Goal: Complete application form: Complete application form

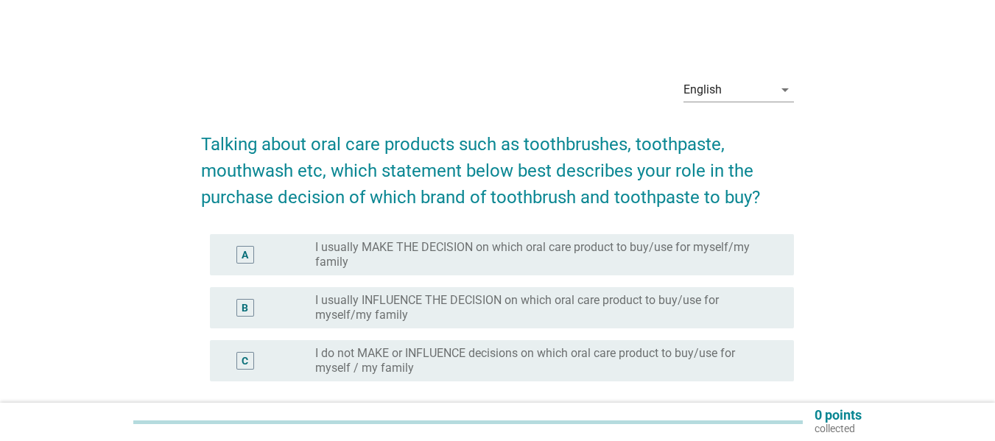
click at [472, 262] on label "I usually MAKE THE DECISION on which oral care product to buy/use for myself/my…" at bounding box center [542, 254] width 455 height 29
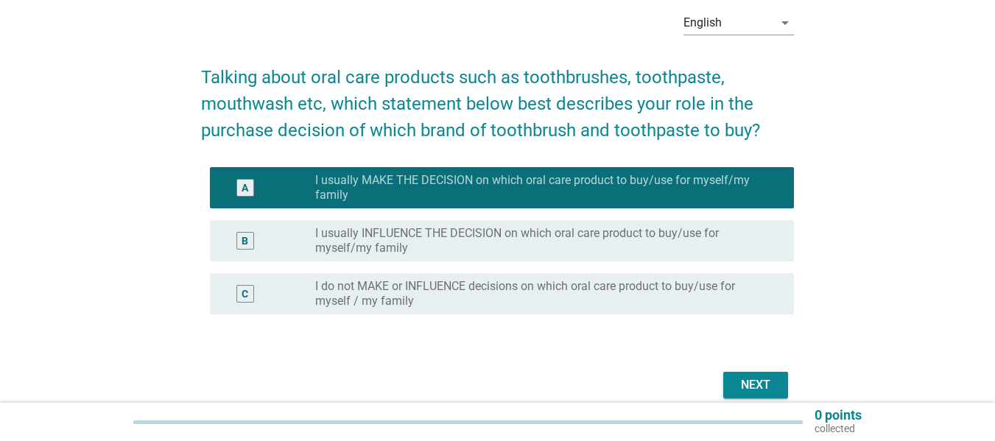
scroll to position [133, 0]
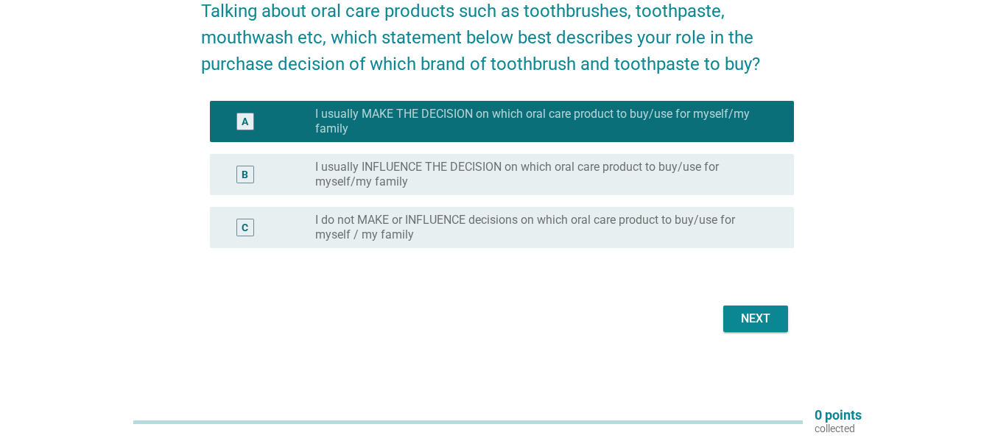
click at [736, 314] on div "Next" at bounding box center [755, 319] width 41 height 18
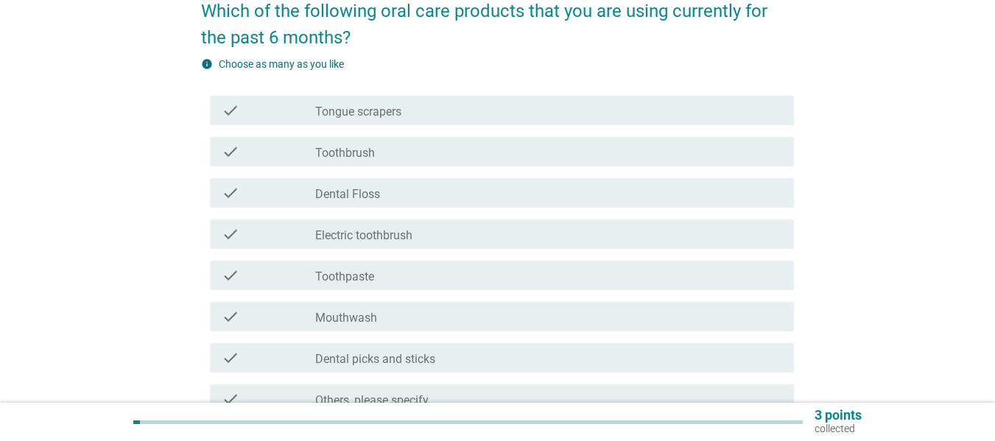
scroll to position [0, 0]
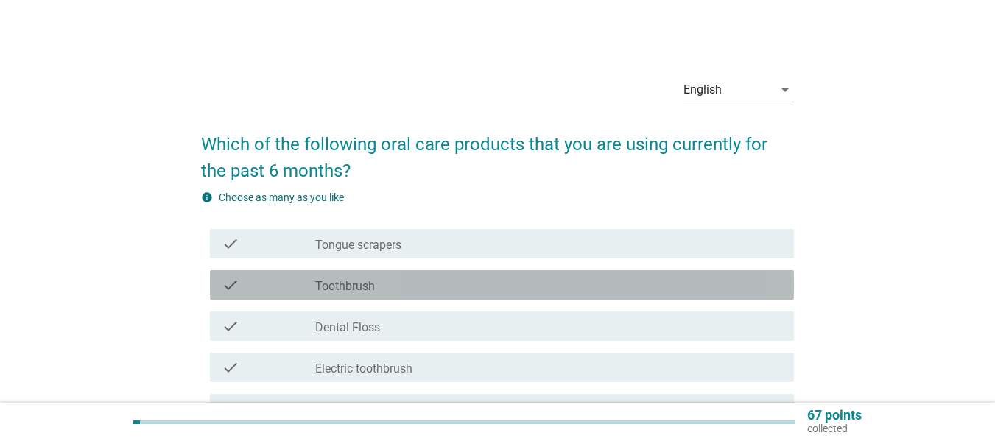
click at [393, 288] on div "check_box_outline_blank Toothbrush" at bounding box center [548, 285] width 467 height 18
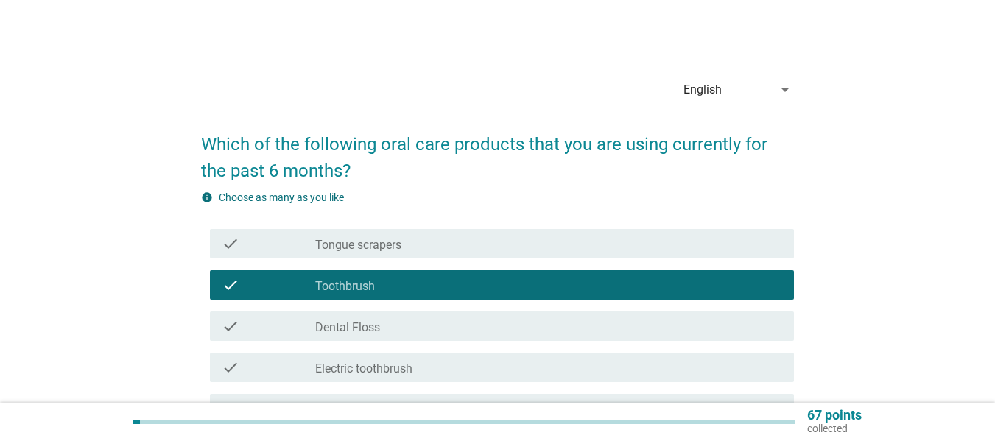
scroll to position [74, 0]
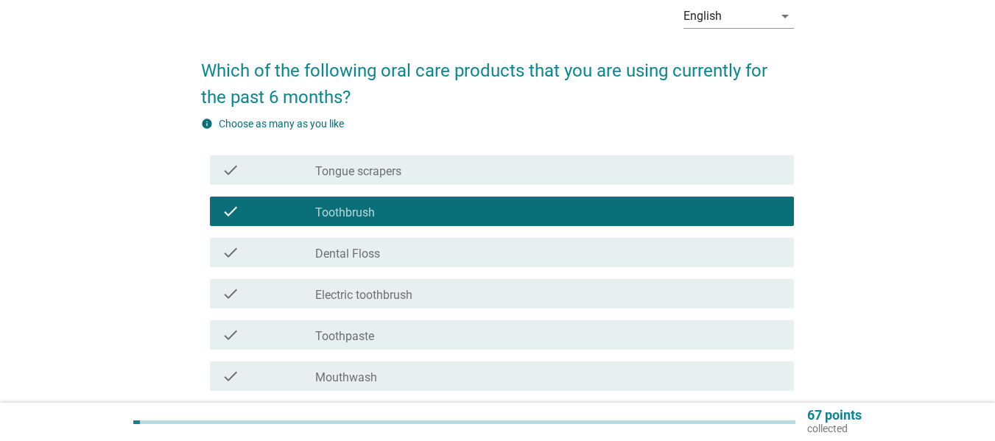
click at [393, 318] on div "check check_box_outline_blank Tongue scrapers check check_box_outline_blank Too…" at bounding box center [497, 315] width 593 height 330
click at [376, 272] on div "check check_box_outline_blank [MEDICAL_DATA]" at bounding box center [497, 252] width 593 height 41
click at [370, 248] on label "Dental Floss" at bounding box center [347, 254] width 65 height 15
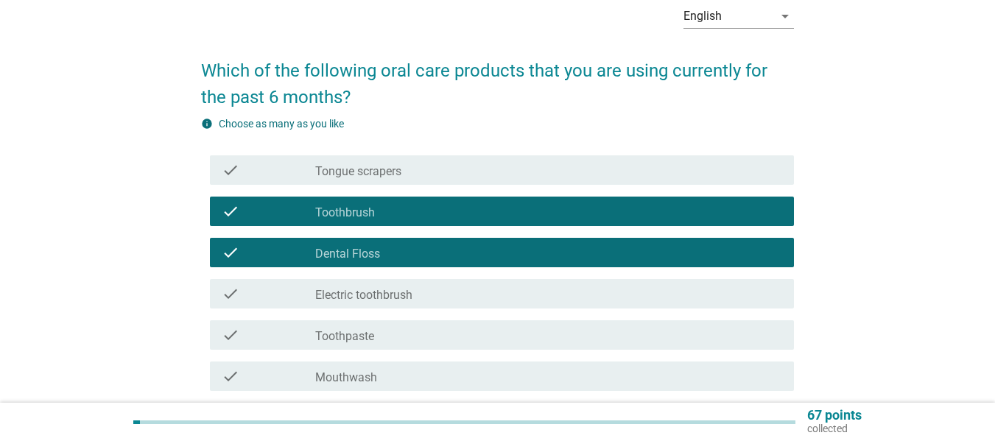
click at [374, 347] on div "check check_box_outline_blank Toothpaste" at bounding box center [502, 334] width 584 height 29
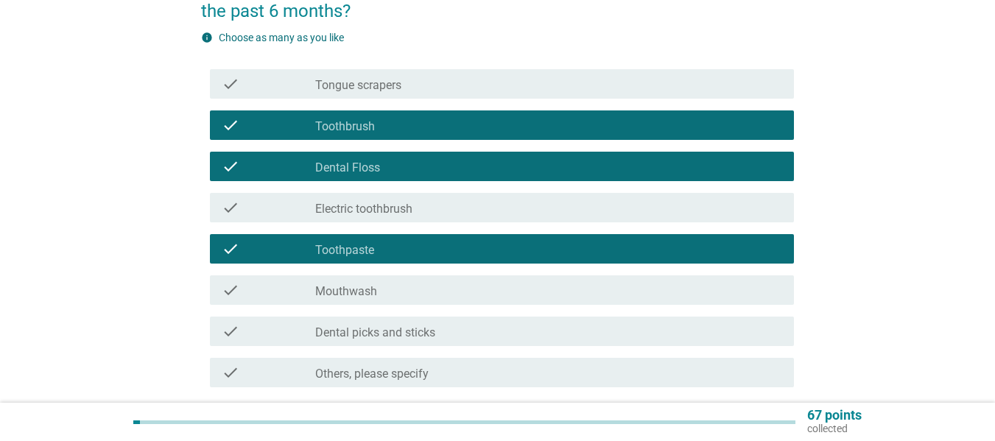
scroll to position [281, 0]
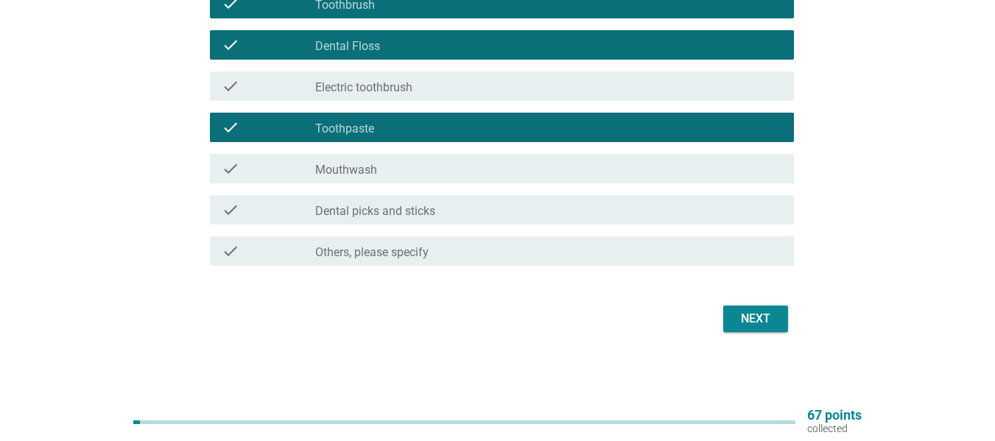
drag, startPoint x: 366, startPoint y: 170, endPoint x: 374, endPoint y: 175, distance: 9.6
click at [366, 169] on label "Mouthwash" at bounding box center [346, 170] width 62 height 15
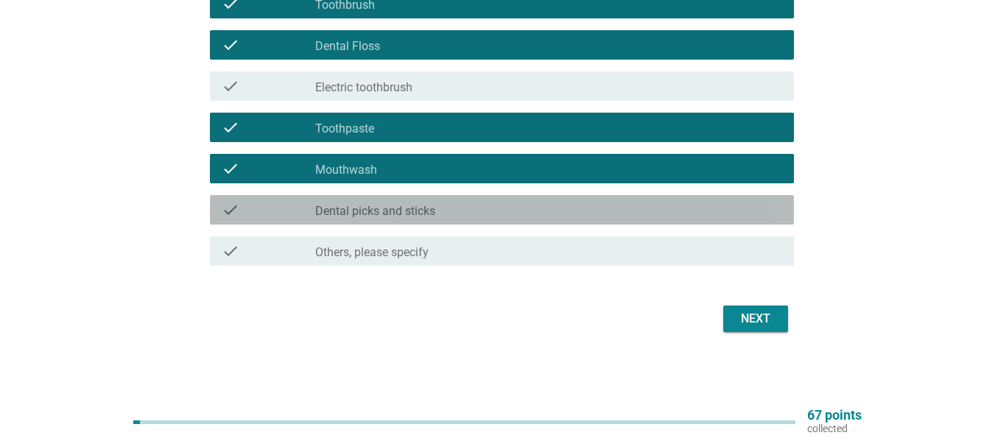
drag, startPoint x: 402, startPoint y: 208, endPoint x: 458, endPoint y: 223, distance: 58.6
click at [401, 208] on label "Dental picks and sticks" at bounding box center [375, 211] width 120 height 15
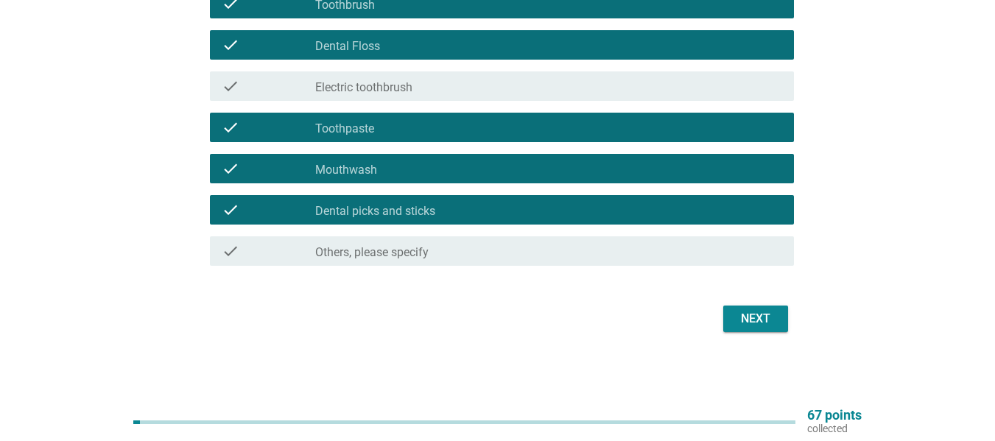
click at [739, 318] on div "Next" at bounding box center [755, 319] width 41 height 18
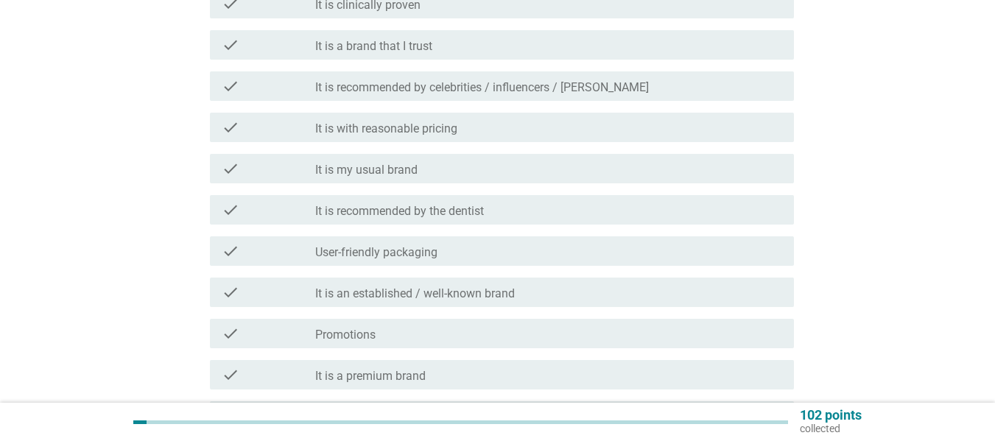
scroll to position [0, 0]
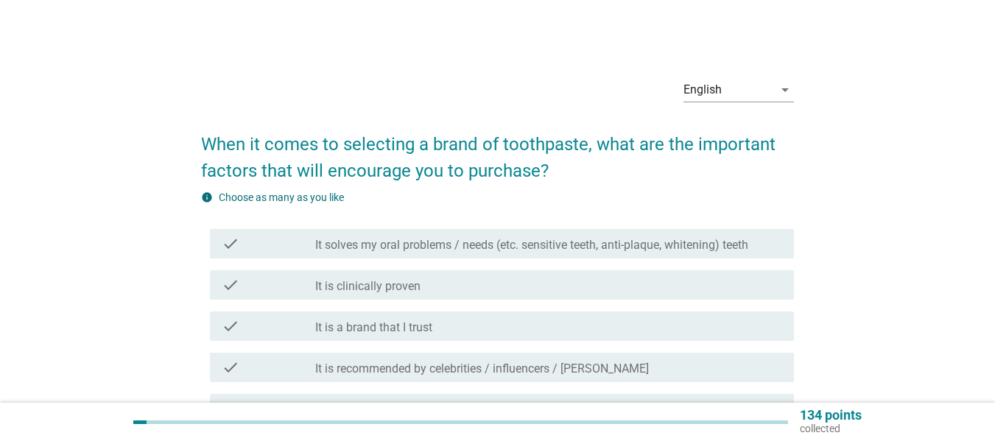
click at [377, 251] on label "It solves my oral problems / needs (etc. sensitive teeth, anti-plaque, whitenin…" at bounding box center [531, 245] width 433 height 15
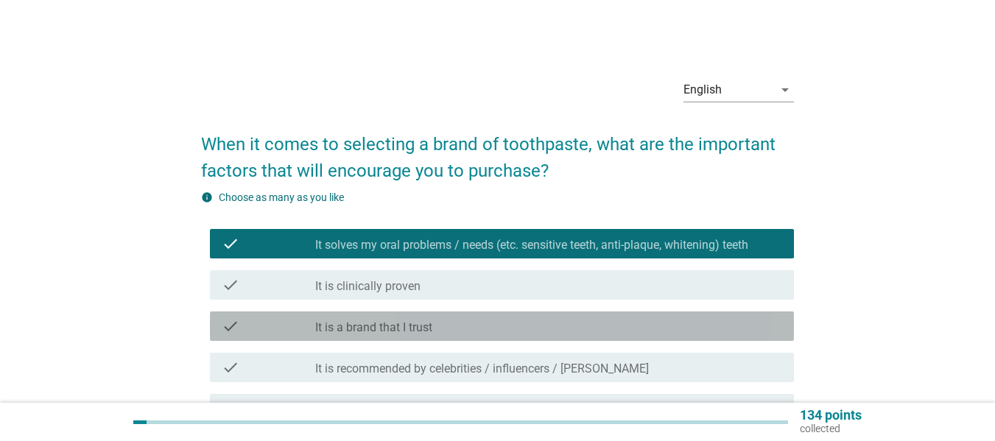
click at [372, 334] on label "It is a brand that I trust" at bounding box center [373, 327] width 117 height 15
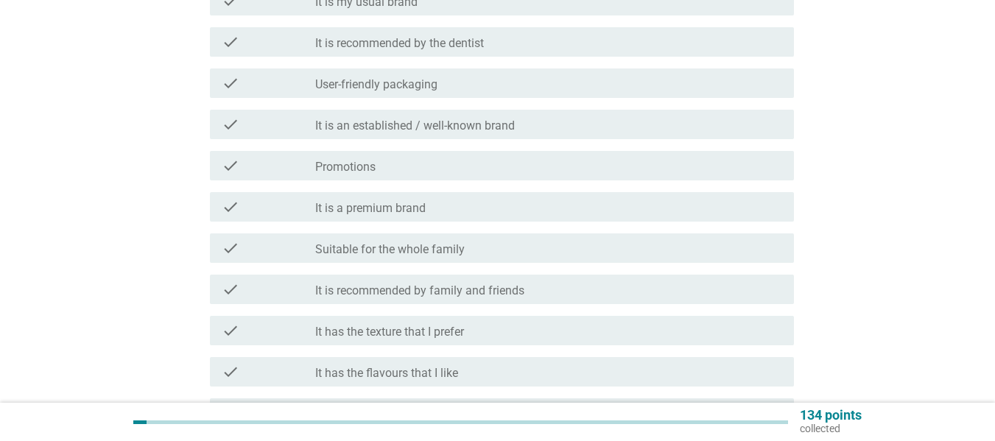
scroll to position [589, 0]
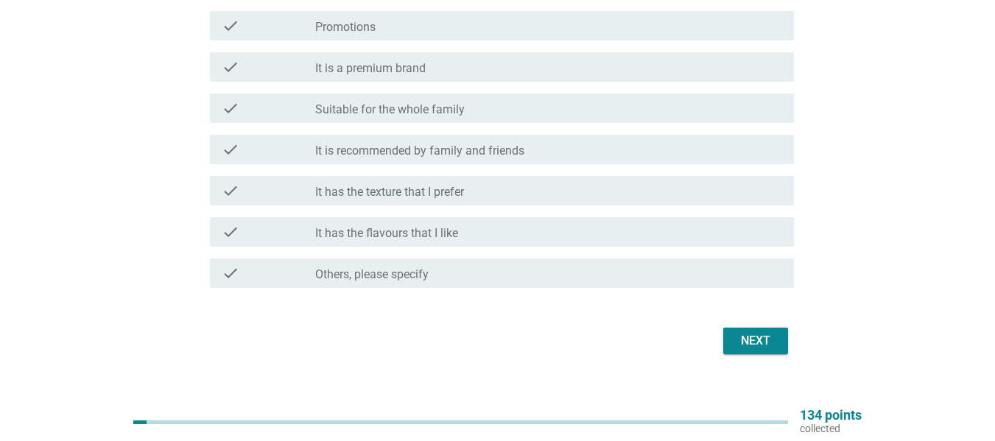
click at [781, 341] on button "Next" at bounding box center [755, 341] width 65 height 27
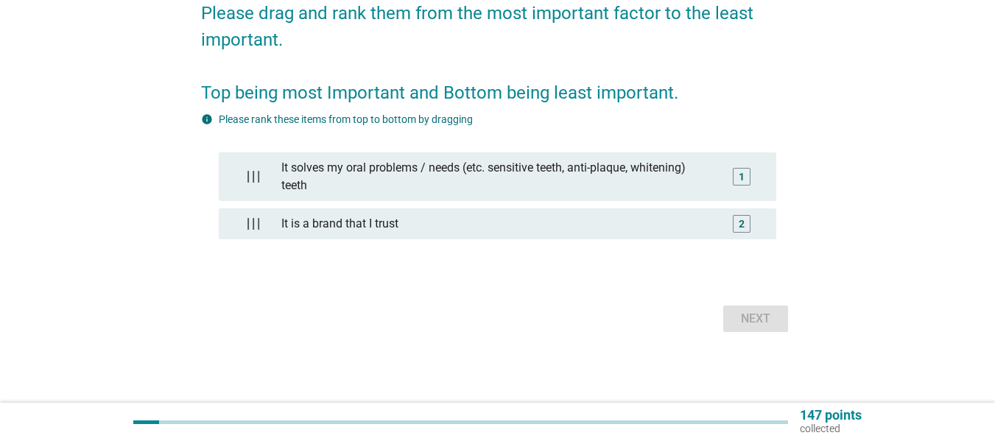
scroll to position [0, 0]
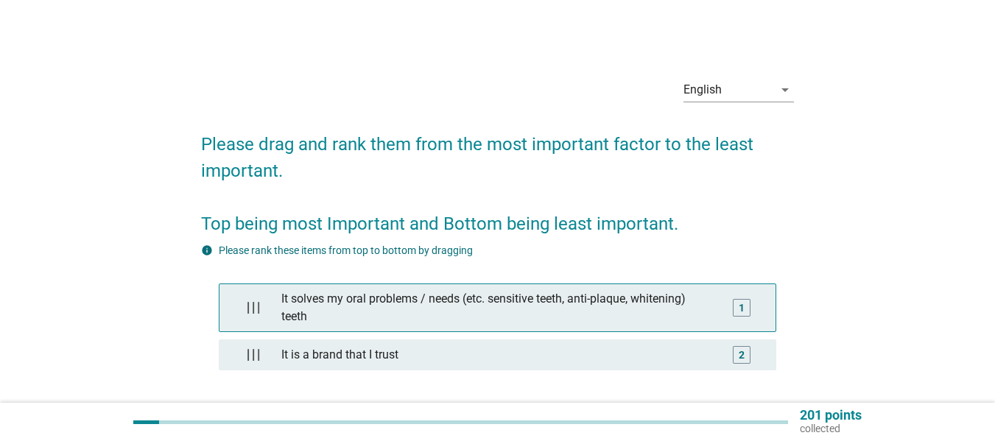
click at [511, 322] on div "It solves my oral problems / needs (etc. sensitive teeth, anti-plaque, whitenin…" at bounding box center [497, 307] width 443 height 47
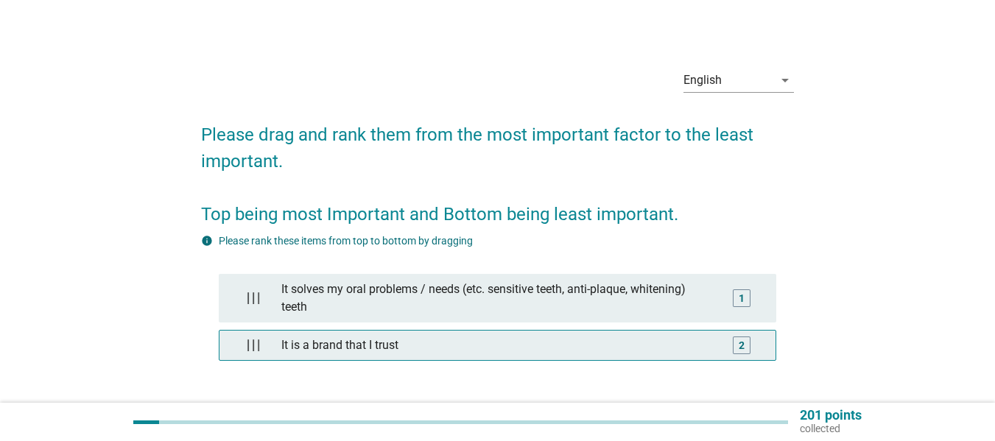
scroll to position [131, 0]
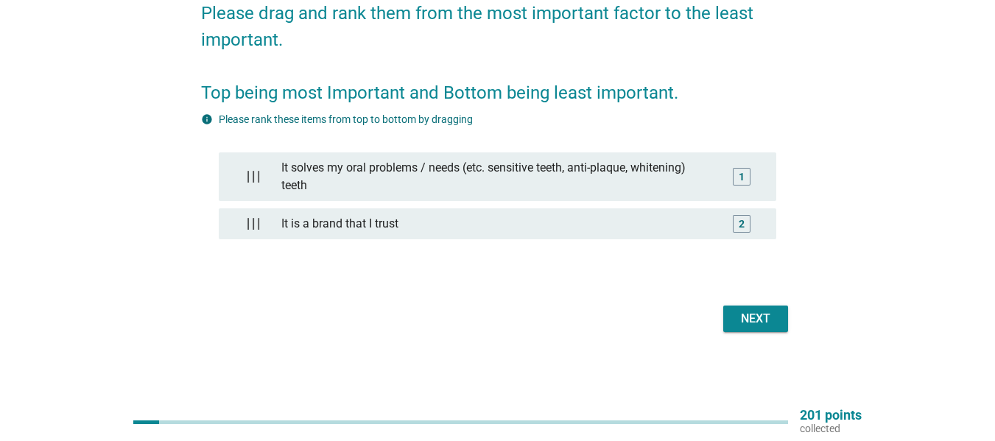
click at [793, 326] on div "Next" at bounding box center [497, 318] width 593 height 35
click at [774, 326] on div "Next" at bounding box center [755, 319] width 41 height 18
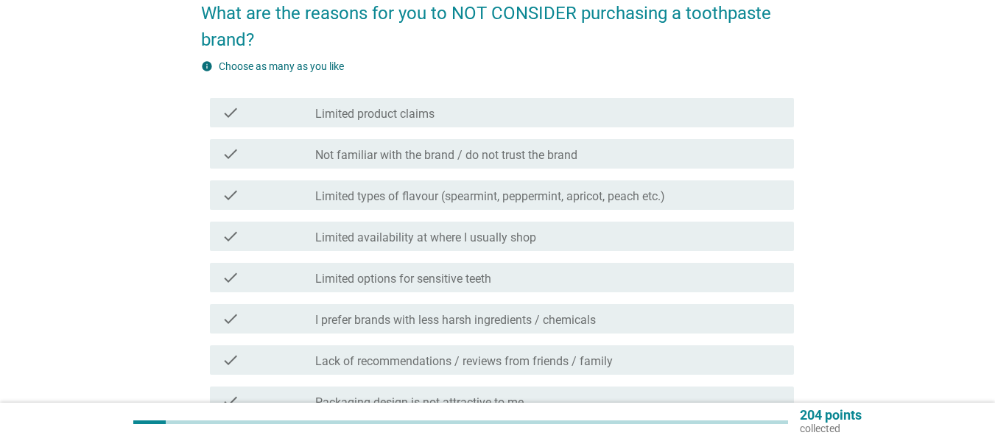
scroll to position [0, 0]
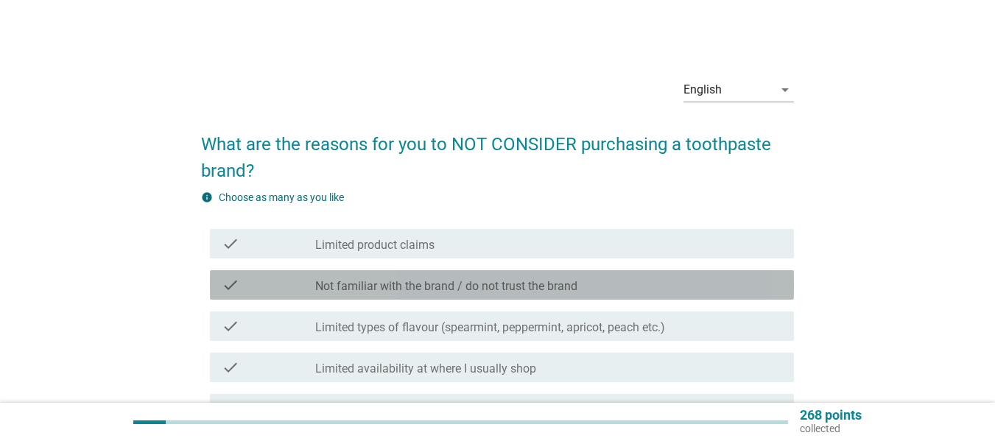
click at [401, 289] on label "Not familiar with the brand / do not trust the brand" at bounding box center [446, 286] width 262 height 15
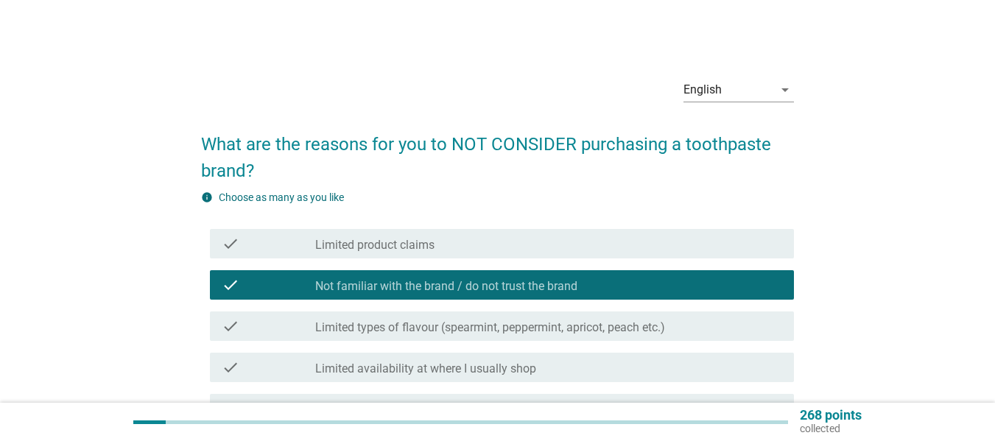
click at [401, 289] on label "Not familiar with the brand / do not trust the brand" at bounding box center [446, 286] width 262 height 15
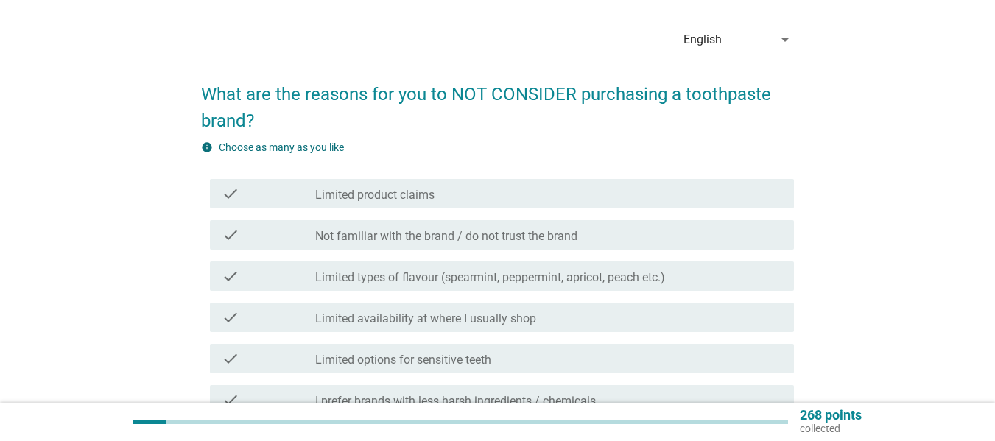
scroll to position [147, 0]
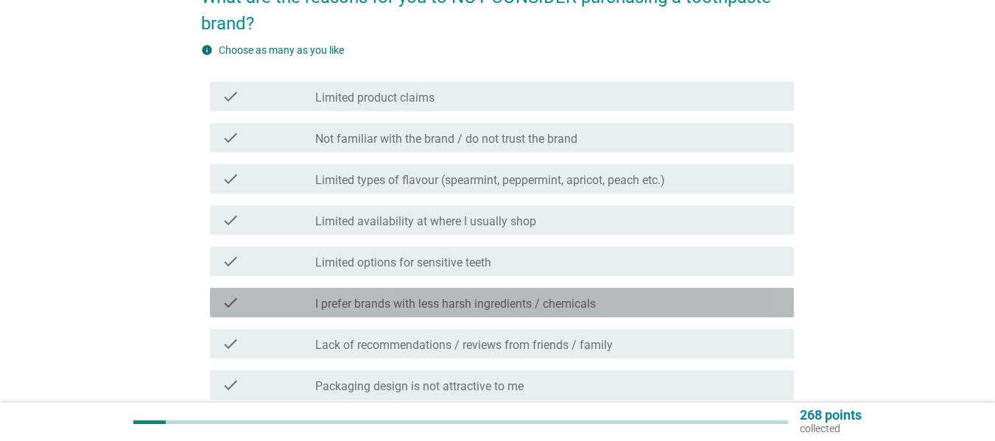
click at [408, 304] on label "I prefer brands with less harsh ingredients / chemicals" at bounding box center [455, 304] width 281 height 15
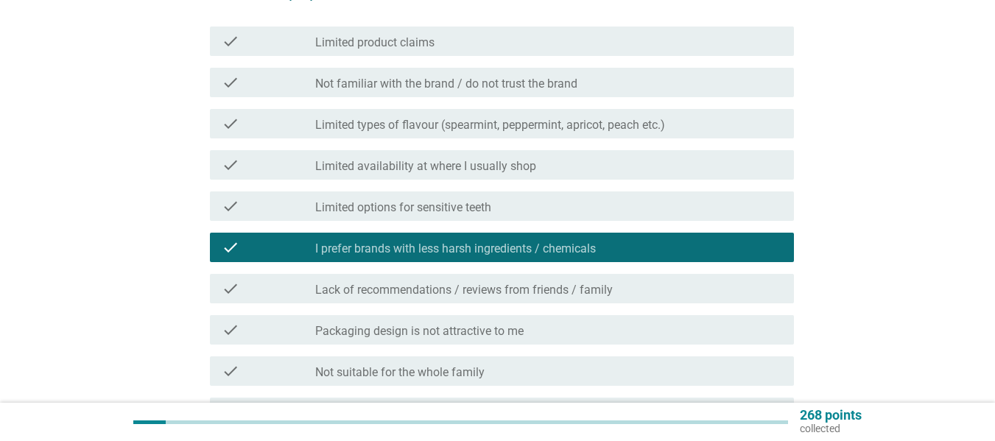
scroll to position [442, 0]
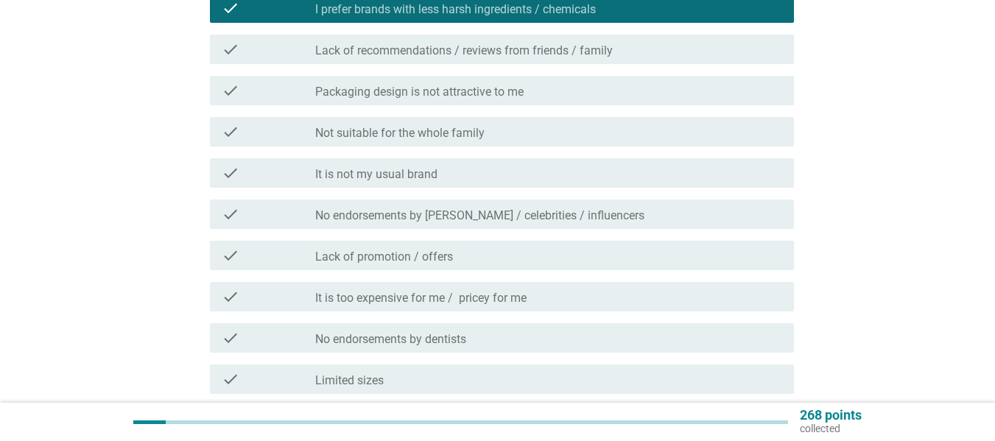
click at [395, 127] on label "Not suitable for the whole family" at bounding box center [399, 133] width 169 height 15
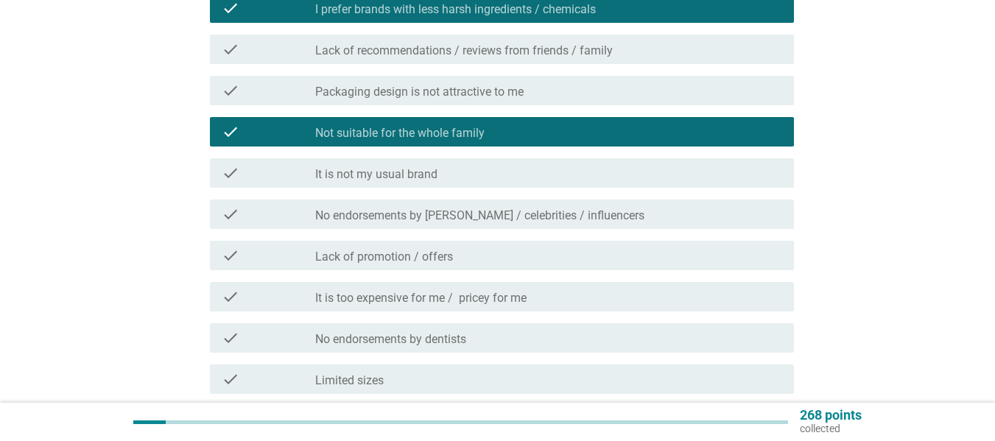
scroll to position [611, 0]
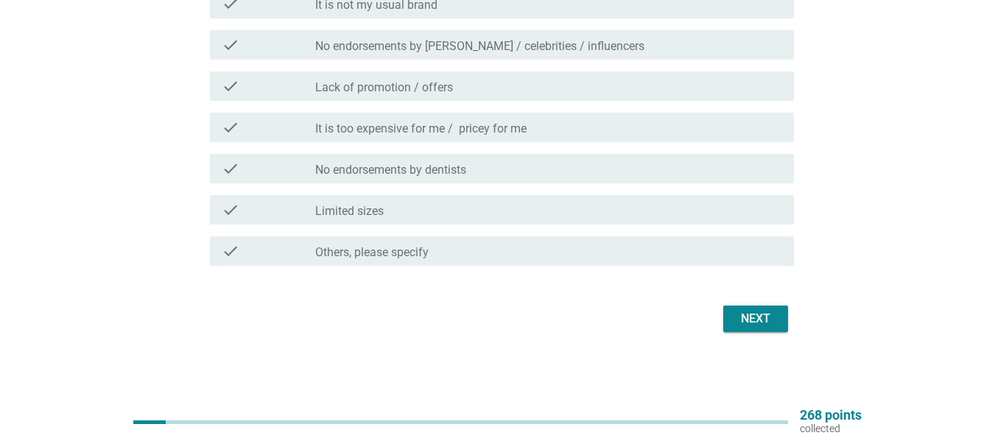
click at [743, 312] on div "Next" at bounding box center [755, 319] width 41 height 18
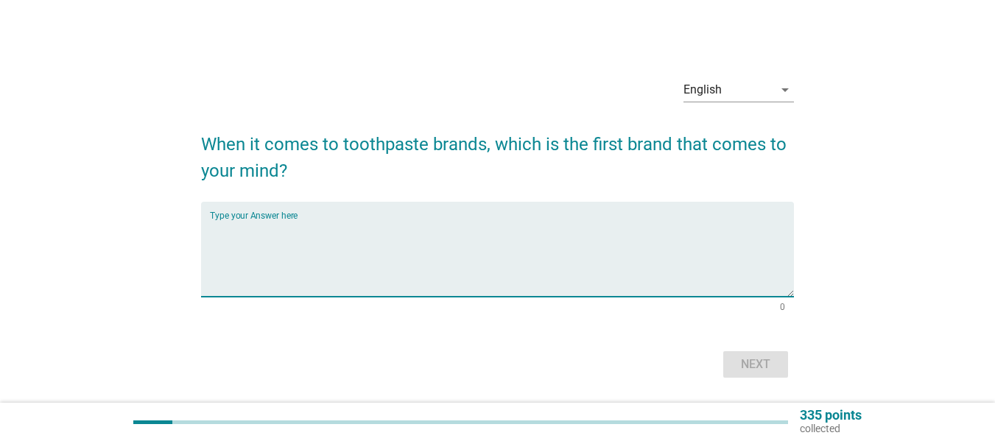
click at [384, 222] on textarea "Type your Answer here" at bounding box center [502, 258] width 584 height 77
type textarea "colgate"
click at [743, 365] on div "Next" at bounding box center [755, 365] width 41 height 18
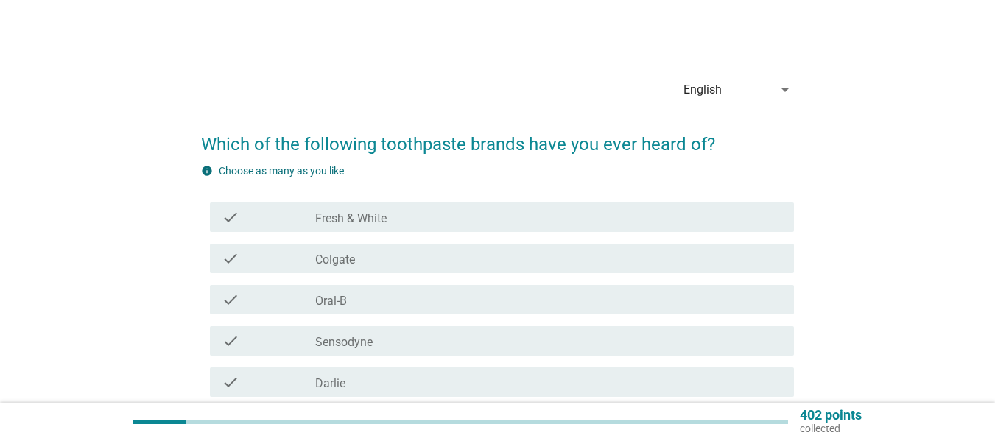
click at [332, 270] on div "check check_box_outline_blank Colgate" at bounding box center [502, 258] width 584 height 29
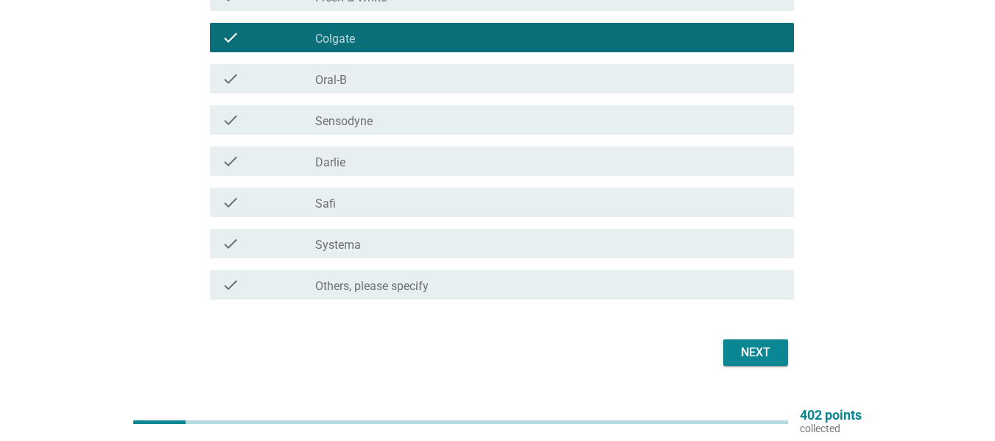
scroll to position [74, 0]
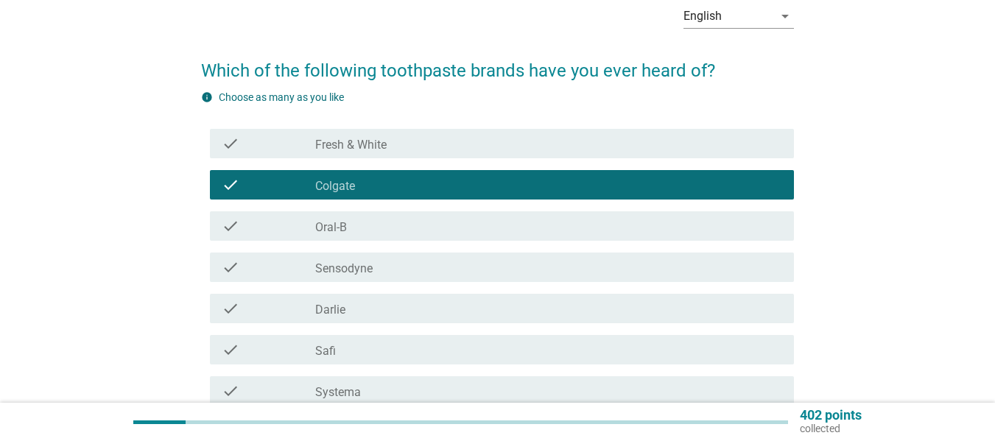
drag, startPoint x: 357, startPoint y: 141, endPoint x: 360, endPoint y: 151, distance: 10.3
click at [357, 141] on label "Fresh & White" at bounding box center [350, 145] width 71 height 15
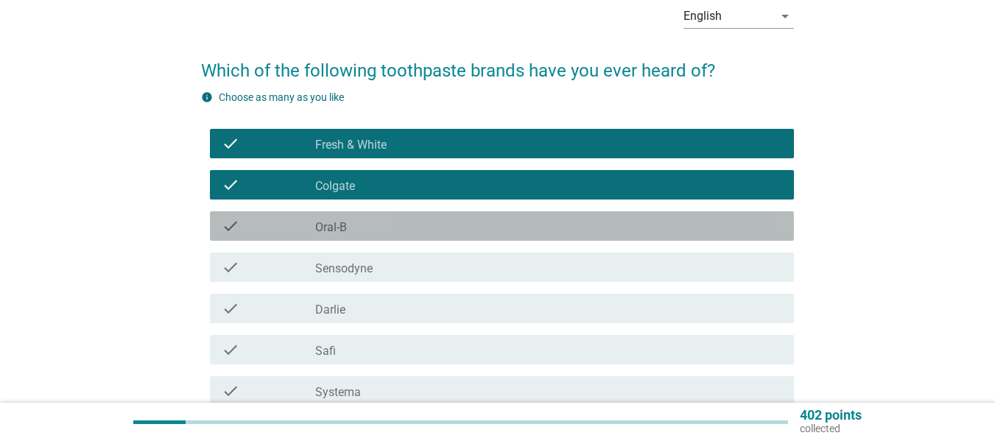
click at [365, 220] on div "check_box_outline_blank Oral-B" at bounding box center [548, 226] width 467 height 18
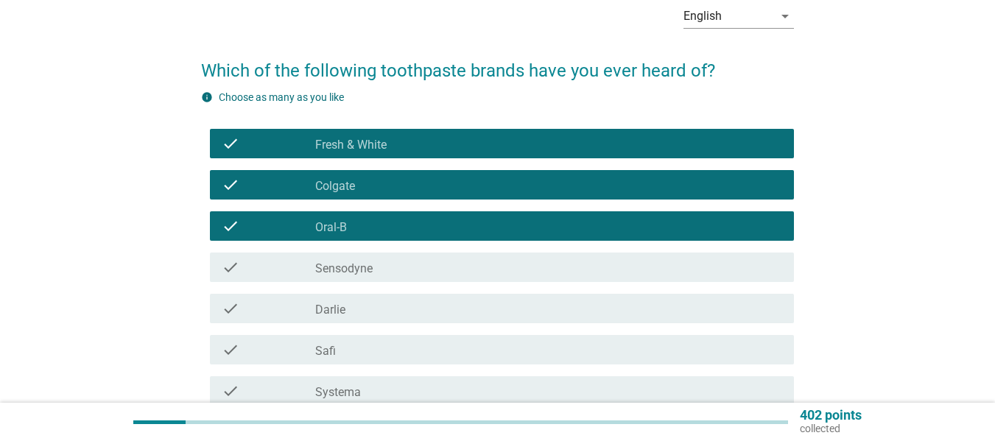
click at [362, 259] on div "check_box_outline_blank Sensodyne" at bounding box center [548, 268] width 467 height 18
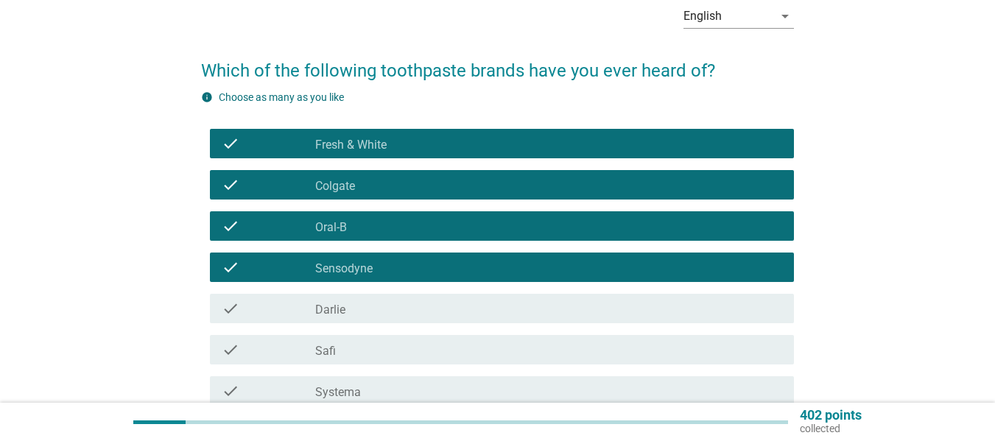
click at [366, 325] on div "check check_box_outline_blank [PERSON_NAME]" at bounding box center [497, 308] width 593 height 41
click at [361, 357] on div "check_box_outline_blank Safi" at bounding box center [548, 350] width 467 height 18
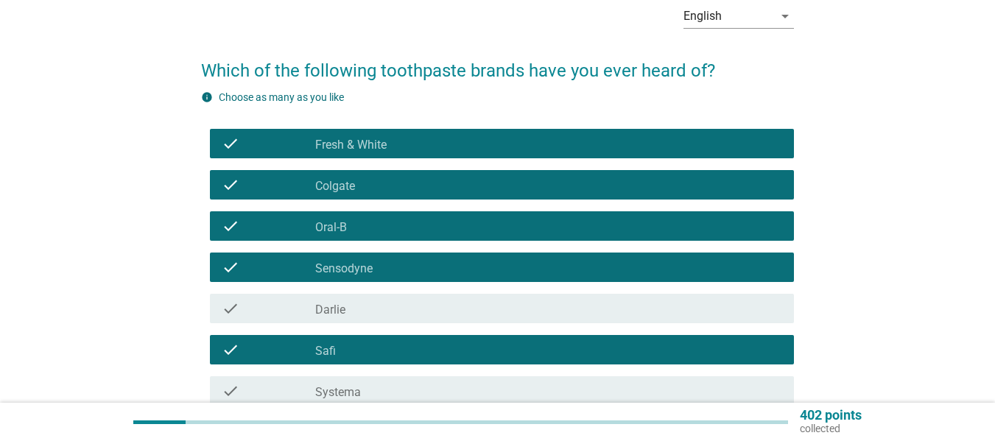
click at [362, 306] on div "check_box_outline_blank [PERSON_NAME]" at bounding box center [548, 309] width 467 height 18
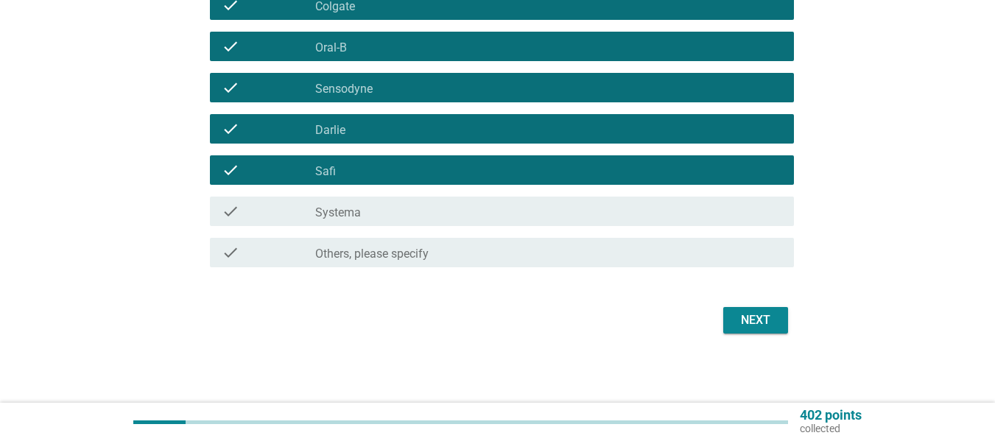
scroll to position [255, 0]
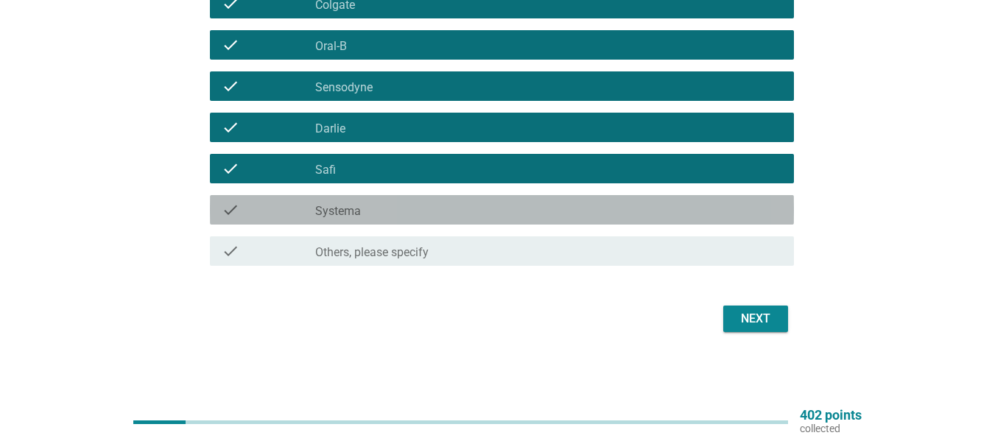
click at [321, 201] on div "check_box_outline_blank Systema" at bounding box center [548, 210] width 467 height 18
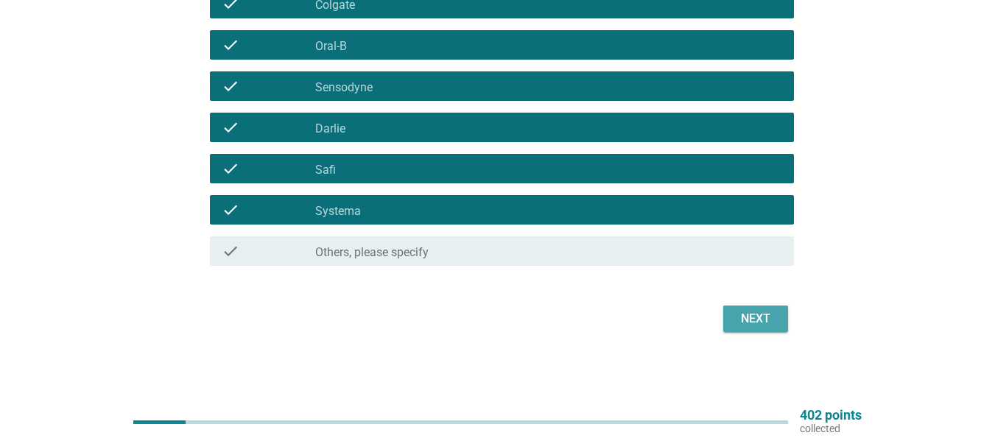
click at [740, 318] on div "Next" at bounding box center [755, 319] width 41 height 18
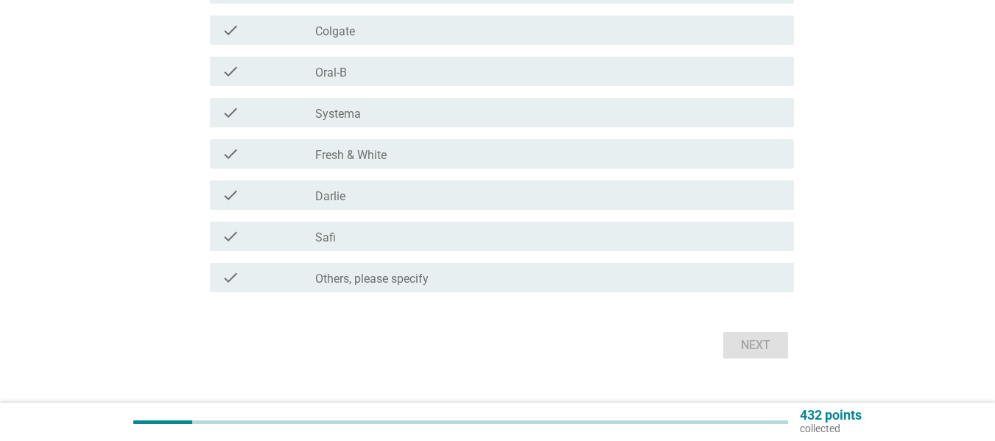
scroll to position [0, 0]
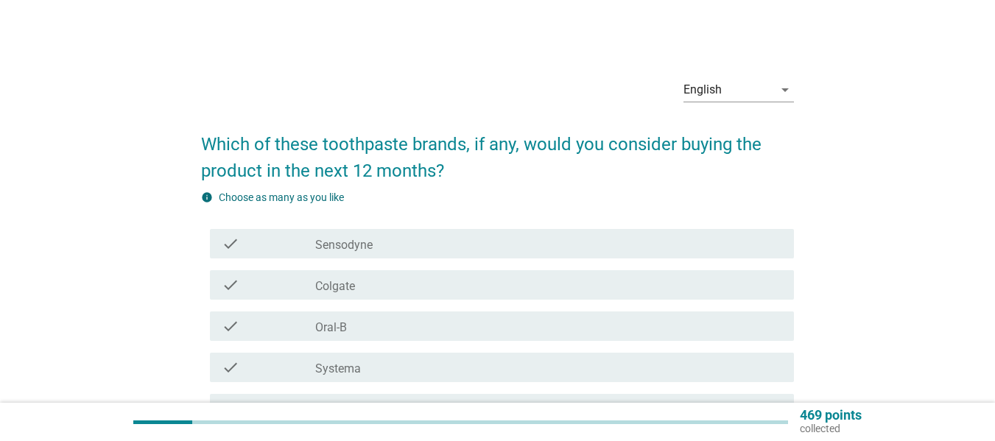
click at [349, 292] on label "Colgate" at bounding box center [335, 286] width 40 height 15
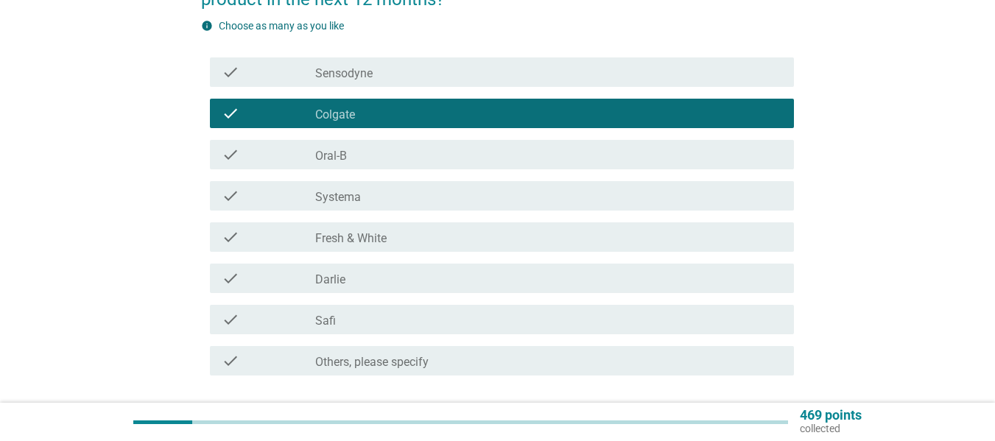
scroll to position [281, 0]
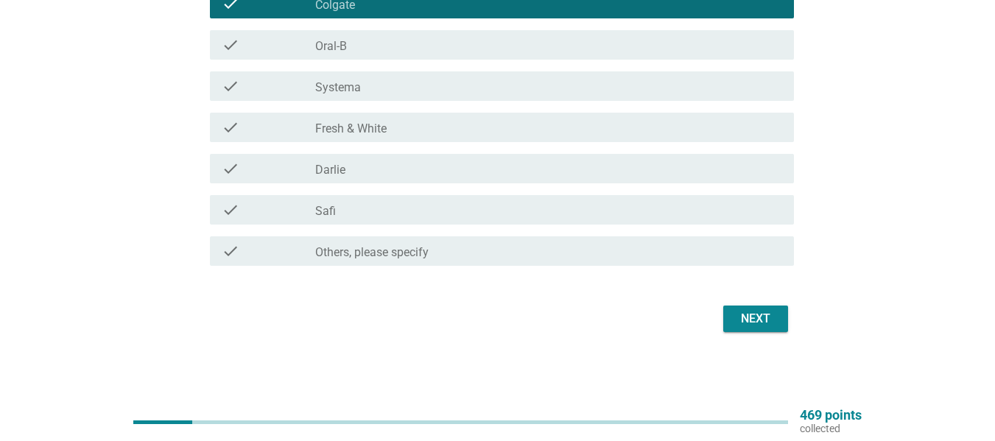
click at [771, 315] on div "Next" at bounding box center [755, 319] width 41 height 18
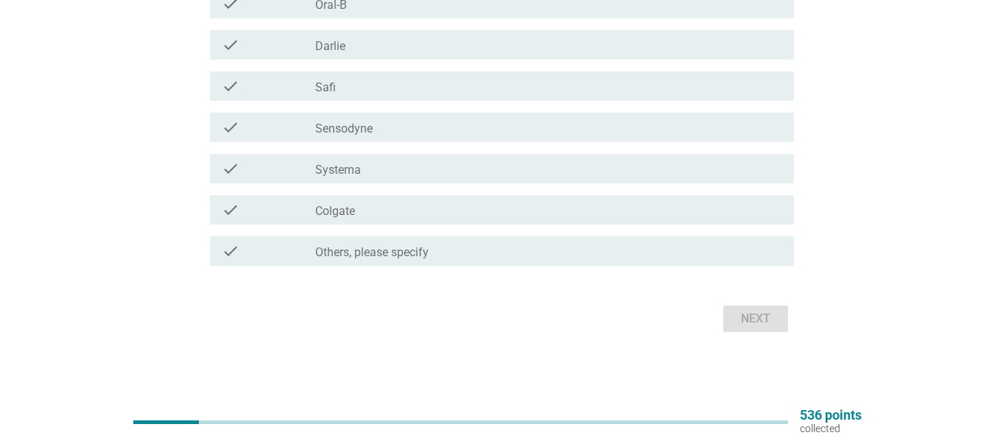
click at [360, 204] on div "check_box Colgate" at bounding box center [548, 210] width 467 height 18
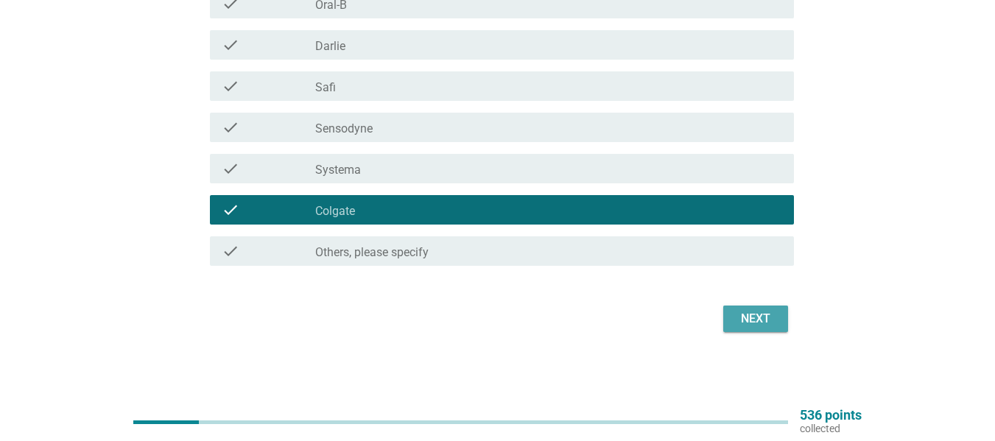
click at [748, 321] on div "Next" at bounding box center [755, 319] width 41 height 18
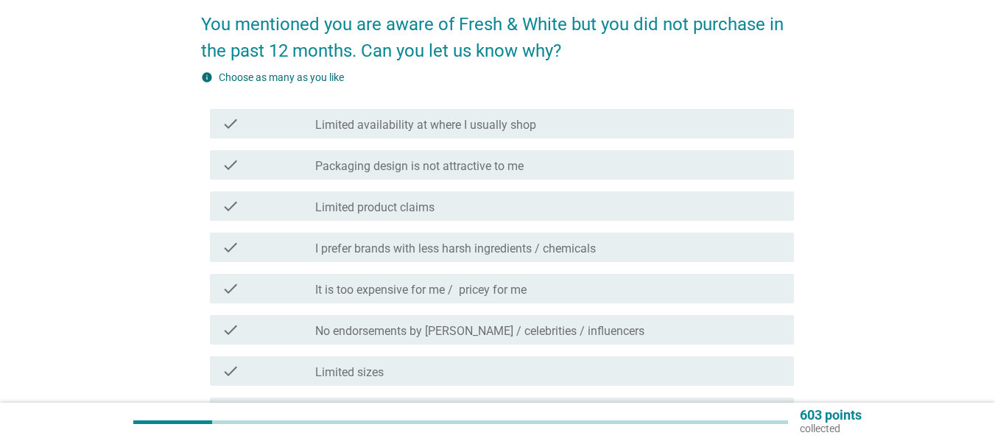
scroll to position [147, 0]
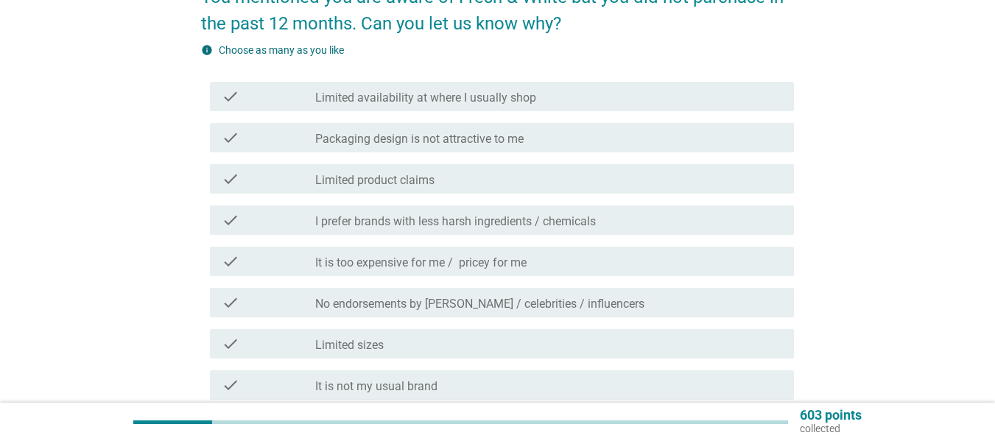
click at [386, 169] on div "check check_box_outline_blank Limited product claims" at bounding box center [502, 178] width 584 height 29
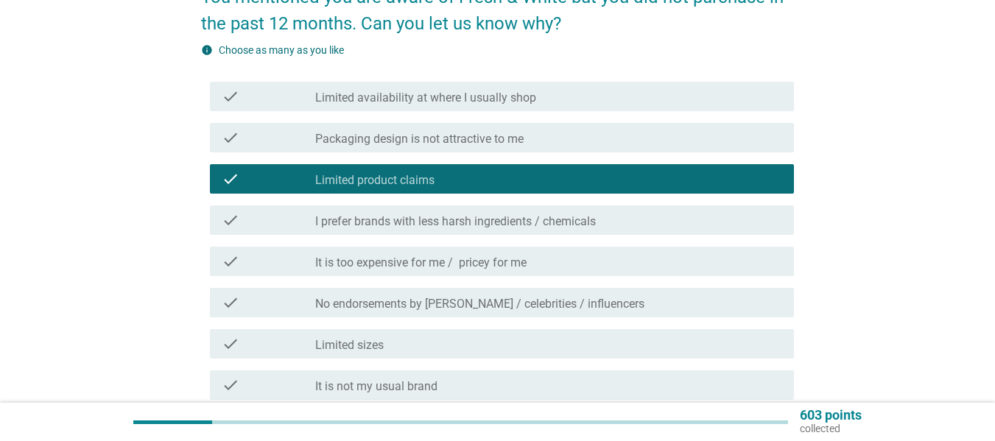
click at [388, 390] on label "It is not my usual brand" at bounding box center [376, 386] width 122 height 15
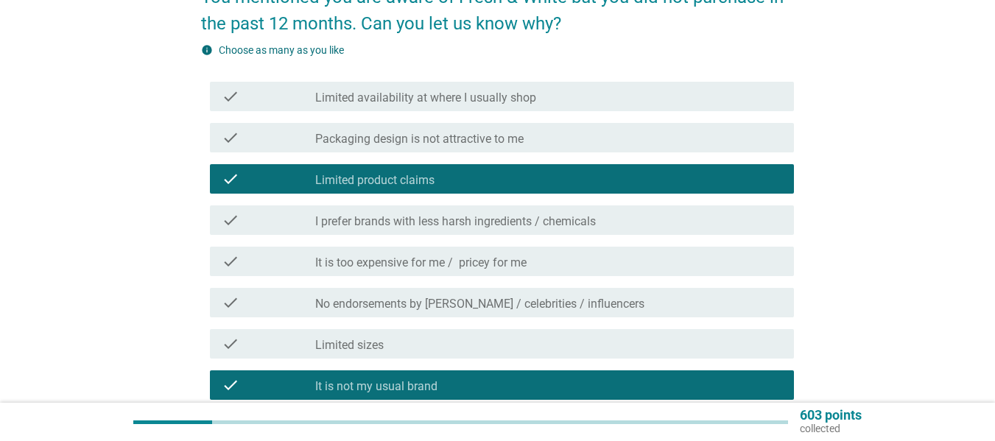
click at [370, 178] on label "Limited product claims" at bounding box center [374, 180] width 119 height 15
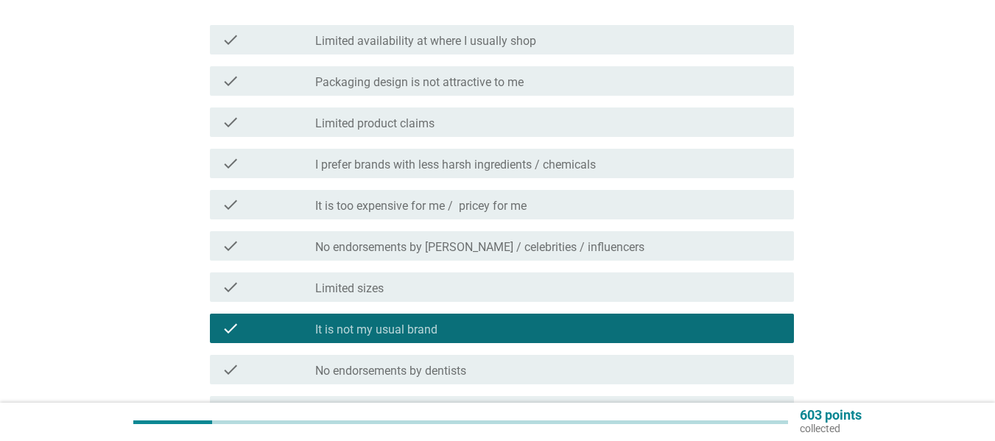
scroll to position [295, 0]
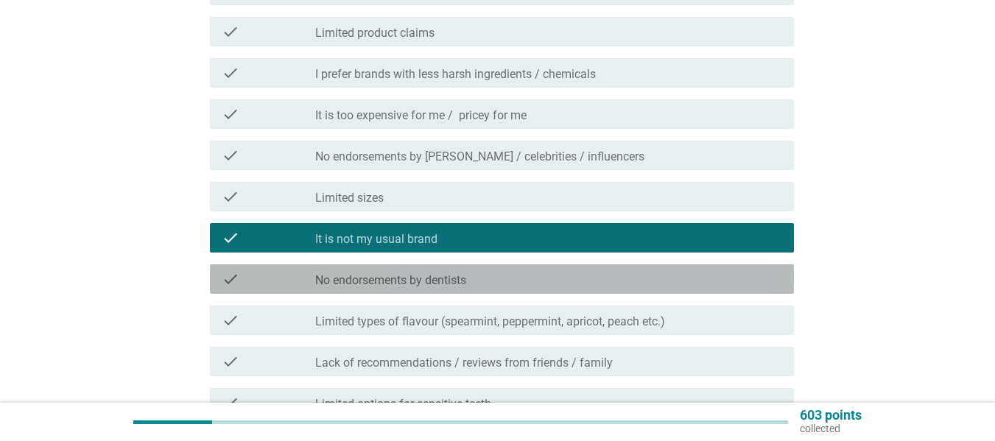
click at [412, 281] on label "No endorsements by dentists" at bounding box center [390, 280] width 151 height 15
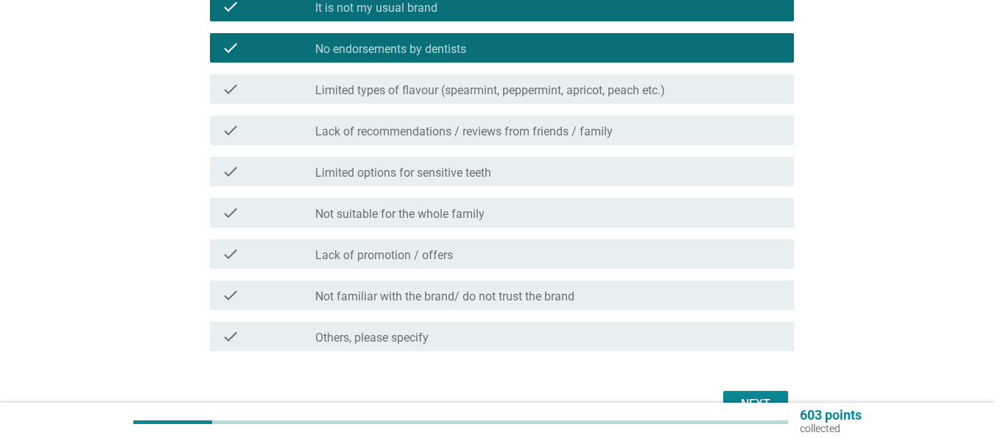
scroll to position [611, 0]
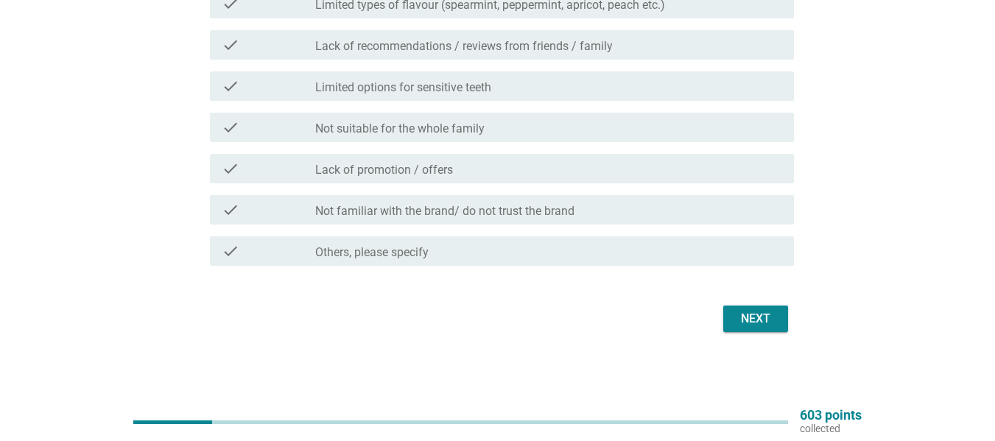
click at [401, 47] on label "Lack of recommendations / reviews from friends / family" at bounding box center [464, 46] width 298 height 15
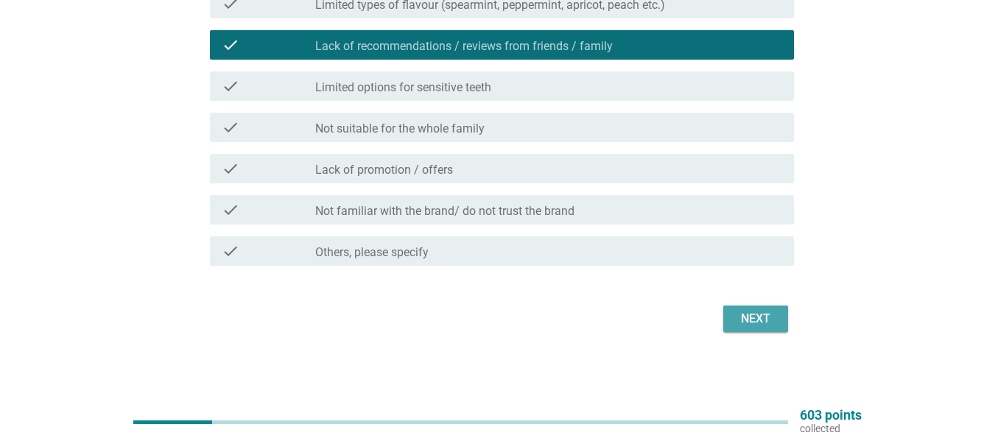
click at [759, 320] on div "Next" at bounding box center [755, 319] width 41 height 18
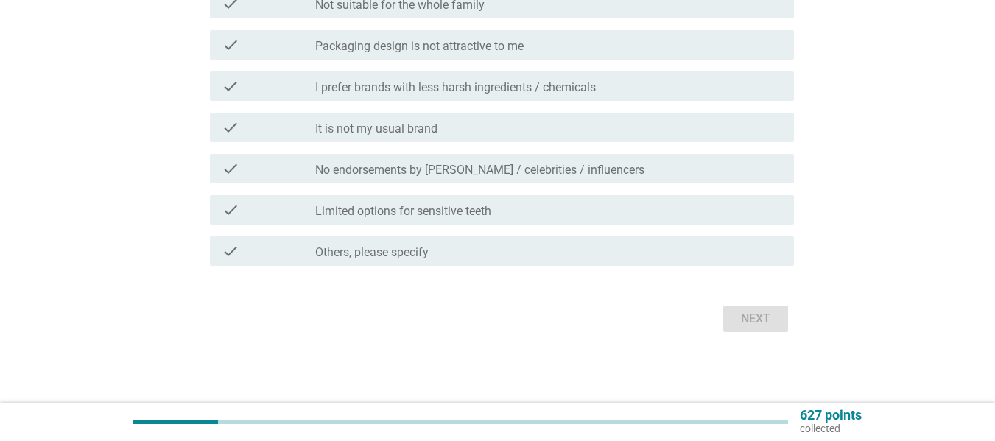
scroll to position [0, 0]
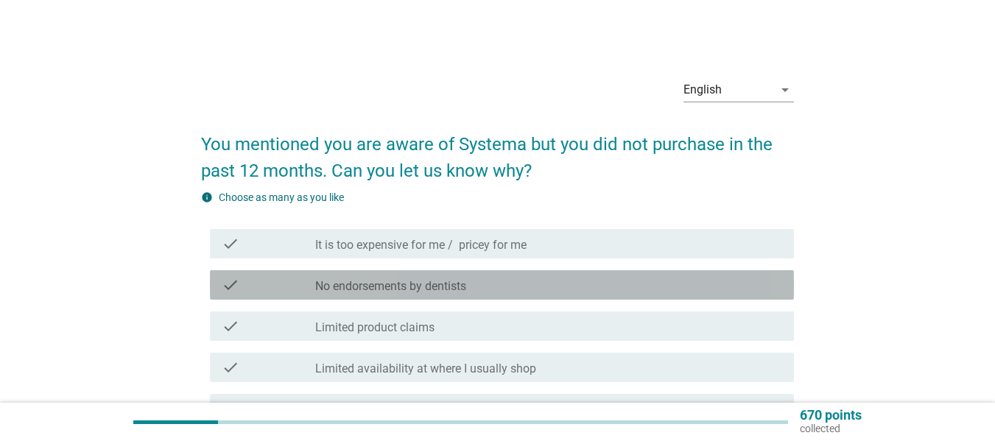
click at [457, 290] on label "No endorsements by dentists" at bounding box center [390, 286] width 151 height 15
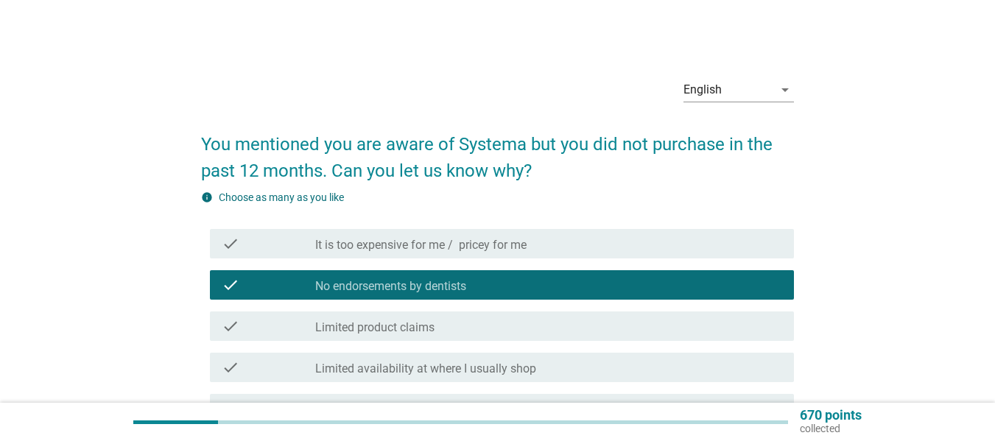
drag, startPoint x: 400, startPoint y: 349, endPoint x: 396, endPoint y: 364, distance: 15.2
click at [400, 350] on div "check check_box_outline_blank Limited availability at where I usually shop" at bounding box center [497, 367] width 593 height 41
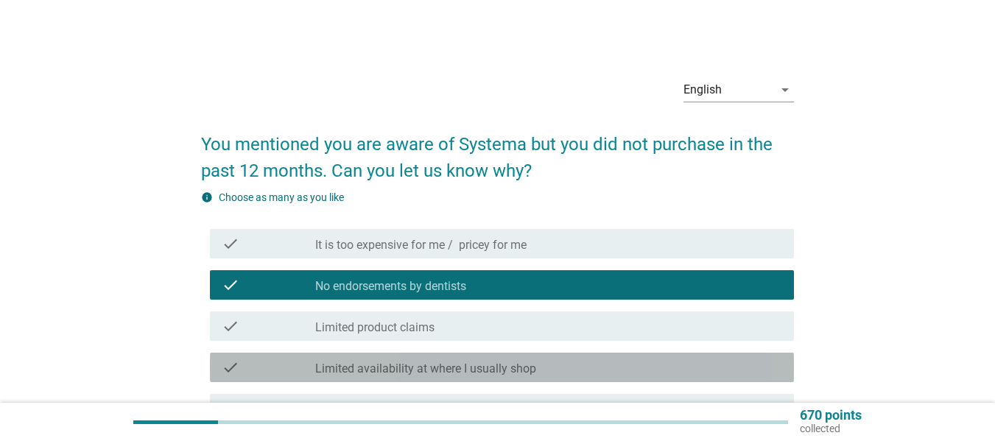
click at [396, 364] on label "Limited availability at where I usually shop" at bounding box center [425, 369] width 221 height 15
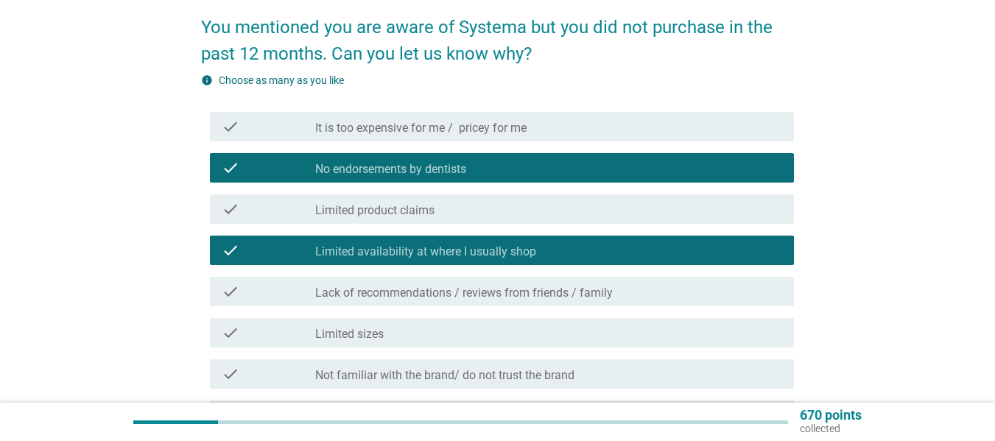
scroll to position [368, 0]
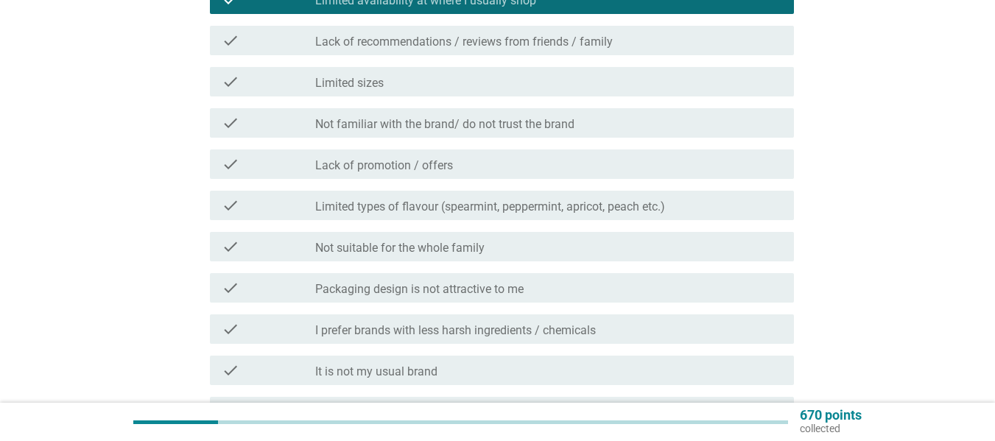
click at [413, 162] on label "Lack of promotion / offers" at bounding box center [384, 165] width 138 height 15
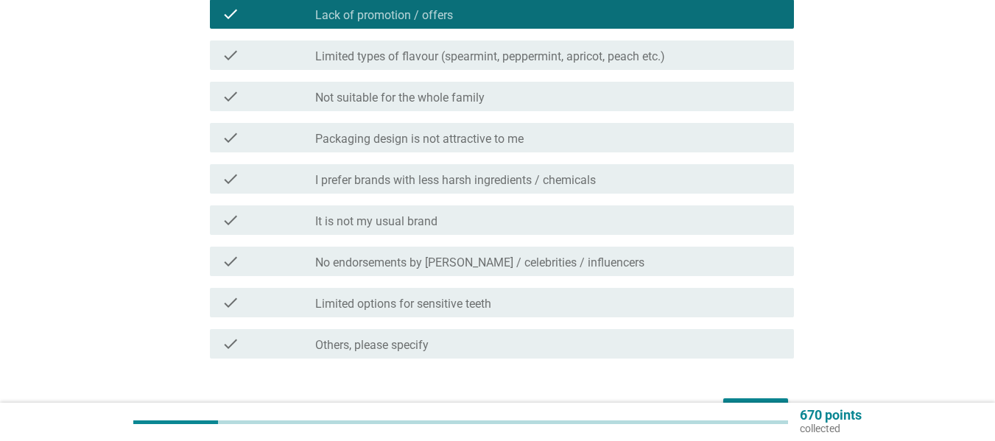
scroll to position [611, 0]
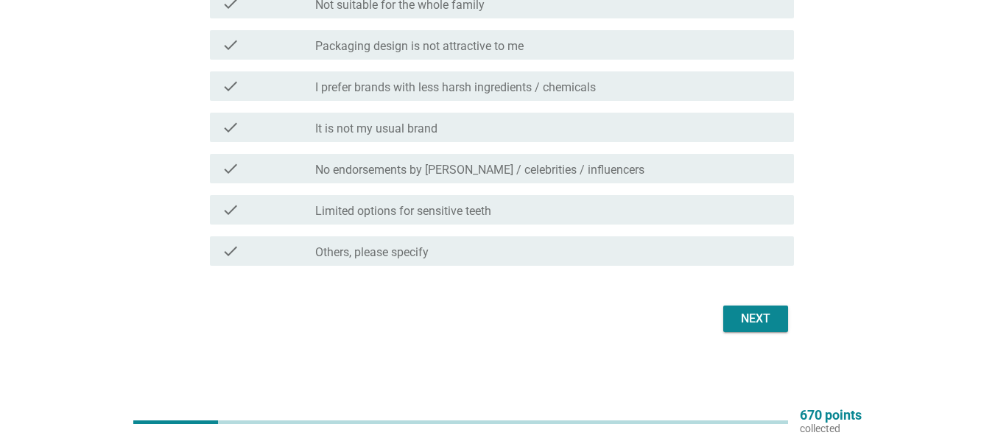
click at [763, 317] on div "Next" at bounding box center [755, 319] width 41 height 18
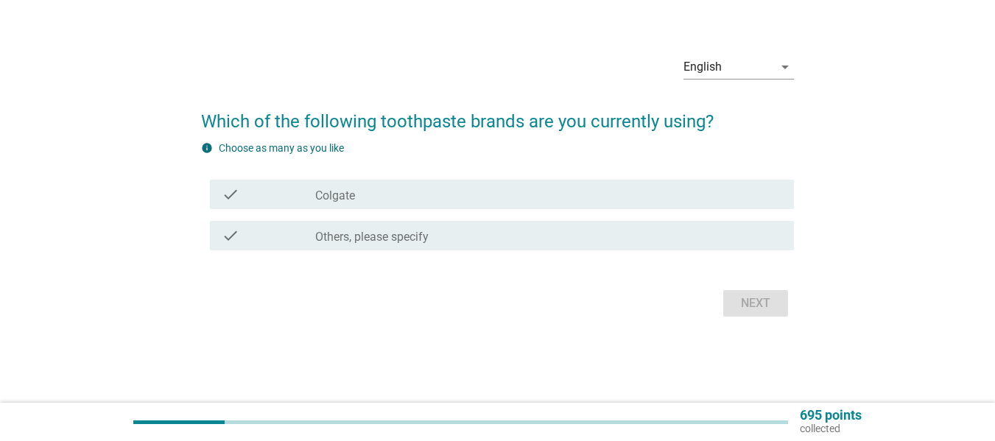
scroll to position [0, 0]
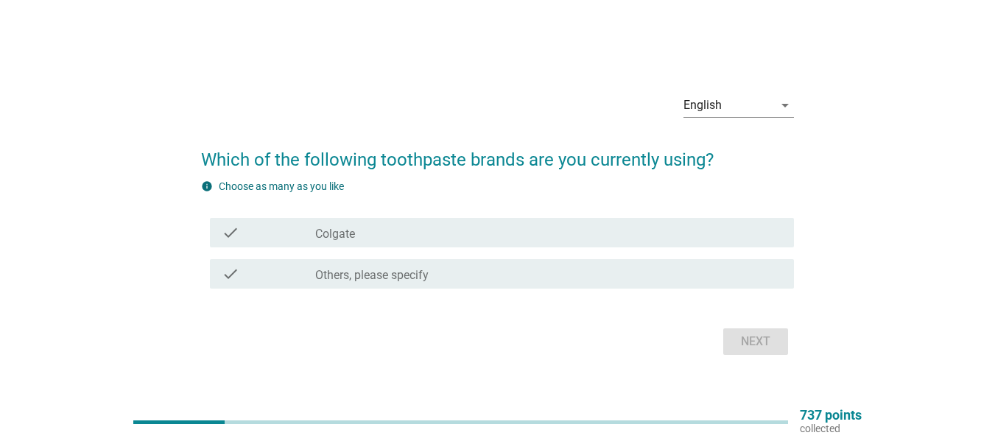
click at [304, 248] on div "check check_box_outline_blank Colgate" at bounding box center [497, 232] width 593 height 41
click at [395, 222] on div "check check_box_outline_blank Colgate" at bounding box center [502, 232] width 584 height 29
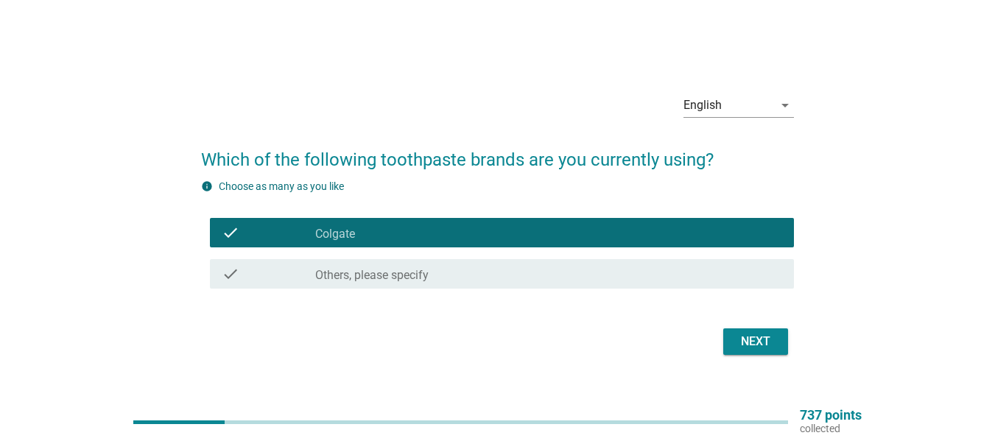
click at [772, 330] on button "Next" at bounding box center [755, 342] width 65 height 27
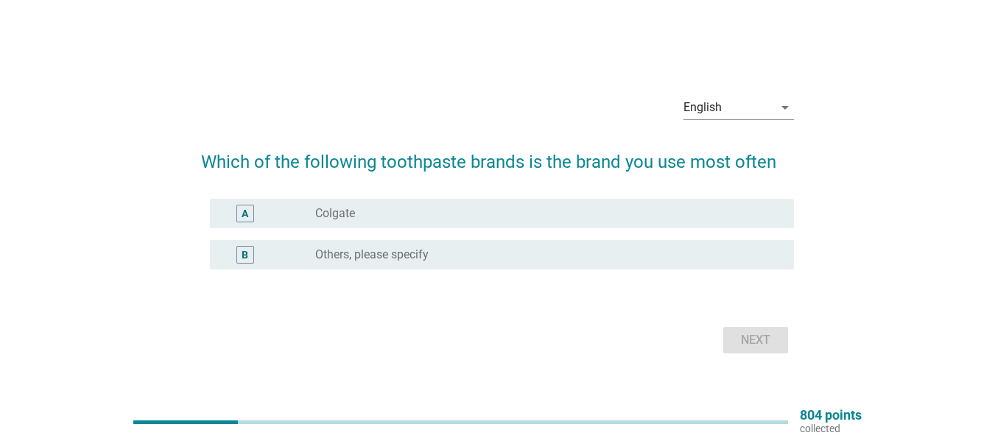
click at [343, 217] on label "Colgate" at bounding box center [335, 213] width 40 height 15
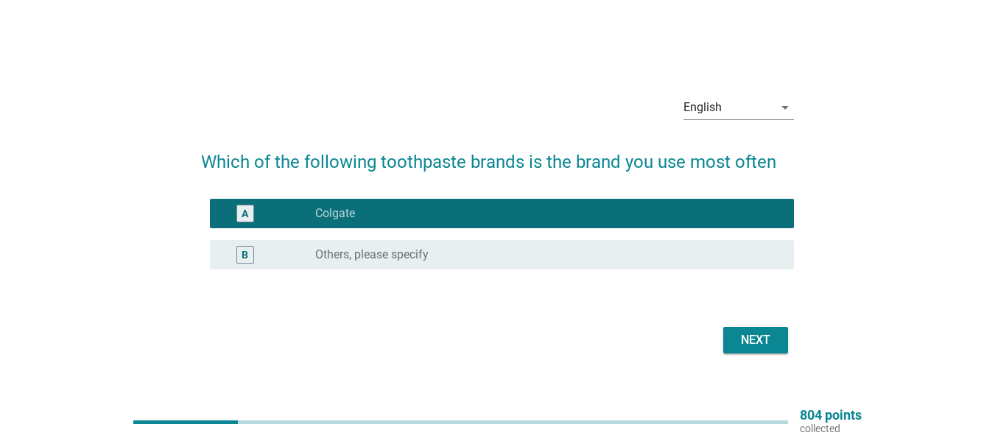
click at [772, 350] on button "Next" at bounding box center [755, 340] width 65 height 27
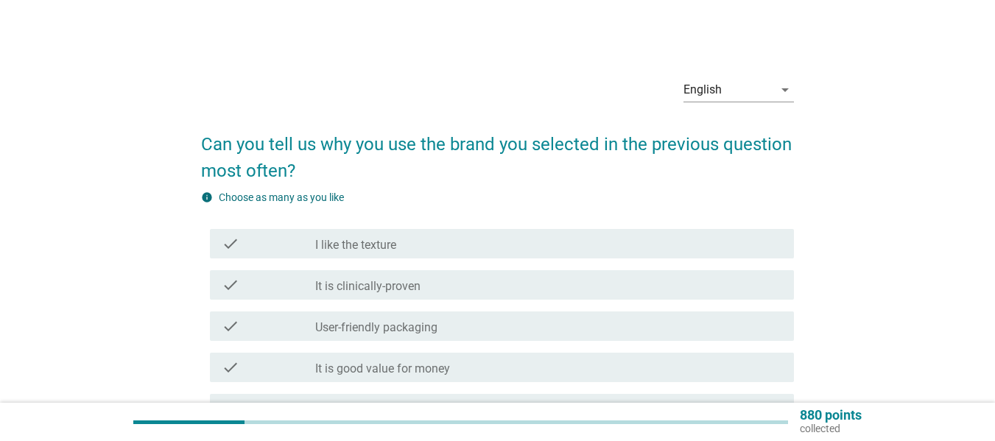
scroll to position [221, 0]
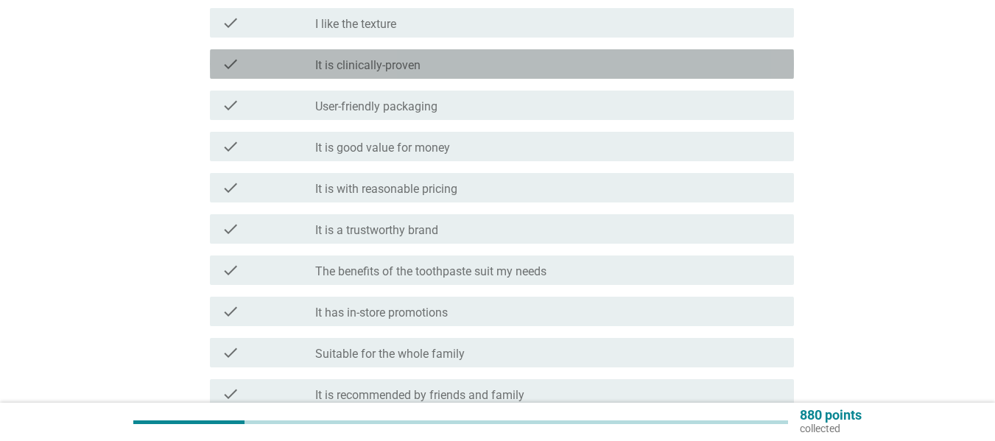
click at [372, 70] on label "It is clinically-proven" at bounding box center [367, 65] width 105 height 15
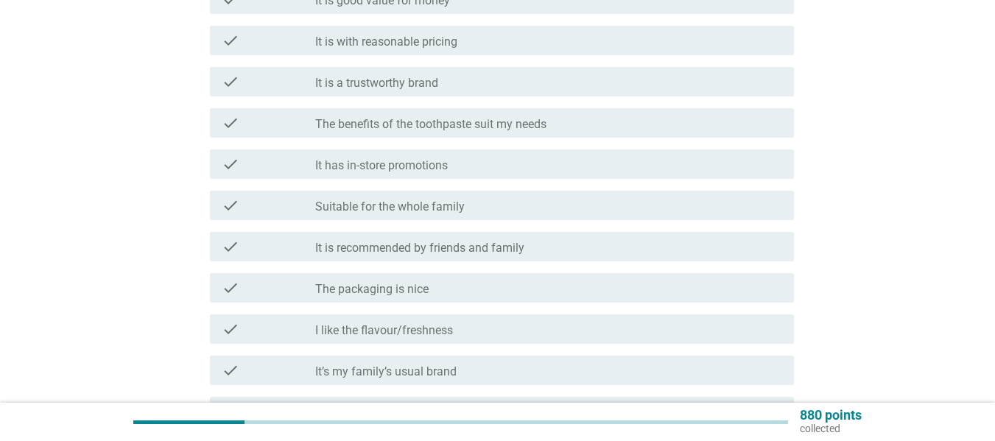
click at [383, 114] on div "check_box_outline_blank The benefits of the toothpaste suit my needs" at bounding box center [548, 123] width 467 height 18
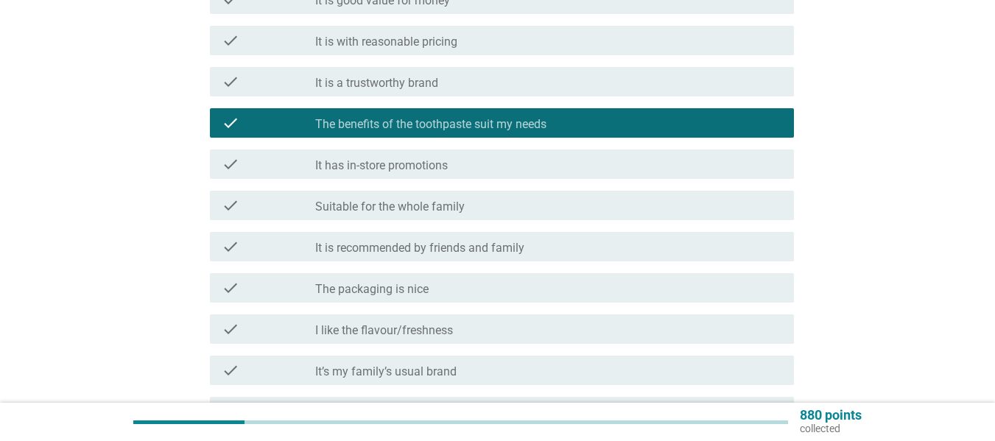
scroll to position [570, 0]
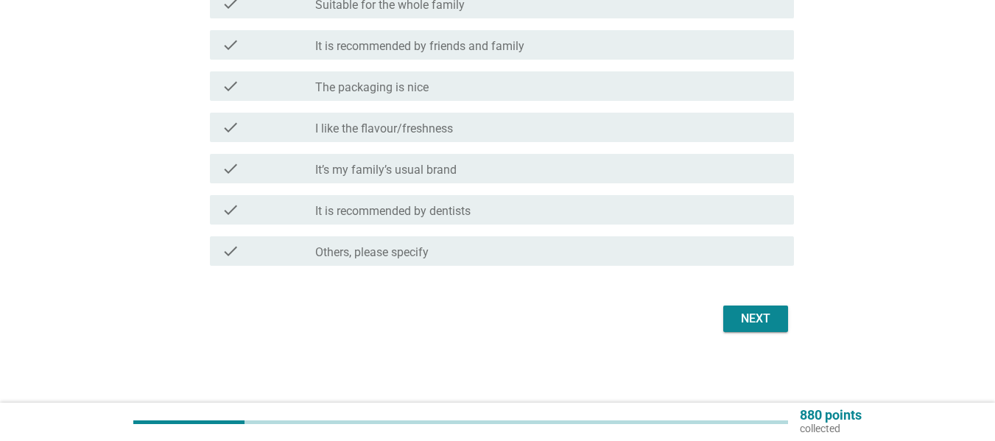
click at [384, 142] on div "check check_box_outline_blank I like the flavour/freshness" at bounding box center [497, 127] width 593 height 41
click at [384, 131] on label "I like the flavour/freshness" at bounding box center [384, 129] width 138 height 15
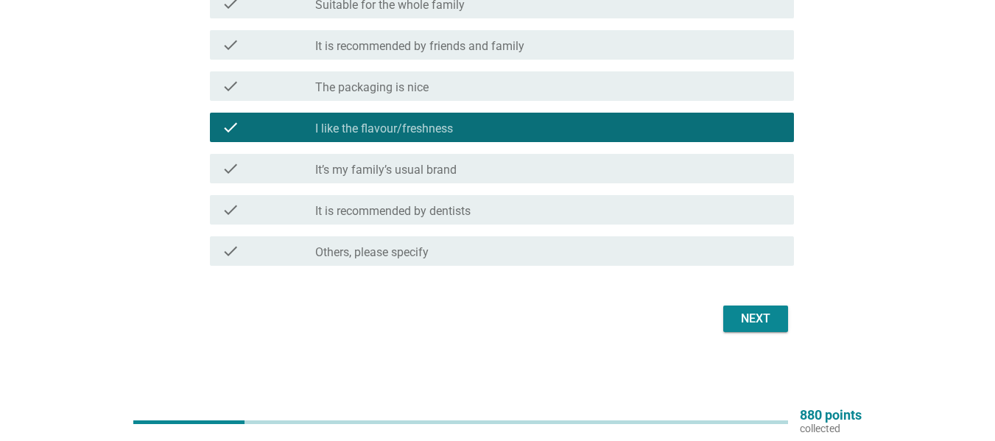
click at [773, 334] on div "Next" at bounding box center [497, 318] width 593 height 35
click at [772, 325] on div "Next" at bounding box center [755, 319] width 41 height 18
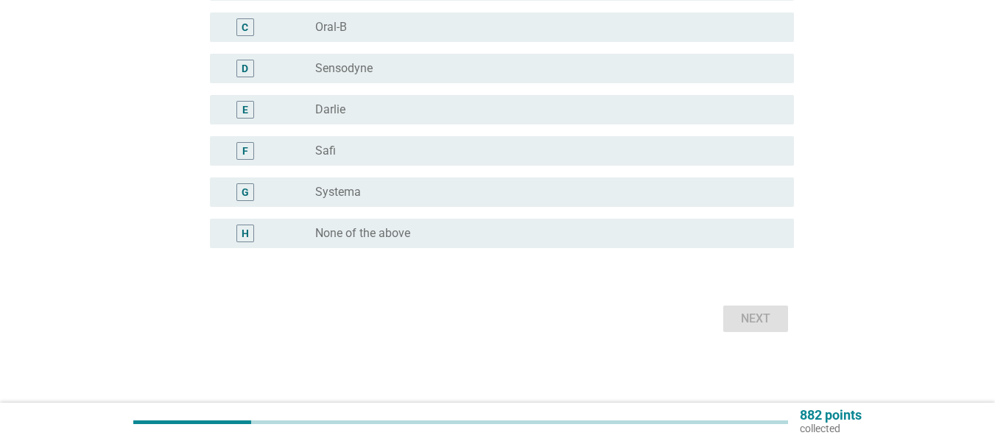
scroll to position [0, 0]
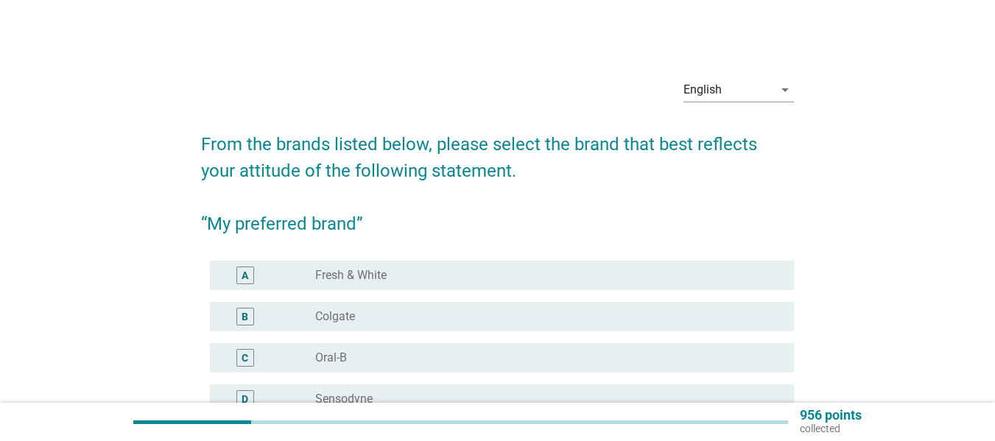
click at [368, 301] on div "B radio_button_unchecked Colgate" at bounding box center [497, 316] width 593 height 41
click at [362, 306] on div "B radio_button_unchecked Colgate" at bounding box center [502, 316] width 584 height 29
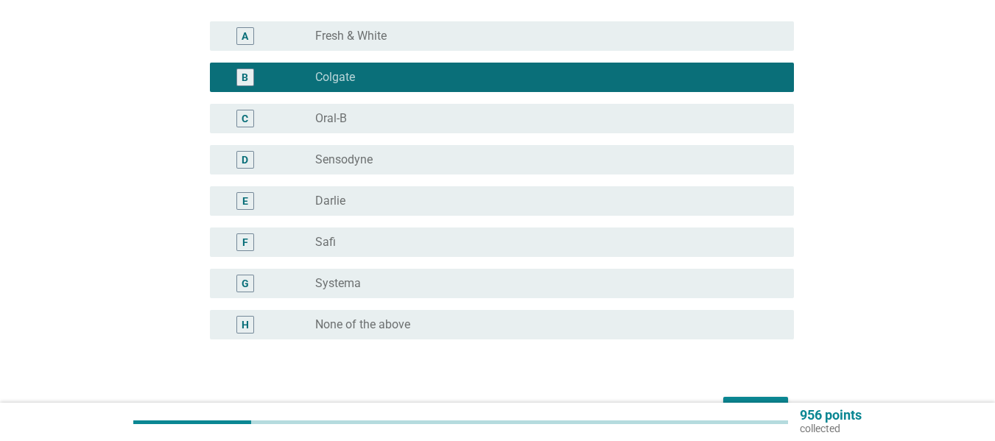
scroll to position [331, 0]
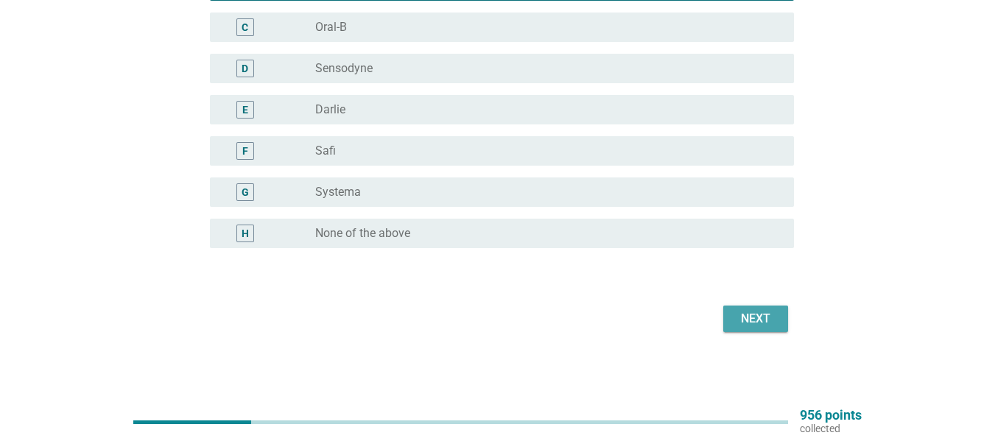
click at [749, 320] on div "Next" at bounding box center [755, 319] width 41 height 18
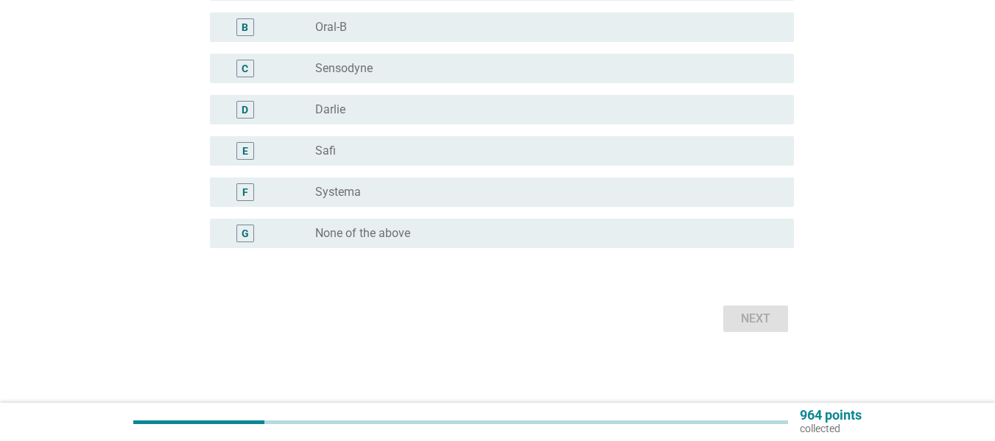
scroll to position [0, 0]
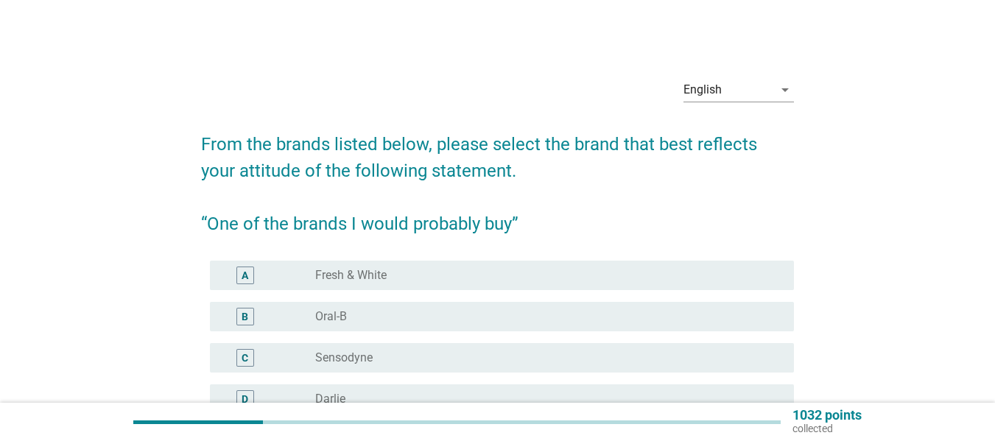
click at [315, 328] on div "B radio_button_unchecked Oral-B" at bounding box center [502, 316] width 584 height 29
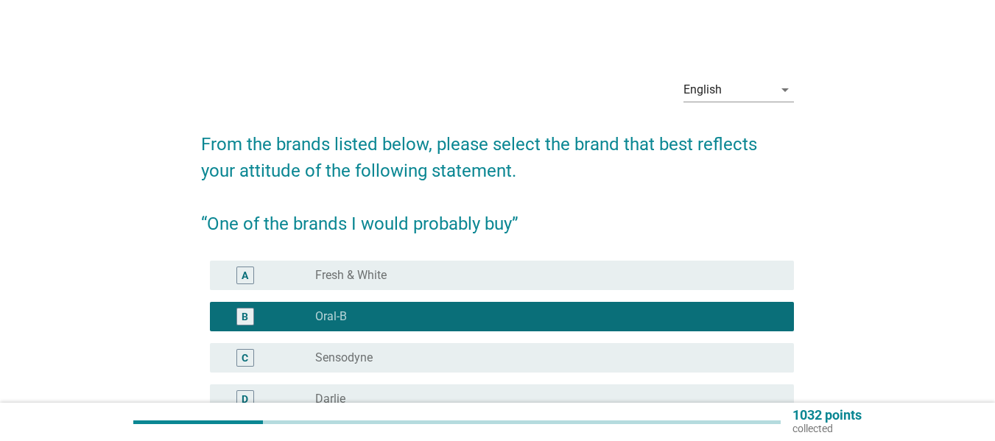
click at [354, 368] on div "C radio_button_unchecked Sensodyne" at bounding box center [502, 357] width 584 height 29
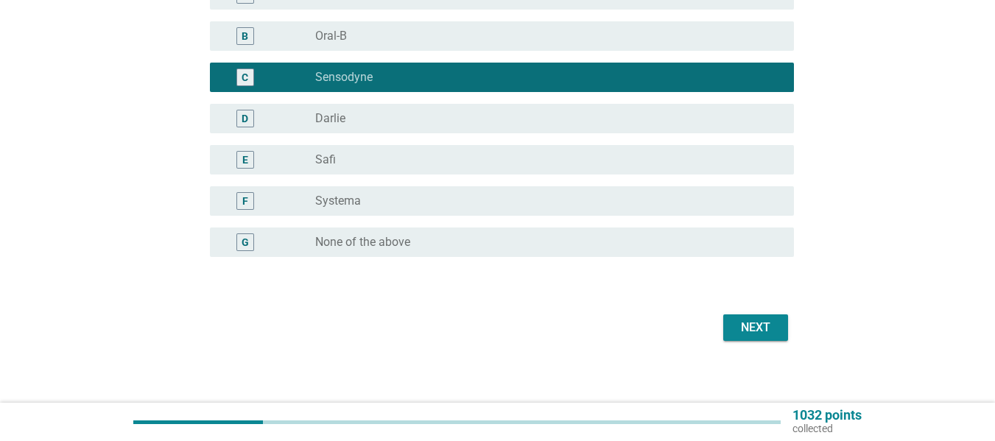
scroll to position [290, 0]
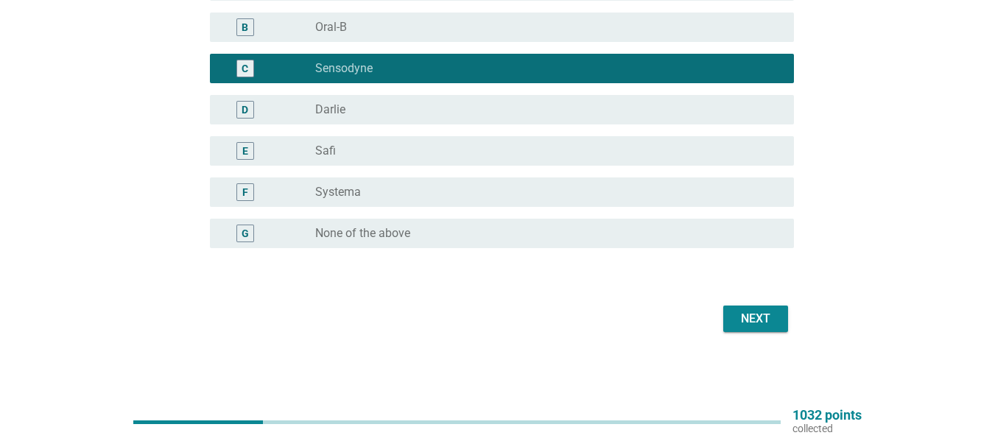
click at [356, 35] on div "radio_button_unchecked Oral-B" at bounding box center [548, 27] width 467 height 18
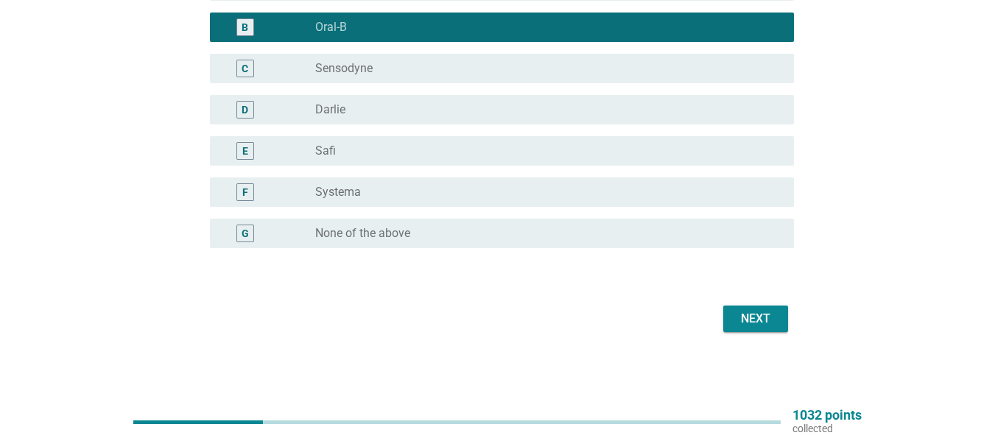
click at [354, 110] on div "radio_button_unchecked [PERSON_NAME]" at bounding box center [542, 109] width 455 height 15
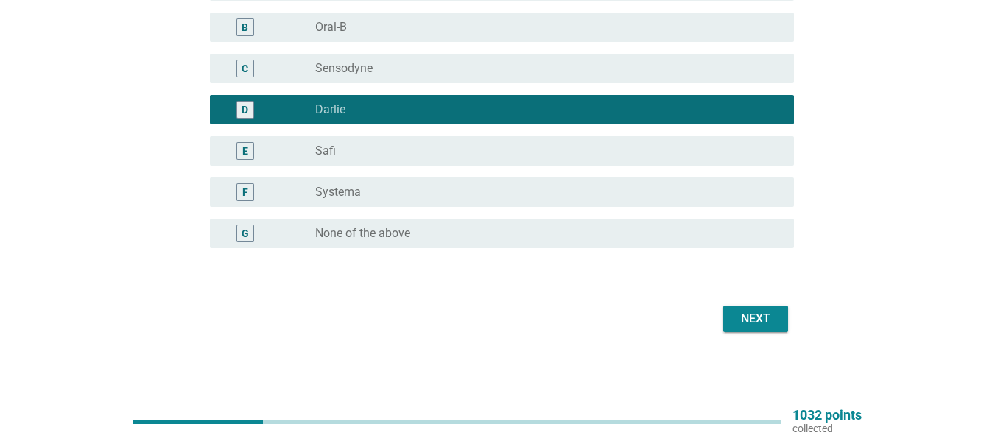
click at [750, 314] on div "Next" at bounding box center [755, 319] width 41 height 18
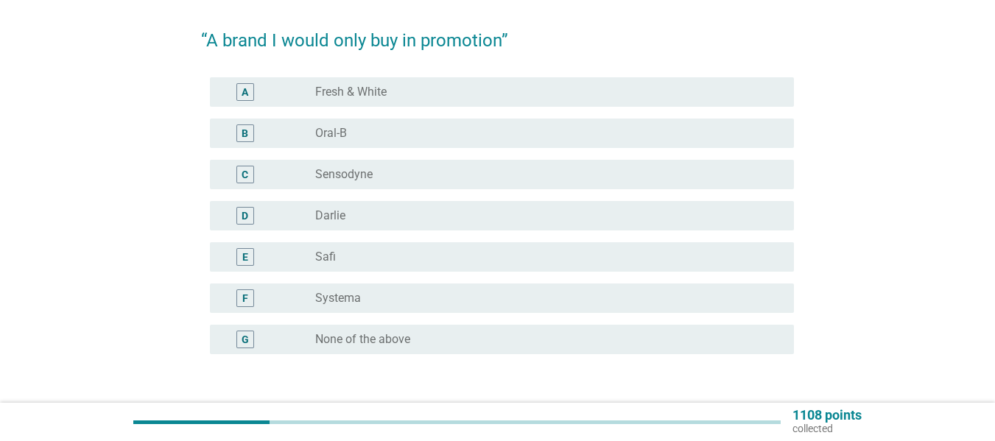
scroll to position [221, 0]
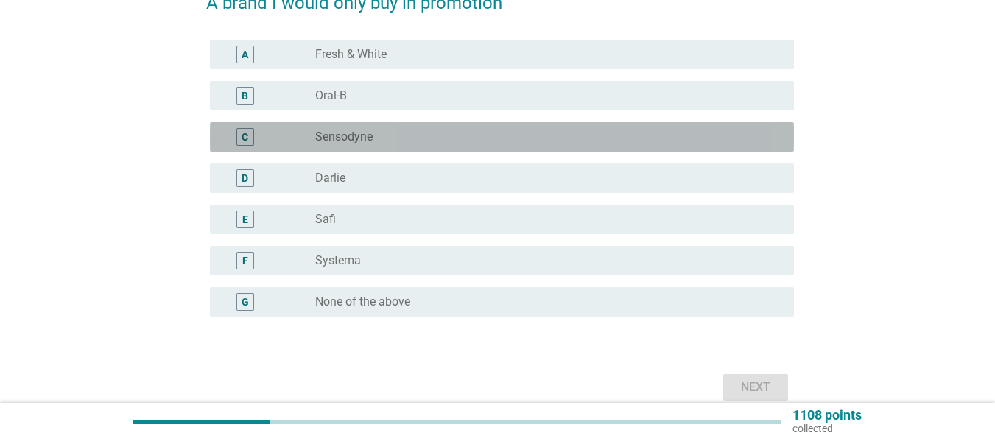
click at [345, 148] on div "C radio_button_unchecked Sensodyne" at bounding box center [502, 136] width 584 height 29
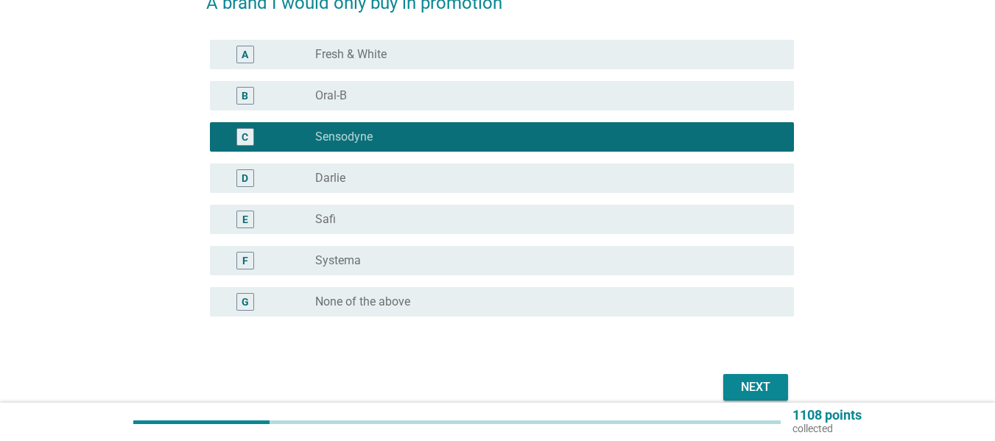
click at [374, 254] on div "radio_button_unchecked Systema" at bounding box center [542, 260] width 455 height 15
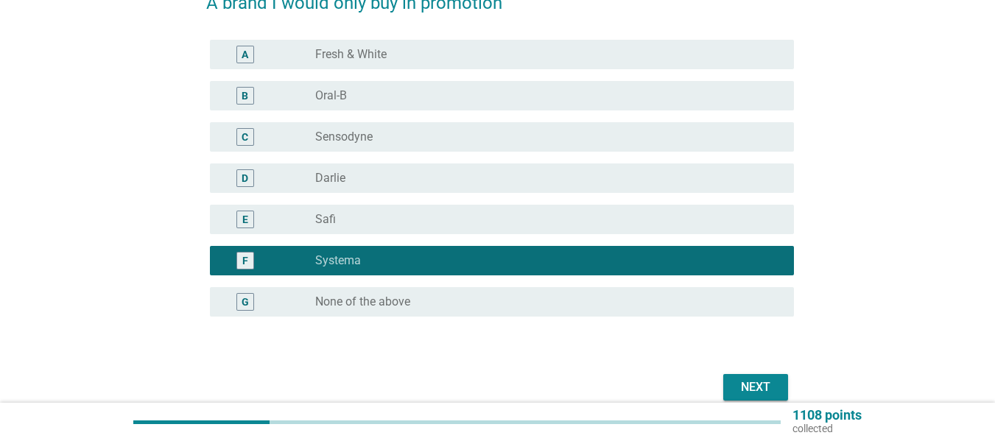
click at [767, 395] on div "Next" at bounding box center [755, 388] width 41 height 18
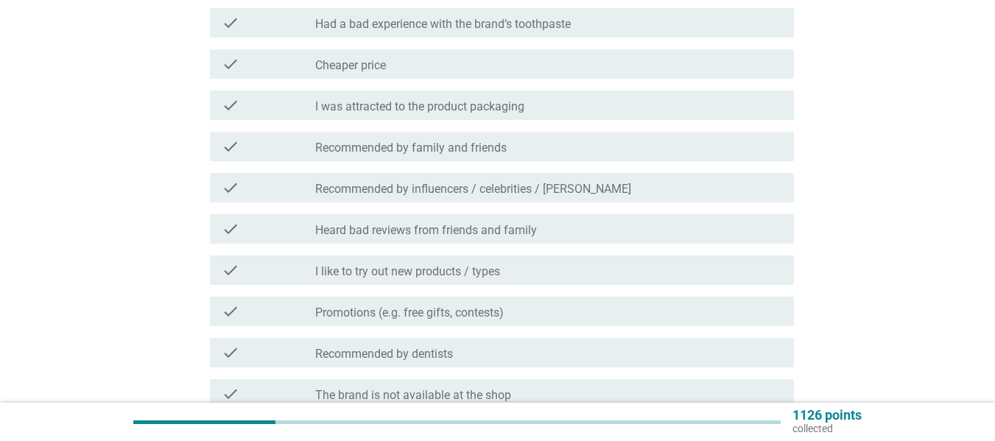
scroll to position [0, 0]
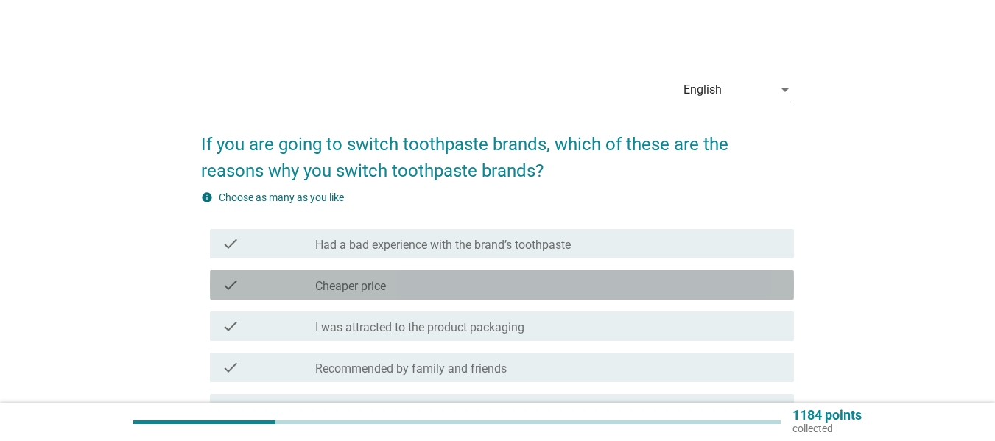
click at [371, 289] on label "Cheaper price" at bounding box center [350, 286] width 71 height 15
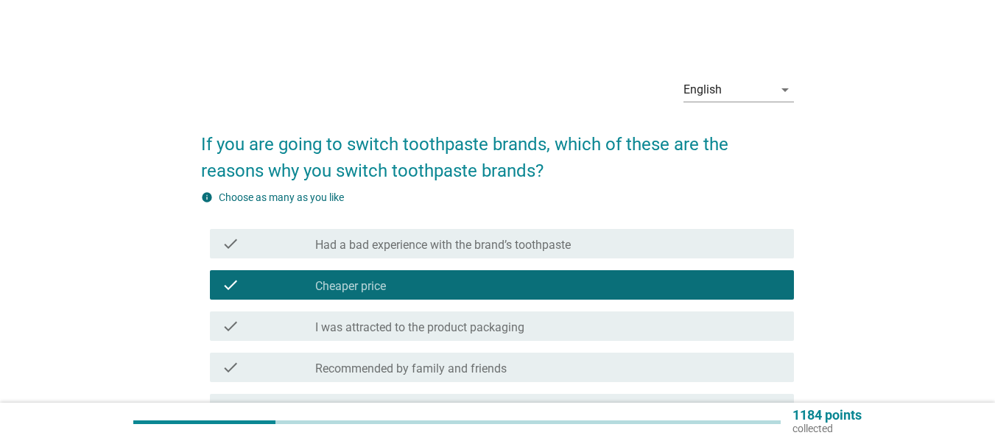
click at [385, 259] on div "check check_box_outline_blank Had a bad experience with the brand’s toothpaste" at bounding box center [497, 243] width 593 height 41
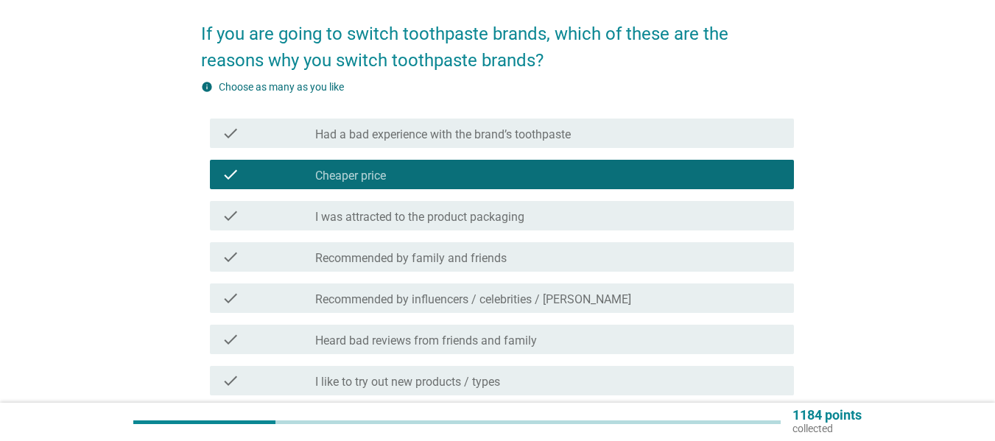
scroll to position [74, 0]
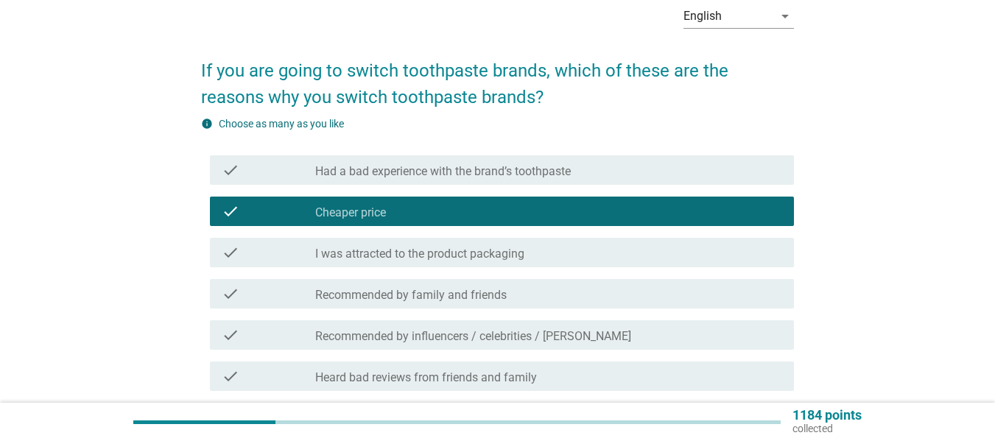
click at [402, 295] on label "Recommended by family and friends" at bounding box center [411, 295] width 192 height 15
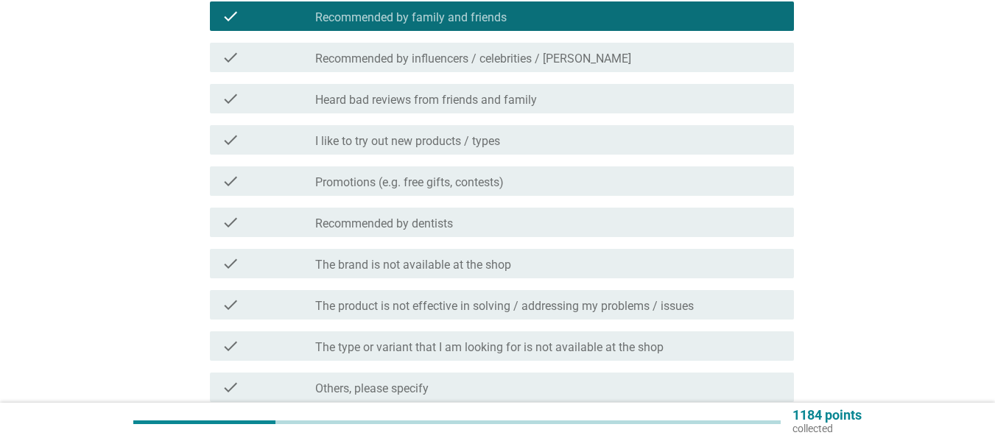
scroll to position [442, 0]
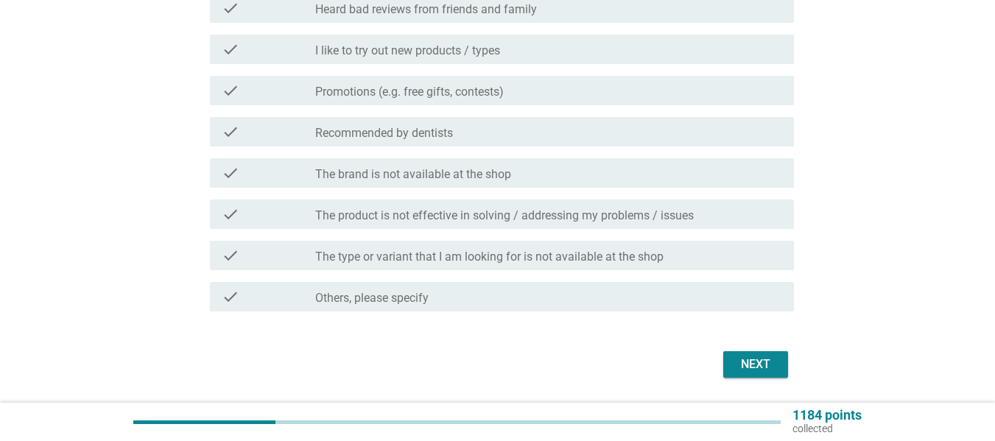
click at [380, 151] on div "check check_box_outline_blank Recommended by dentists" at bounding box center [497, 131] width 593 height 41
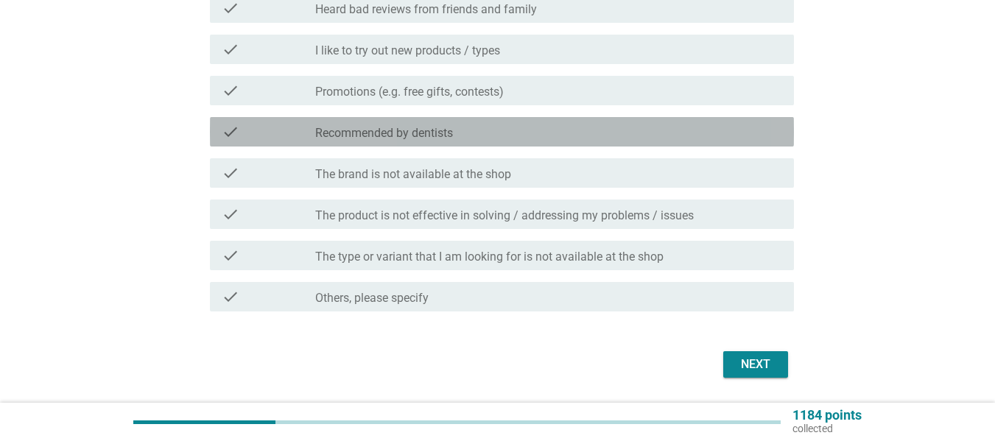
click at [369, 130] on label "Recommended by dentists" at bounding box center [384, 133] width 138 height 15
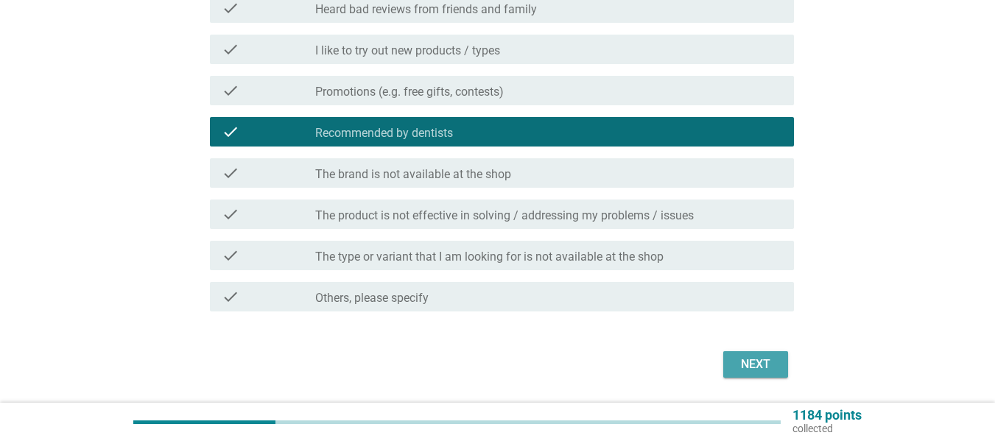
click at [762, 365] on div "Next" at bounding box center [755, 365] width 41 height 18
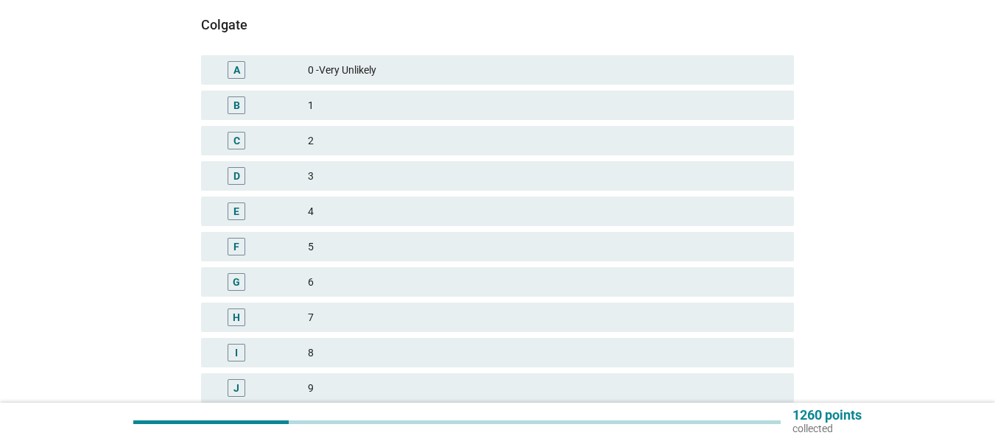
scroll to position [221, 0]
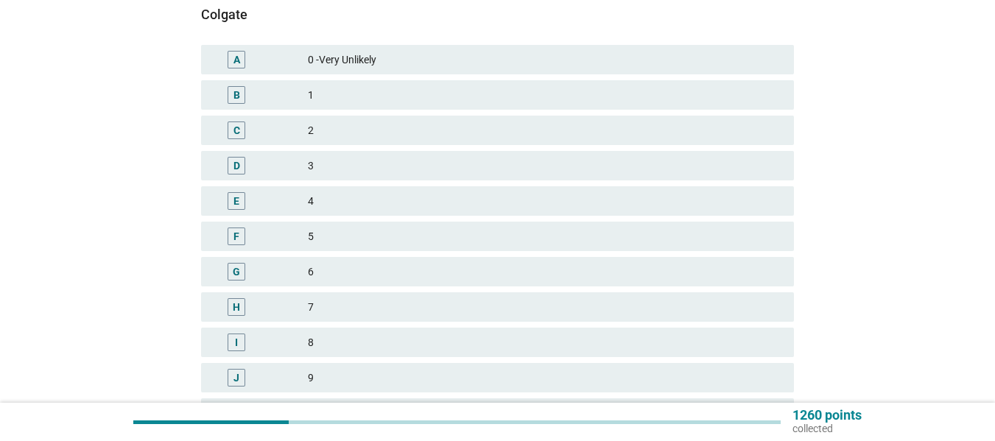
click at [483, 312] on div "7" at bounding box center [545, 307] width 474 height 18
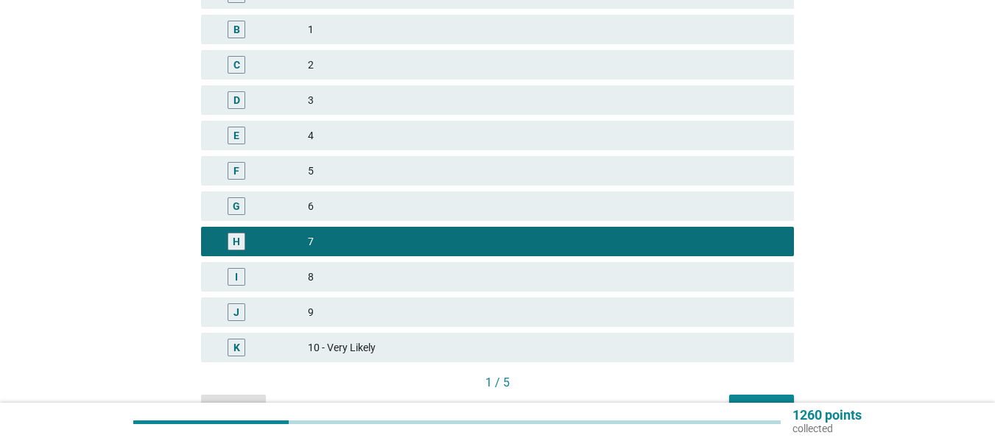
scroll to position [368, 0]
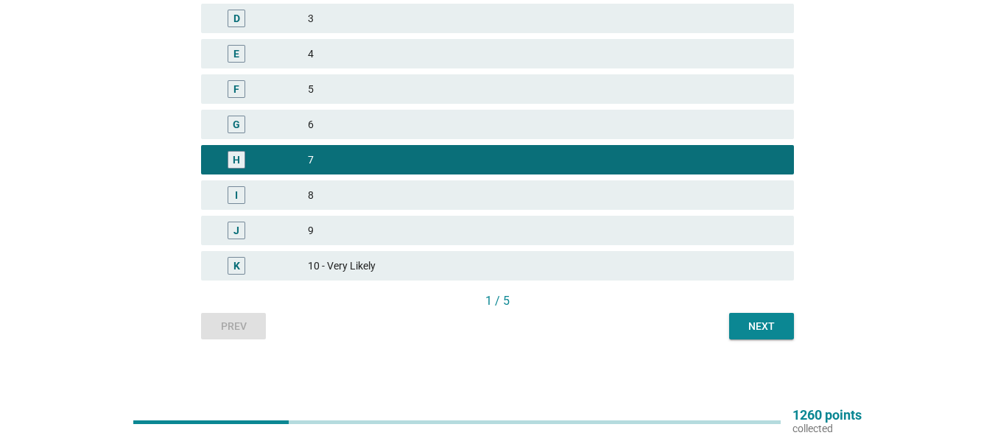
click at [442, 205] on div "I 8" at bounding box center [497, 194] width 593 height 29
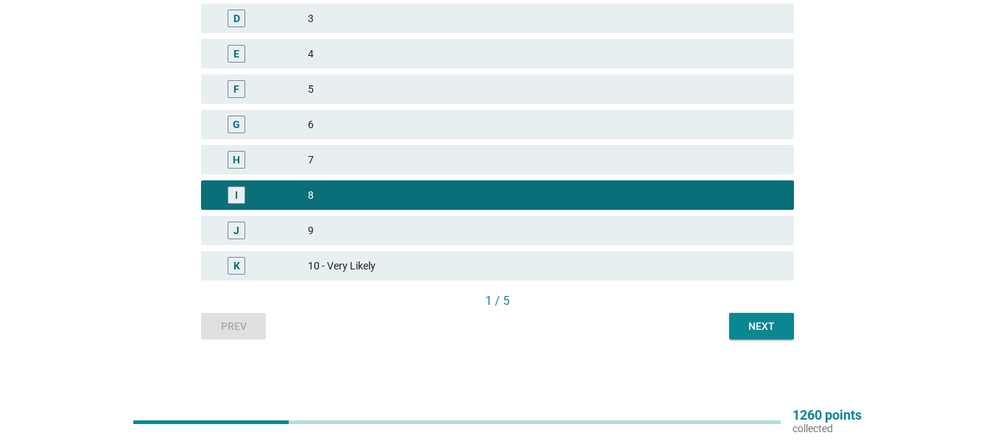
click at [752, 330] on div "Next" at bounding box center [761, 326] width 41 height 15
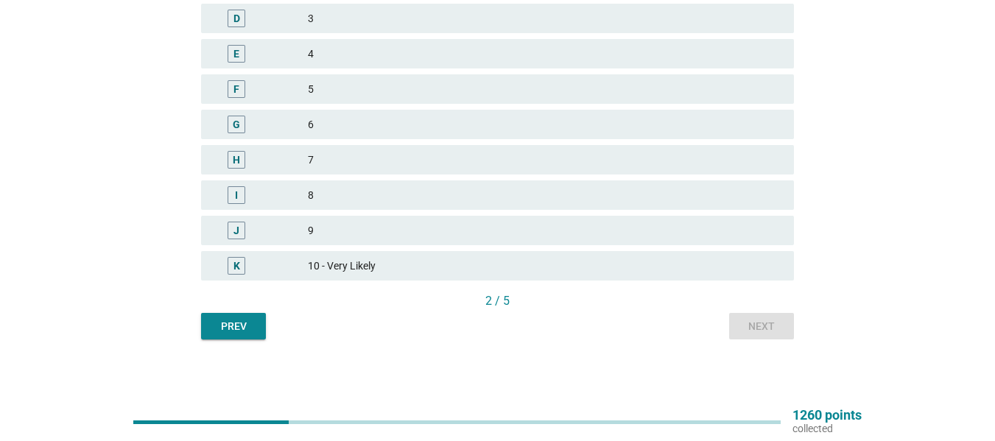
click at [349, 144] on div "H 7" at bounding box center [497, 159] width 599 height 35
click at [463, 166] on div "7" at bounding box center [545, 160] width 474 height 18
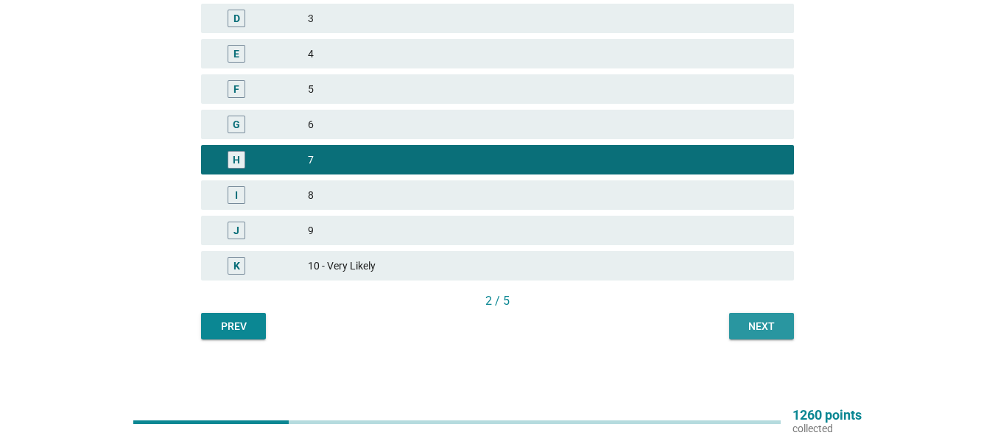
drag, startPoint x: 756, startPoint y: 329, endPoint x: 751, endPoint y: 362, distance: 34.2
click at [756, 328] on div "Next" at bounding box center [761, 326] width 41 height 15
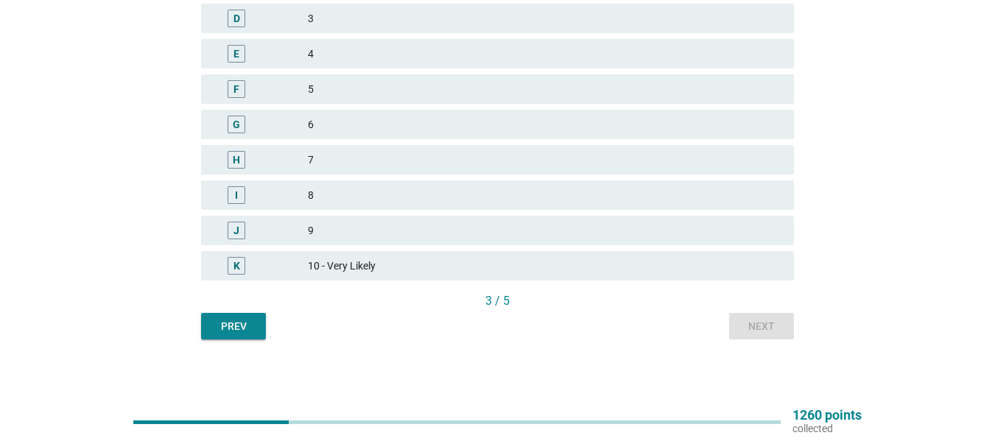
click at [348, 97] on div "5" at bounding box center [545, 89] width 474 height 18
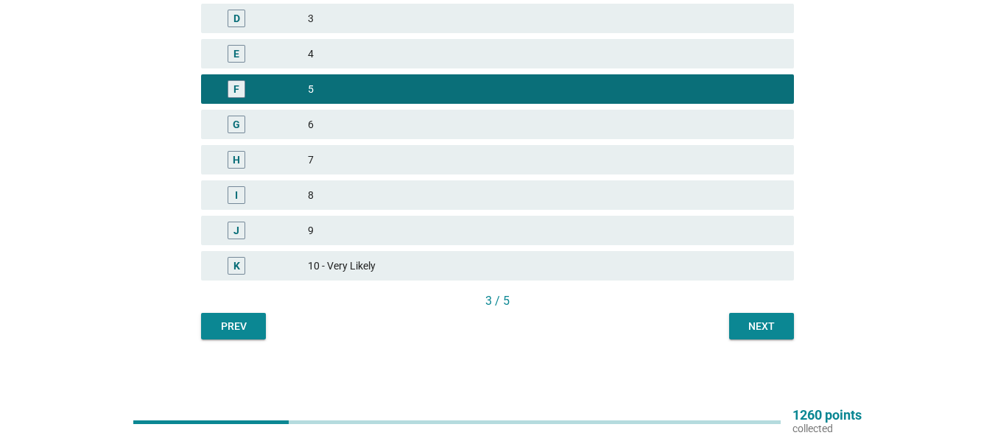
click at [773, 323] on div "Next" at bounding box center [761, 326] width 41 height 15
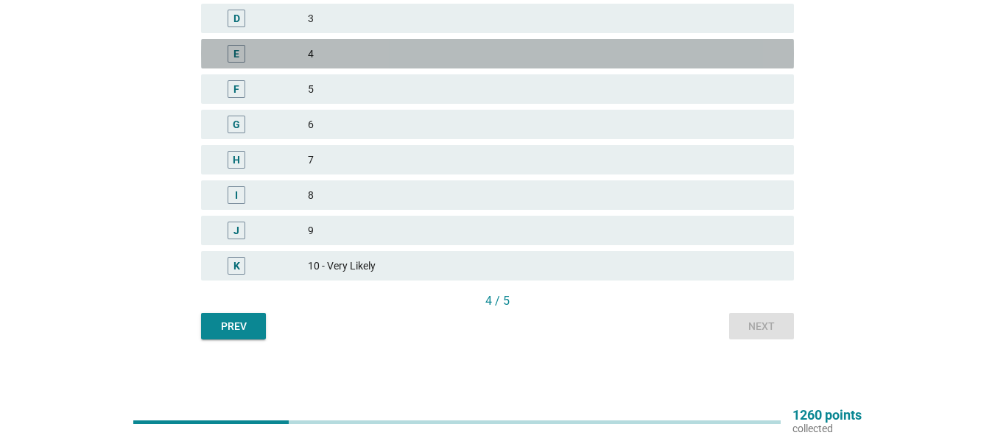
click at [365, 46] on div "4" at bounding box center [545, 54] width 474 height 18
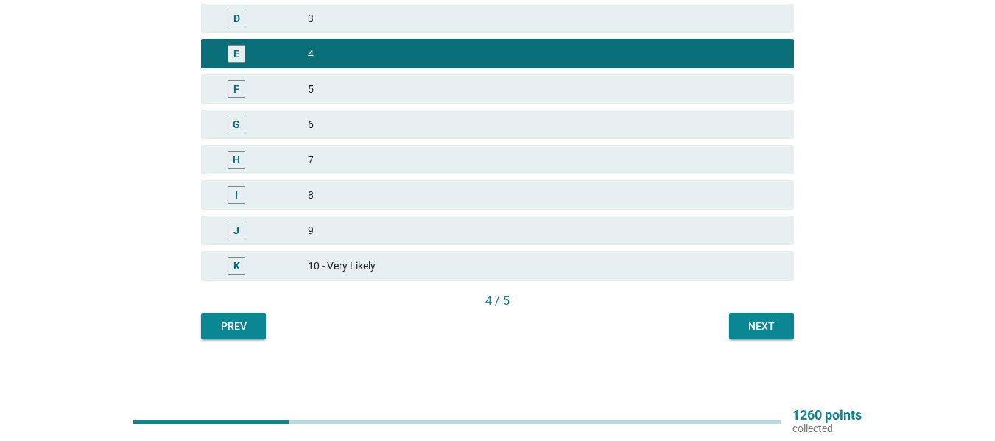
click at [743, 329] on div "Next" at bounding box center [761, 326] width 41 height 15
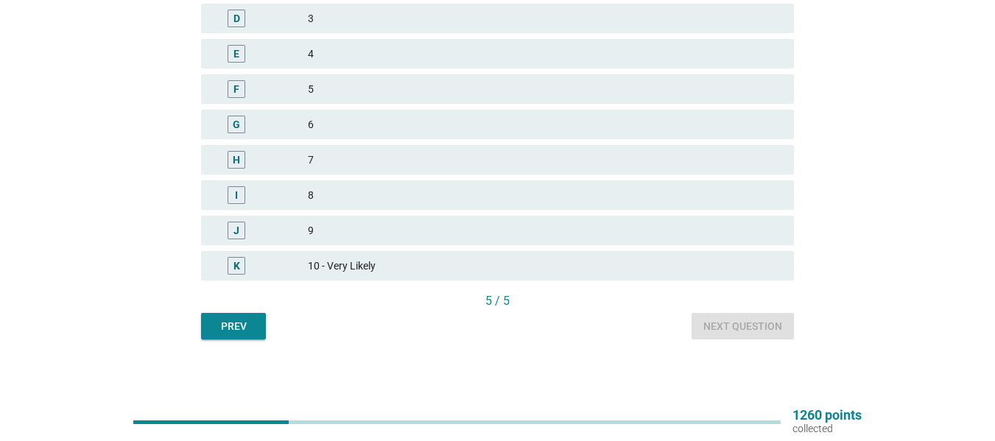
click at [390, 91] on div "5" at bounding box center [545, 89] width 474 height 18
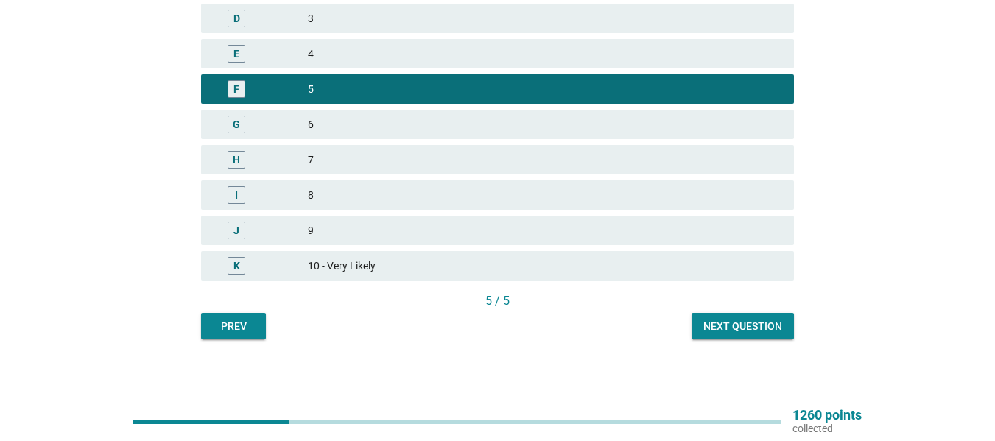
click at [738, 333] on div "Next question" at bounding box center [743, 326] width 79 height 15
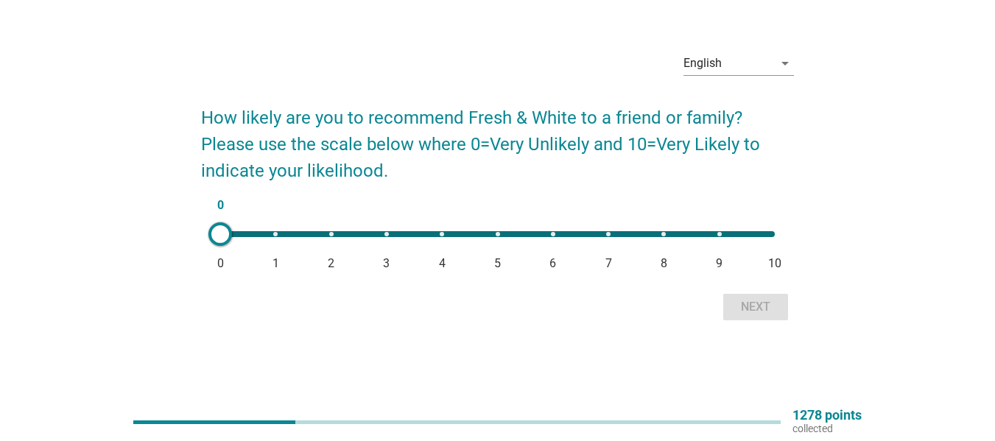
scroll to position [0, 0]
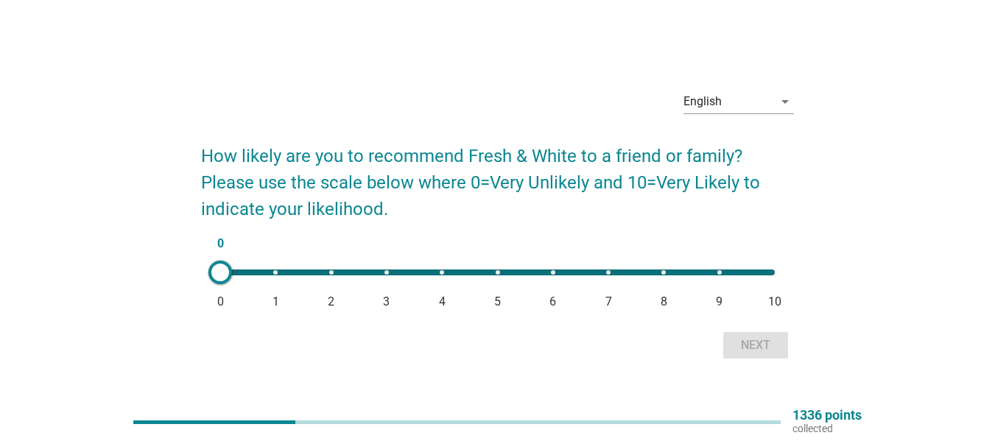
click at [642, 278] on div "0 0 1 2 3 4 5 6 7 8 9 10" at bounding box center [497, 272] width 578 height 29
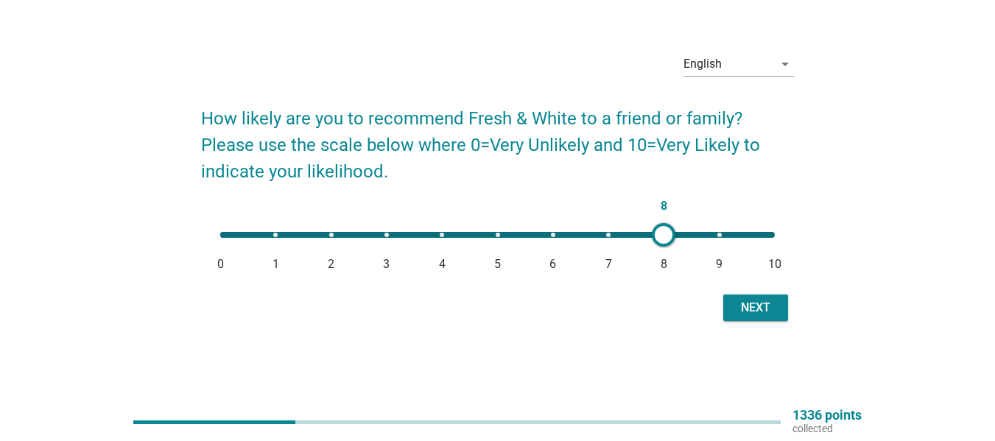
scroll to position [38, 0]
click at [541, 233] on div "8 0 1 2 3 4 5 6 7 8 9 10" at bounding box center [497, 234] width 555 height 6
click at [491, 231] on div "6 0 1 2 3 4 5 6 7 8 9 10" at bounding box center [497, 234] width 555 height 6
type input "5"
click at [732, 300] on button "Next" at bounding box center [755, 307] width 65 height 27
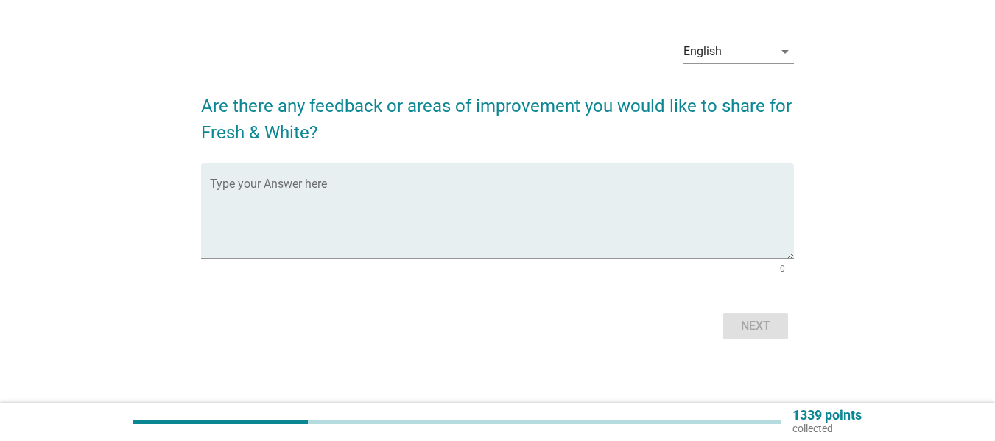
scroll to position [0, 0]
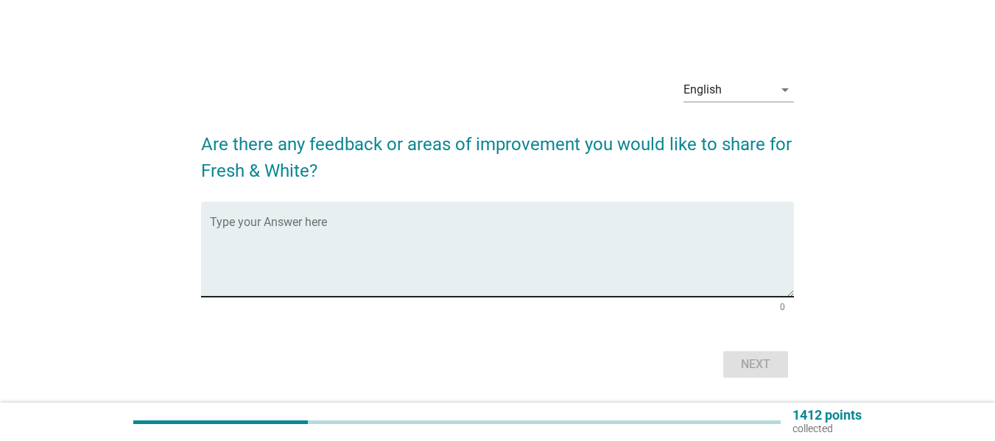
click at [385, 233] on textarea "Type your Answer here" at bounding box center [502, 258] width 584 height 77
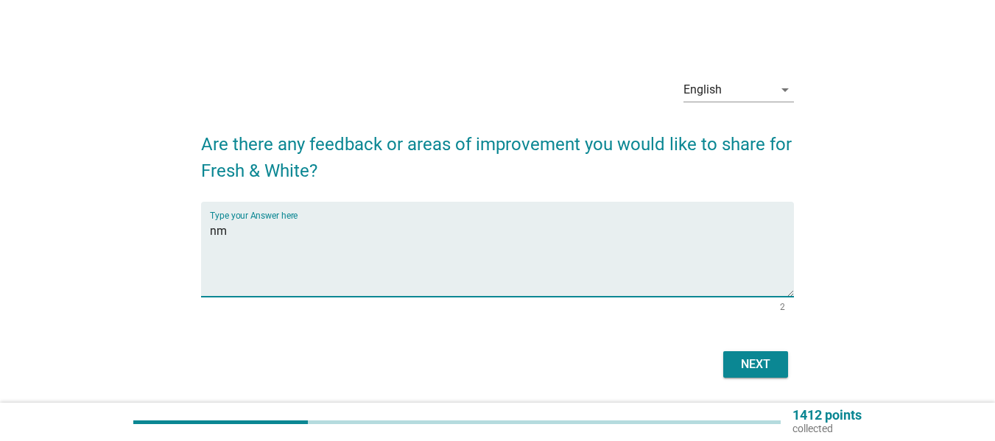
type textarea "n"
type textarea "more dental endorsements, and promotions such as freebies"
click at [771, 357] on div "Next" at bounding box center [755, 365] width 41 height 18
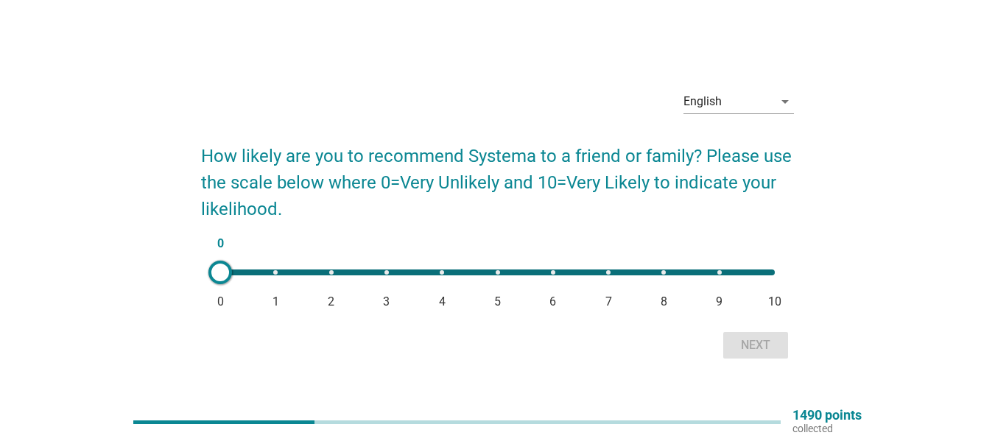
click at [492, 268] on div "0 0 1 2 3 4 5 6 7 8 9 10" at bounding box center [497, 272] width 578 height 29
type input "5"
click at [782, 340] on button "Next" at bounding box center [755, 345] width 65 height 27
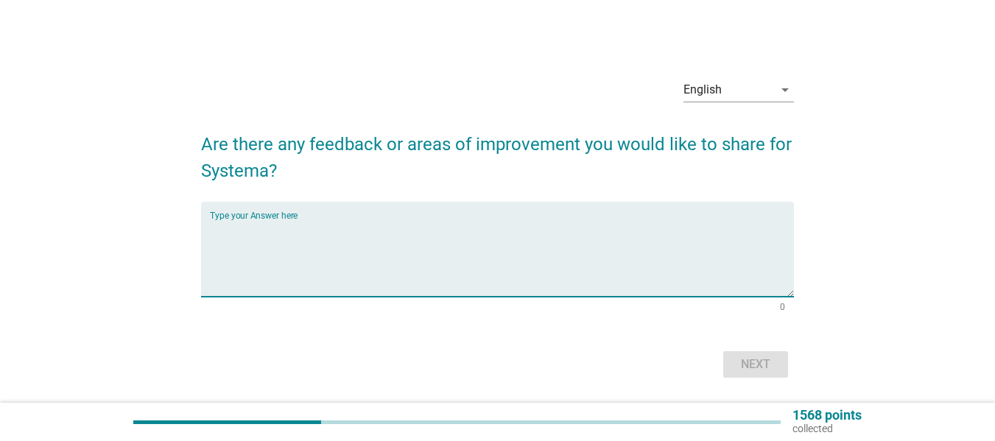
click at [392, 260] on textarea "Type your Answer here" at bounding box center [502, 258] width 584 height 77
type textarea "focus on promotions freebies"
click at [755, 372] on div "Next" at bounding box center [755, 365] width 41 height 18
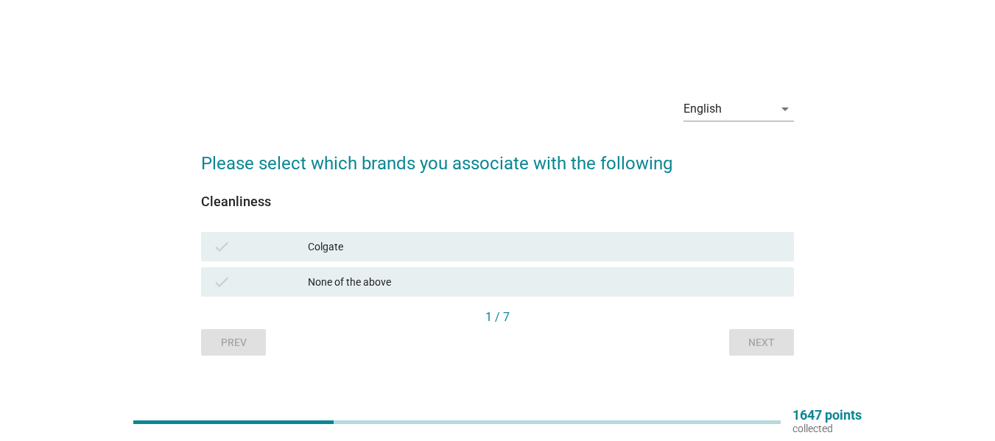
click at [389, 260] on div "check Colgate" at bounding box center [497, 246] width 593 height 29
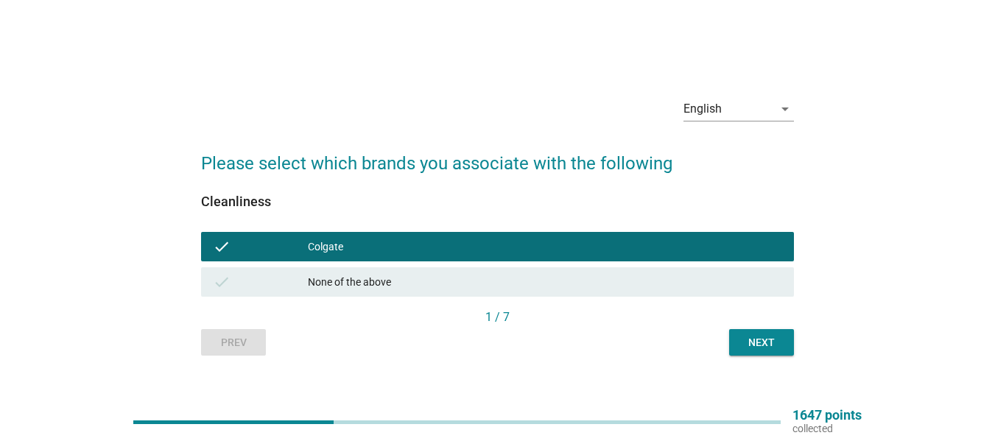
click at [754, 340] on div "Next" at bounding box center [761, 342] width 41 height 15
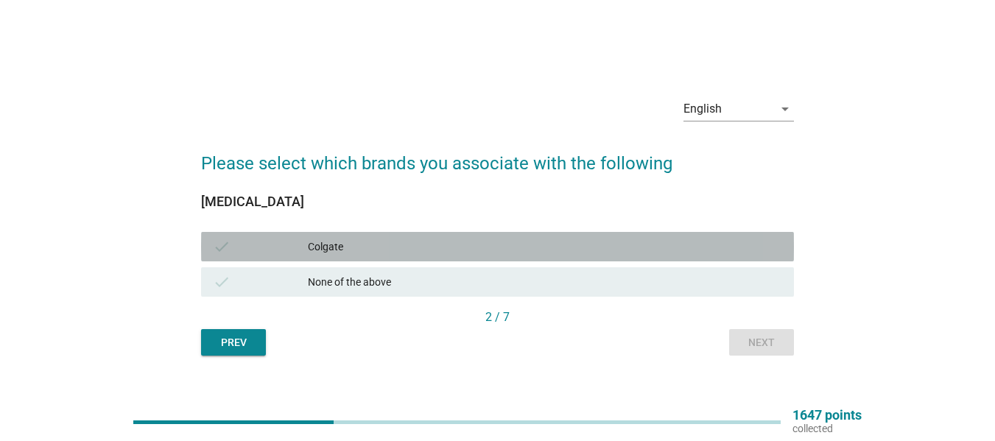
click at [319, 250] on div "Colgate" at bounding box center [545, 247] width 474 height 18
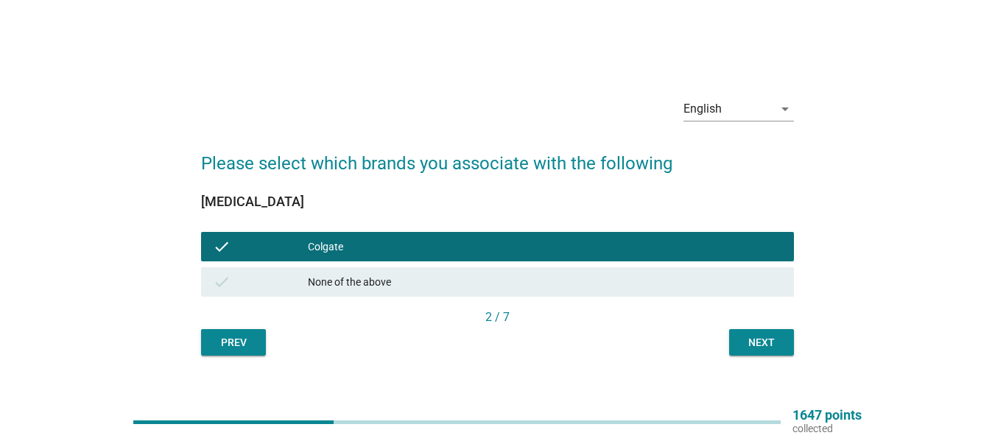
click at [750, 341] on div "Next" at bounding box center [761, 342] width 41 height 15
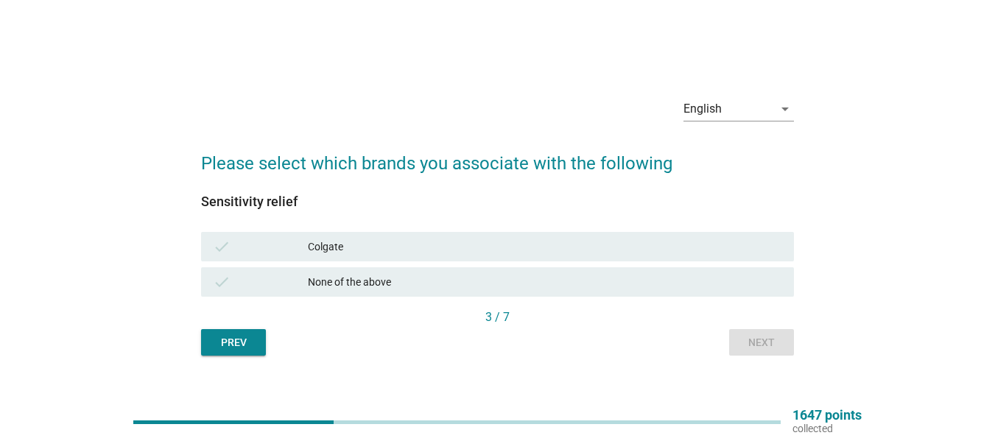
drag, startPoint x: 355, startPoint y: 241, endPoint x: 365, endPoint y: 240, distance: 10.3
click at [355, 240] on div "Colgate" at bounding box center [545, 247] width 474 height 18
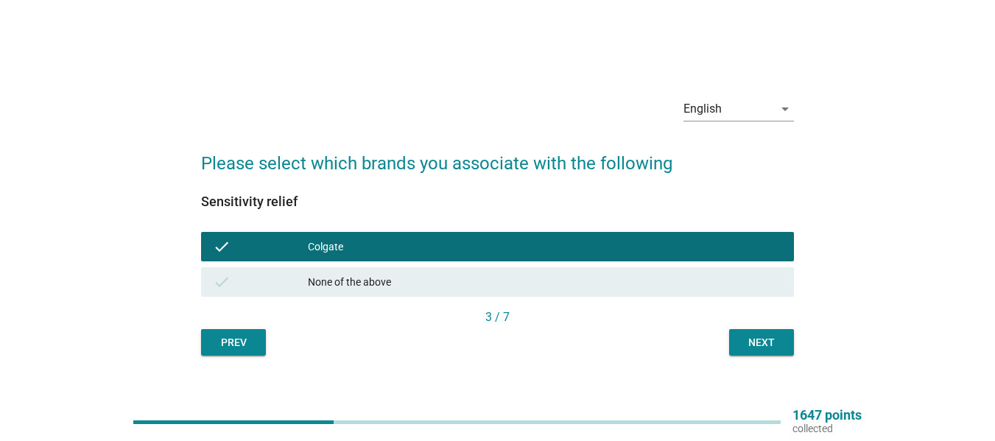
click at [768, 351] on button "Next" at bounding box center [761, 342] width 65 height 27
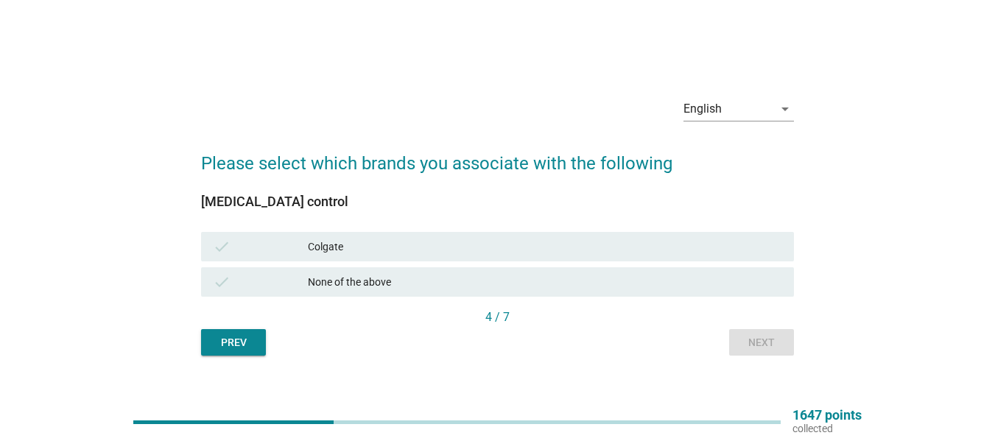
click at [340, 246] on div "Colgate" at bounding box center [545, 247] width 474 height 18
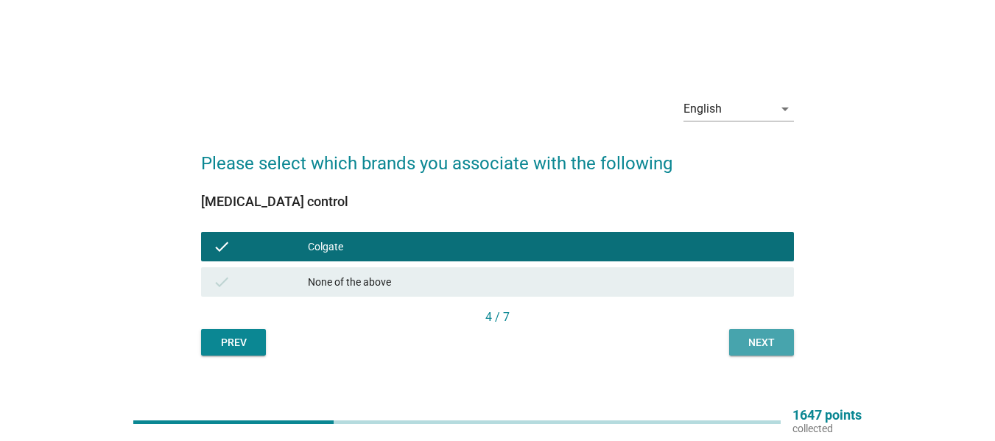
click at [748, 340] on div "Next" at bounding box center [761, 342] width 41 height 15
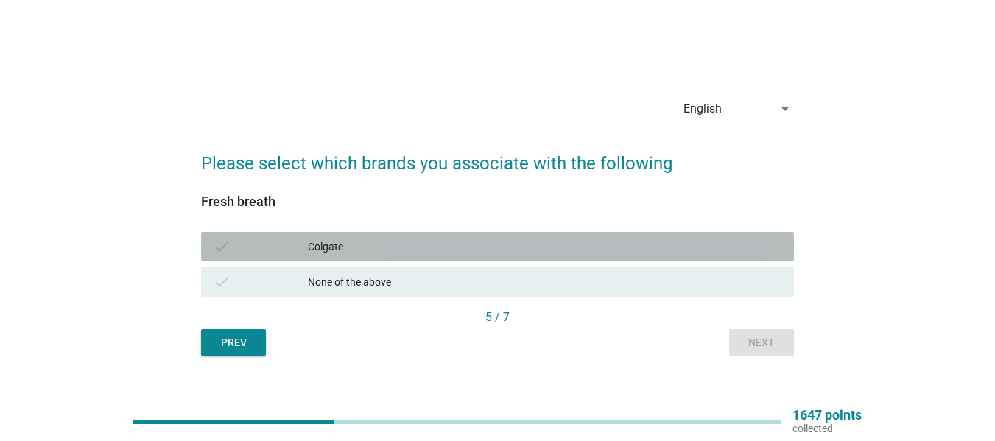
click at [329, 254] on div "Colgate" at bounding box center [545, 247] width 474 height 18
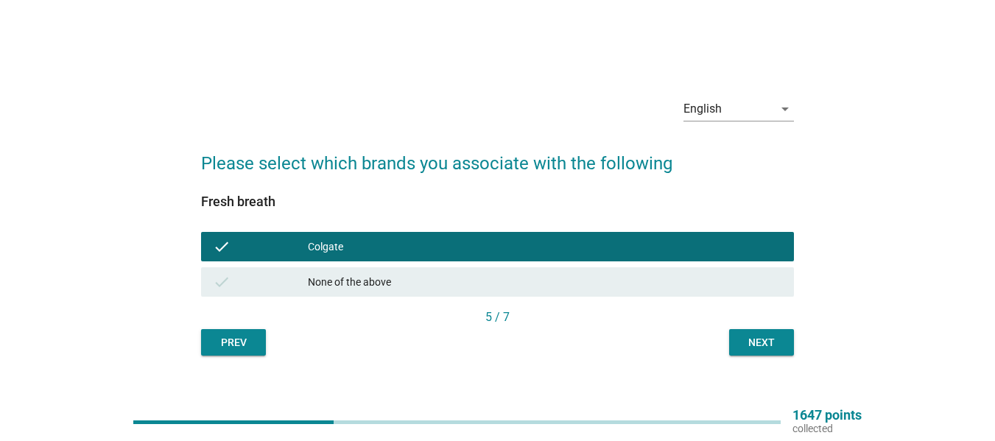
click at [753, 351] on button "Next" at bounding box center [761, 342] width 65 height 27
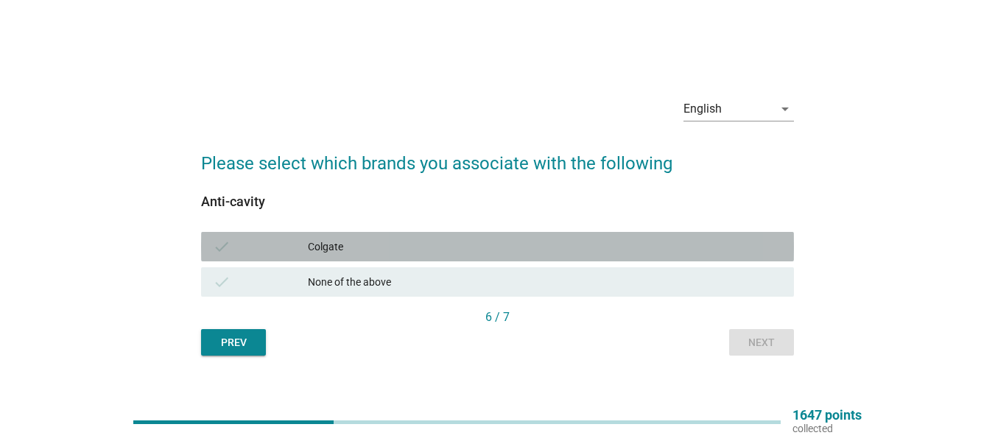
click at [353, 244] on div "Colgate" at bounding box center [545, 247] width 474 height 18
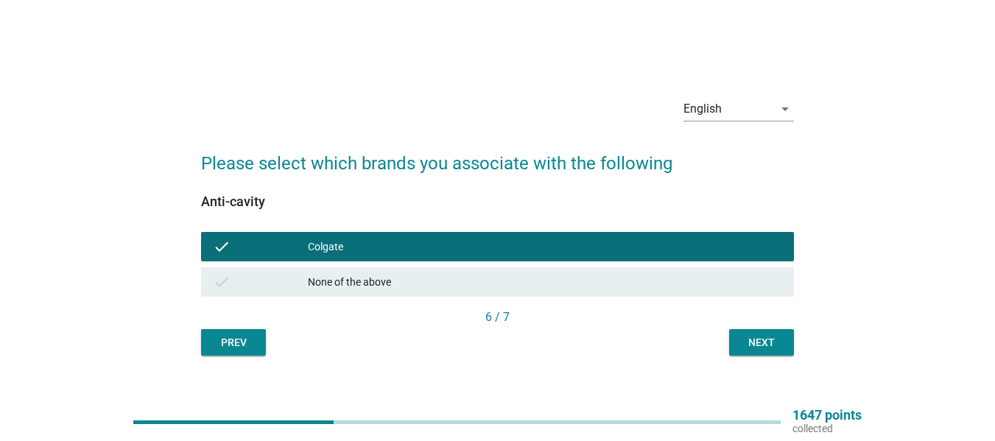
click at [778, 332] on button "Next" at bounding box center [761, 342] width 65 height 27
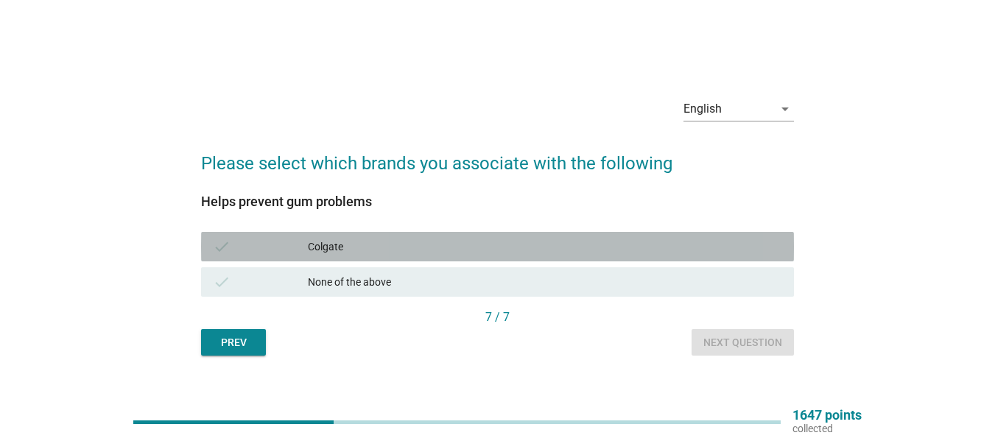
click at [379, 245] on div "Colgate" at bounding box center [545, 247] width 474 height 18
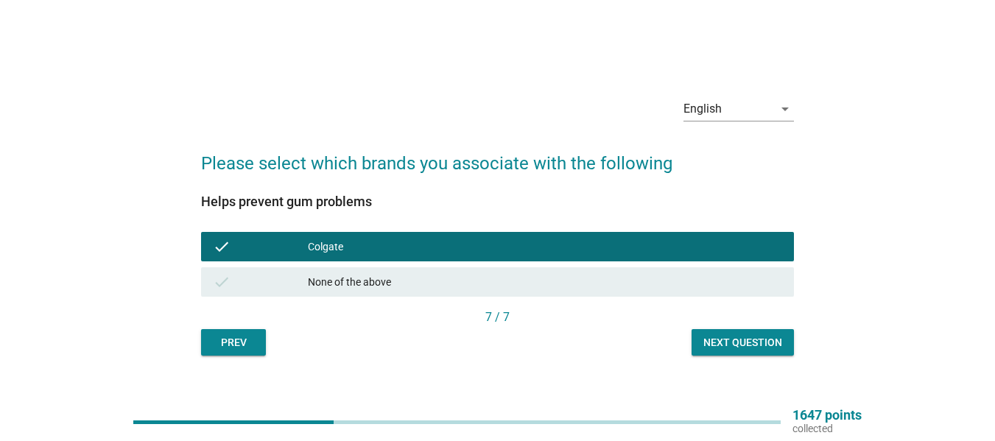
click at [749, 343] on div "Next question" at bounding box center [743, 342] width 79 height 15
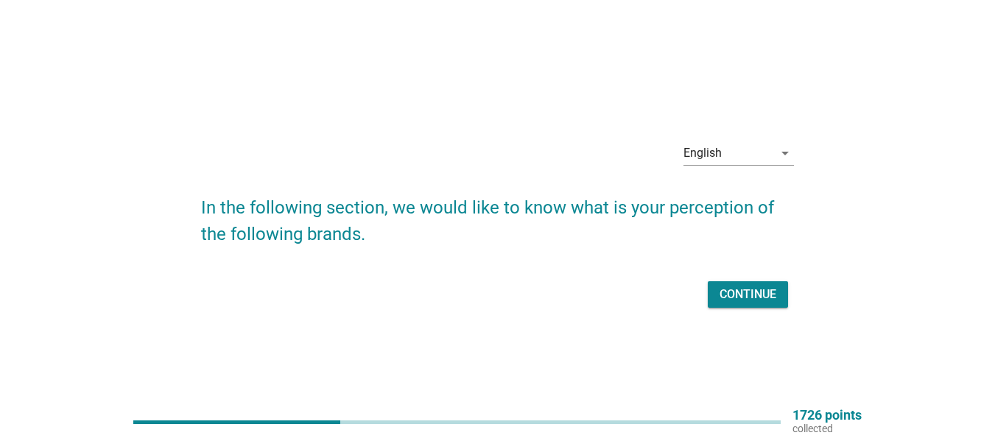
click at [730, 295] on div "Continue" at bounding box center [748, 295] width 57 height 18
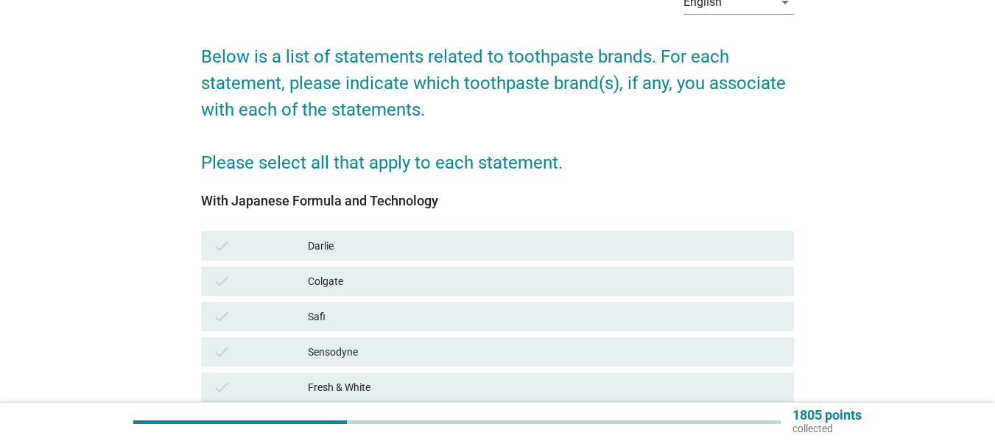
scroll to position [221, 0]
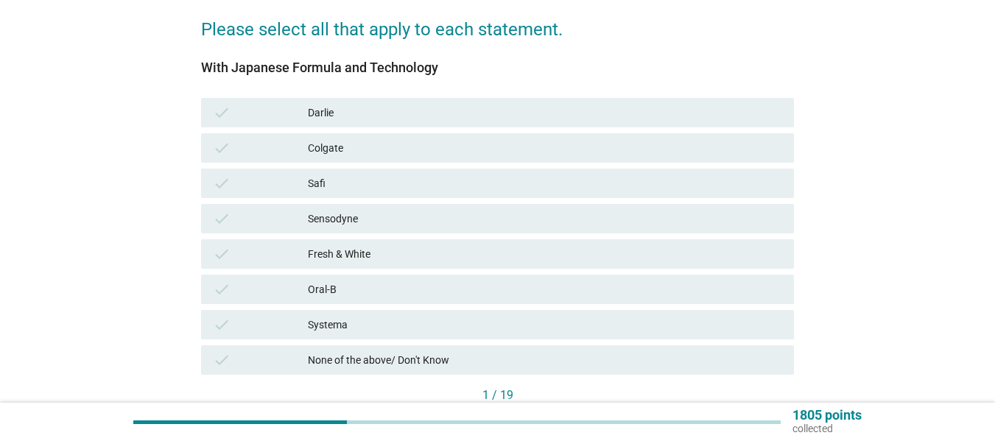
click at [377, 316] on div "Systema" at bounding box center [545, 325] width 474 height 18
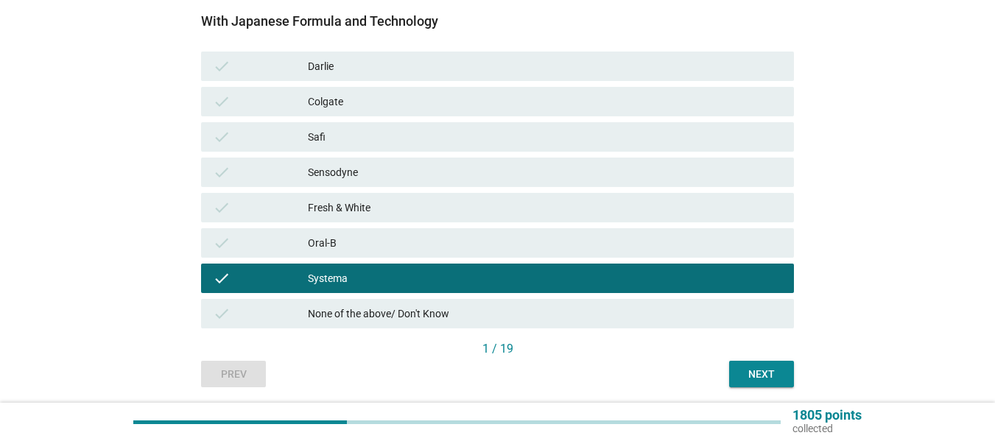
scroll to position [318, 0]
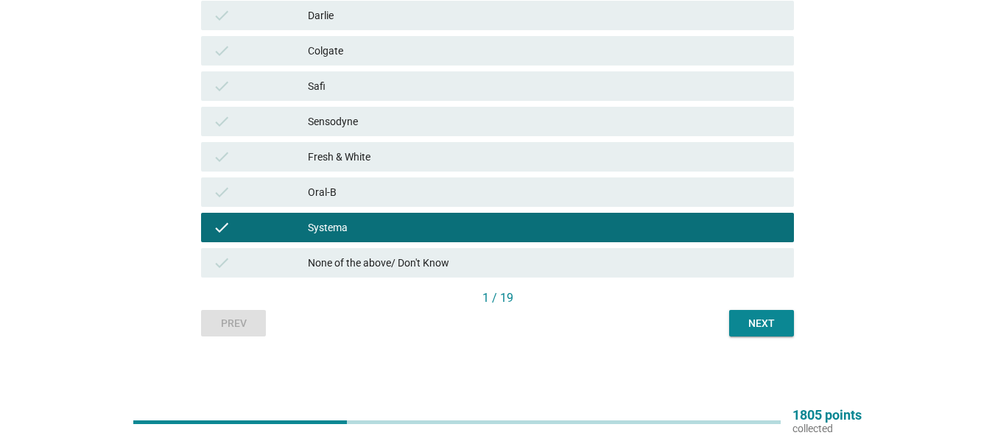
click at [780, 309] on div "1 / 19" at bounding box center [497, 300] width 593 height 21
click at [778, 320] on div "Next" at bounding box center [761, 323] width 41 height 15
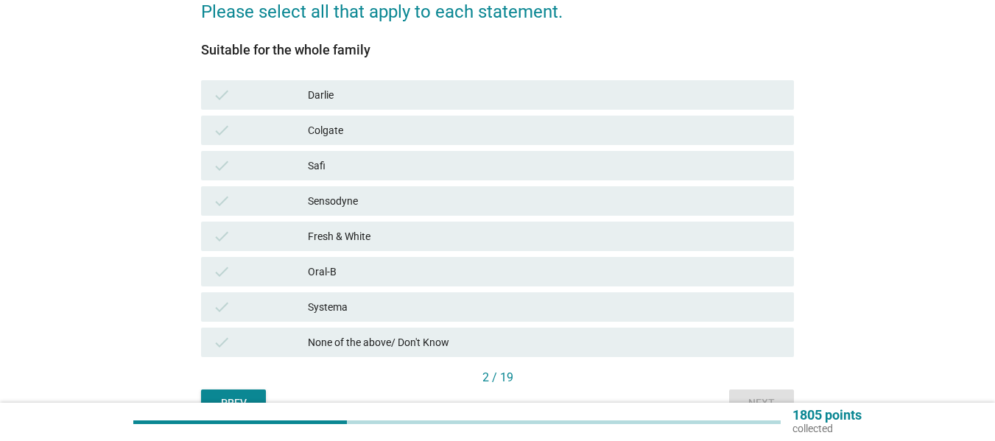
scroll to position [295, 0]
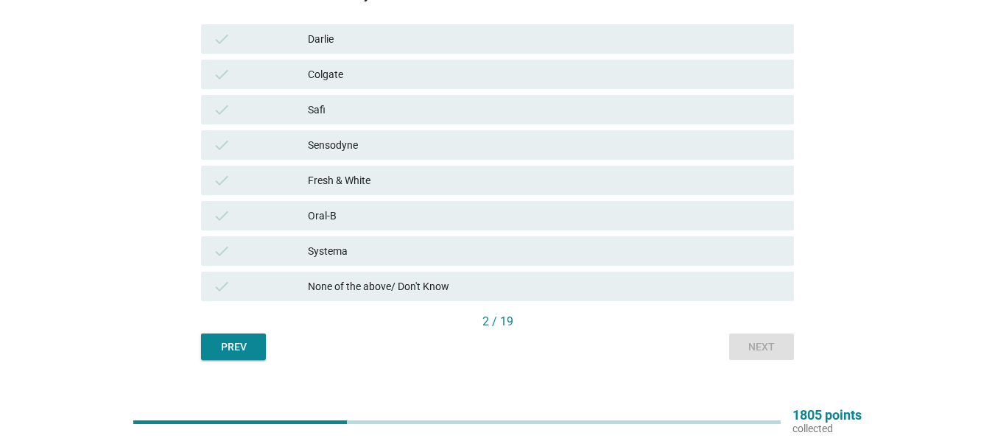
click at [331, 74] on div "Colgate" at bounding box center [545, 75] width 474 height 18
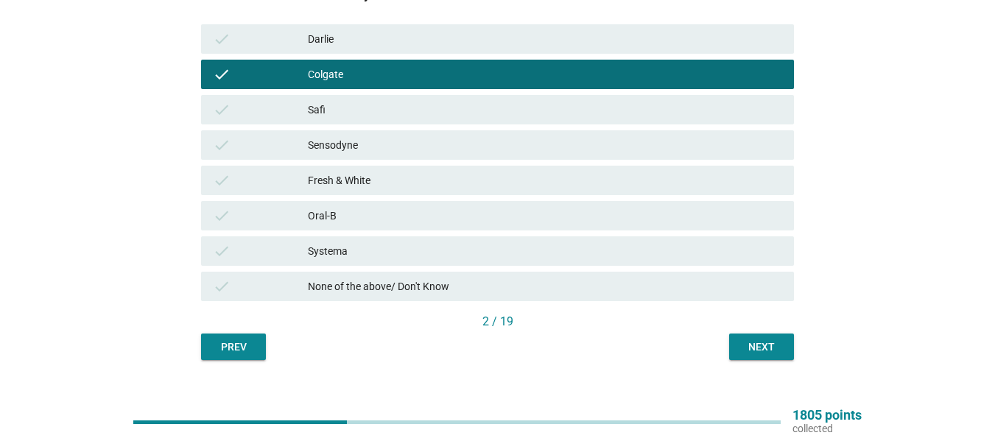
click at [331, 59] on div "check Colgate" at bounding box center [497, 74] width 599 height 35
click at [330, 46] on div "Darlie" at bounding box center [545, 39] width 474 height 18
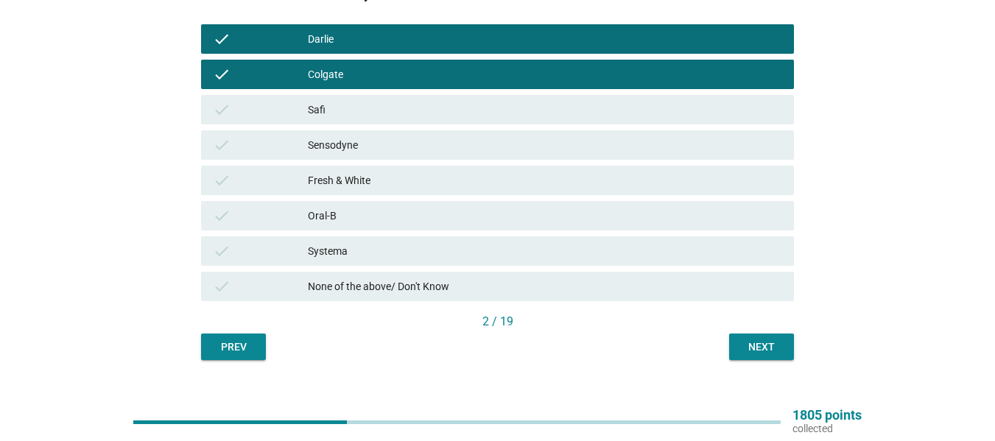
click at [379, 213] on div "Oral-B" at bounding box center [545, 216] width 474 height 18
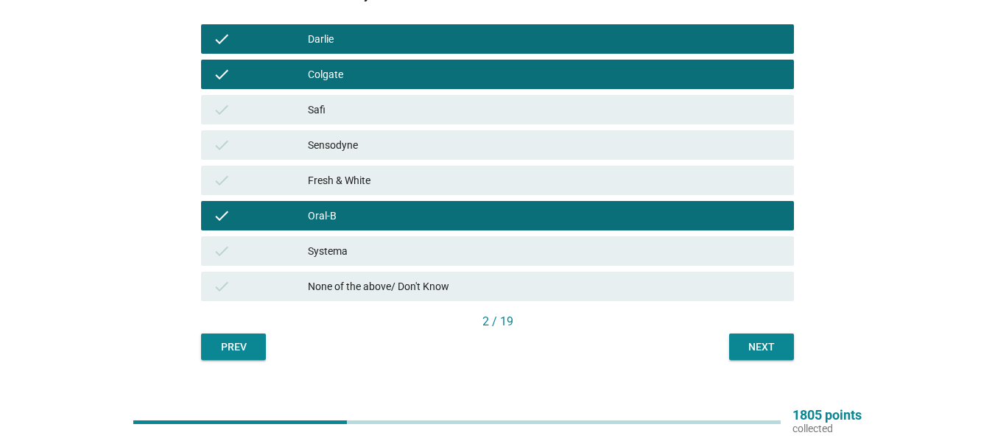
click at [759, 348] on div "Next" at bounding box center [761, 347] width 41 height 15
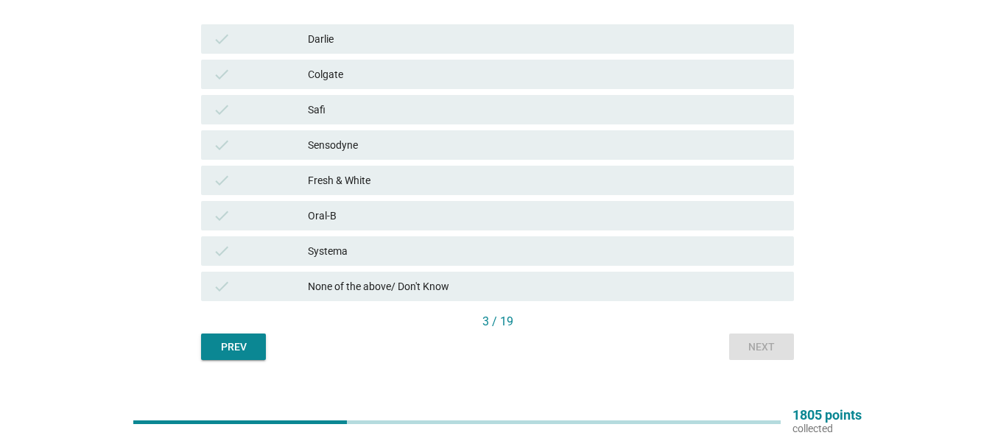
click at [365, 41] on div "Darlie" at bounding box center [545, 39] width 474 height 18
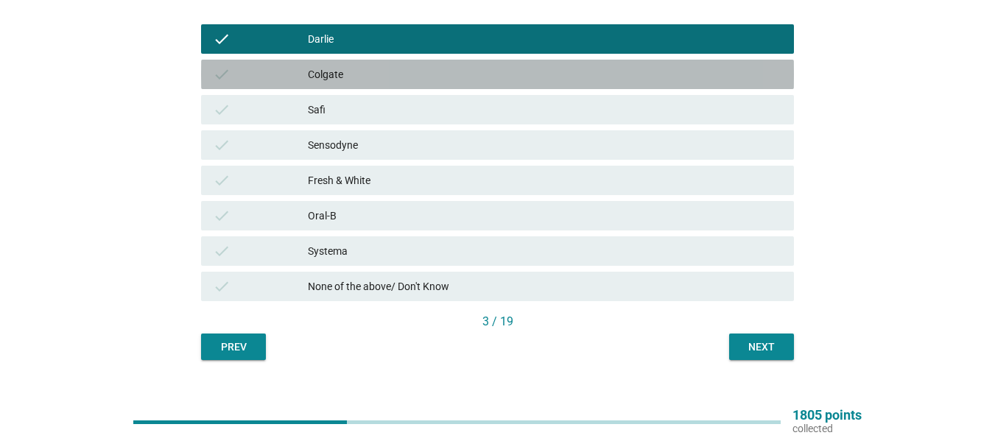
click at [365, 63] on div "check Colgate" at bounding box center [497, 74] width 593 height 29
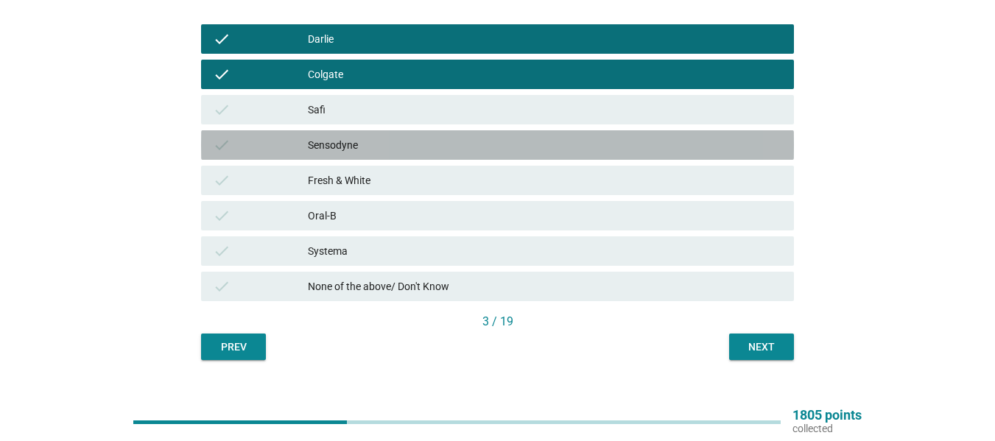
click at [339, 151] on div "Sensodyne" at bounding box center [545, 145] width 474 height 18
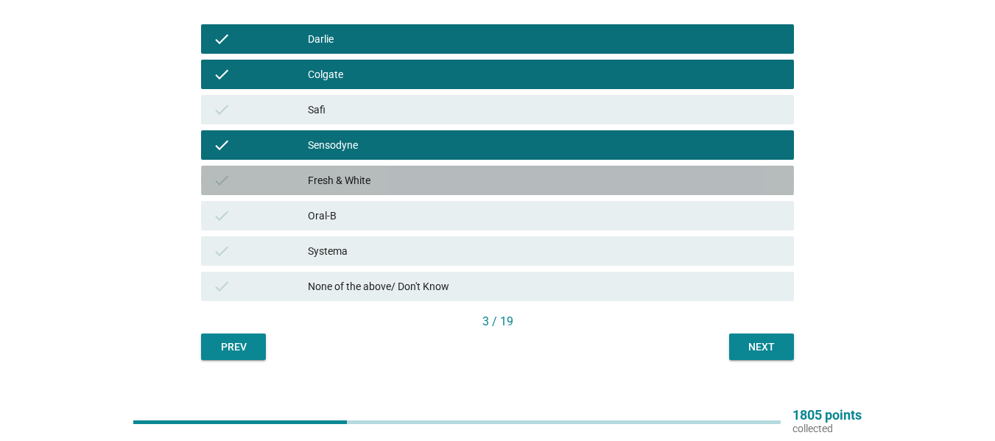
click at [351, 185] on div "Fresh & White" at bounding box center [545, 181] width 474 height 18
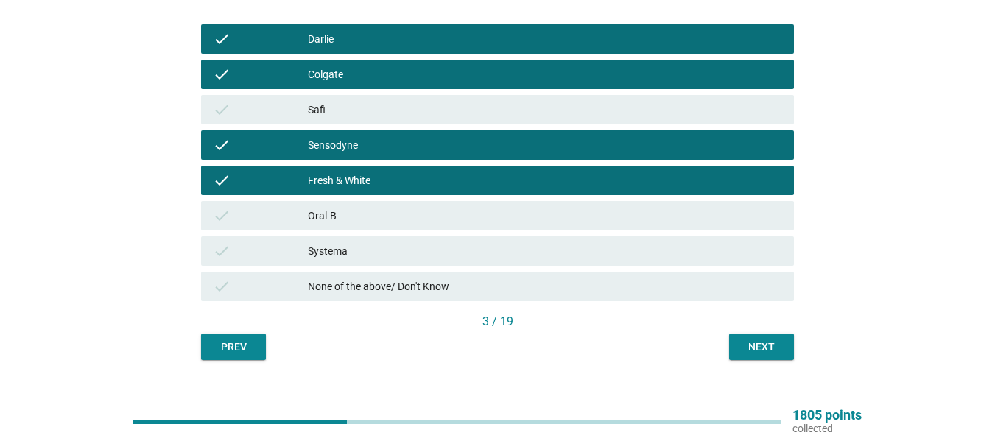
click at [352, 218] on div "Oral-B" at bounding box center [545, 216] width 474 height 18
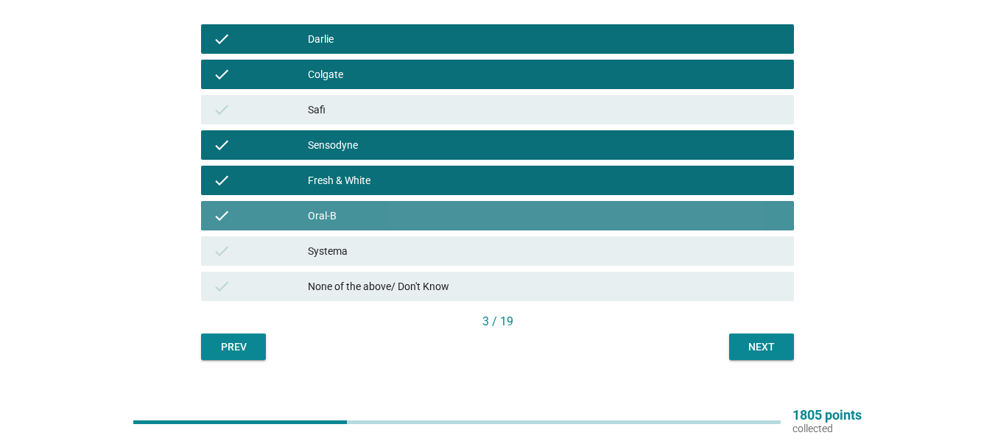
click at [360, 239] on div "check Systema" at bounding box center [497, 250] width 593 height 29
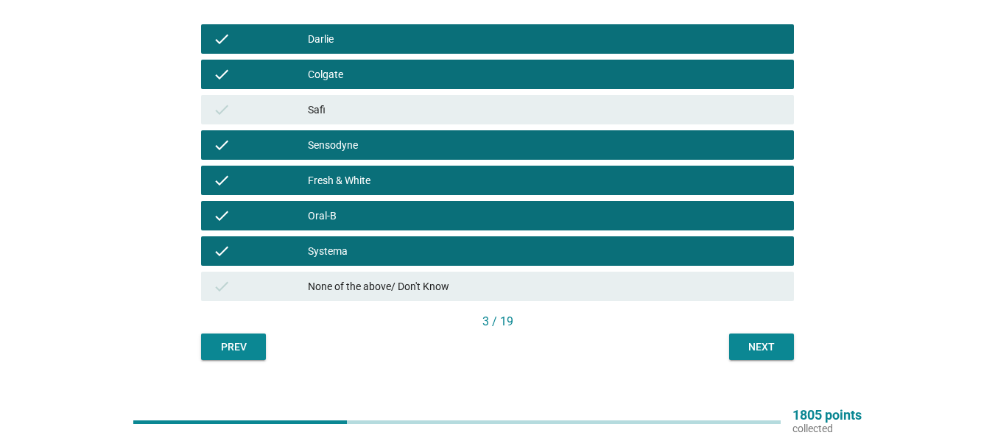
click at [768, 336] on button "Next" at bounding box center [761, 347] width 65 height 27
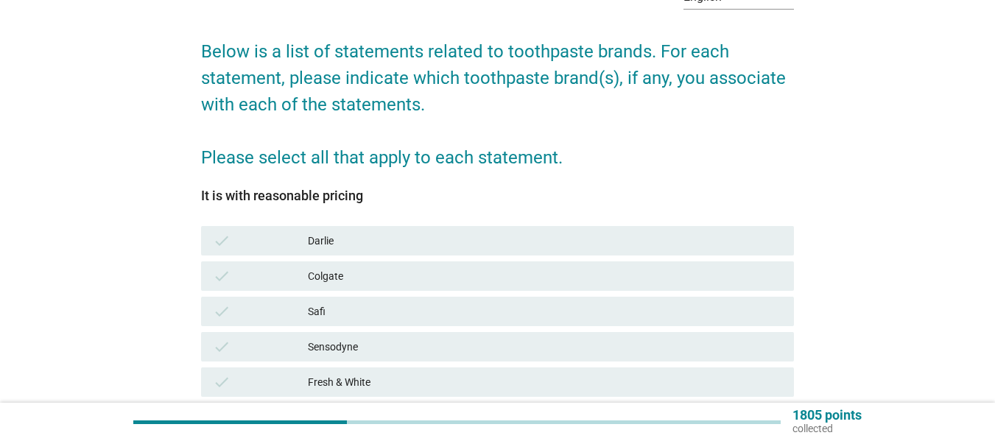
scroll to position [318, 0]
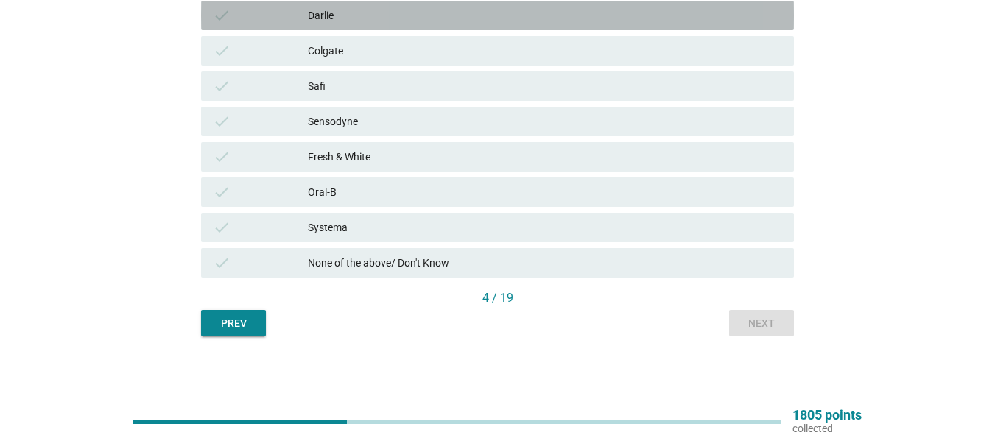
click at [388, 22] on div "Darlie" at bounding box center [545, 16] width 474 height 18
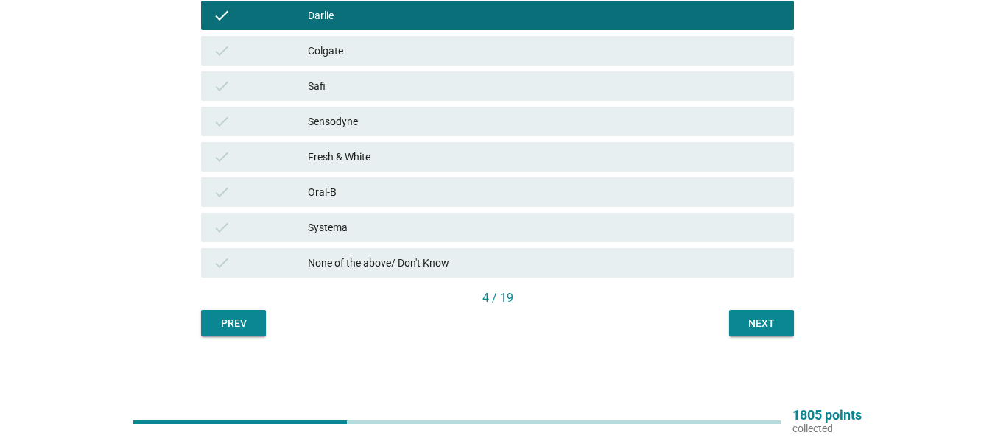
click at [388, 50] on div "Colgate" at bounding box center [545, 51] width 474 height 18
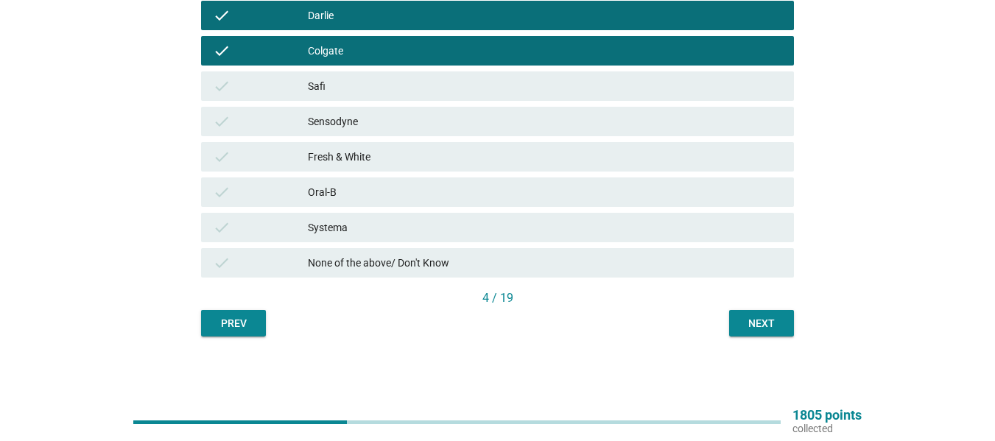
click at [774, 337] on div "English arrow_drop_down Below is a list of statements related to toothpaste bra…" at bounding box center [497, 42] width 617 height 612
click at [774, 328] on div "Next" at bounding box center [761, 323] width 41 height 15
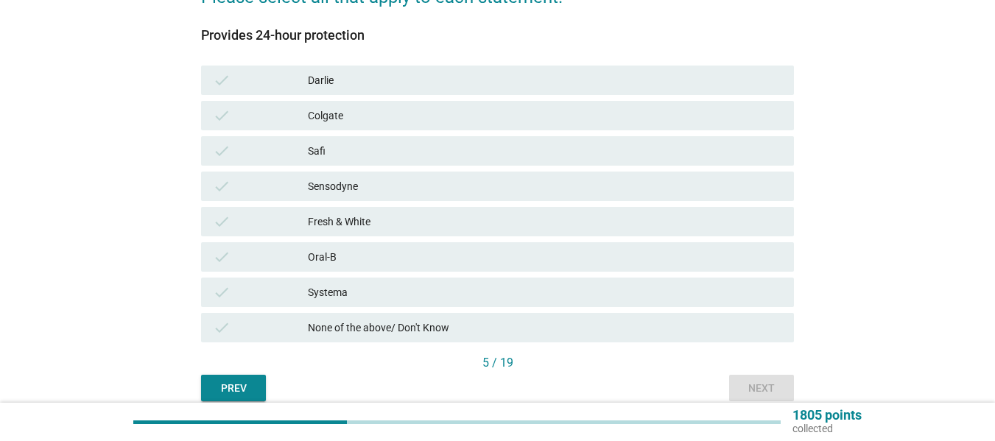
scroll to position [295, 0]
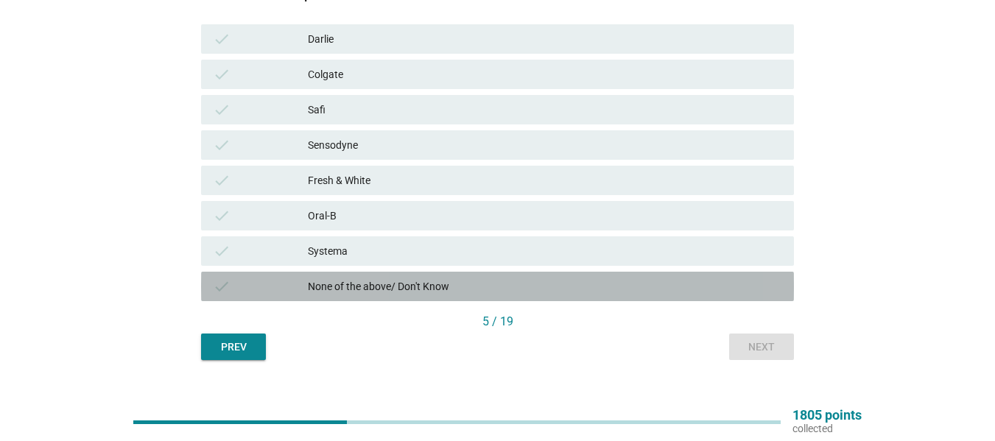
click at [323, 291] on div "None of the above/ Don't Know" at bounding box center [545, 287] width 474 height 18
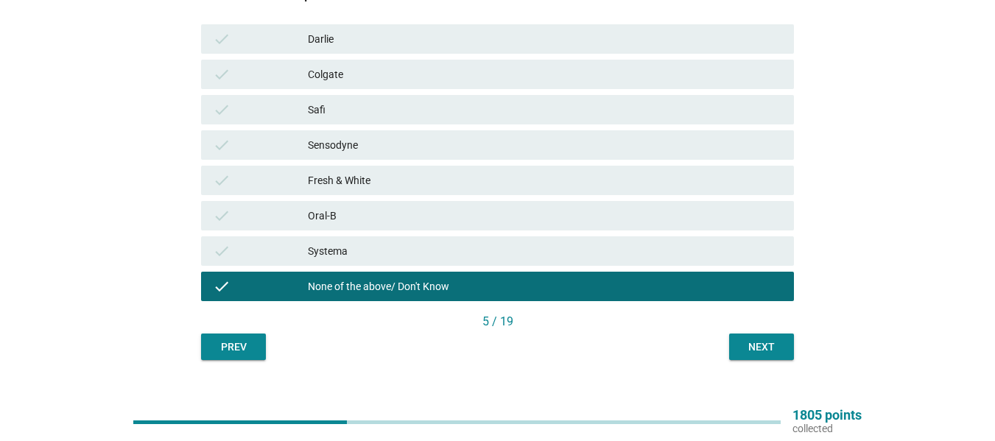
click at [756, 351] on div "Next" at bounding box center [761, 347] width 41 height 15
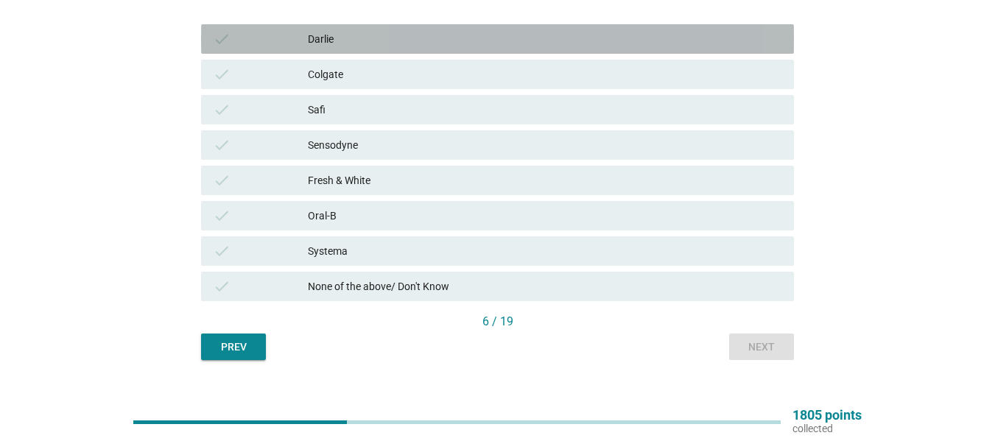
click at [357, 29] on div "check [PERSON_NAME]" at bounding box center [497, 38] width 593 height 29
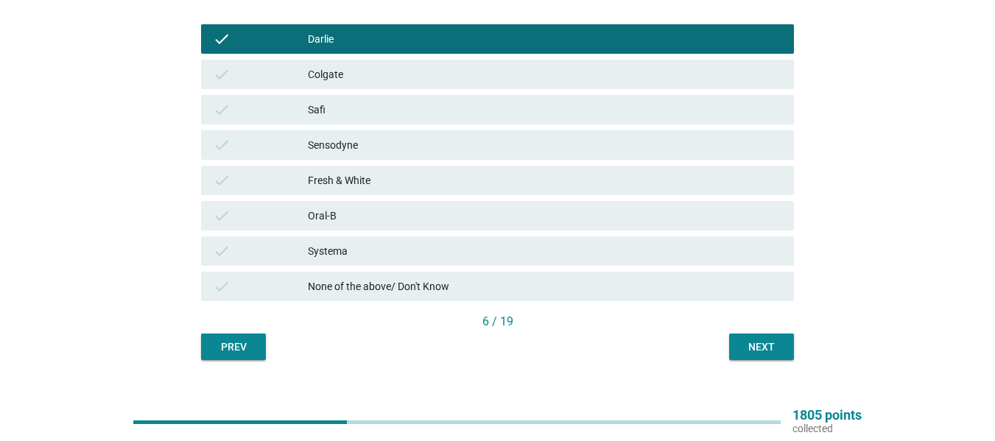
click at [337, 64] on div "check Colgate" at bounding box center [497, 74] width 593 height 29
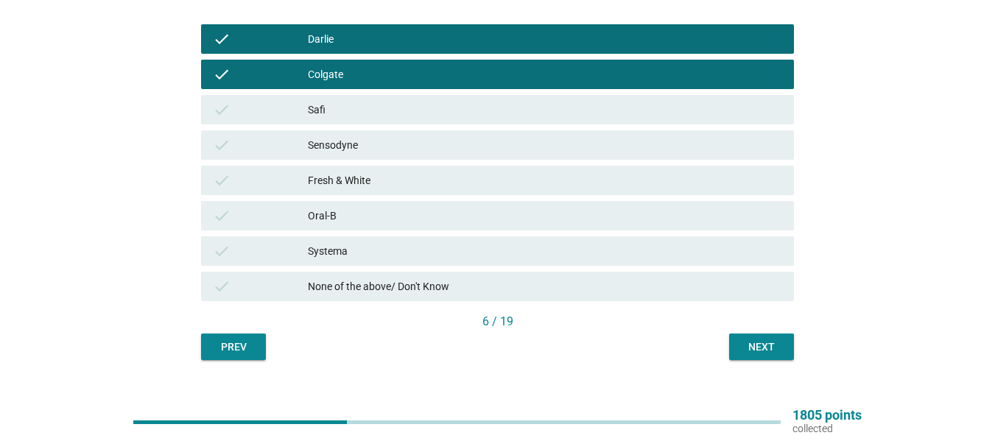
click at [328, 111] on div "Safi" at bounding box center [545, 110] width 474 height 18
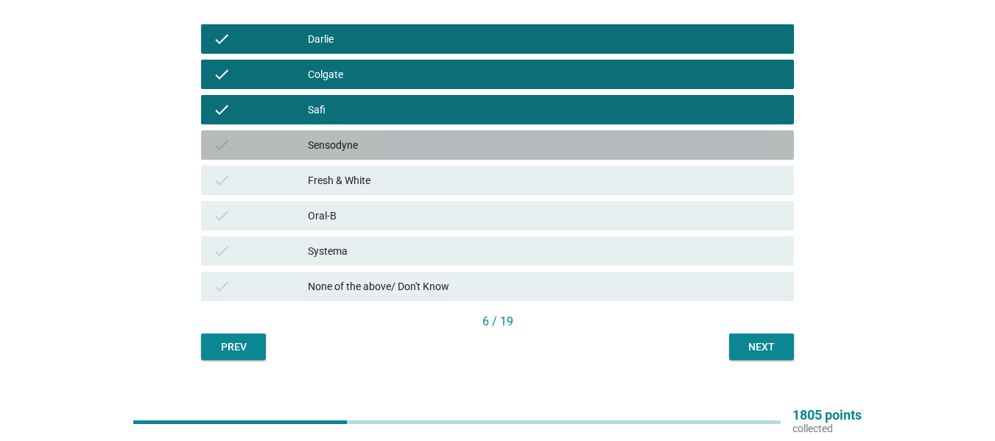
click at [326, 136] on div "check Sensodyne" at bounding box center [497, 144] width 593 height 29
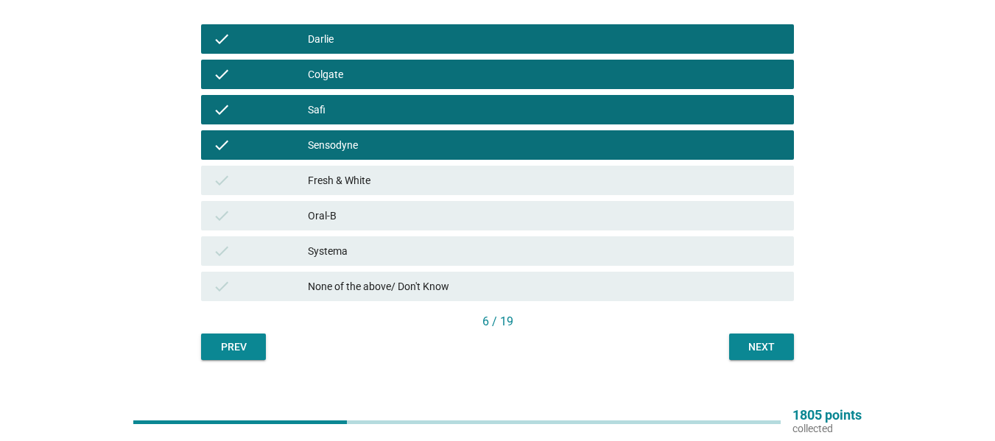
click at [328, 164] on div "check Fresh & White" at bounding box center [497, 180] width 599 height 35
click at [332, 197] on div "check Fresh & White" at bounding box center [497, 180] width 599 height 35
click at [332, 231] on div "check Oral-B" at bounding box center [497, 215] width 599 height 35
click at [336, 247] on div "Systema" at bounding box center [545, 251] width 474 height 18
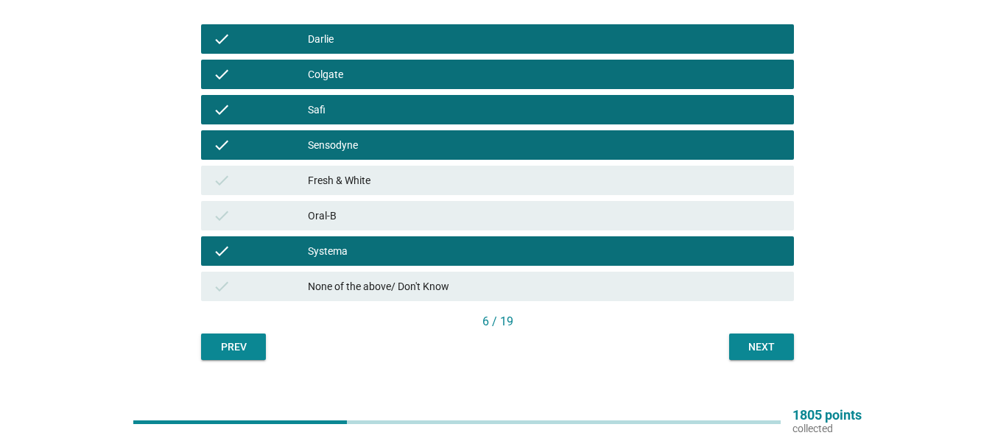
click at [343, 215] on div "Oral-B" at bounding box center [545, 216] width 474 height 18
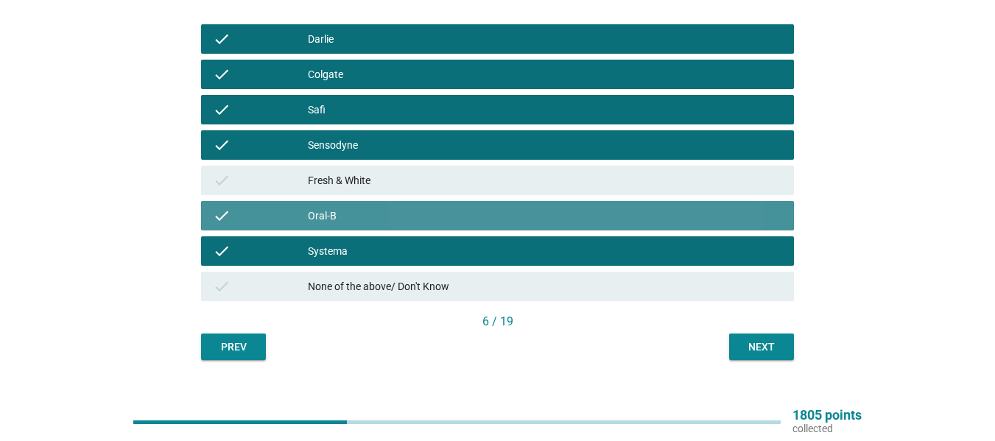
click at [363, 175] on div "Fresh & White" at bounding box center [545, 181] width 474 height 18
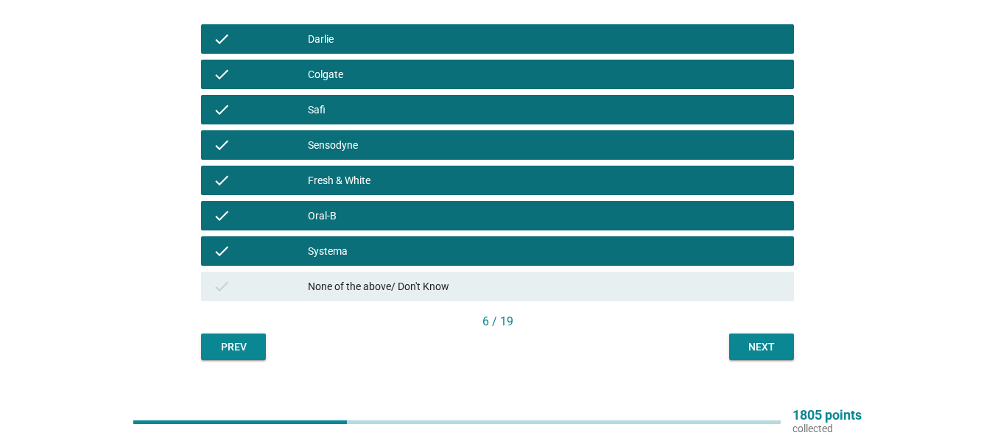
click at [757, 343] on div "Next" at bounding box center [761, 347] width 41 height 15
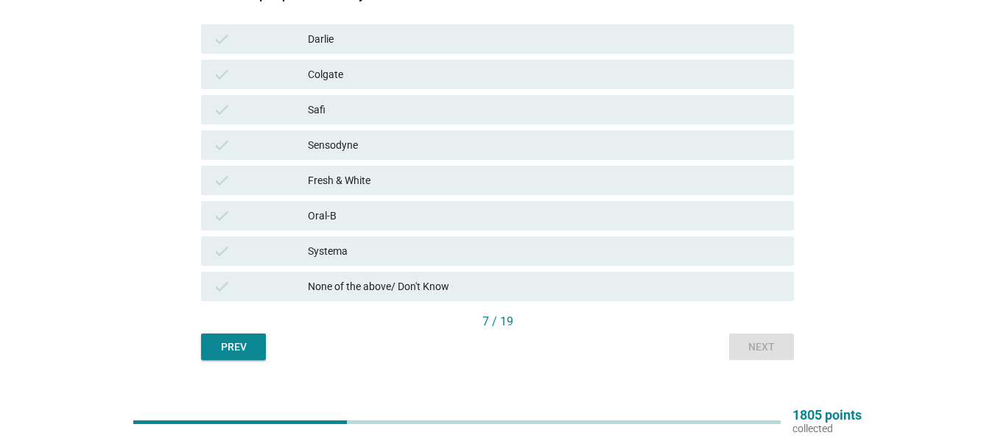
click at [365, 241] on div "check Systema" at bounding box center [497, 250] width 593 height 29
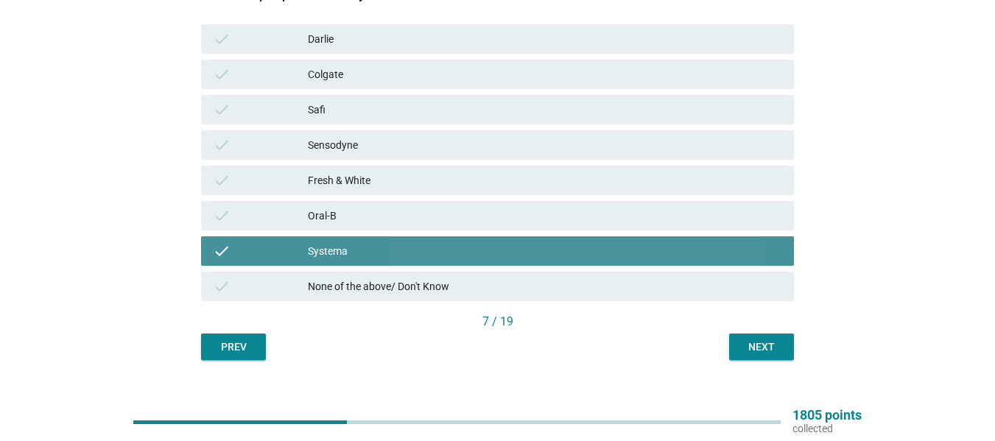
click at [371, 208] on div "Oral-B" at bounding box center [545, 216] width 474 height 18
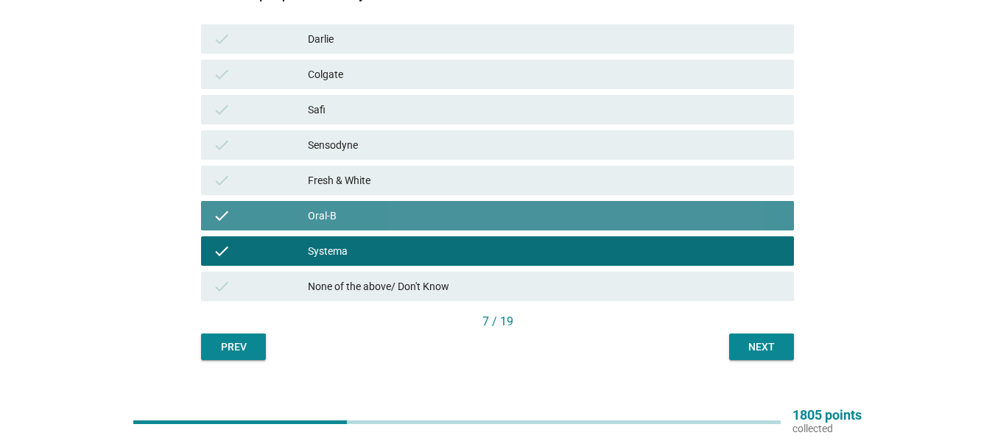
click at [372, 178] on div "Fresh & White" at bounding box center [545, 181] width 474 height 18
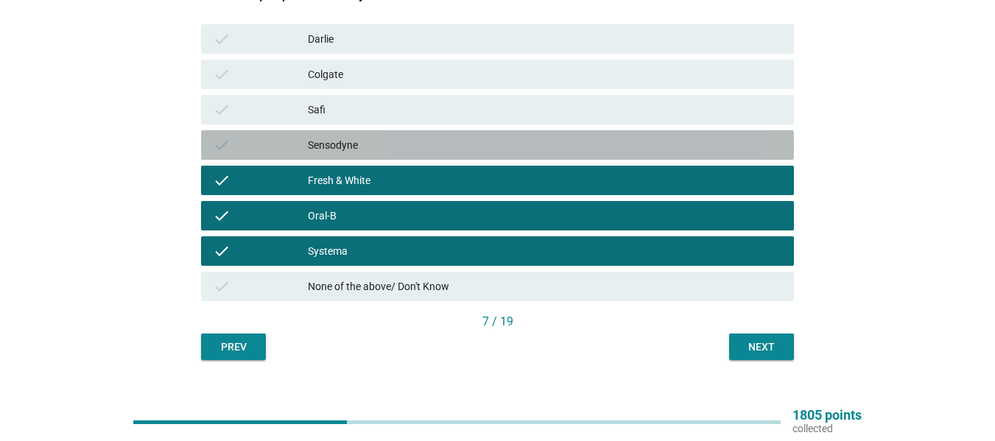
click at [360, 138] on div "Sensodyne" at bounding box center [545, 145] width 474 height 18
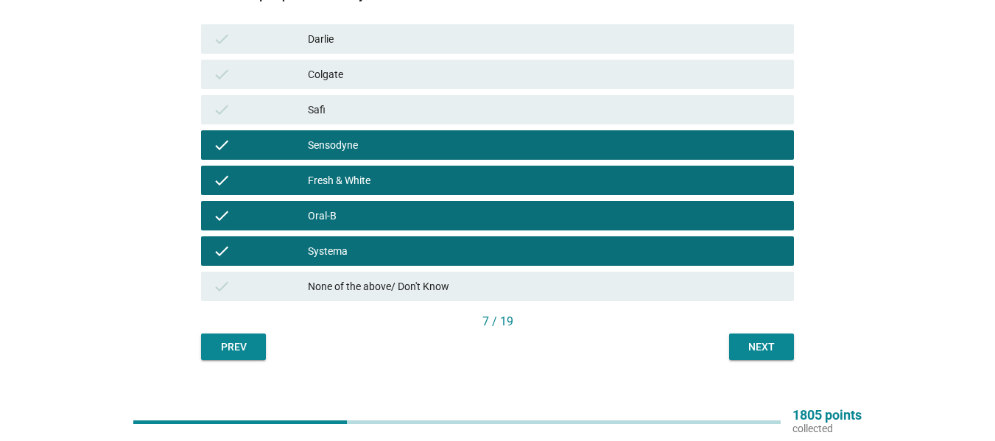
click at [348, 88] on div "check Colgate" at bounding box center [497, 74] width 593 height 29
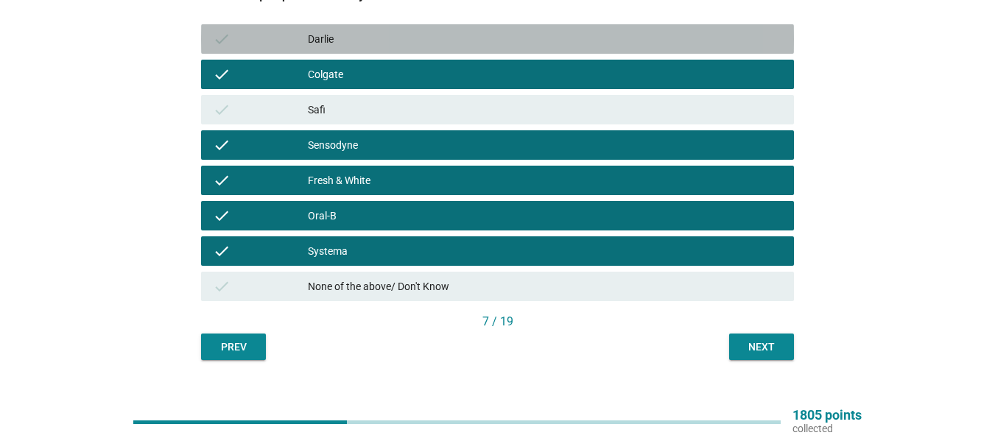
click at [348, 52] on div "check [PERSON_NAME]" at bounding box center [497, 38] width 593 height 29
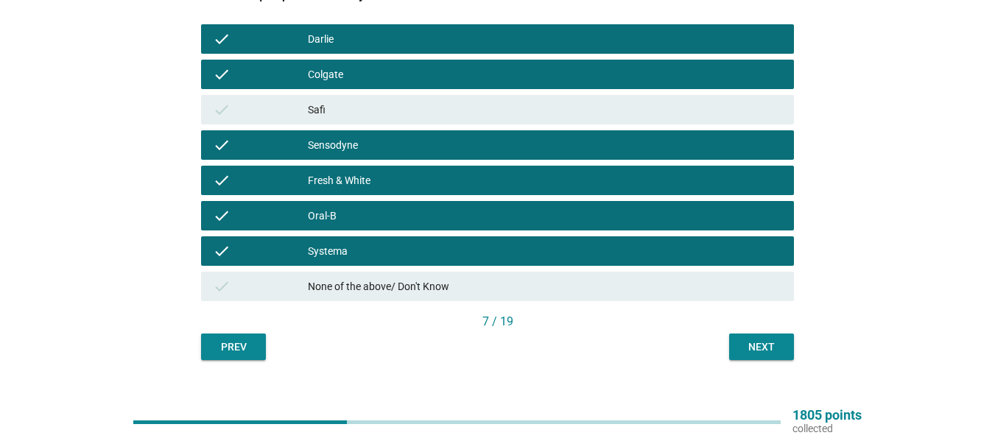
click at [349, 88] on div "check Colgate" at bounding box center [497, 74] width 593 height 29
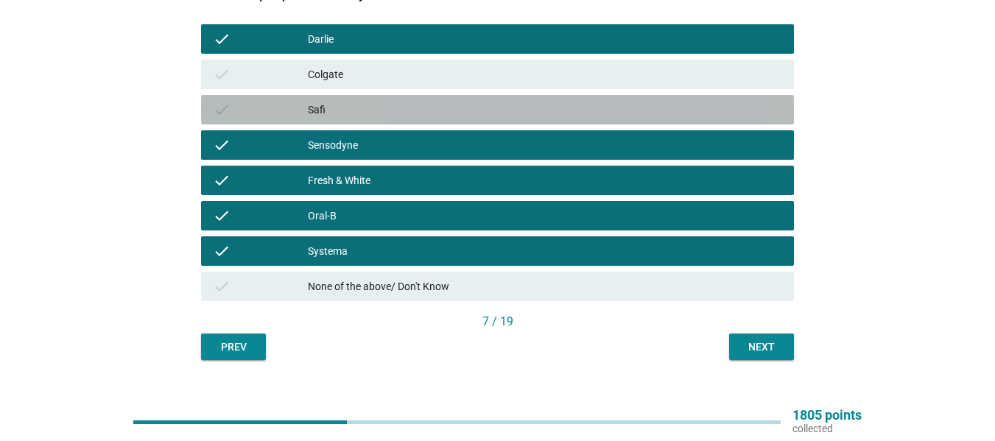
click at [370, 105] on div "Safi" at bounding box center [545, 110] width 474 height 18
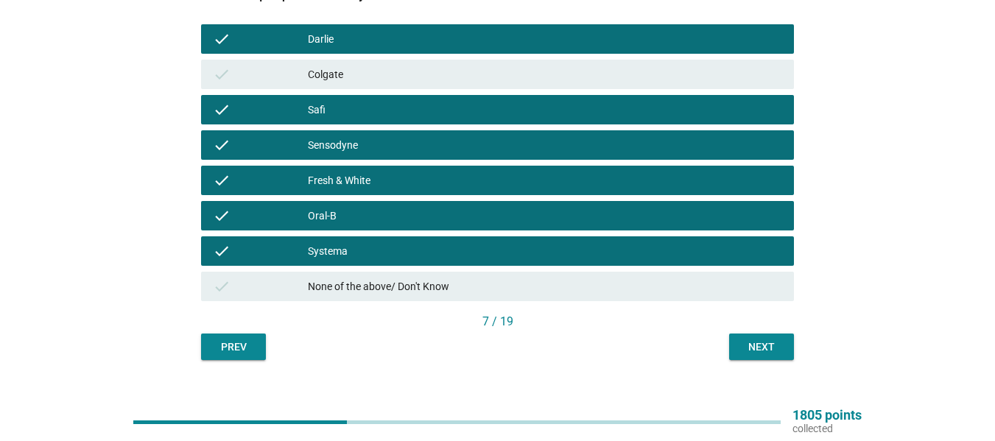
click at [382, 66] on div "Colgate" at bounding box center [545, 75] width 474 height 18
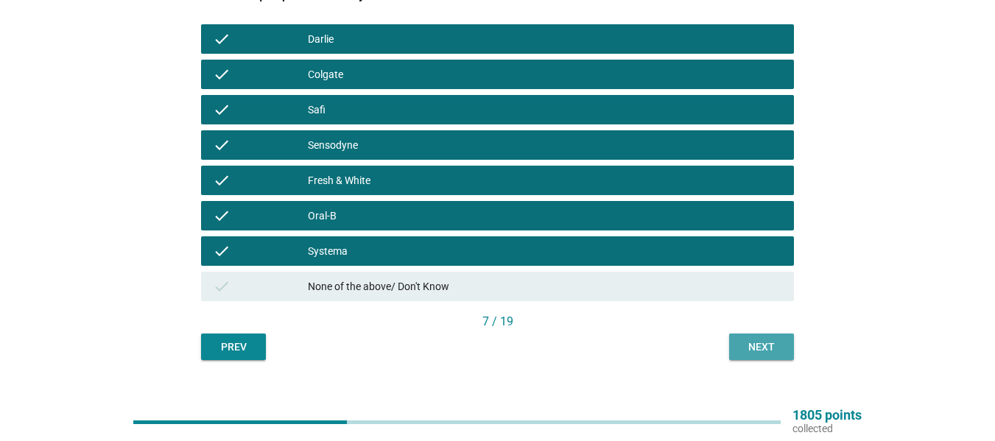
click at [754, 352] on div "Next" at bounding box center [761, 347] width 41 height 15
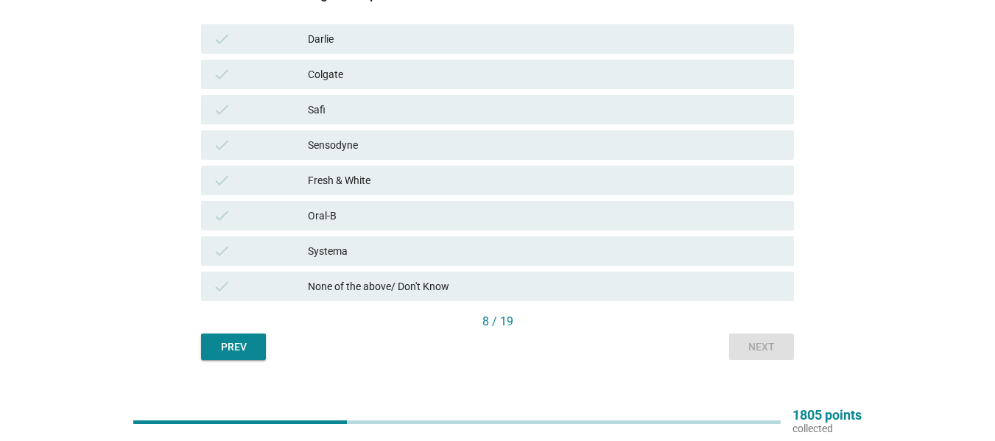
click at [363, 38] on div "Darlie" at bounding box center [545, 39] width 474 height 18
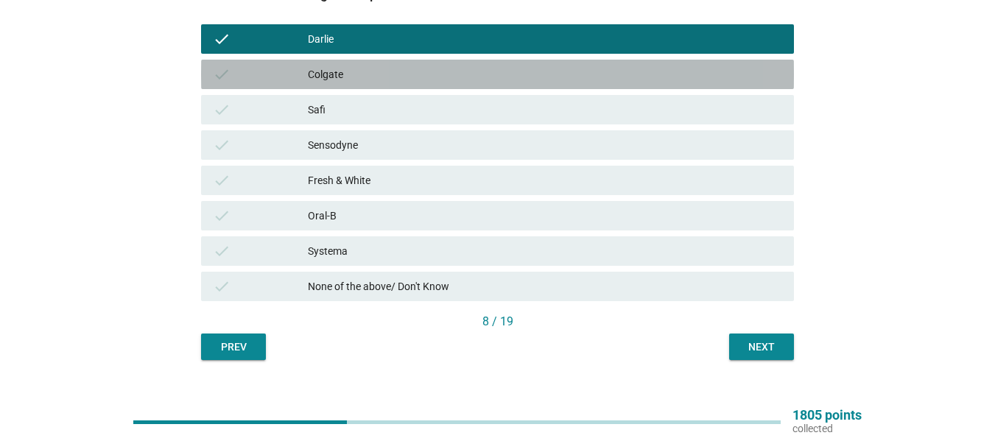
click at [359, 79] on div "Colgate" at bounding box center [545, 75] width 474 height 18
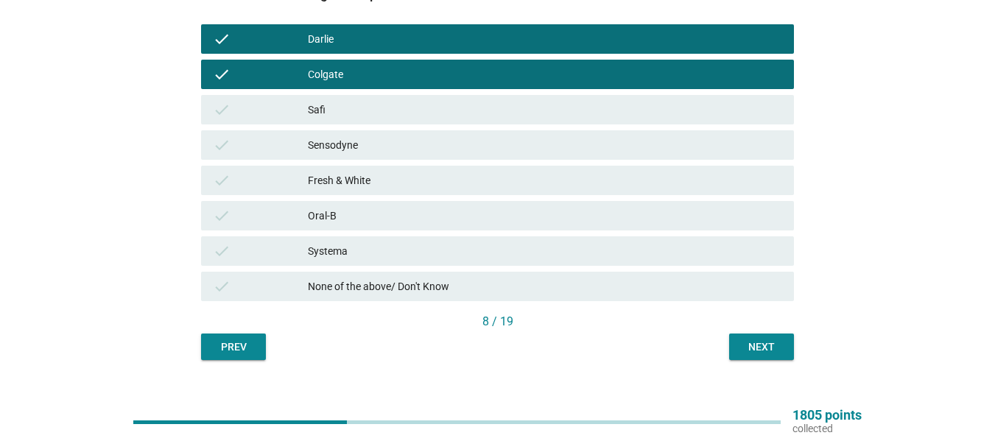
click at [350, 75] on div "Colgate" at bounding box center [545, 75] width 474 height 18
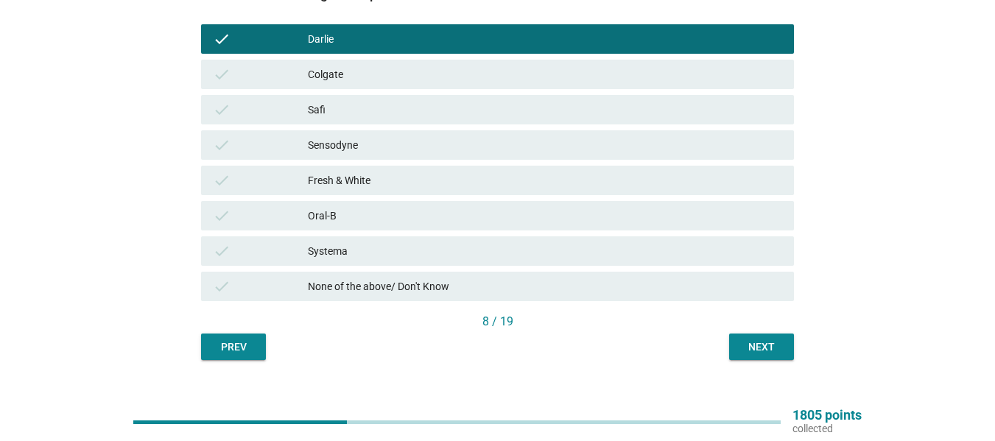
click at [349, 150] on div "Sensodyne" at bounding box center [545, 145] width 474 height 18
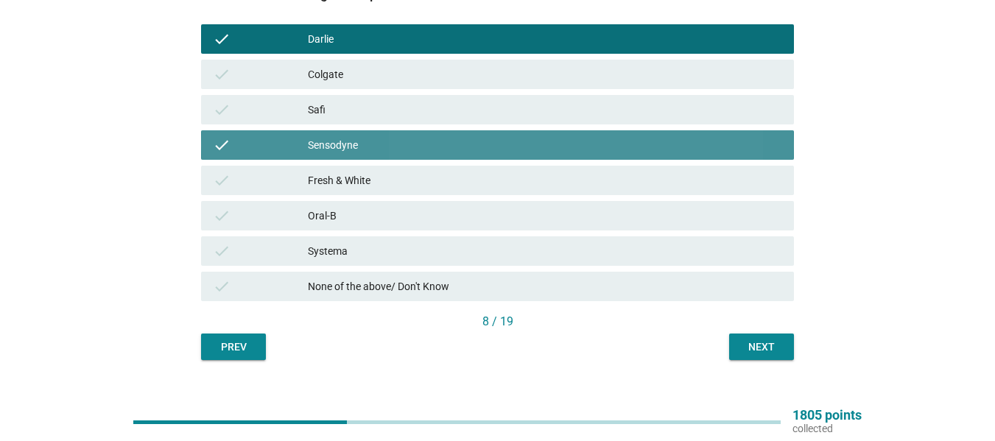
click at [355, 194] on div "check Fresh & White" at bounding box center [497, 180] width 593 height 29
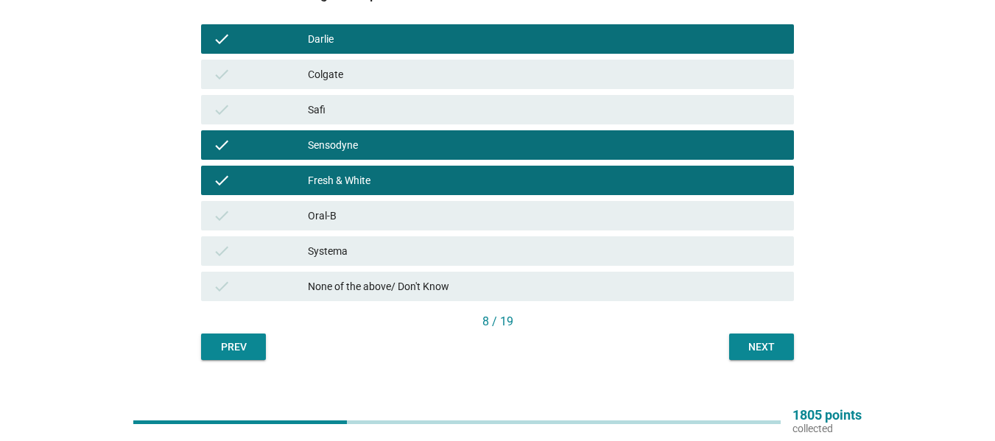
click at [360, 228] on div "check Oral-B" at bounding box center [497, 215] width 593 height 29
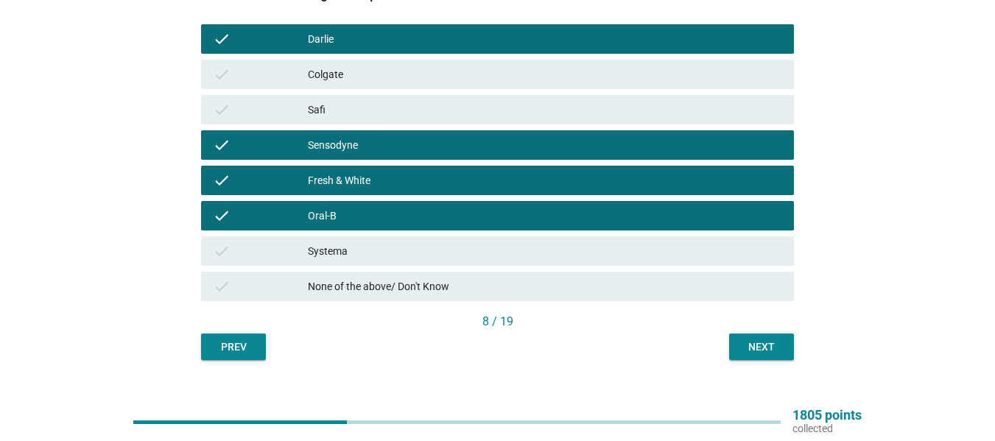
click at [393, 62] on div "check Colgate" at bounding box center [497, 74] width 593 height 29
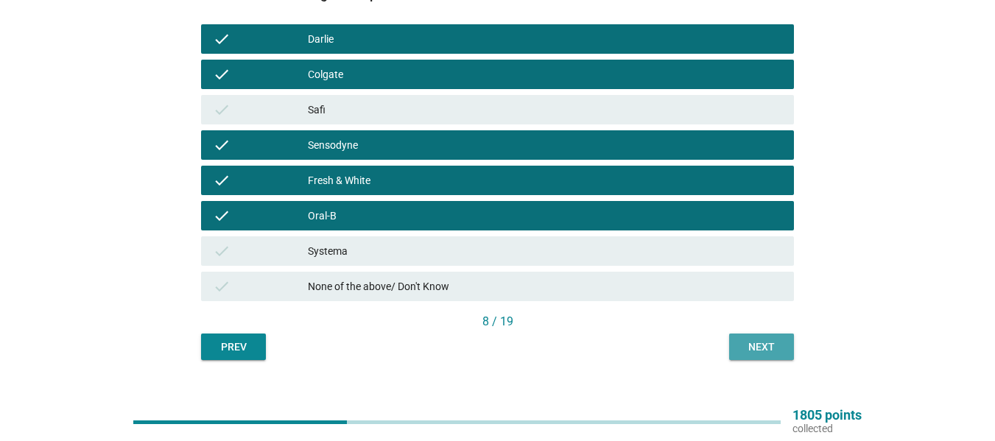
click at [753, 347] on div "Next" at bounding box center [761, 347] width 41 height 15
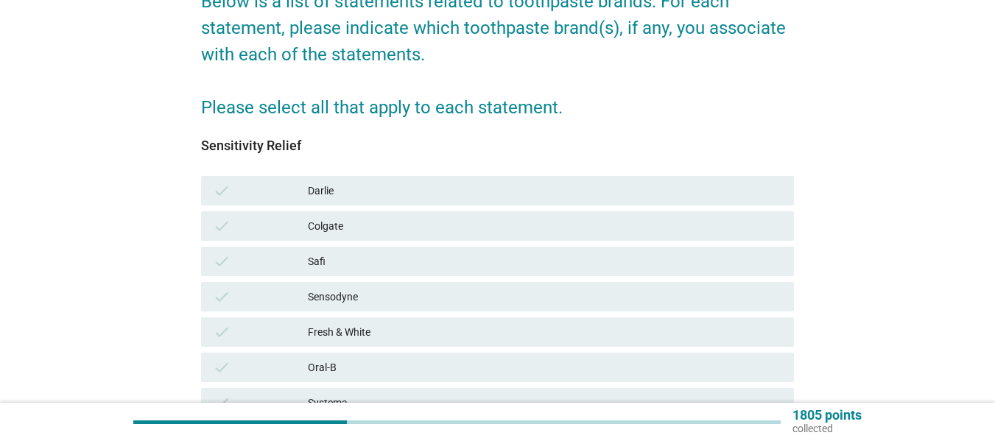
scroll to position [318, 0]
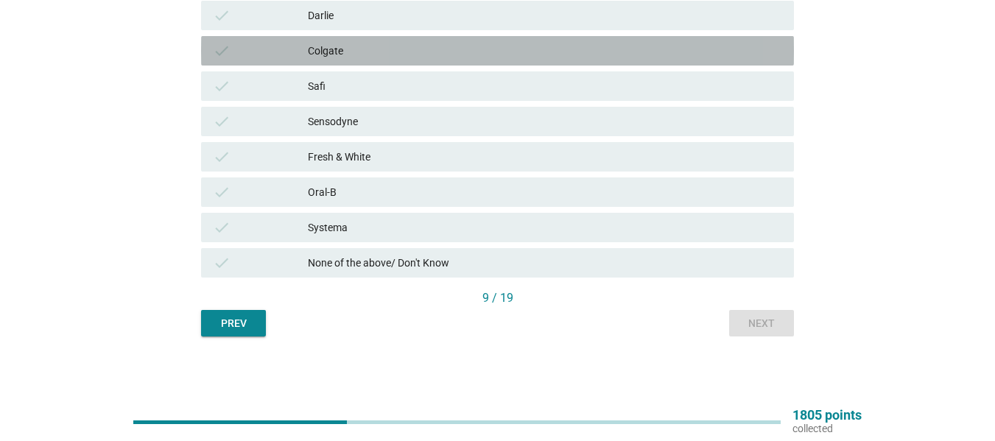
click at [354, 61] on div "check Colgate" at bounding box center [497, 50] width 593 height 29
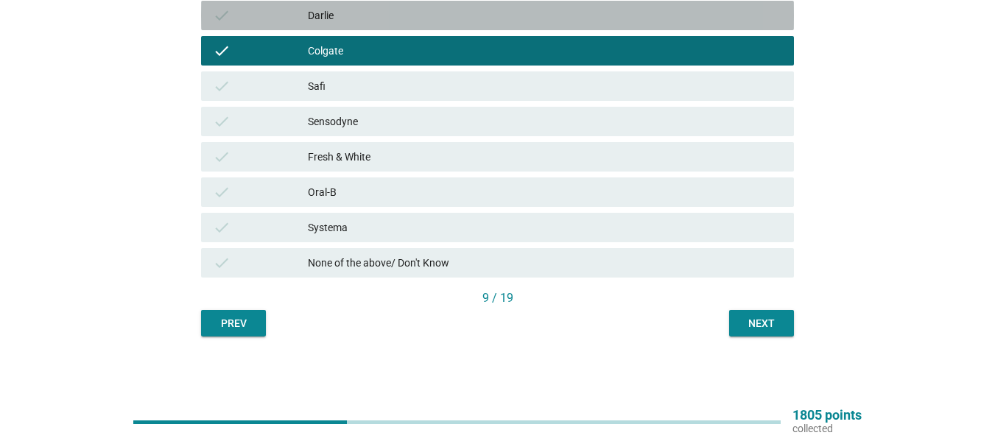
click at [348, 25] on div "check [PERSON_NAME]" at bounding box center [497, 15] width 593 height 29
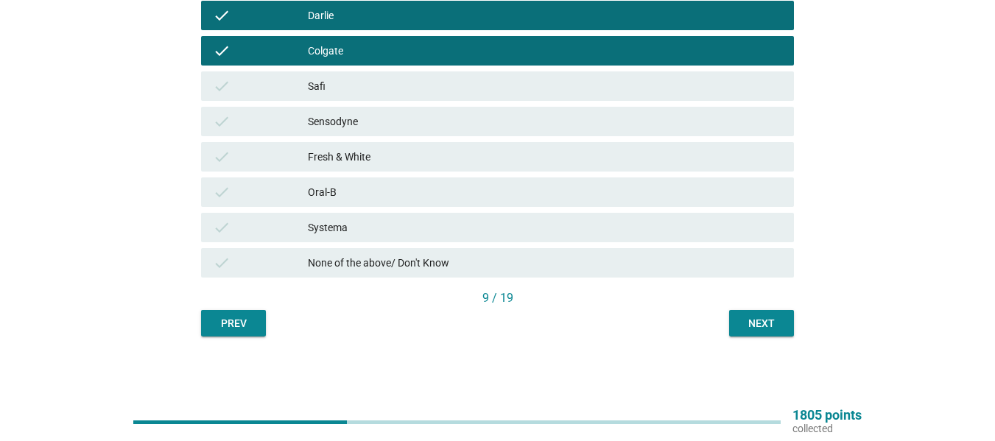
click at [758, 315] on button "Next" at bounding box center [761, 323] width 65 height 27
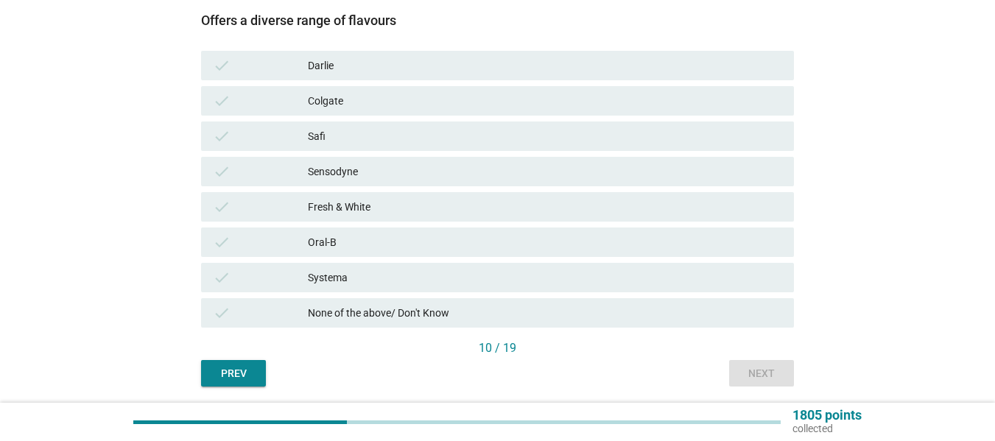
scroll to position [295, 0]
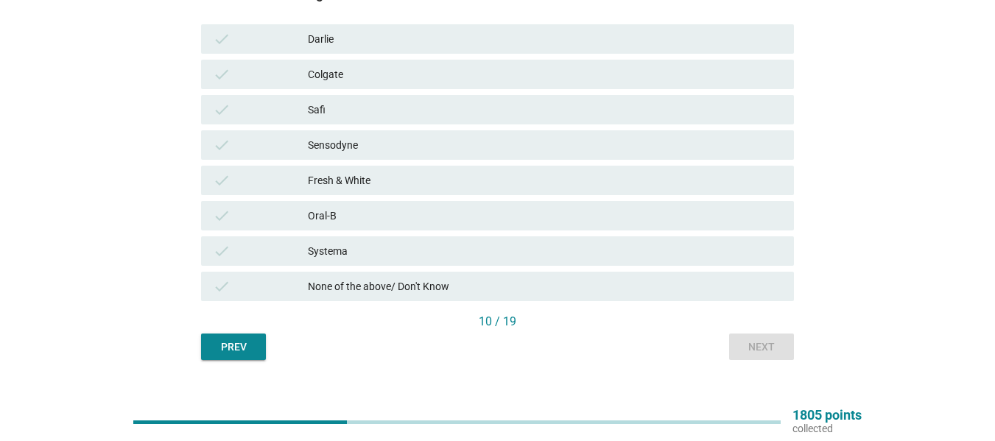
click at [365, 125] on div "check Safi" at bounding box center [497, 109] width 599 height 35
click at [371, 52] on div "check [PERSON_NAME]" at bounding box center [497, 38] width 593 height 29
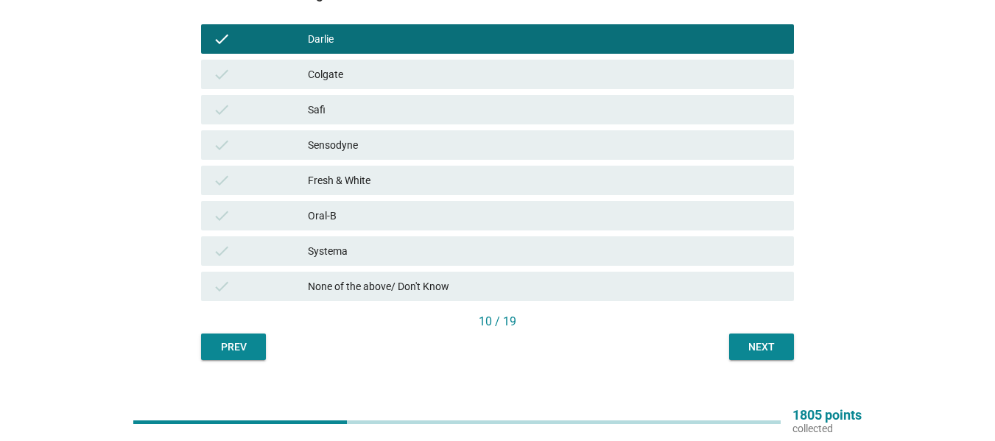
click at [378, 90] on div "check Colgate" at bounding box center [497, 74] width 599 height 35
click at [355, 144] on div "Sensodyne" at bounding box center [545, 145] width 474 height 18
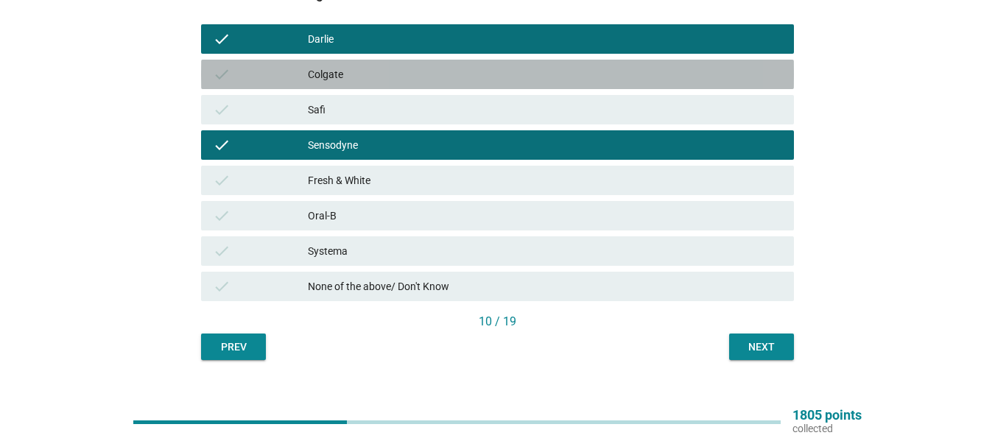
click at [374, 66] on div "Colgate" at bounding box center [545, 75] width 474 height 18
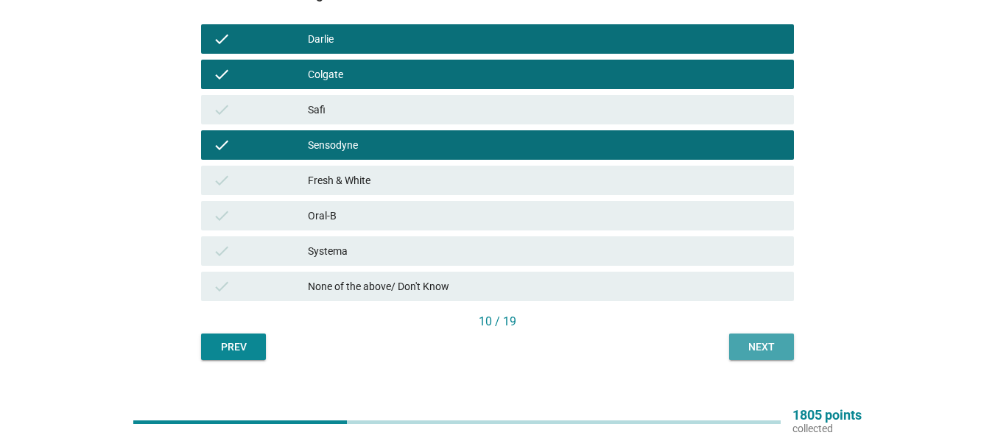
click at [761, 340] on div "Next" at bounding box center [761, 347] width 41 height 15
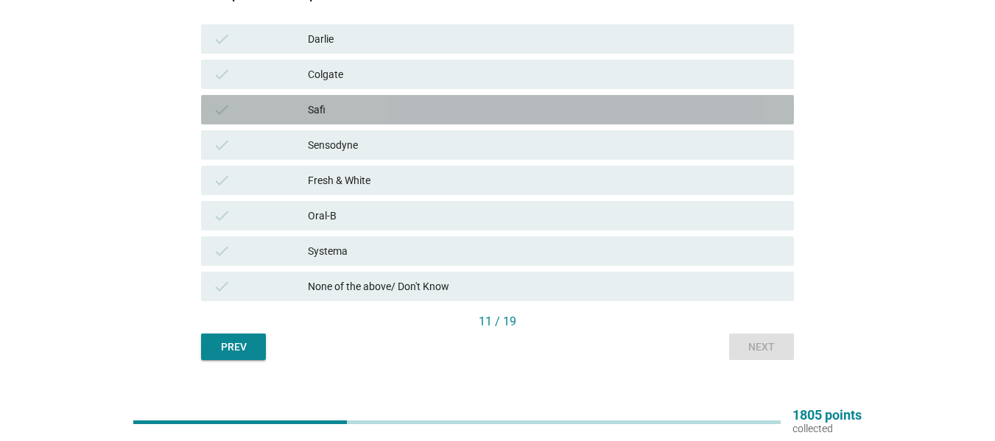
click at [334, 104] on div "Safi" at bounding box center [545, 110] width 474 height 18
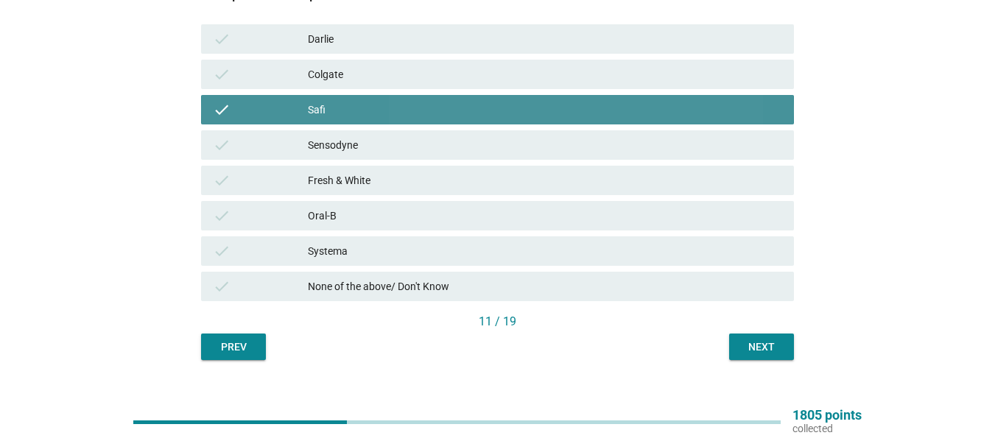
click at [364, 51] on div "check [PERSON_NAME]" at bounding box center [497, 38] width 593 height 29
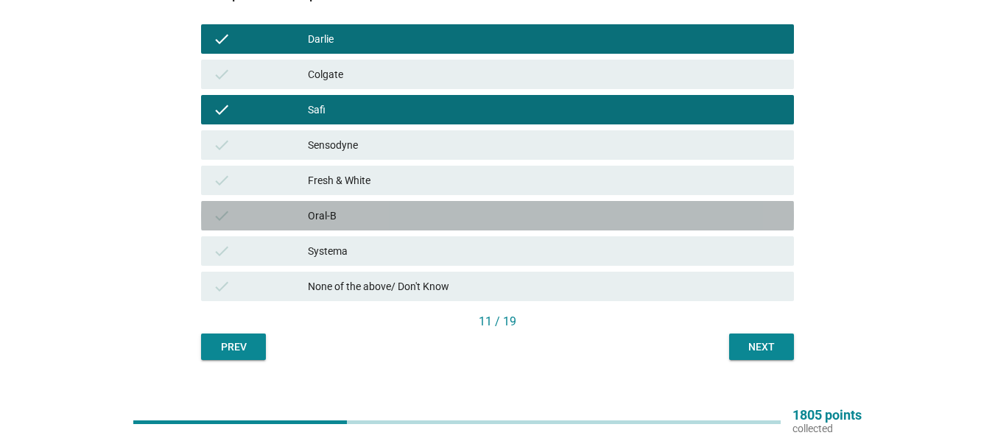
click at [408, 216] on div "Oral-B" at bounding box center [545, 216] width 474 height 18
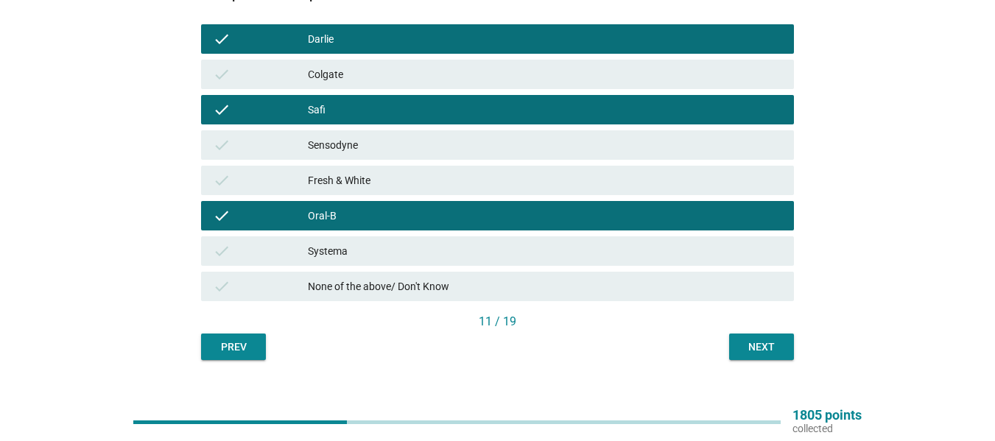
click at [775, 334] on button "Next" at bounding box center [761, 347] width 65 height 27
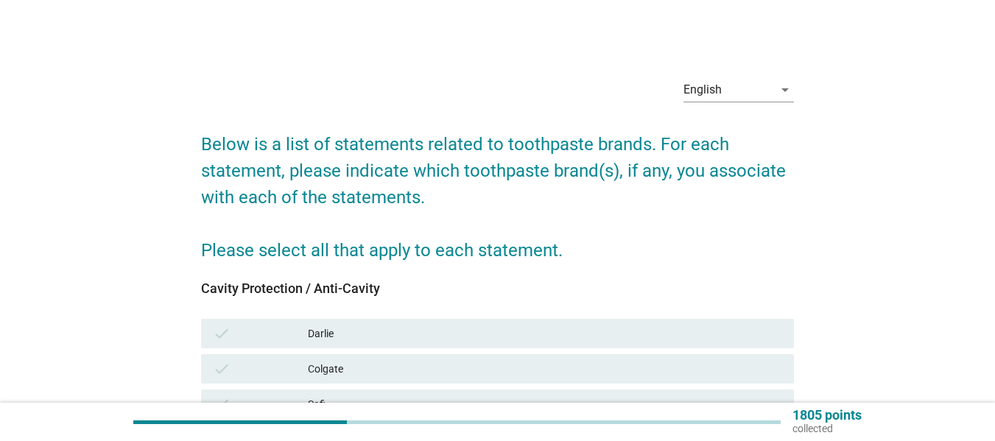
click at [329, 354] on div "check Colgate" at bounding box center [497, 368] width 593 height 29
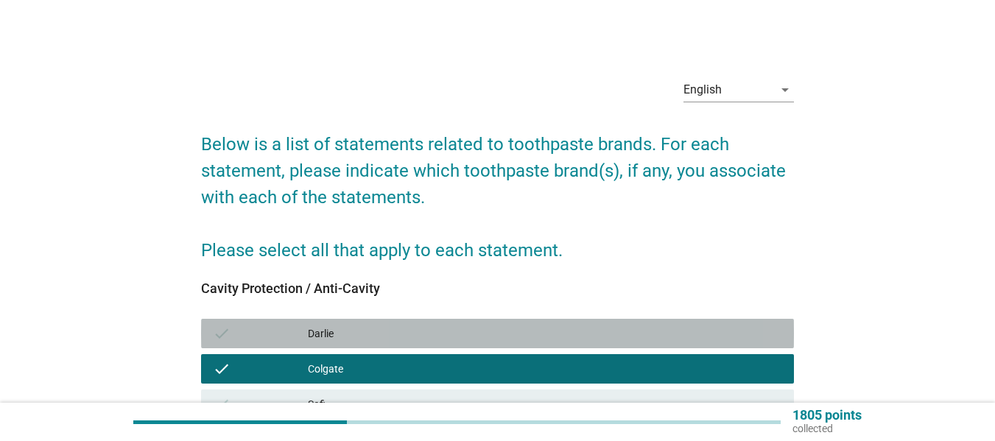
click at [374, 323] on div "check [PERSON_NAME]" at bounding box center [497, 333] width 593 height 29
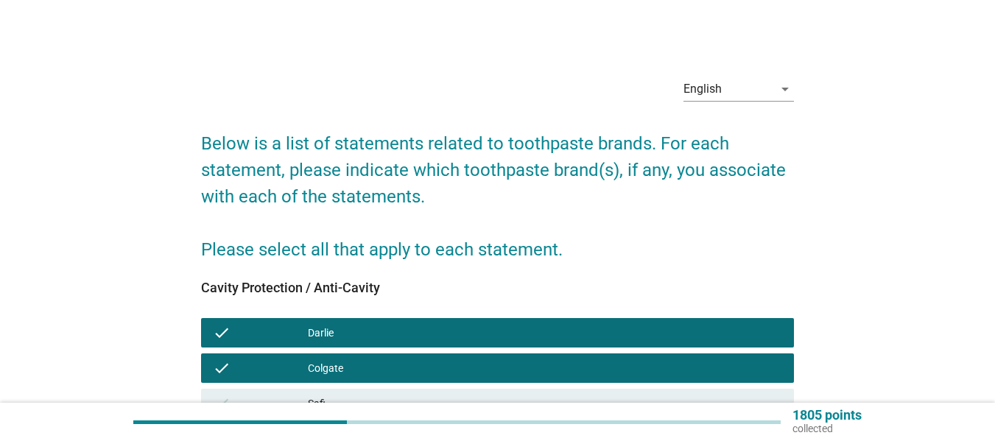
scroll to position [318, 0]
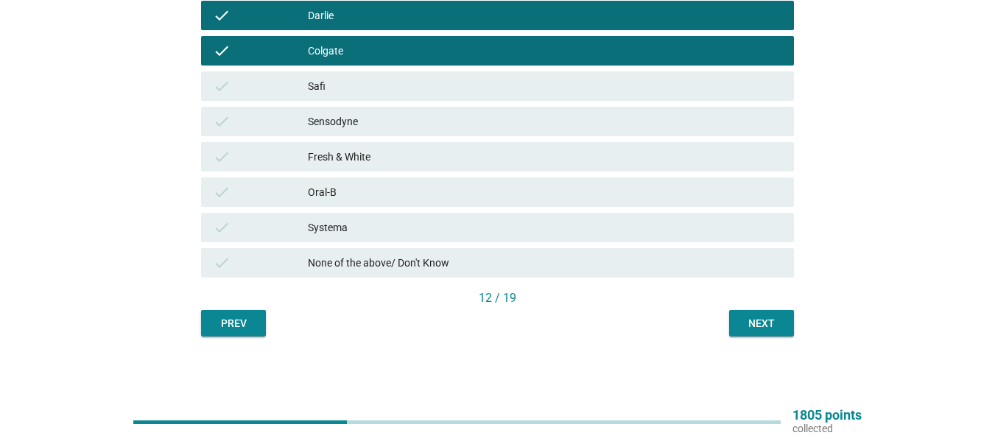
click at [440, 222] on div "Systema" at bounding box center [545, 228] width 474 height 18
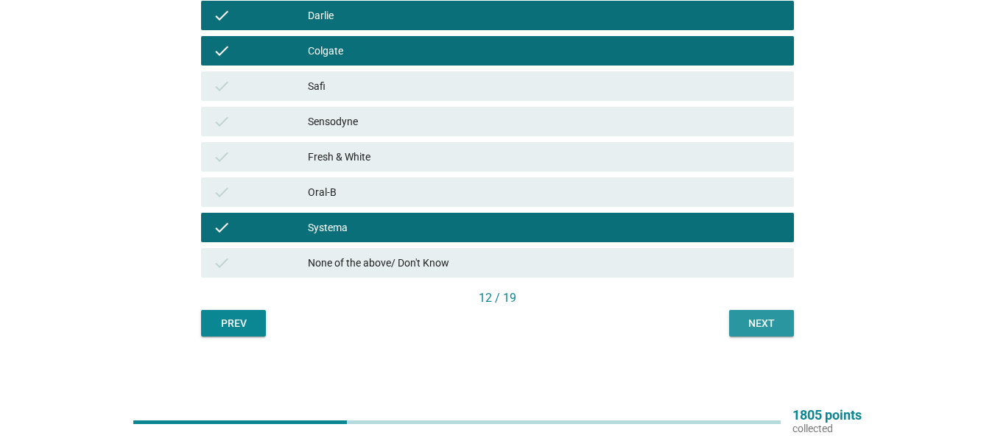
click at [768, 324] on div "Next" at bounding box center [761, 323] width 41 height 15
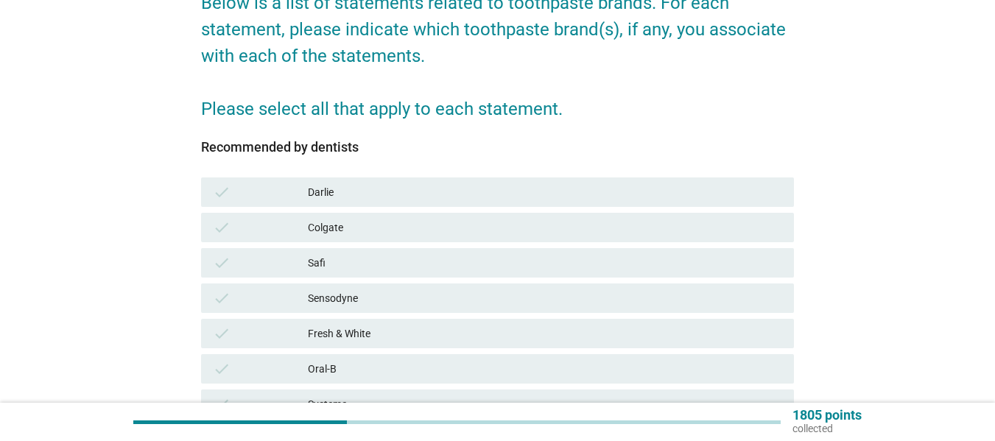
scroll to position [295, 0]
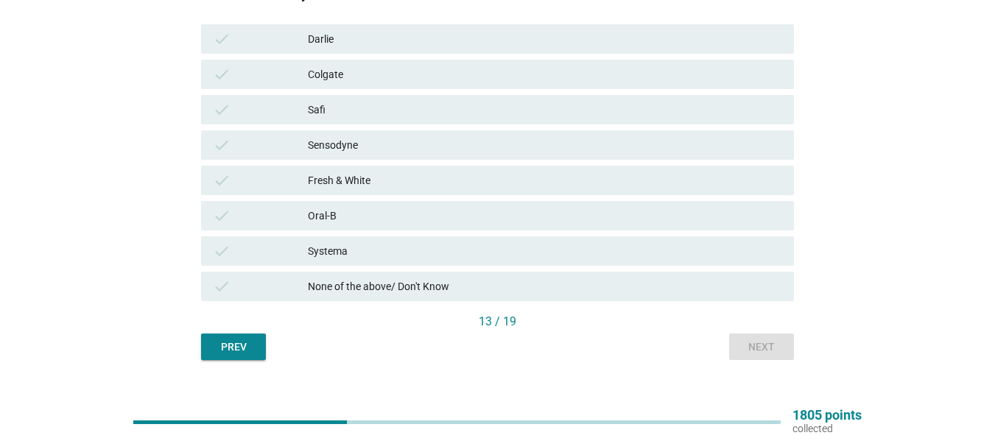
click at [409, 141] on div "Sensodyne" at bounding box center [545, 145] width 474 height 18
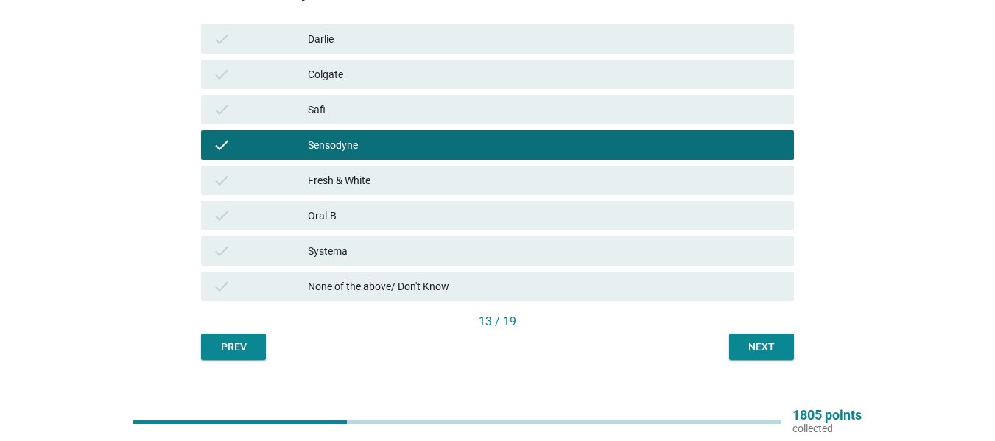
click at [386, 78] on div "Colgate" at bounding box center [545, 75] width 474 height 18
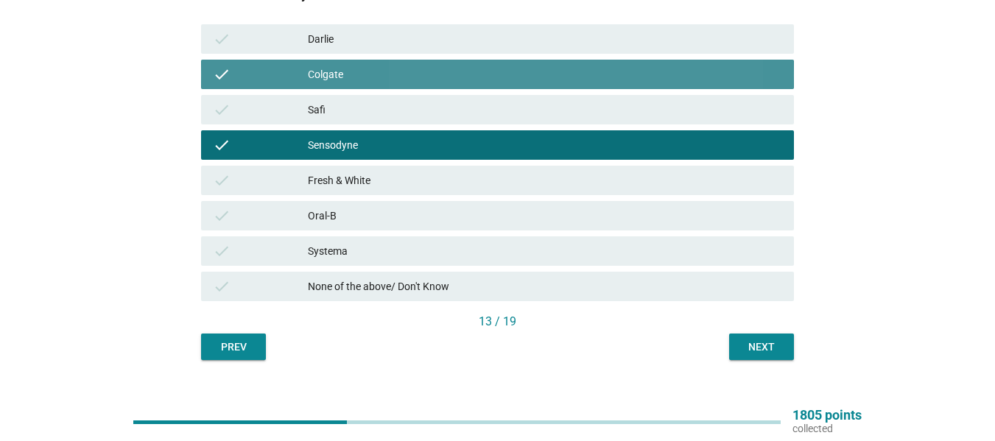
click at [385, 45] on div "Darlie" at bounding box center [545, 39] width 474 height 18
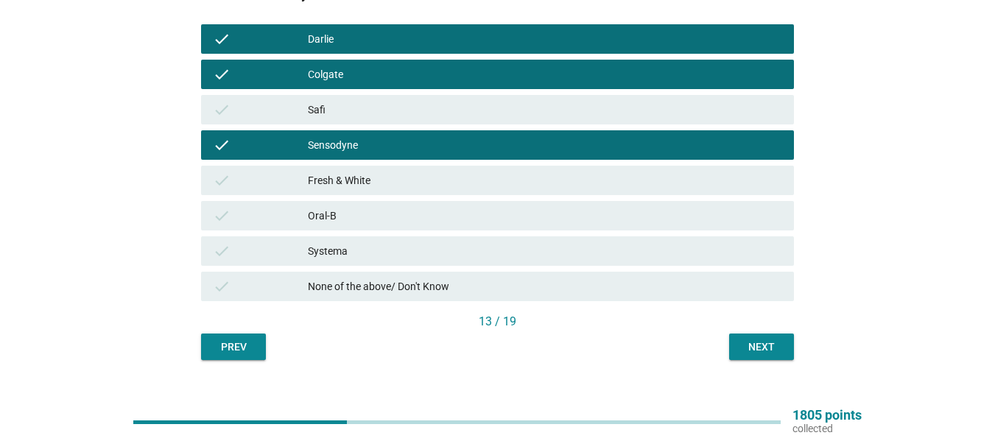
click at [759, 349] on div "Next" at bounding box center [761, 347] width 41 height 15
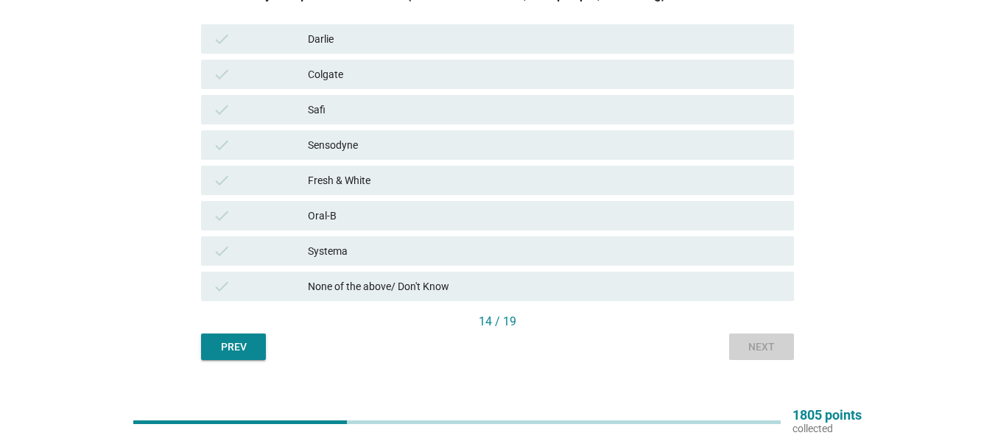
scroll to position [0, 0]
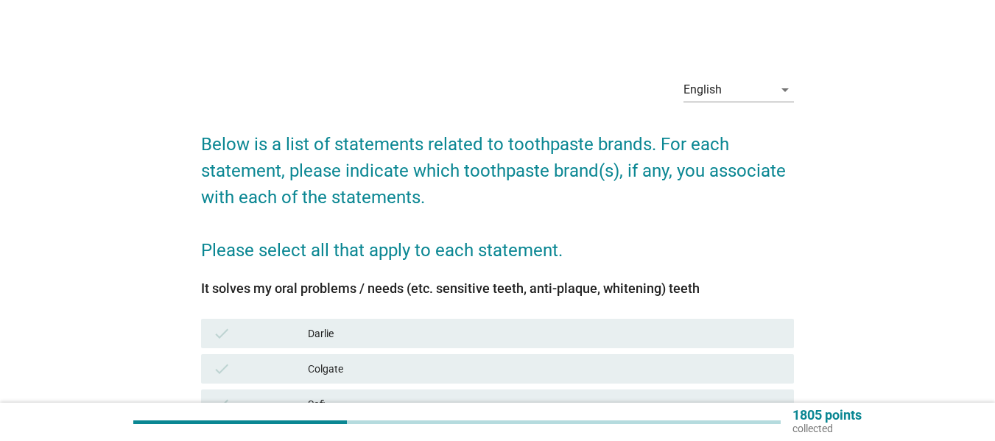
click at [412, 339] on div "Darlie" at bounding box center [545, 334] width 474 height 18
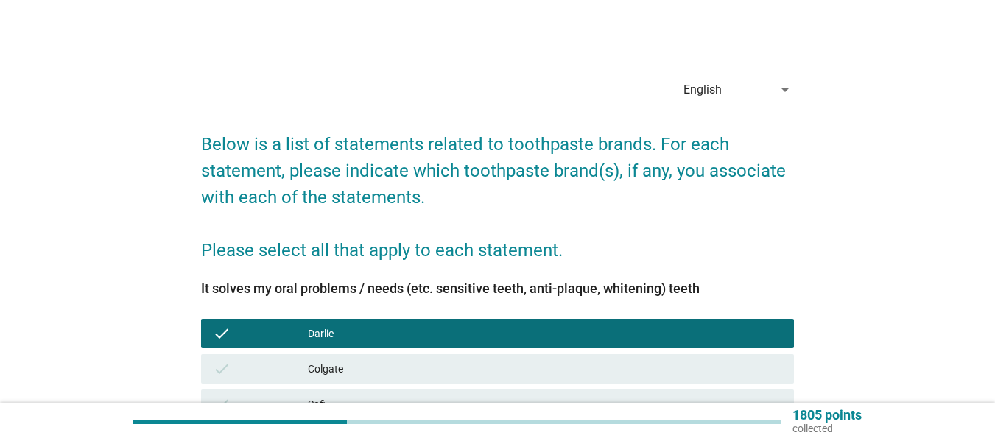
click at [411, 357] on div "check Colgate" at bounding box center [497, 368] width 593 height 29
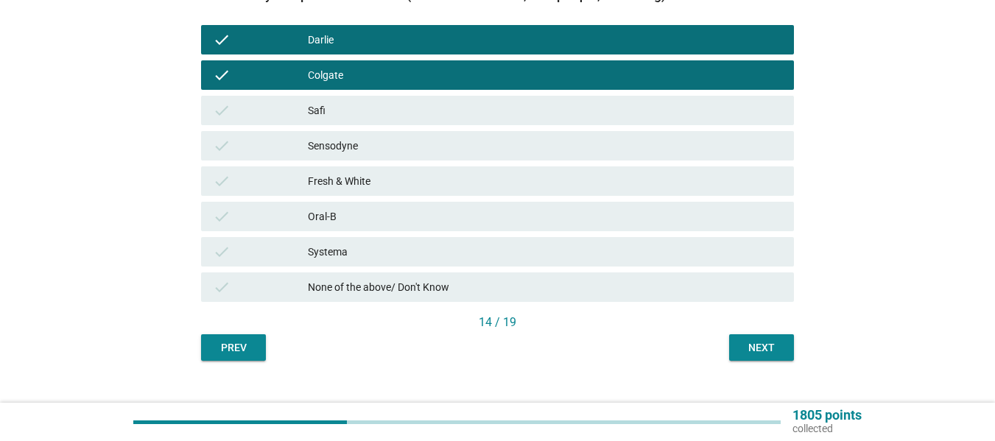
scroll to position [295, 0]
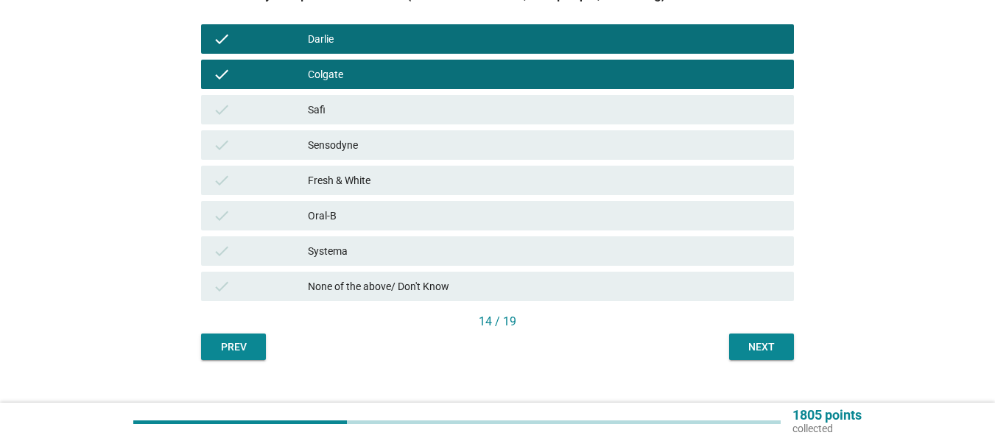
click at [365, 263] on div "check Systema" at bounding box center [497, 250] width 593 height 29
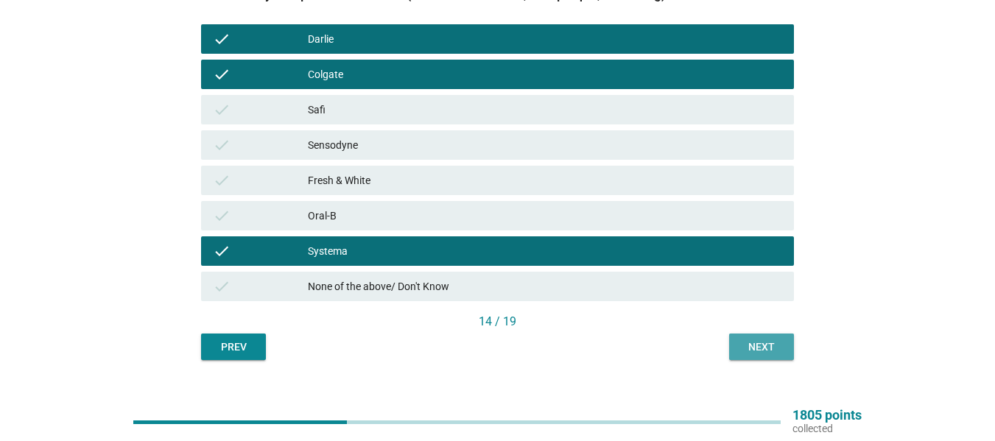
click at [763, 353] on div "Next" at bounding box center [761, 347] width 41 height 15
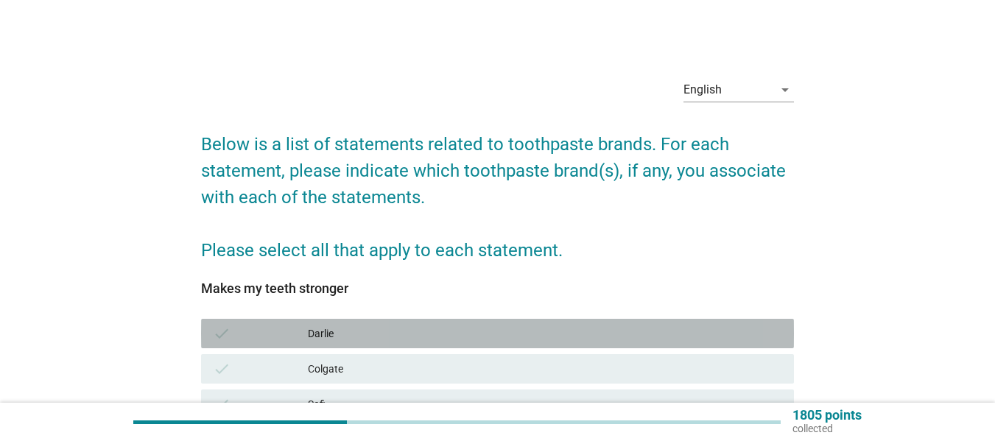
click at [326, 322] on div "check [PERSON_NAME]" at bounding box center [497, 333] width 593 height 29
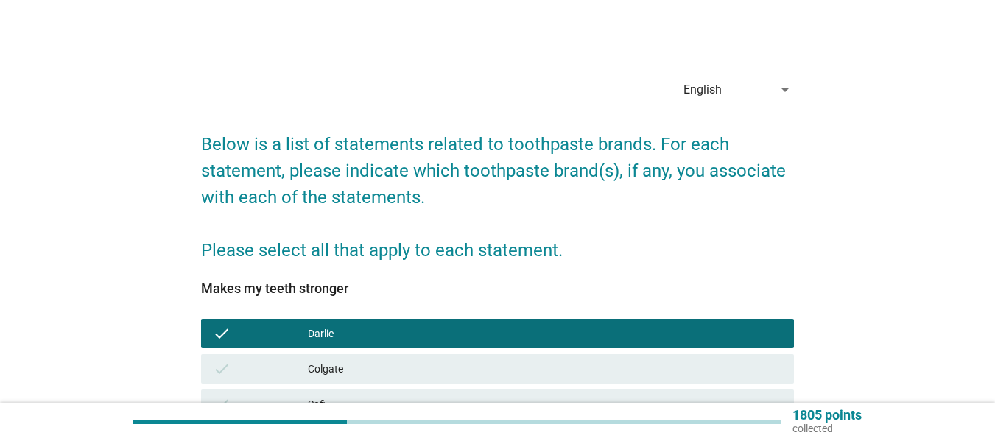
click at [326, 360] on div "check Colgate" at bounding box center [497, 368] width 593 height 29
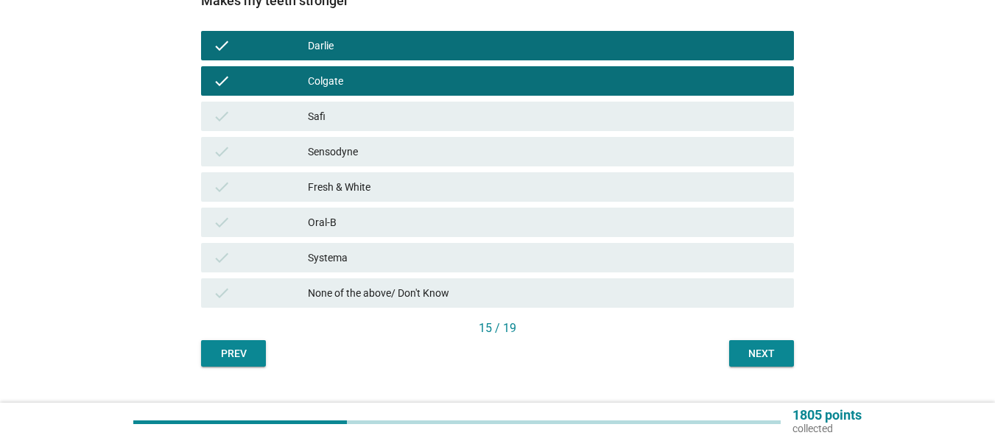
scroll to position [295, 0]
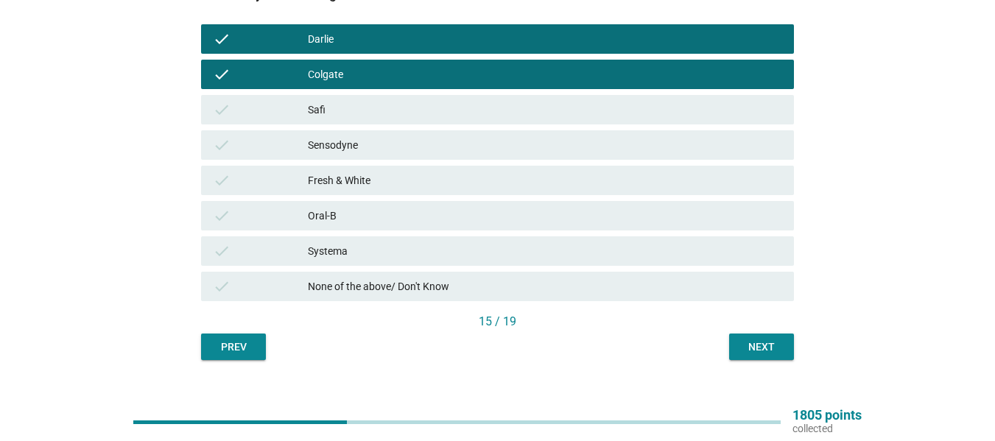
click at [299, 100] on div "check Safi" at bounding box center [497, 109] width 593 height 29
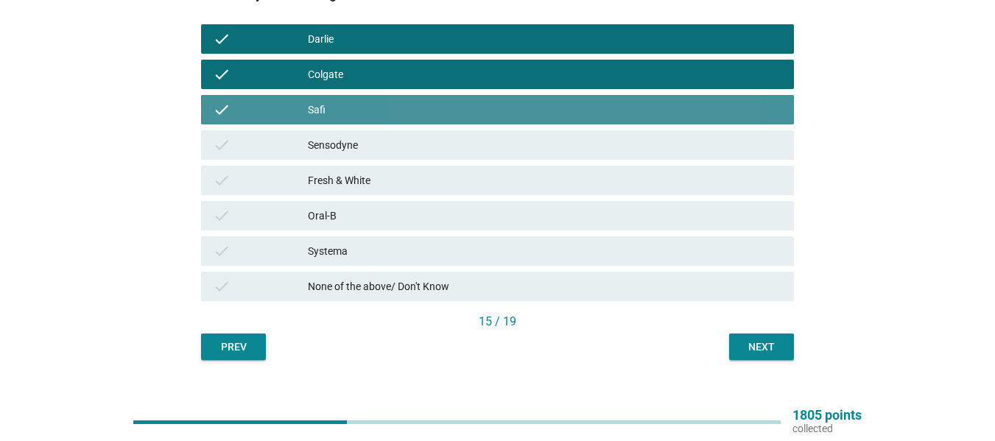
click at [305, 116] on div "check" at bounding box center [260, 110] width 95 height 18
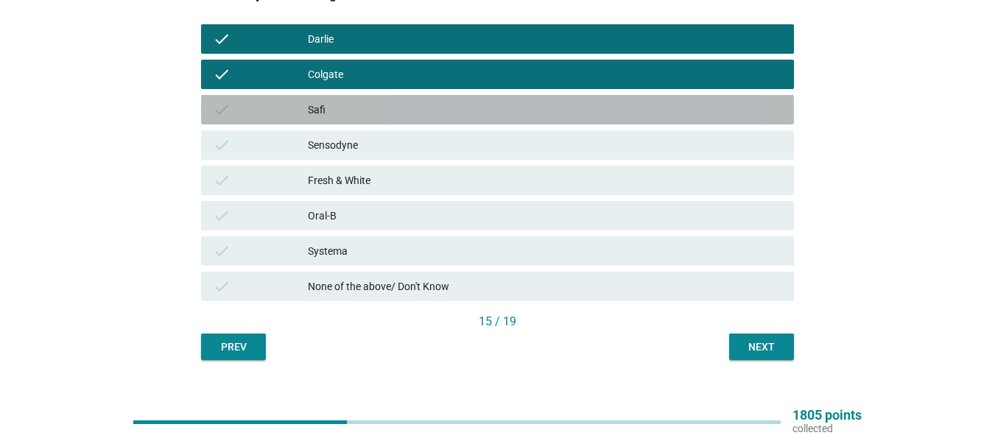
click at [306, 122] on div "check Safi" at bounding box center [497, 109] width 593 height 29
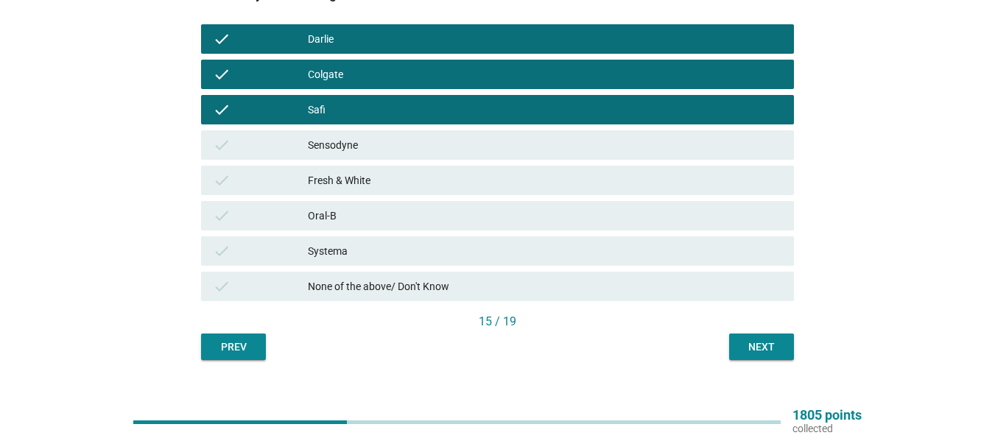
click at [315, 163] on div "check Fresh & White" at bounding box center [497, 180] width 599 height 35
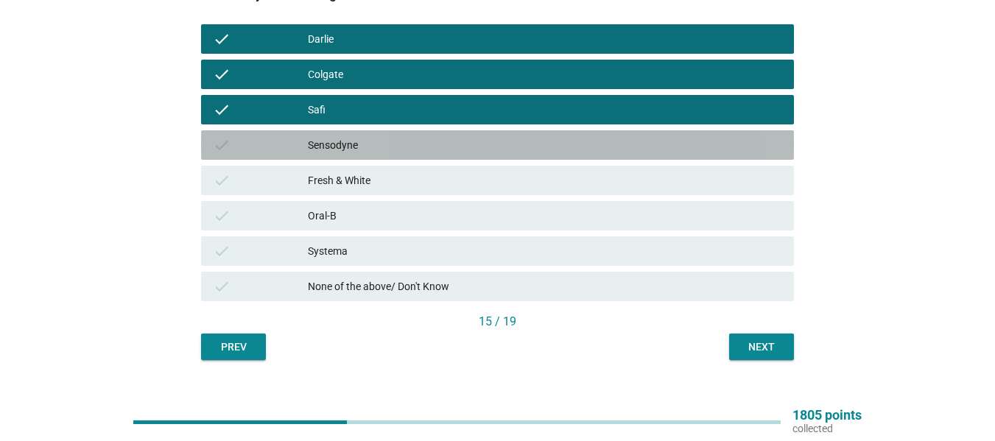
click at [313, 146] on div "Sensodyne" at bounding box center [545, 145] width 474 height 18
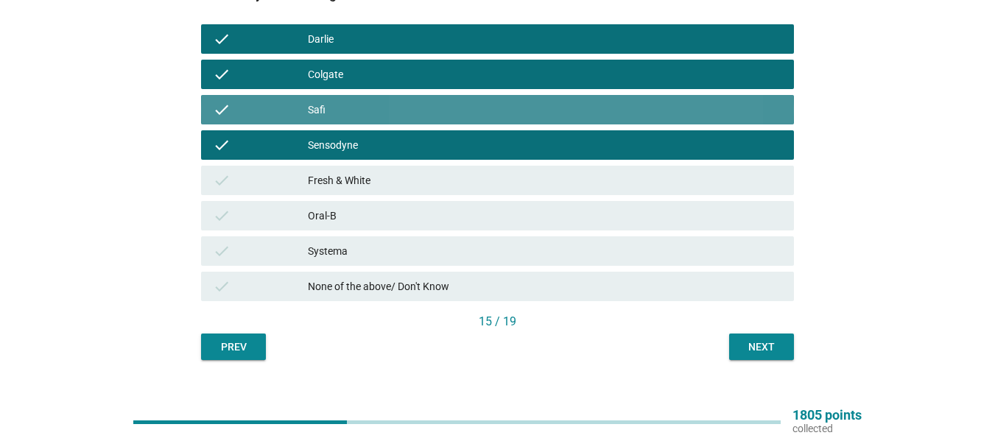
click at [338, 113] on div "Safi" at bounding box center [545, 110] width 474 height 18
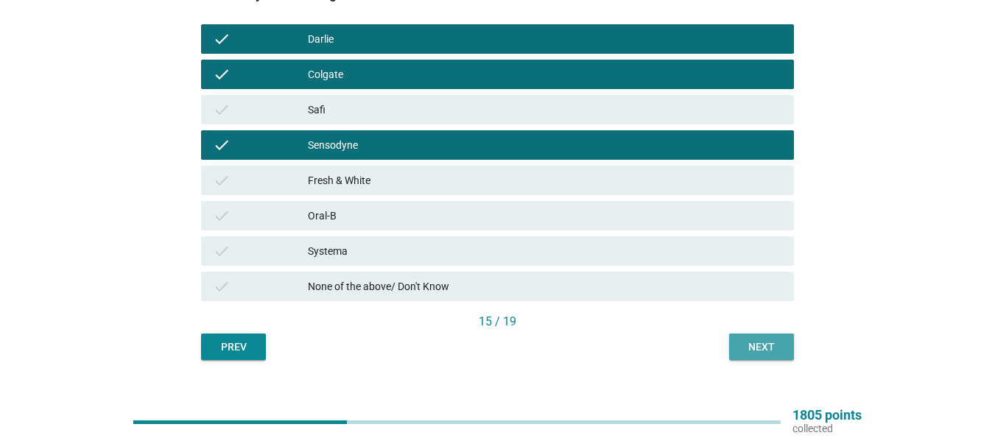
click at [734, 349] on button "Next" at bounding box center [761, 347] width 65 height 27
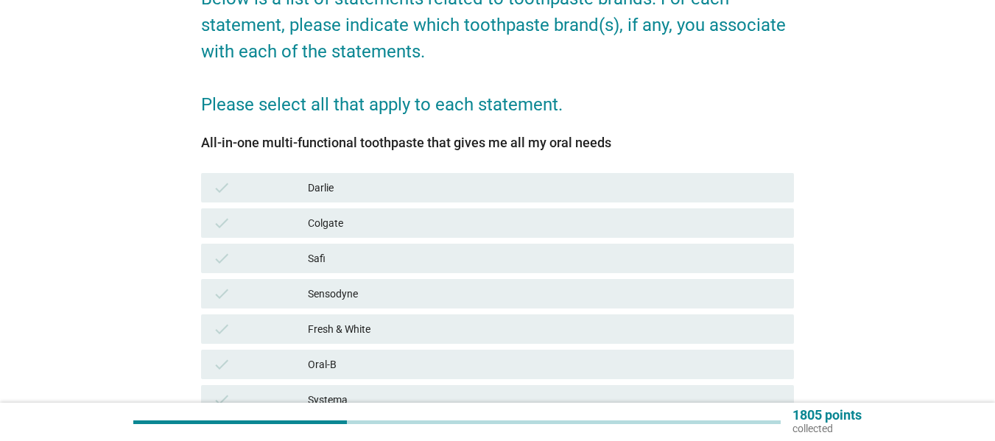
scroll to position [147, 0]
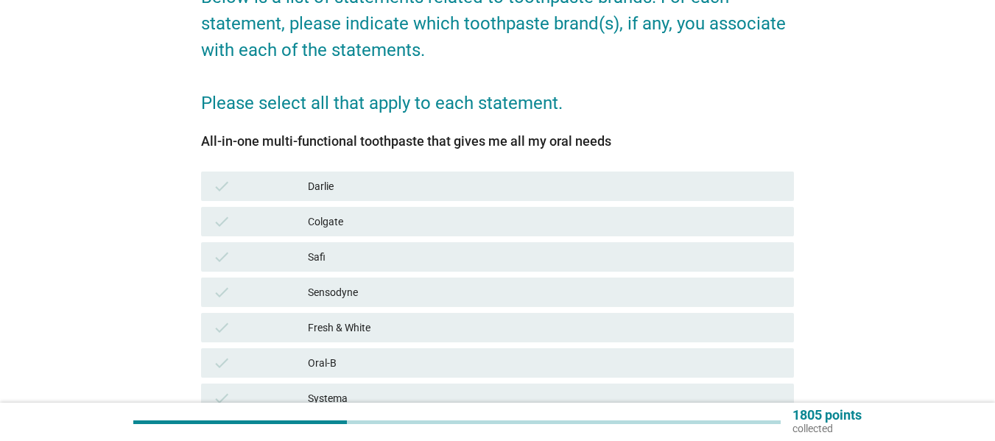
click at [362, 194] on div "Darlie" at bounding box center [545, 187] width 474 height 18
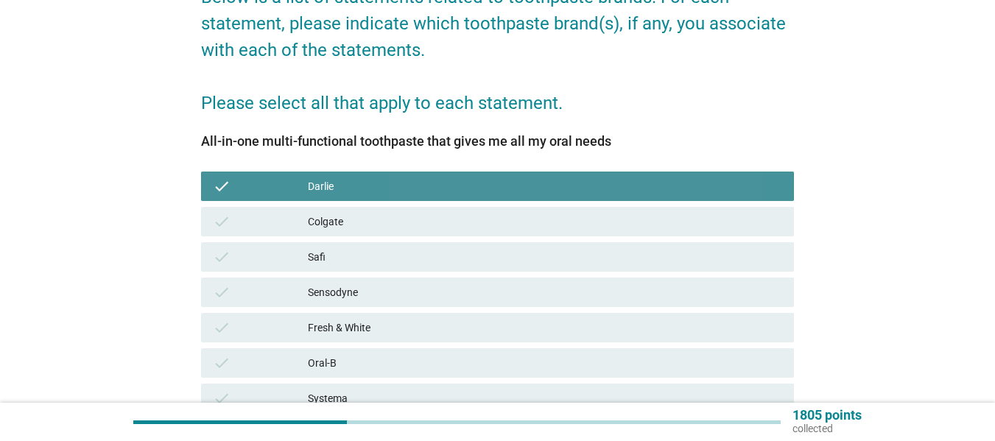
click at [371, 218] on div "Colgate" at bounding box center [545, 222] width 474 height 18
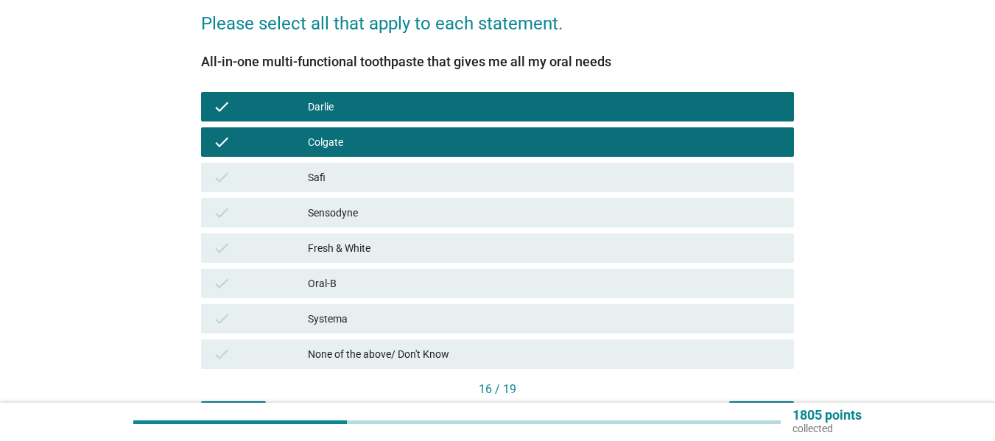
scroll to position [318, 0]
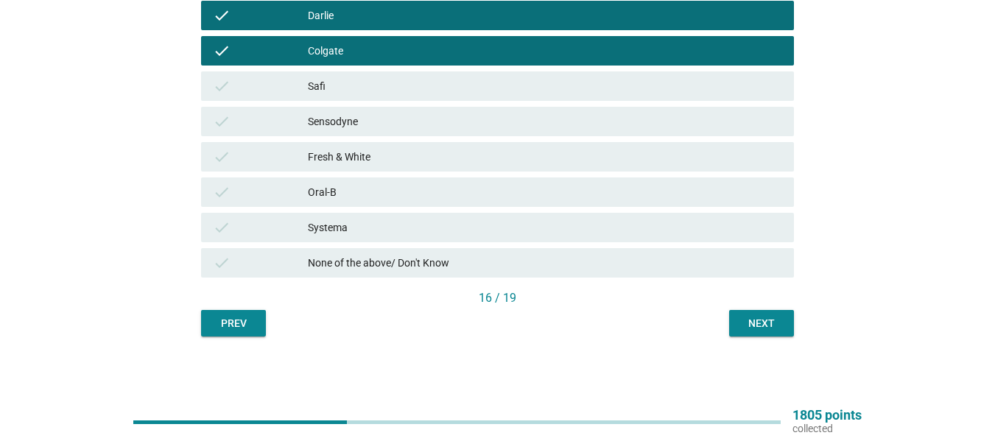
click at [760, 317] on div "Next" at bounding box center [761, 323] width 41 height 15
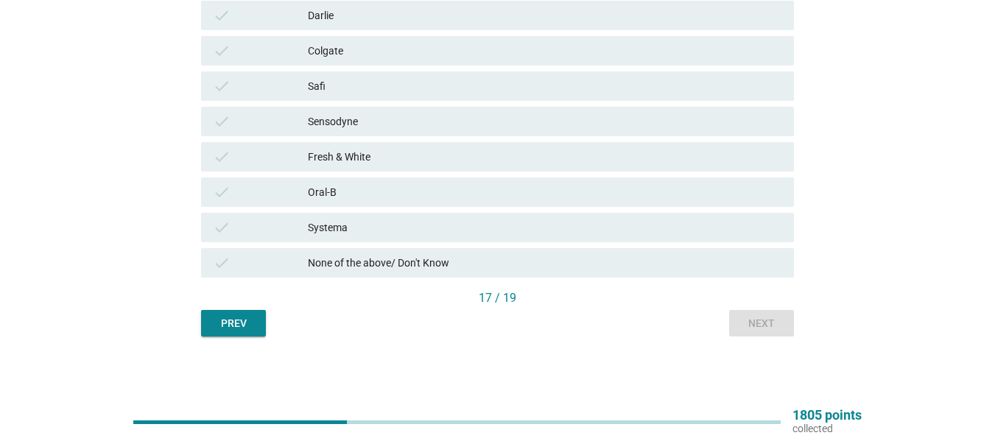
click at [398, 107] on div "check Sensodyne" at bounding box center [497, 121] width 593 height 29
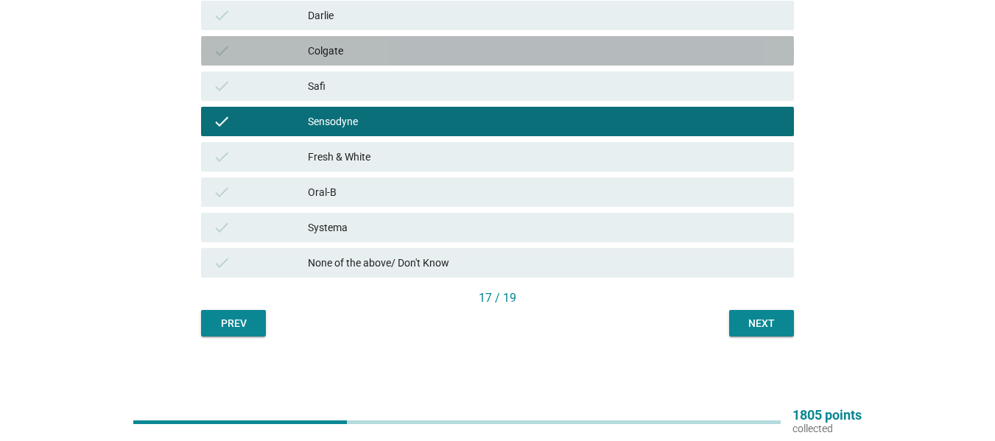
click at [391, 52] on div "Colgate" at bounding box center [545, 51] width 474 height 18
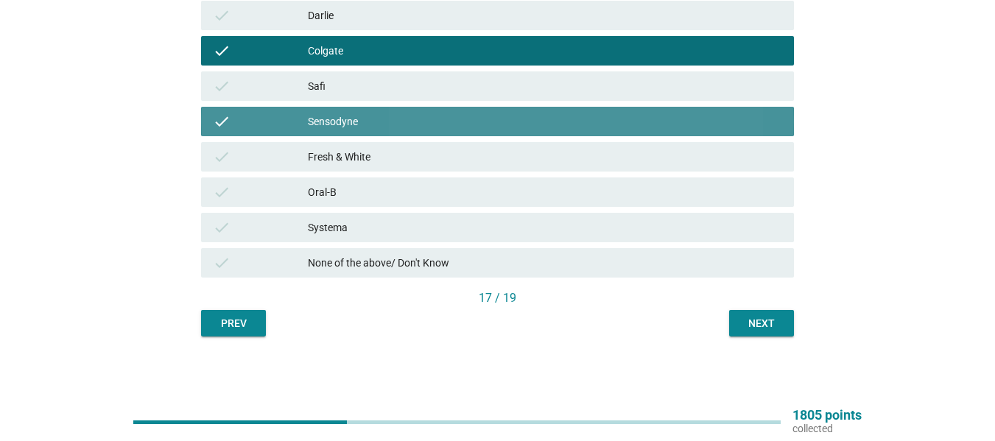
click at [376, 113] on div "Sensodyne" at bounding box center [545, 122] width 474 height 18
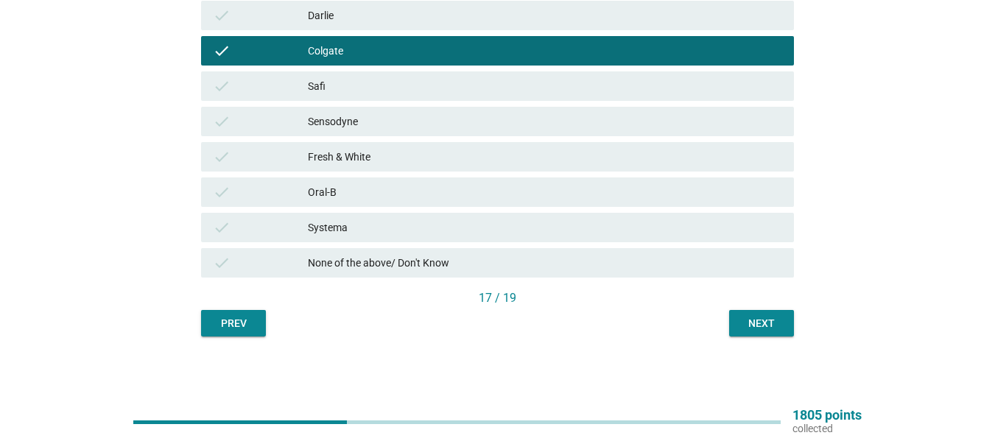
click at [759, 307] on div "17 / 19" at bounding box center [497, 300] width 593 height 21
click at [759, 315] on button "Next" at bounding box center [761, 323] width 65 height 27
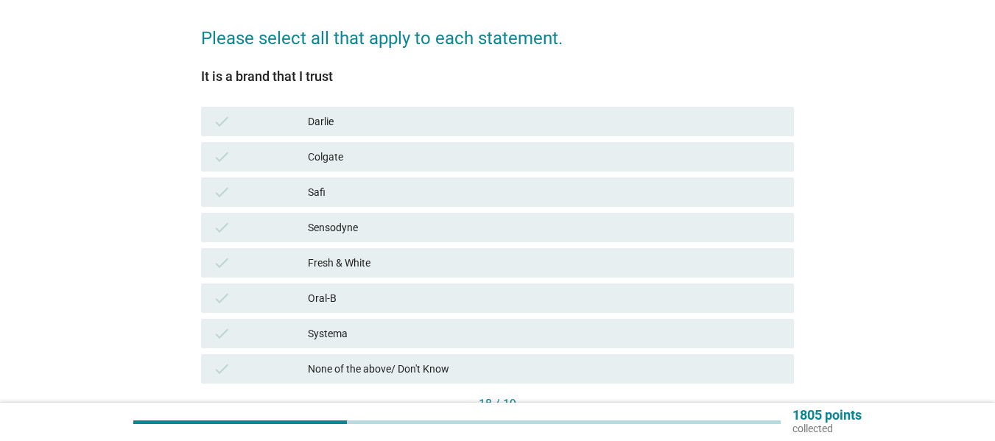
scroll to position [221, 0]
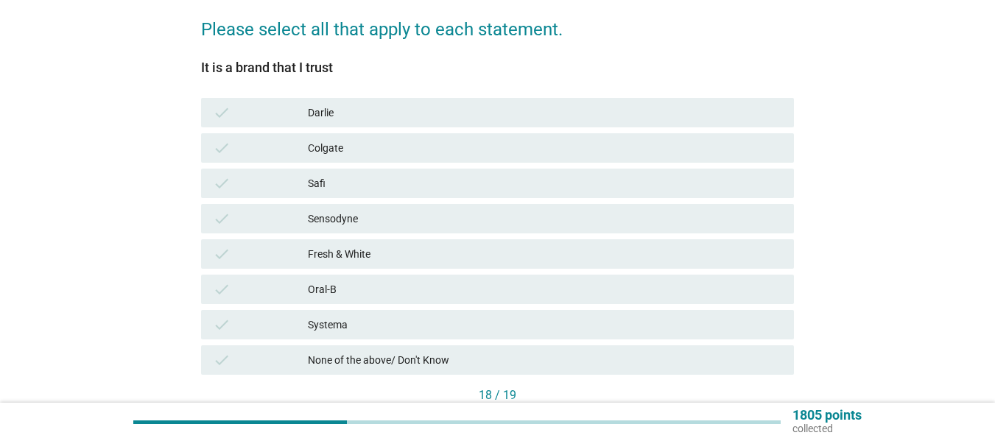
click at [383, 349] on div "check None of the above/ Don't Know" at bounding box center [497, 360] width 593 height 29
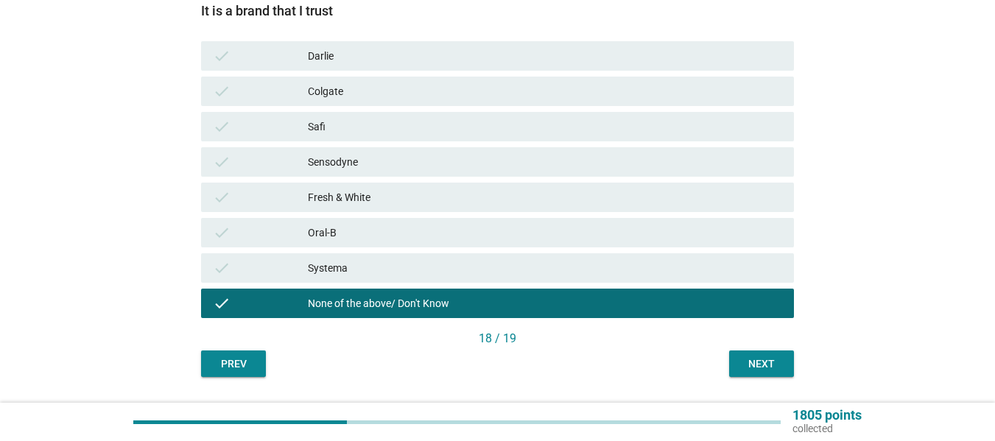
scroll to position [318, 0]
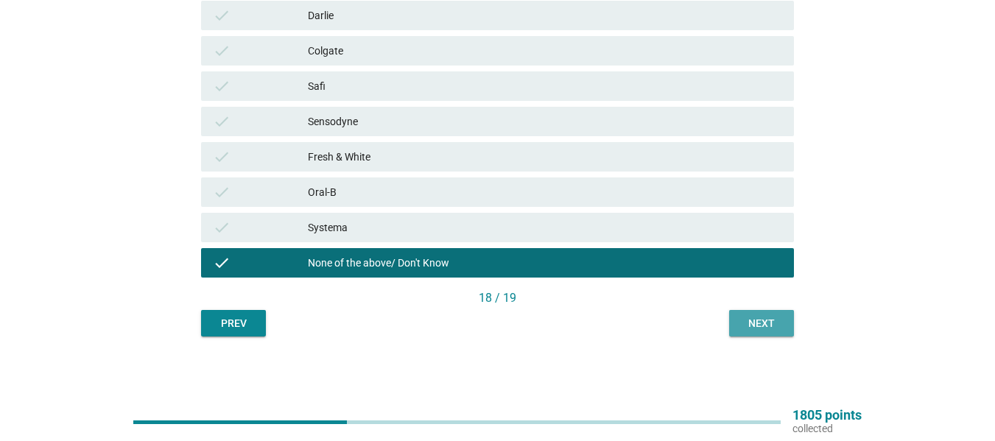
click at [738, 323] on button "Next" at bounding box center [761, 323] width 65 height 27
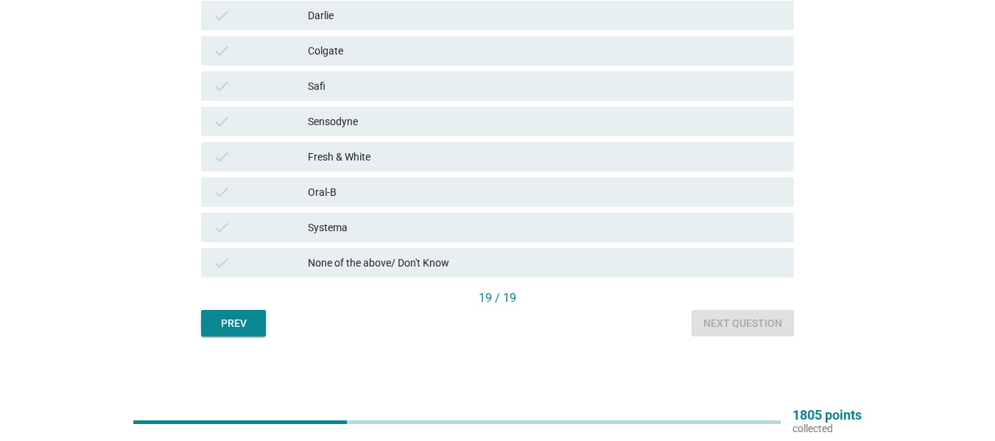
click at [404, 250] on div "check None of the above/ Don't Know" at bounding box center [497, 262] width 593 height 29
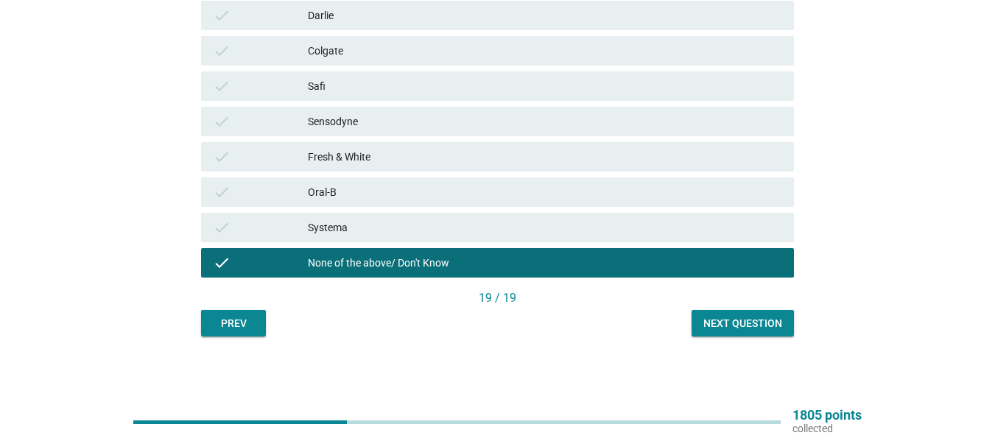
click at [754, 308] on div "19 / 19" at bounding box center [497, 300] width 593 height 21
click at [758, 323] on div "Next question" at bounding box center [743, 323] width 79 height 15
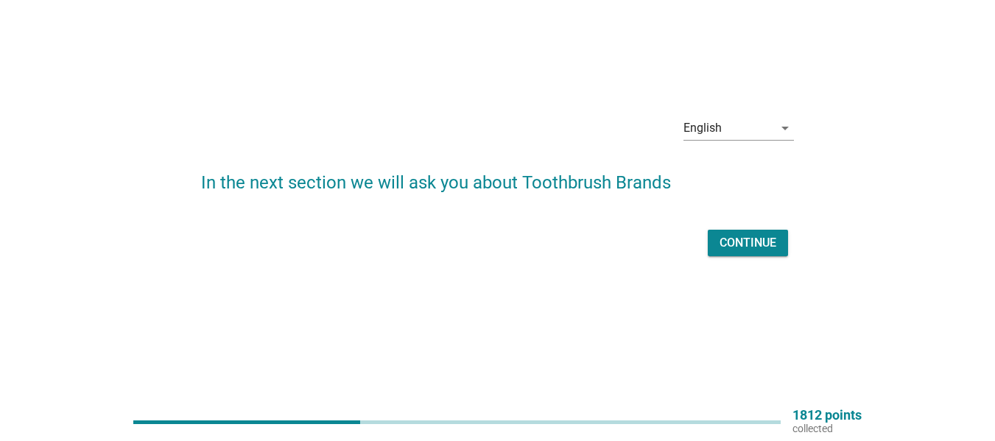
scroll to position [0, 0]
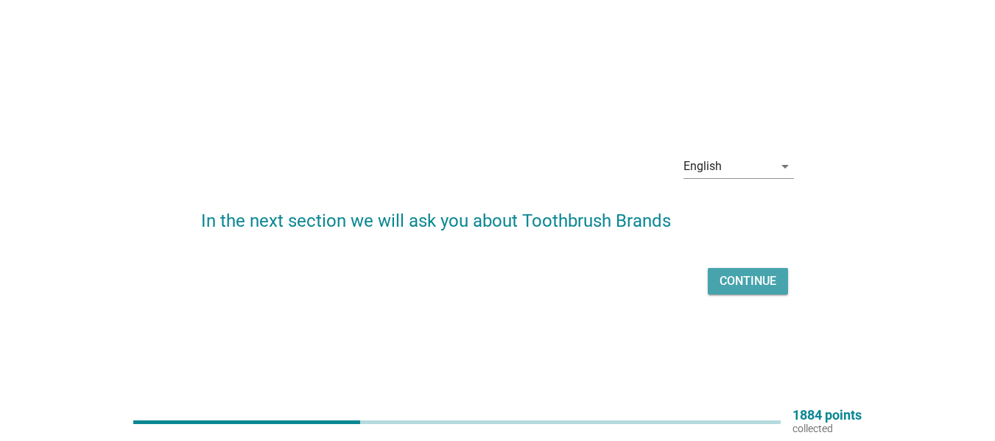
click at [757, 283] on div "Continue" at bounding box center [748, 282] width 57 height 18
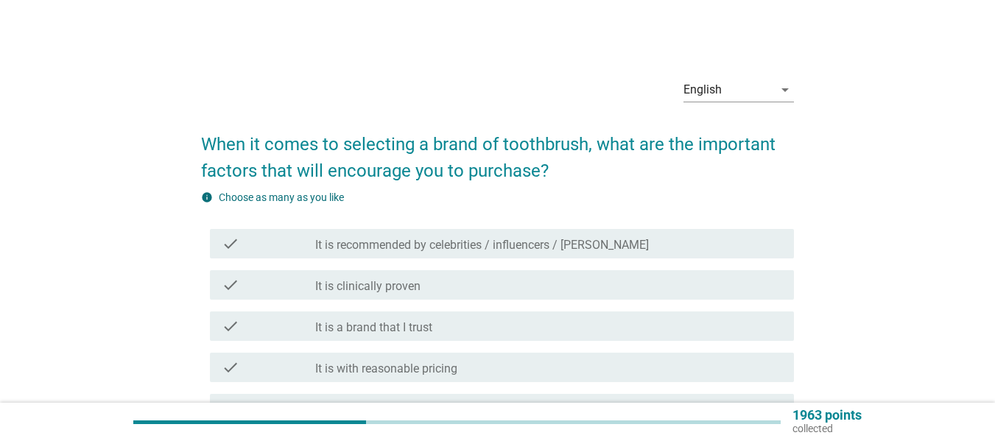
click at [396, 294] on div "check check_box_outline_blank It is clinically proven" at bounding box center [502, 284] width 584 height 29
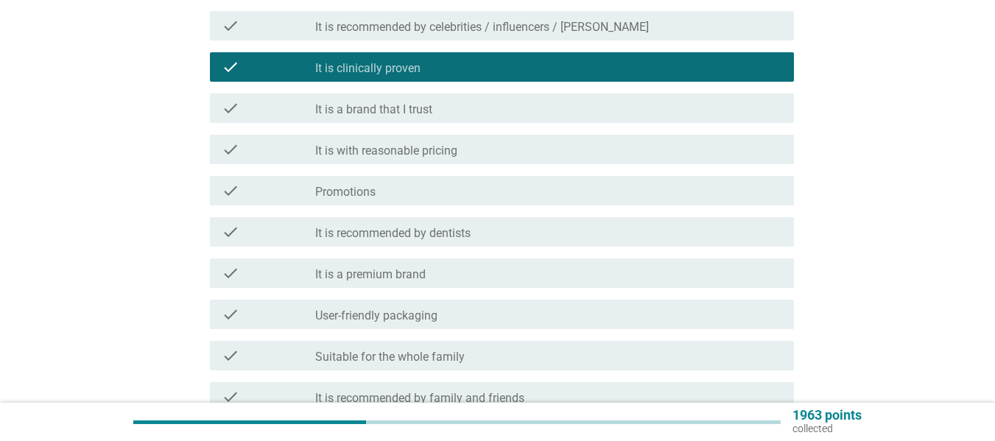
scroll to position [295, 0]
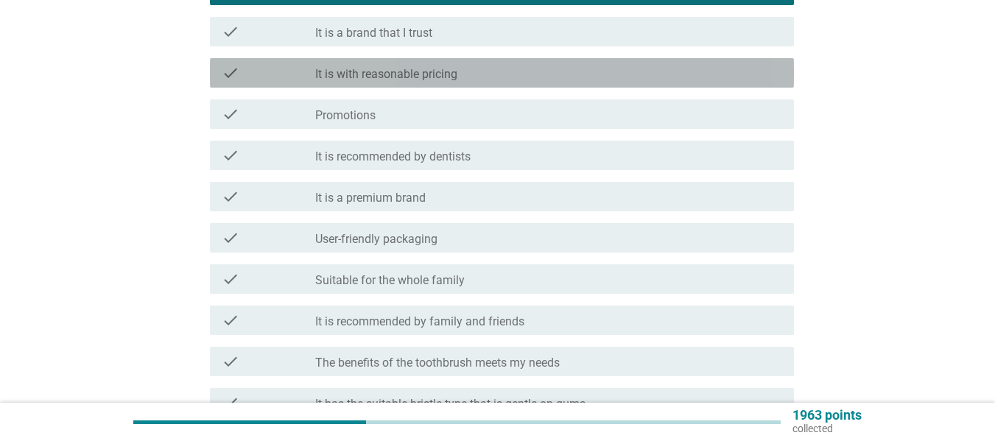
click at [354, 85] on div "check check_box_outline_blank It is with reasonable pricing" at bounding box center [502, 72] width 584 height 29
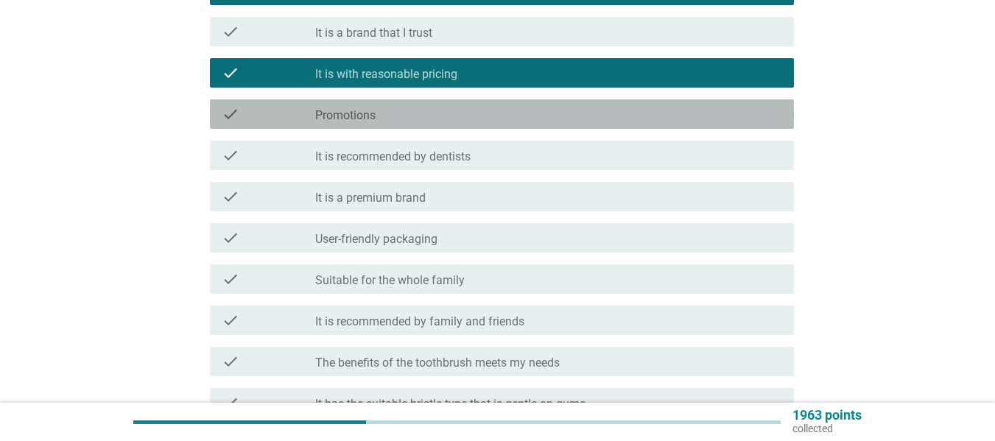
click at [351, 99] on div "check check_box_outline_blank Promotions" at bounding box center [502, 113] width 584 height 29
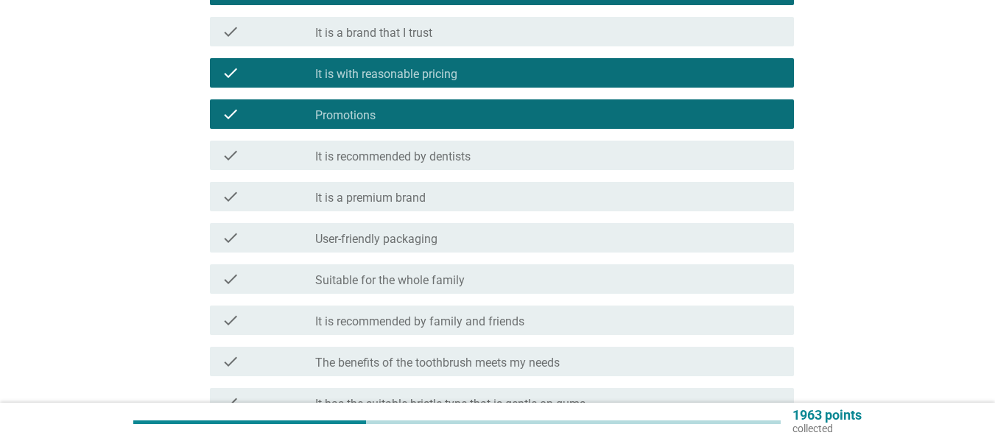
click at [350, 154] on label "It is recommended by dentists" at bounding box center [392, 157] width 155 height 15
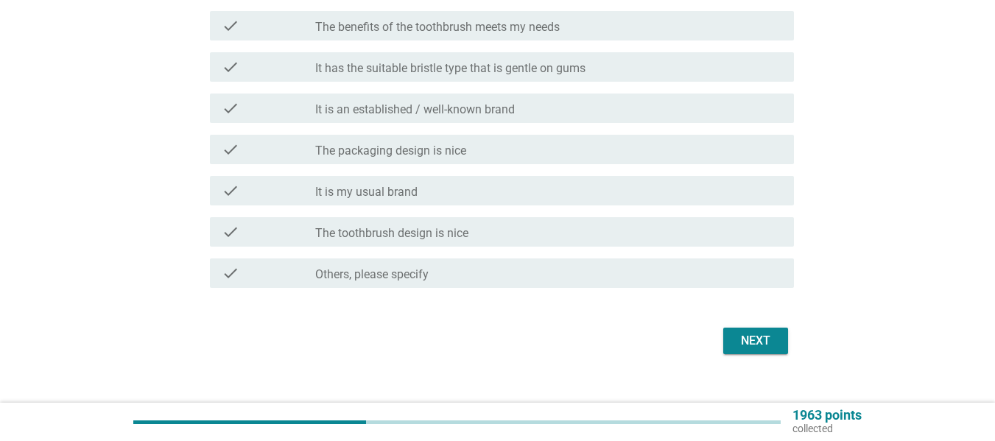
scroll to position [653, 0]
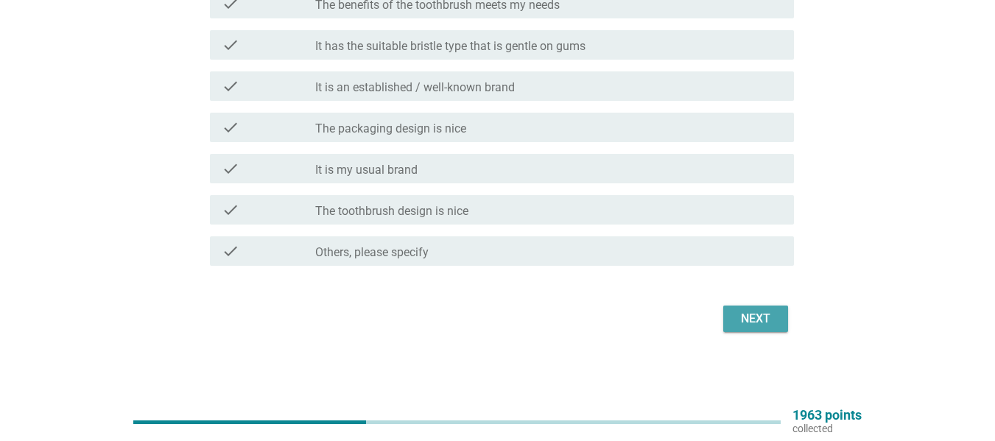
click at [756, 313] on div "Next" at bounding box center [755, 319] width 41 height 18
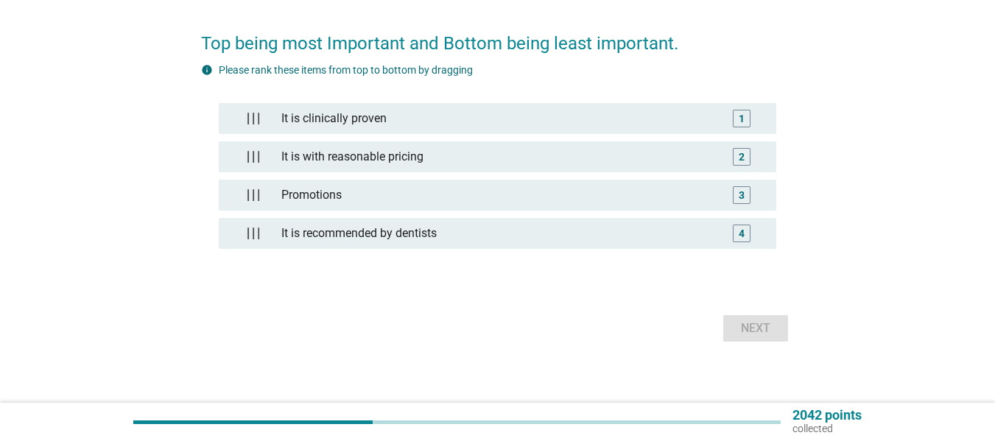
scroll to position [190, 0]
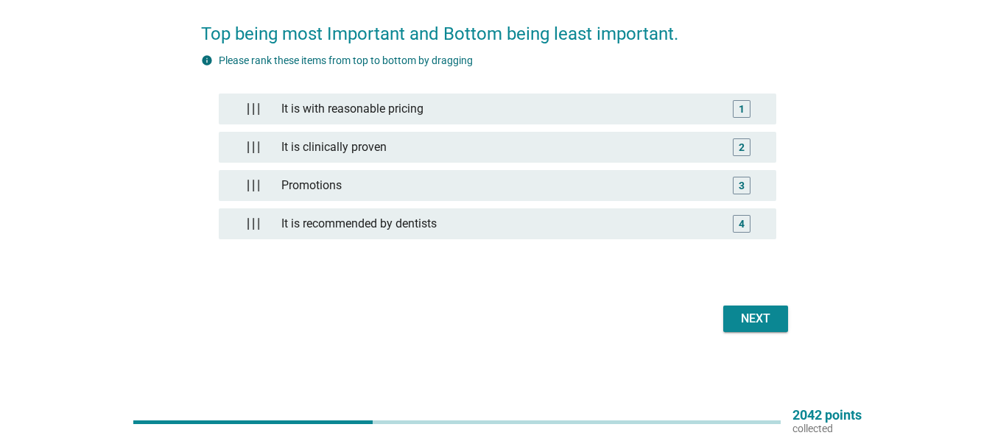
click at [746, 315] on div "Next" at bounding box center [755, 319] width 41 height 18
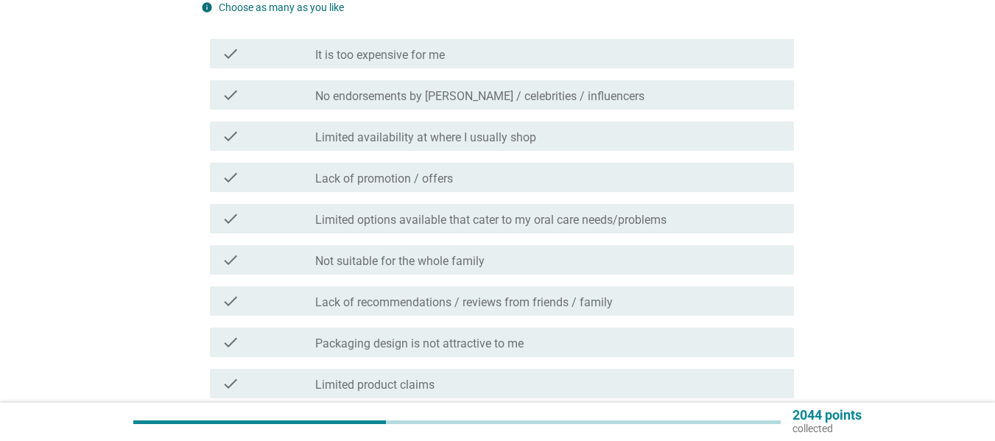
scroll to position [0, 0]
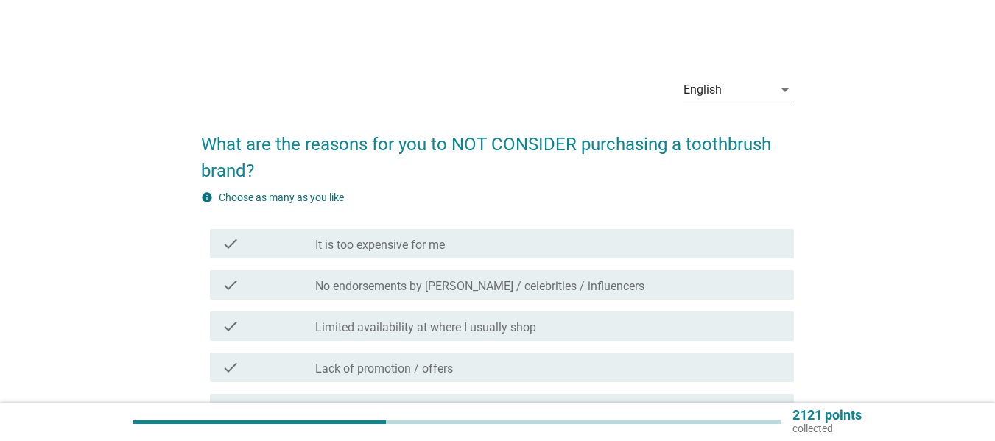
click at [387, 238] on label "It is too expensive for me" at bounding box center [380, 245] width 130 height 15
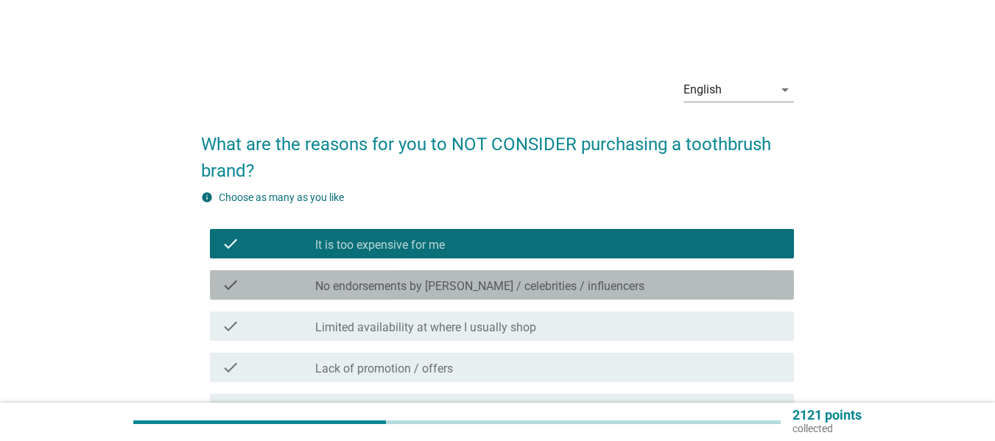
click at [414, 284] on label "No endorsements by [PERSON_NAME] / celebrities / influencers" at bounding box center [479, 286] width 329 height 15
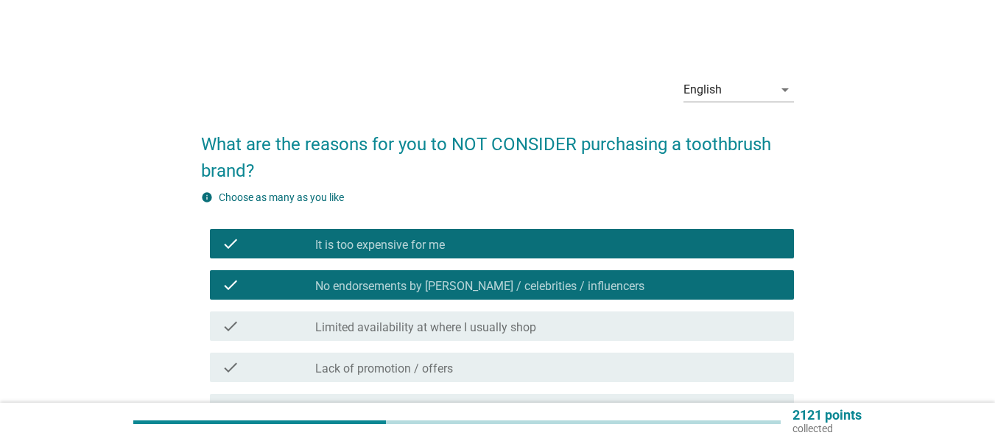
click at [404, 285] on label "No endorsements by [PERSON_NAME] / celebrities / influencers" at bounding box center [479, 286] width 329 height 15
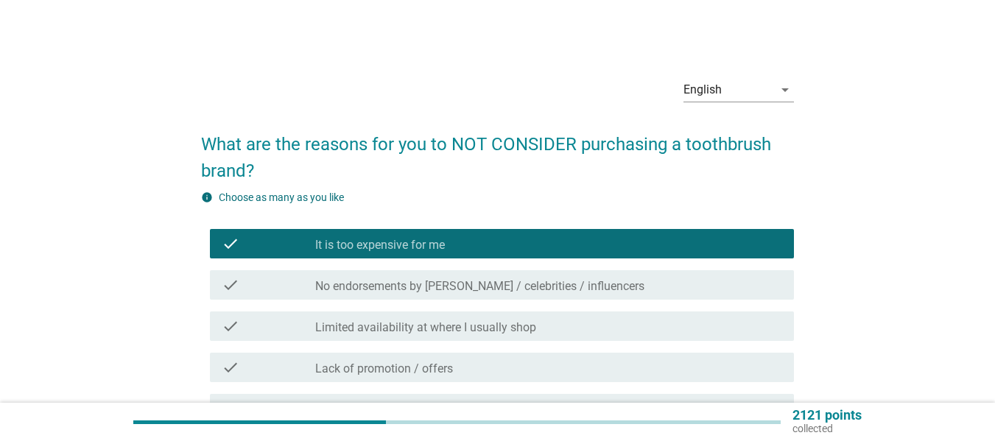
scroll to position [147, 0]
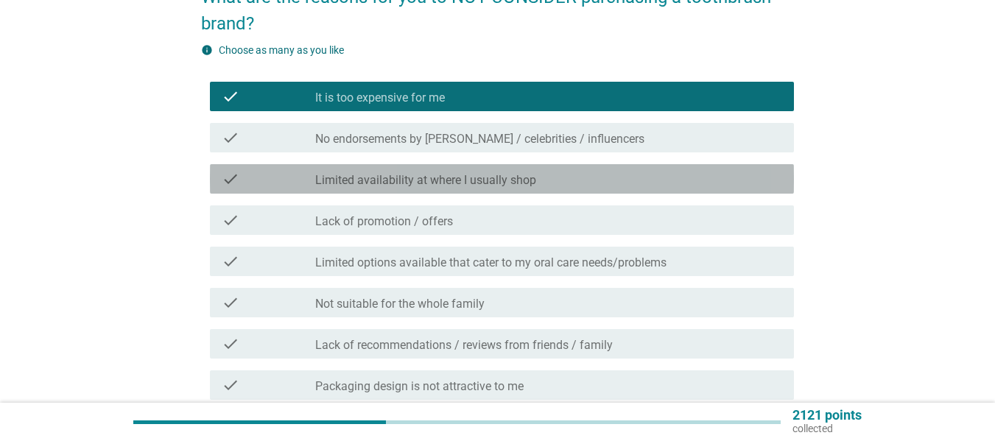
click at [393, 183] on label "Limited availability at where I usually shop" at bounding box center [425, 180] width 221 height 15
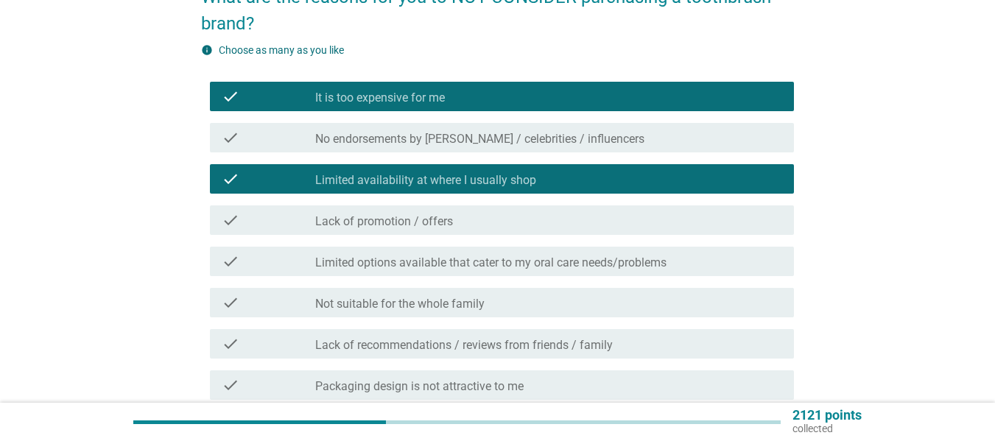
click at [397, 227] on label "Lack of promotion / offers" at bounding box center [384, 221] width 138 height 15
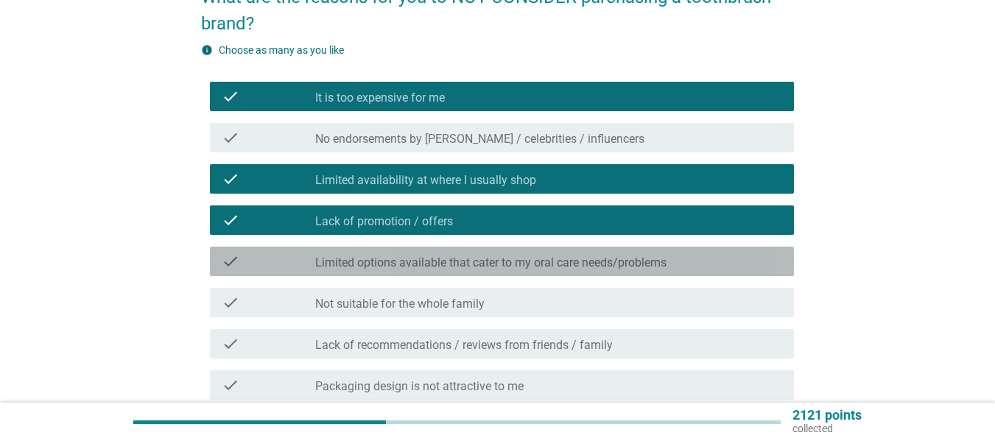
click at [402, 267] on label "Limited options available that cater to my oral care needs/problems" at bounding box center [490, 263] width 351 height 15
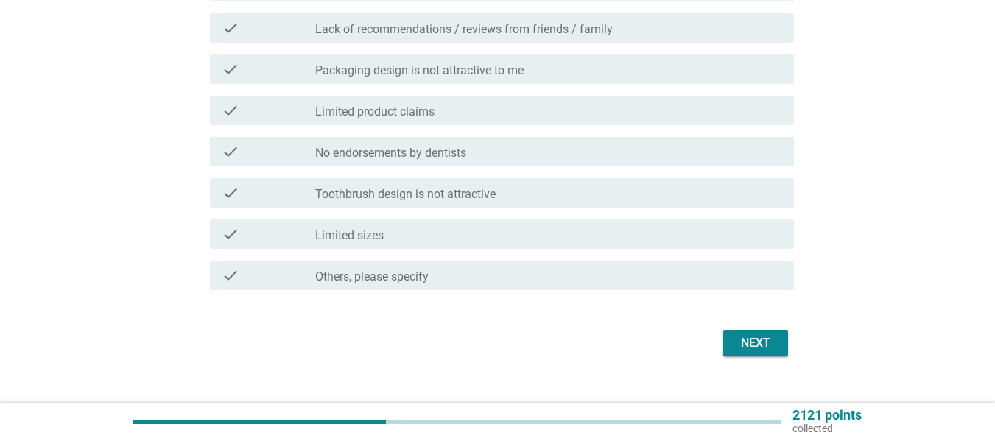
scroll to position [488, 0]
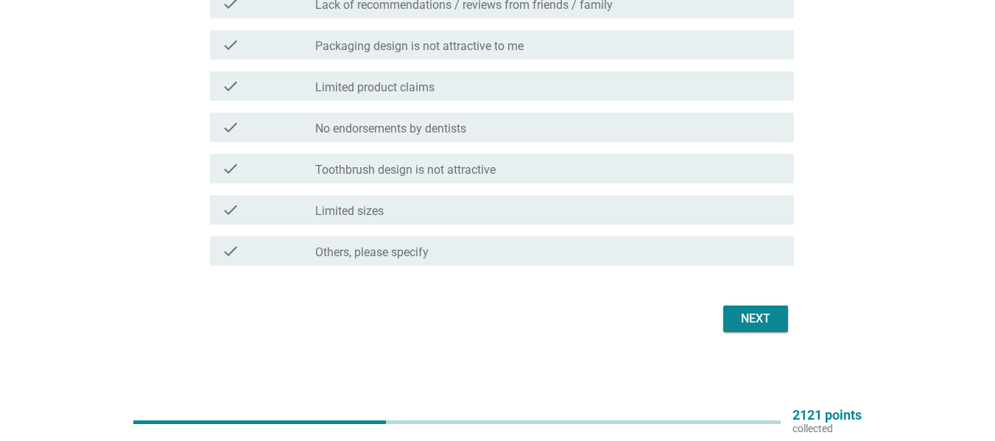
click at [398, 7] on label "Lack of recommendations / reviews from friends / family" at bounding box center [464, 5] width 298 height 15
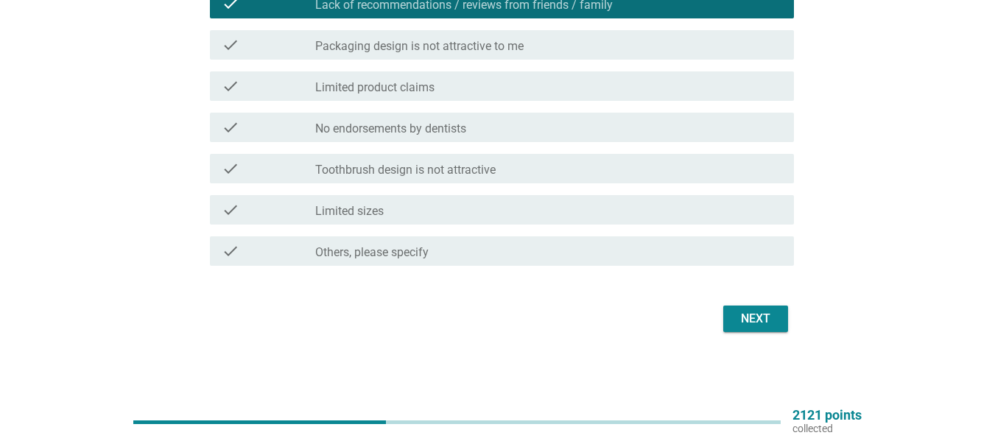
click at [773, 320] on div "Next" at bounding box center [755, 319] width 41 height 18
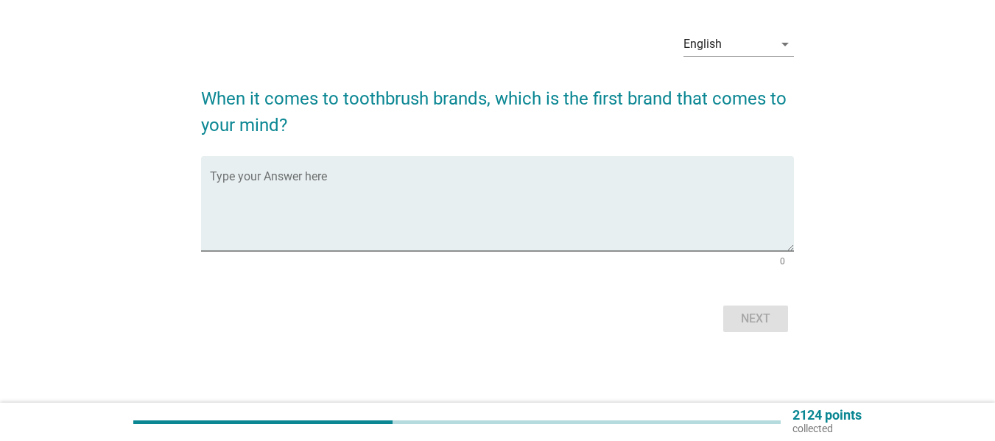
scroll to position [0, 0]
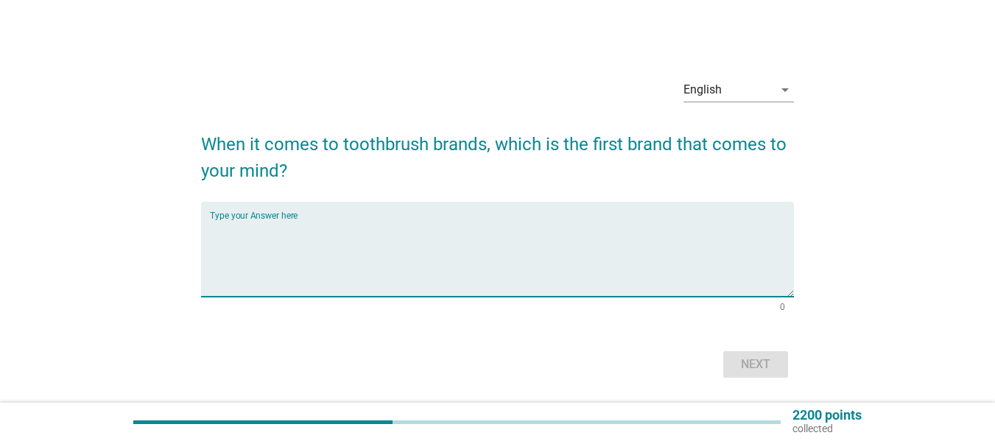
click at [497, 227] on textarea "Type your Answer here" at bounding box center [502, 258] width 584 height 77
type textarea "colgate"
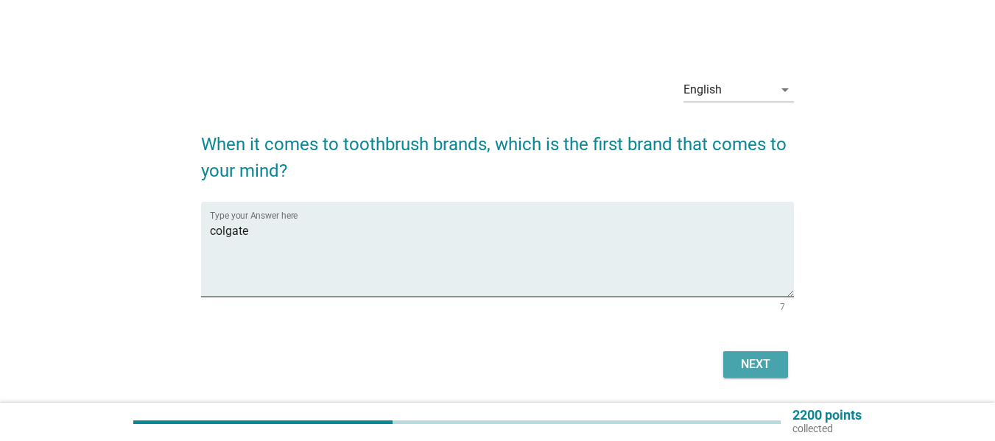
click at [757, 373] on div "Next" at bounding box center [755, 365] width 41 height 18
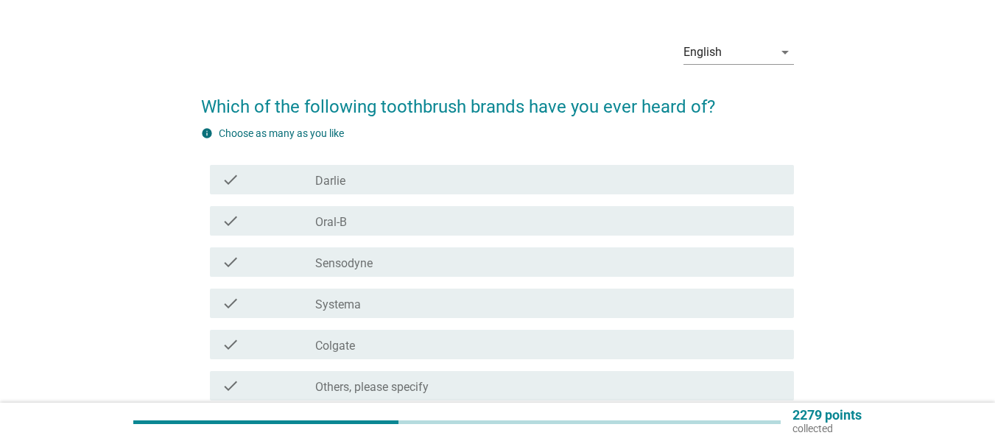
scroll to position [74, 0]
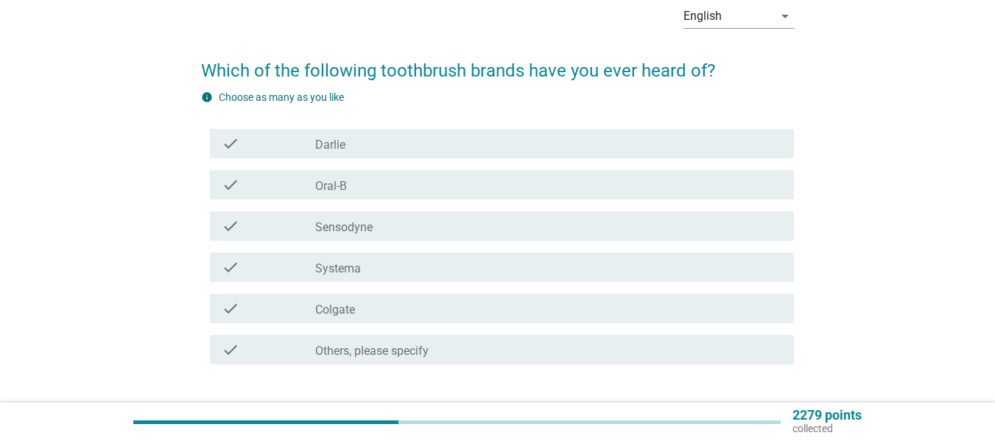
click at [368, 157] on div "check check_box_outline_blank [PERSON_NAME]" at bounding box center [502, 143] width 584 height 29
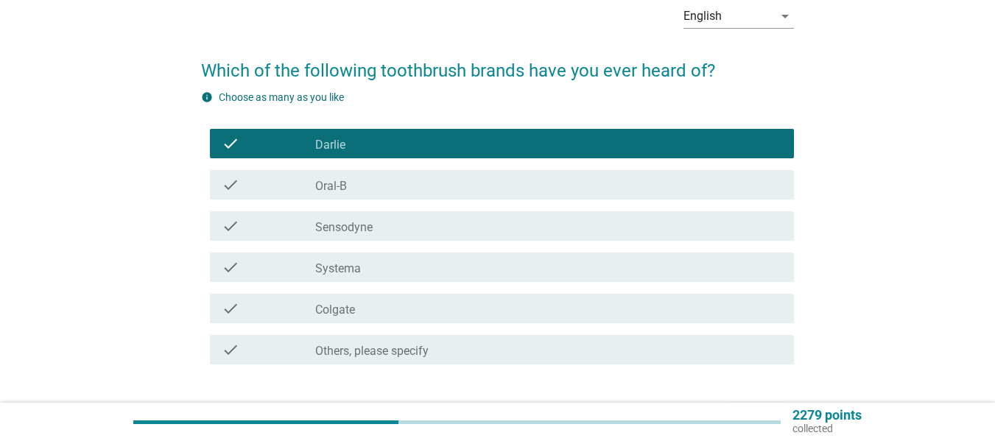
click at [368, 192] on div "check_box_outline_blank Oral-B" at bounding box center [548, 185] width 467 height 18
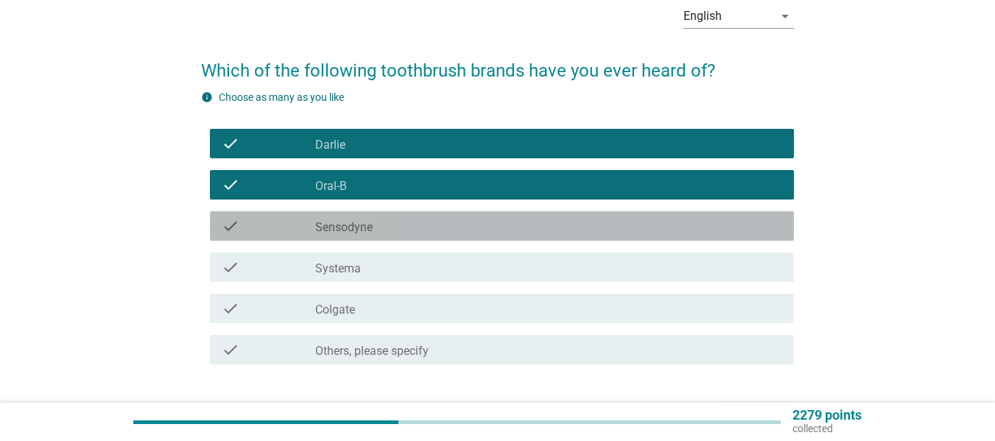
click at [368, 214] on div "check check_box_outline_blank Sensodyne" at bounding box center [502, 225] width 584 height 29
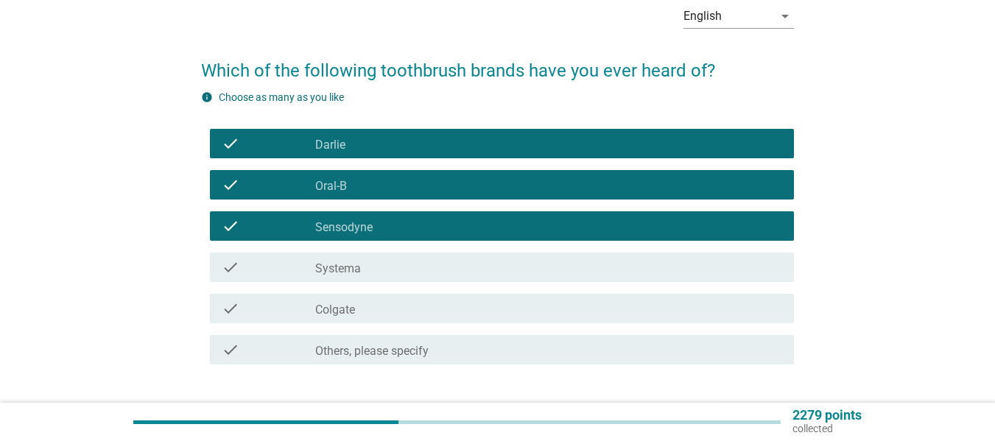
click at [387, 273] on div "check_box_outline_blank Systema" at bounding box center [548, 268] width 467 height 18
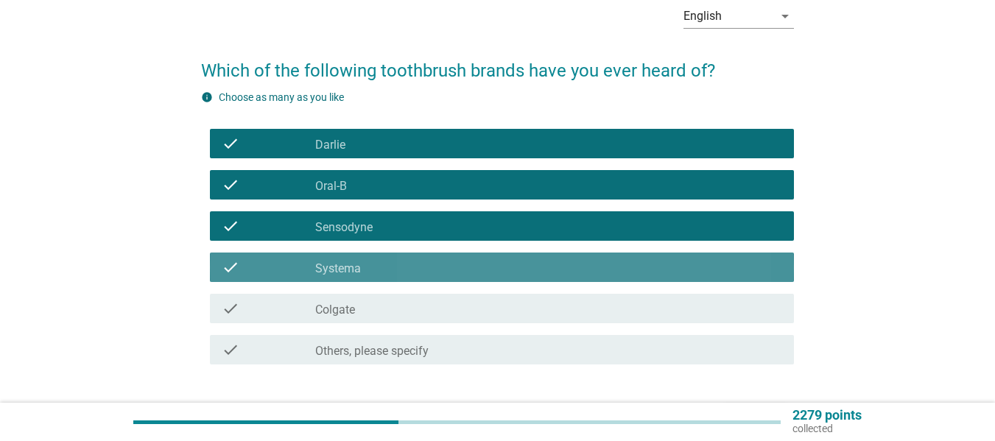
click at [392, 309] on div "check_box_outline_blank Colgate" at bounding box center [548, 309] width 467 height 18
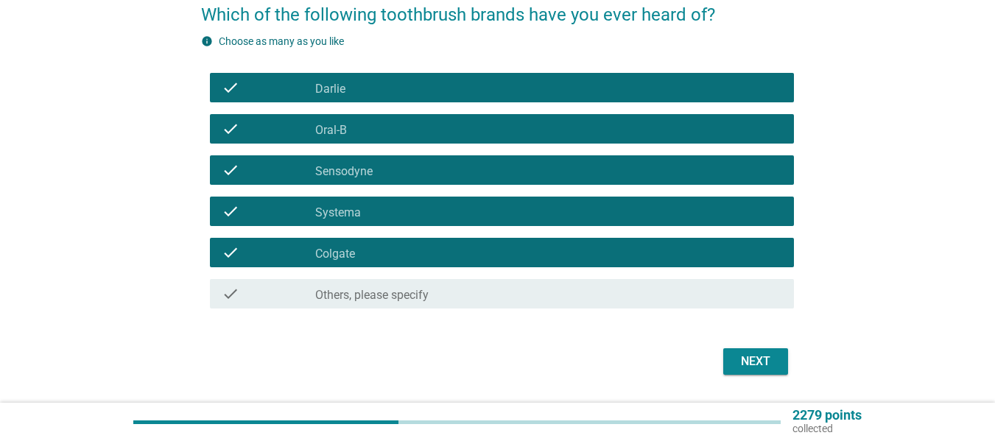
scroll to position [172, 0]
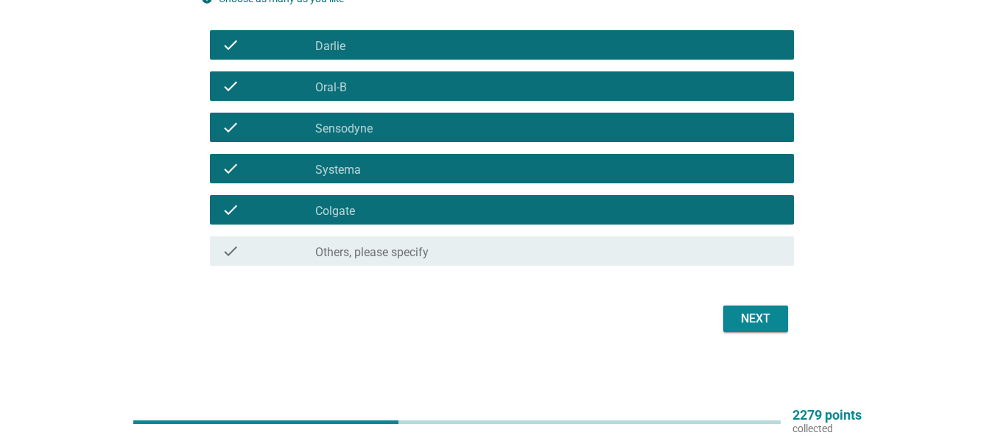
click at [782, 328] on button "Next" at bounding box center [755, 319] width 65 height 27
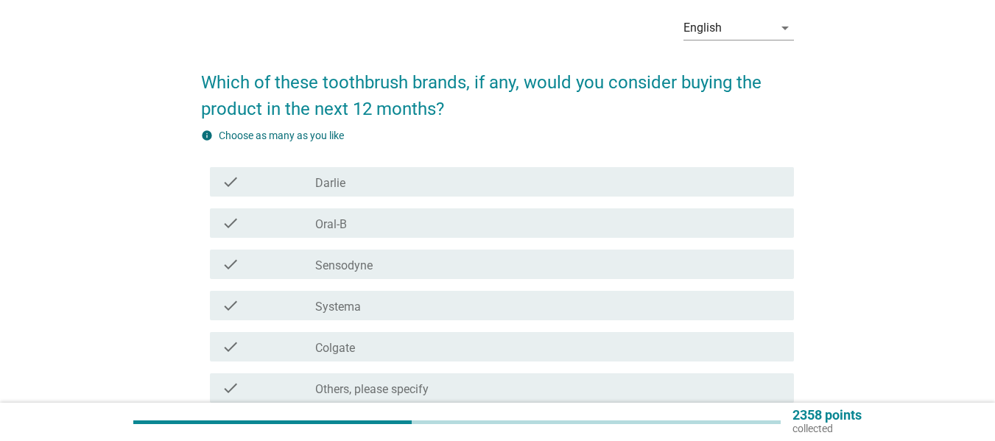
scroll to position [147, 0]
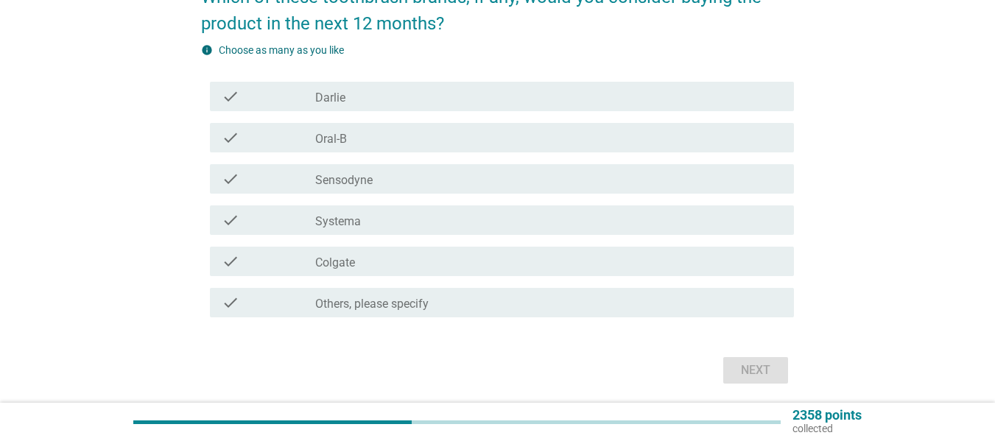
click at [392, 267] on div "check_box_outline_blank Colgate" at bounding box center [548, 262] width 467 height 18
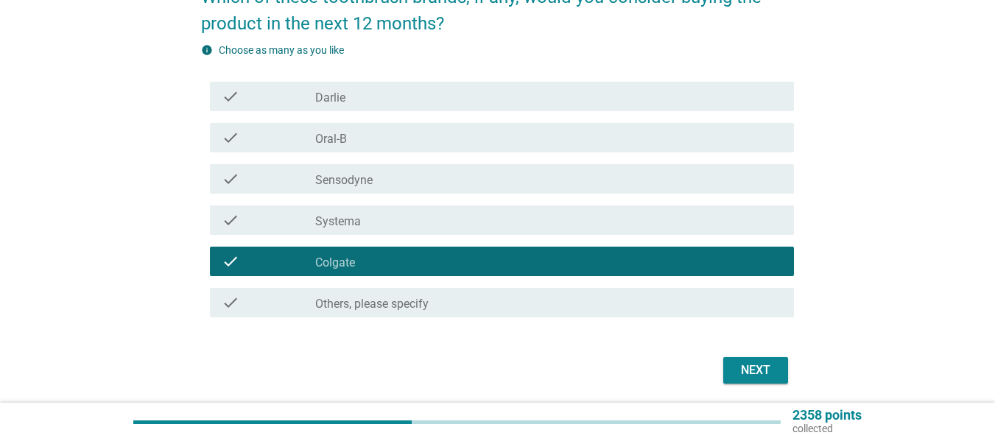
click at [771, 374] on div "Next" at bounding box center [755, 371] width 41 height 18
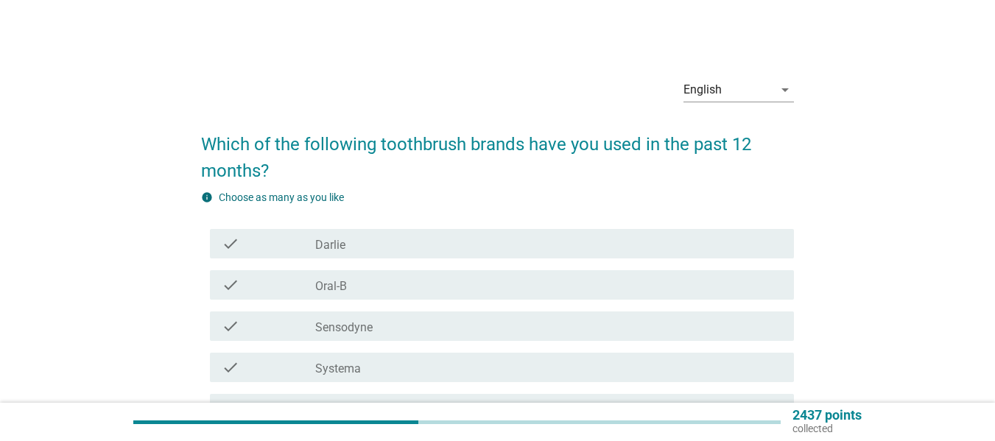
scroll to position [199, 0]
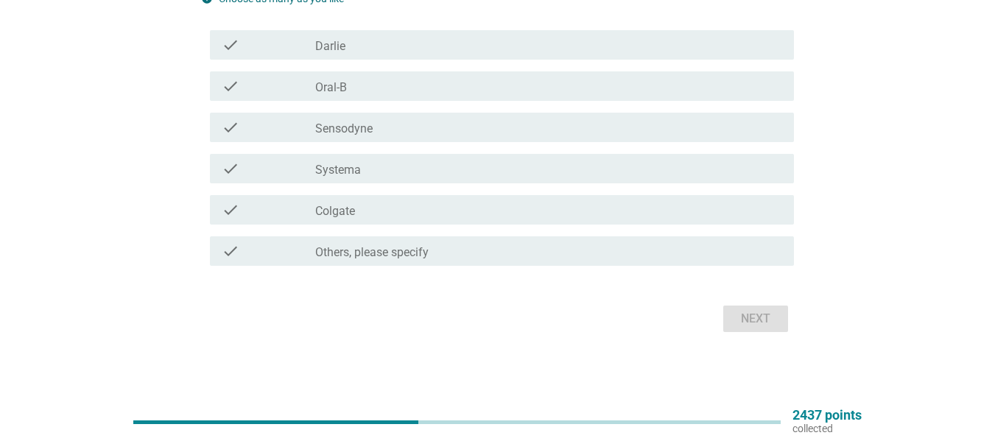
click at [334, 214] on label "Colgate" at bounding box center [335, 211] width 40 height 15
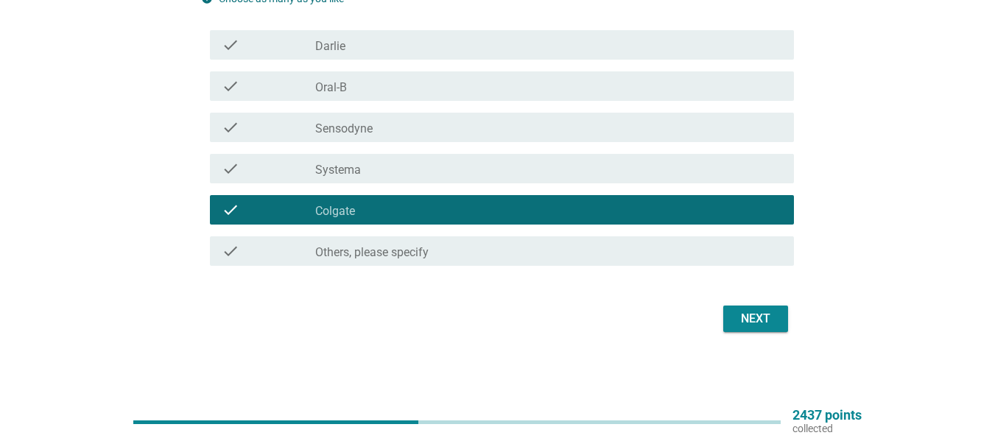
click at [763, 318] on div "Next" at bounding box center [755, 319] width 41 height 18
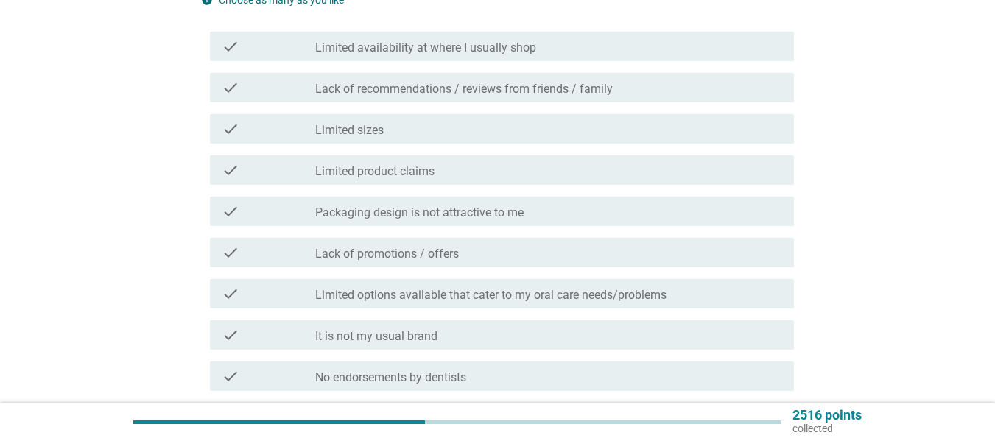
scroll to position [221, 0]
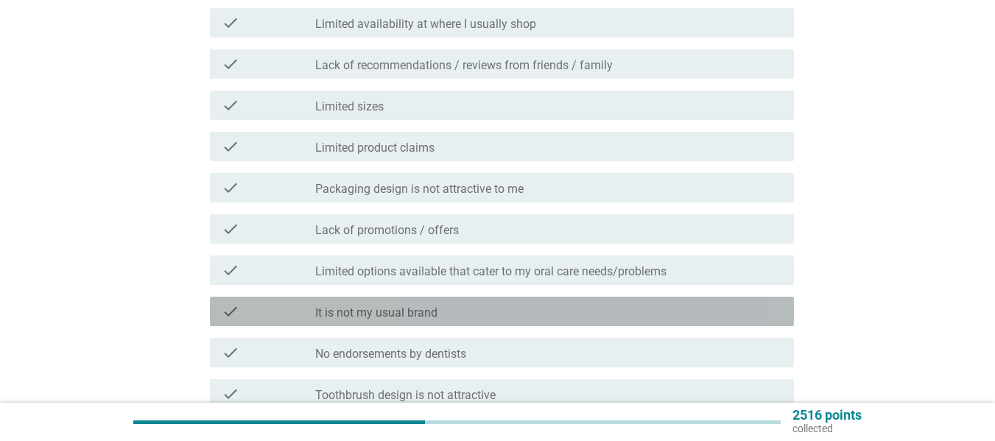
click at [381, 304] on div "check_box_outline_blank It is not my usual brand" at bounding box center [548, 312] width 467 height 18
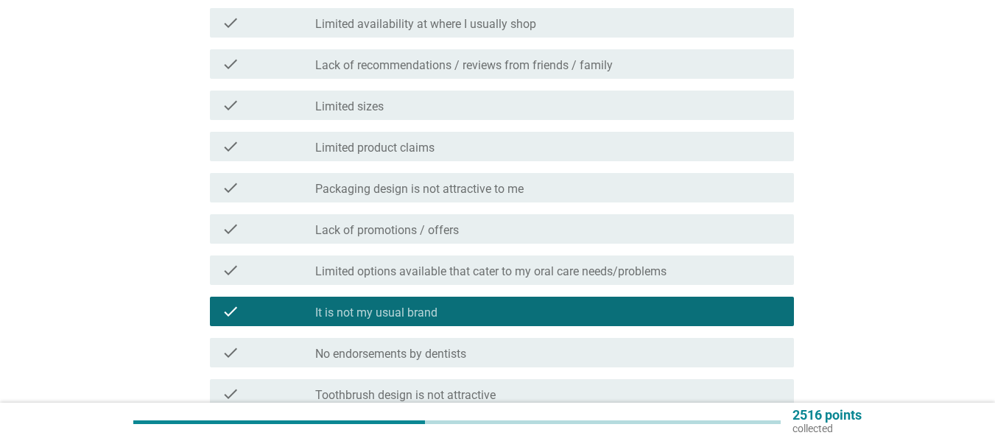
click at [394, 196] on label "Packaging design is not attractive to me" at bounding box center [419, 189] width 208 height 15
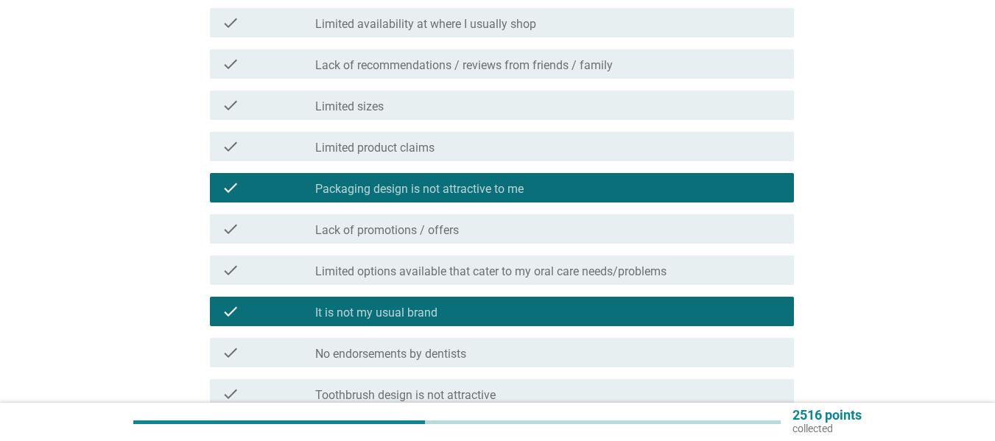
click at [376, 111] on label "Limited sizes" at bounding box center [349, 106] width 69 height 15
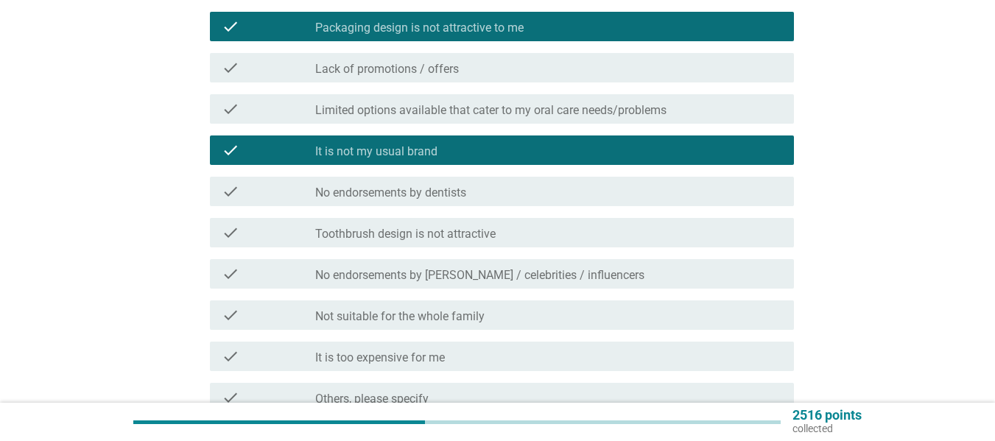
scroll to position [529, 0]
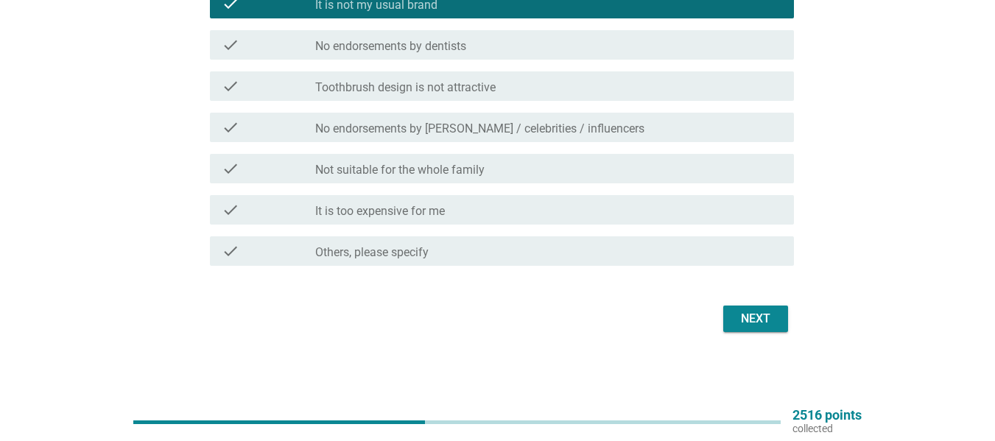
click at [743, 319] on div "Next" at bounding box center [755, 319] width 41 height 18
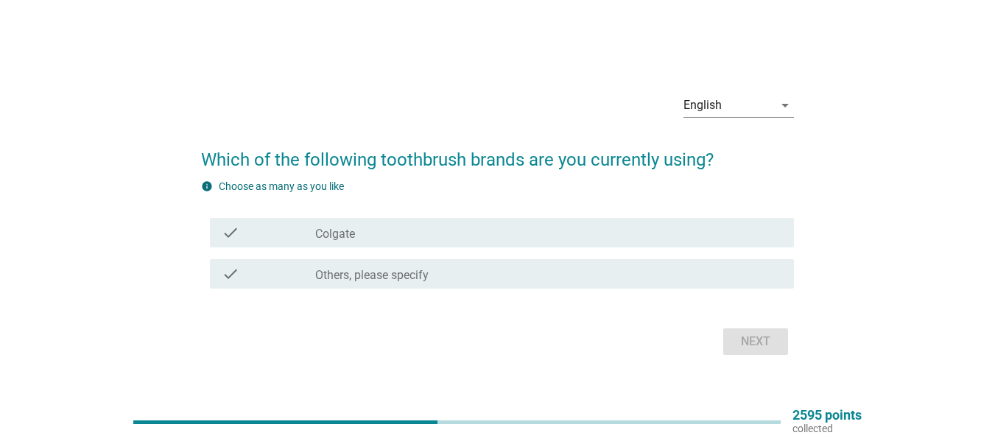
click at [332, 234] on label "Colgate" at bounding box center [335, 234] width 40 height 15
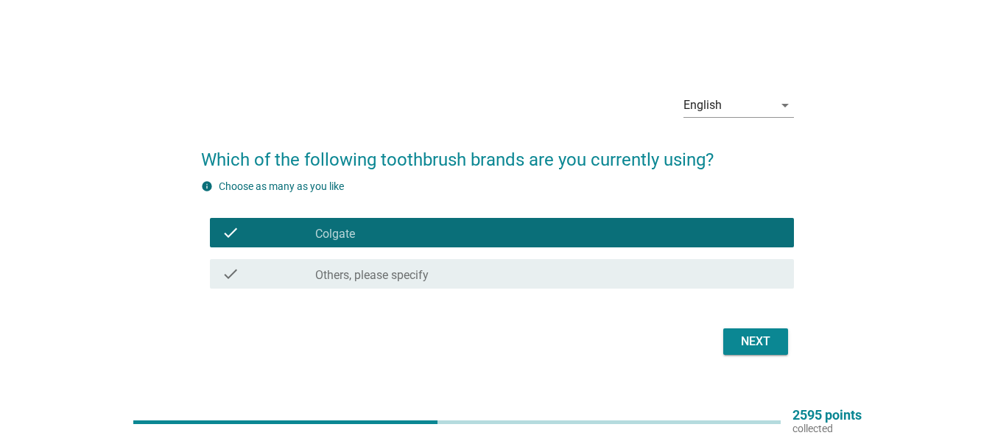
click at [768, 329] on div "Next" at bounding box center [497, 341] width 593 height 35
click at [766, 337] on div "Next" at bounding box center [755, 342] width 41 height 18
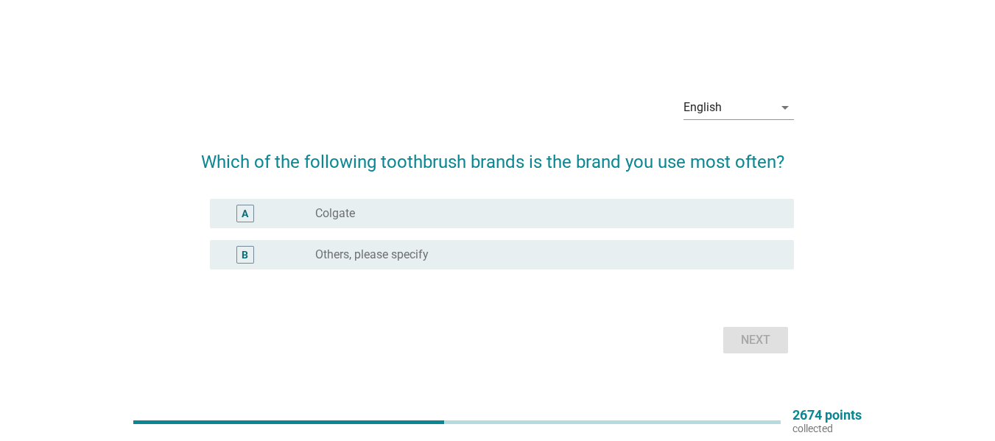
click at [389, 212] on div "radio_button_unchecked Colgate" at bounding box center [542, 213] width 455 height 15
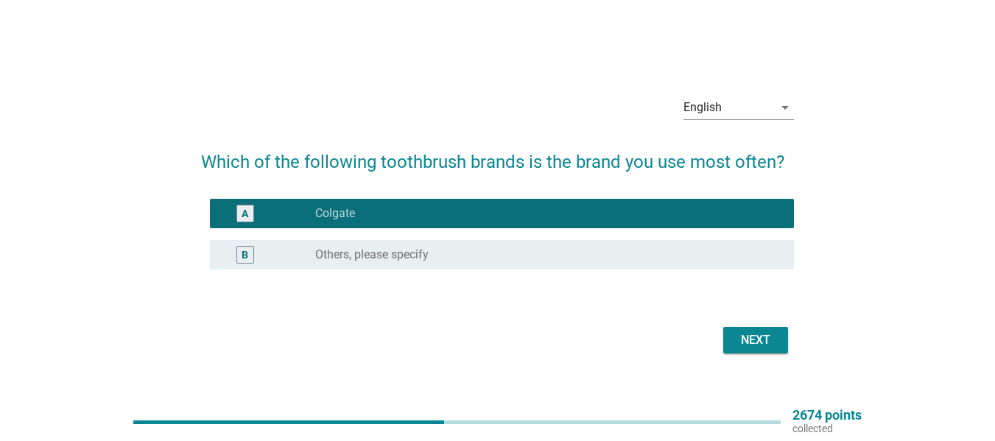
click at [732, 354] on div "Next" at bounding box center [497, 340] width 593 height 35
drag, startPoint x: 740, startPoint y: 350, endPoint x: 784, endPoint y: 362, distance: 45.2
click at [742, 349] on button "Next" at bounding box center [755, 340] width 65 height 27
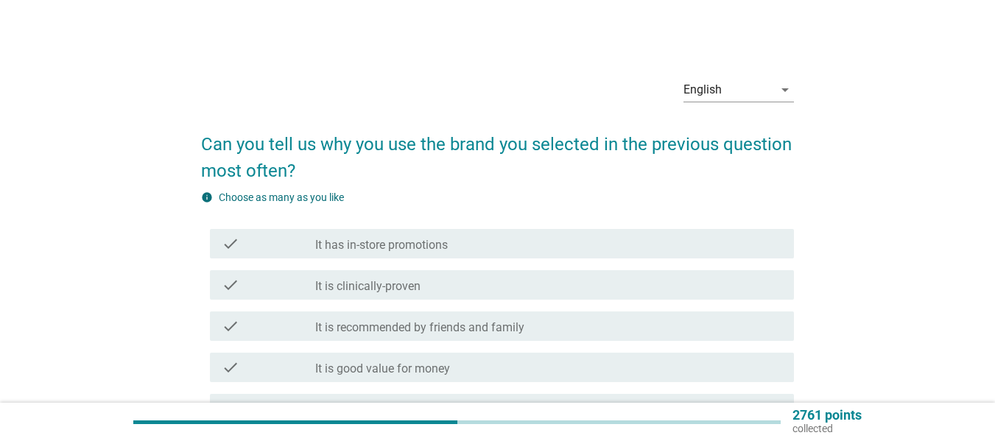
click at [366, 351] on div "check check_box_outline_blank It is good value for money" at bounding box center [497, 367] width 593 height 41
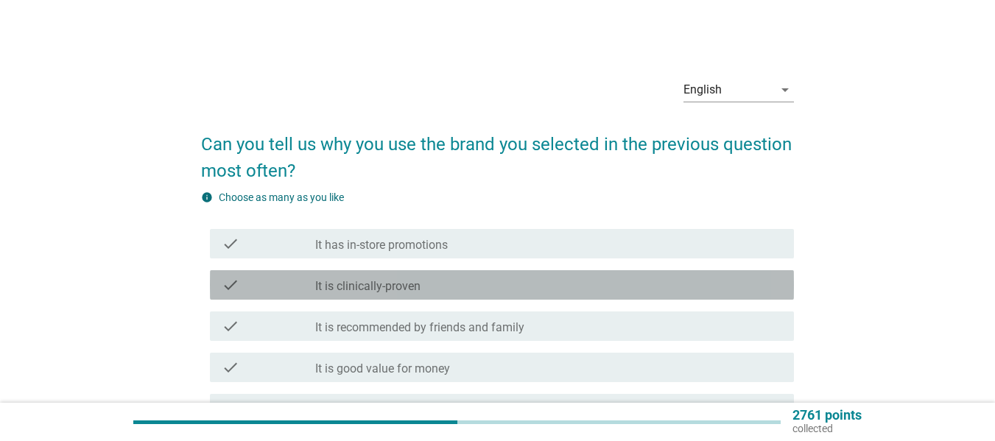
click at [370, 285] on label "It is clinically-proven" at bounding box center [367, 286] width 105 height 15
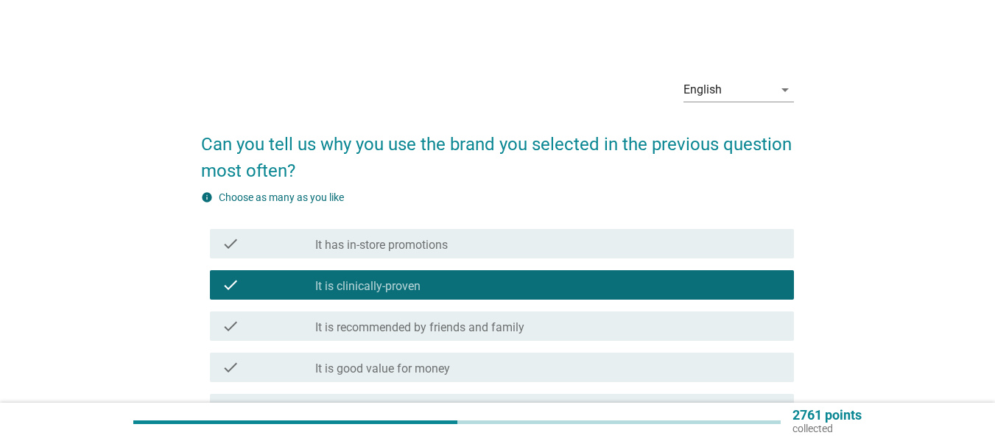
click at [384, 236] on div "check_box_outline_blank It has in-store promotions" at bounding box center [548, 244] width 467 height 18
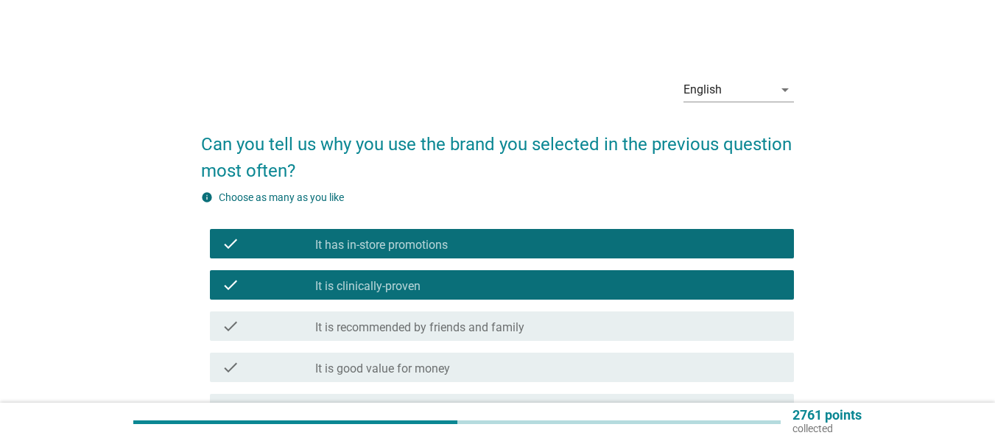
click at [379, 368] on label "It is good value for money" at bounding box center [382, 369] width 135 height 15
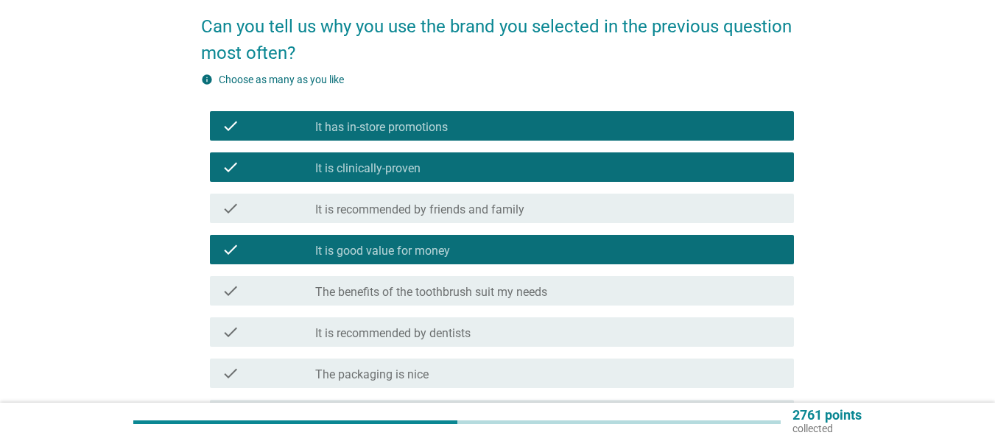
scroll to position [295, 0]
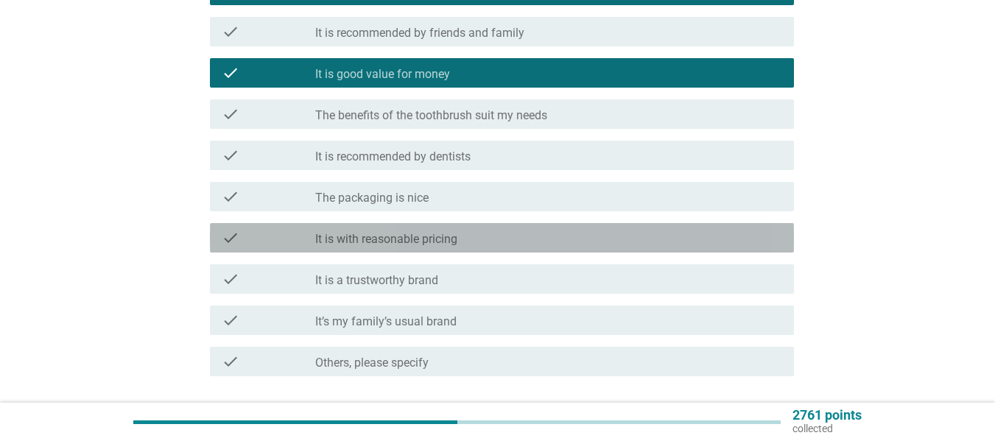
click at [428, 248] on div "check check_box_outline_blank It is with reasonable pricing" at bounding box center [502, 237] width 584 height 29
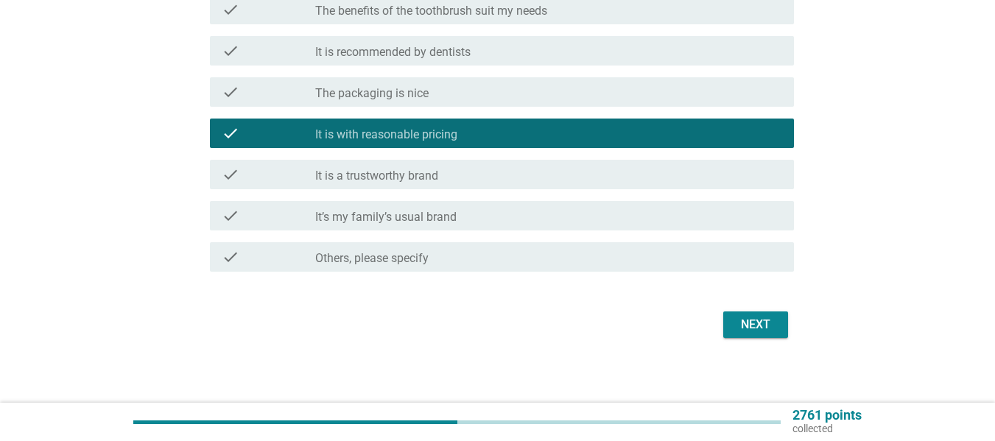
scroll to position [405, 0]
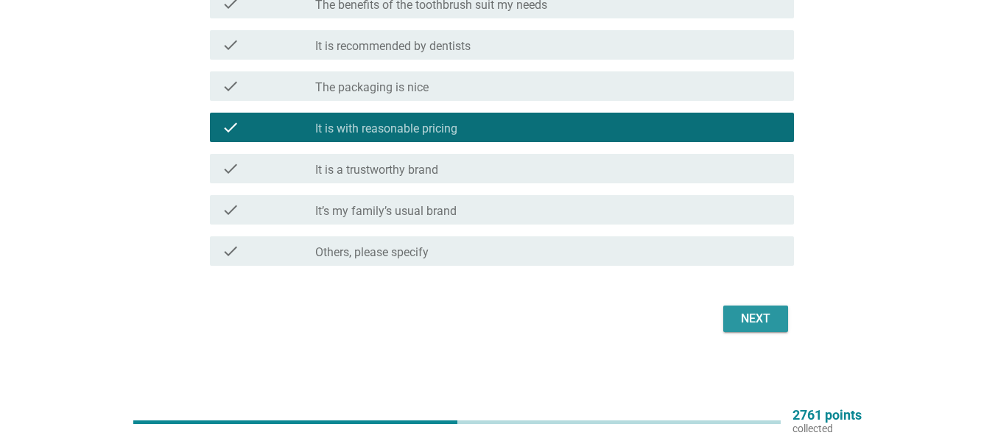
drag, startPoint x: 774, startPoint y: 312, endPoint x: 765, endPoint y: 315, distance: 8.4
click at [768, 313] on div "Next" at bounding box center [755, 319] width 41 height 18
click at [765, 315] on div "Next" at bounding box center [497, 318] width 593 height 35
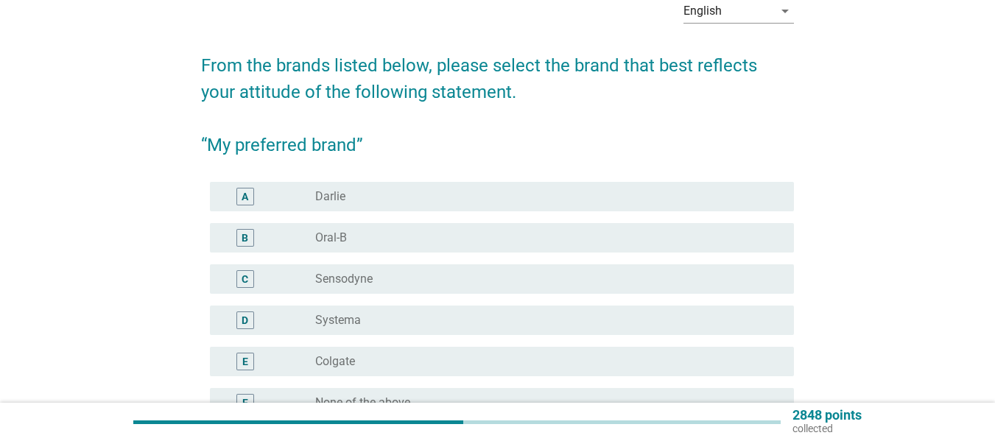
scroll to position [221, 0]
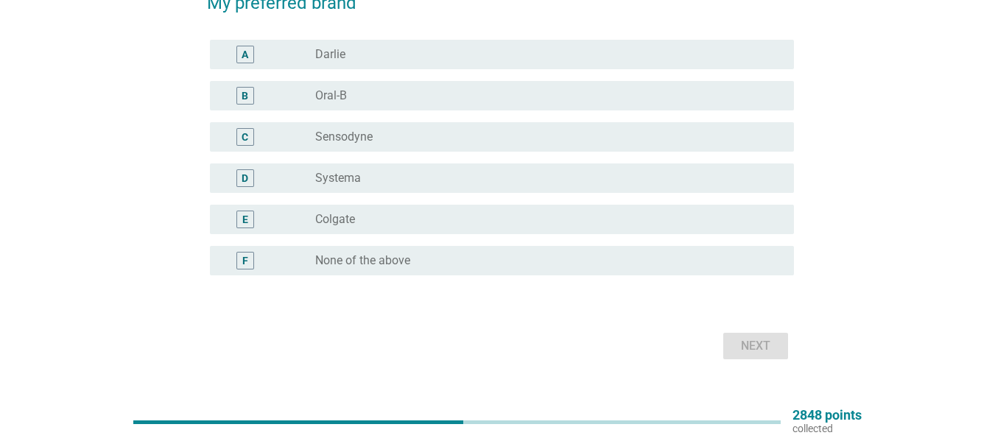
click at [344, 210] on div "E radio_button_unchecked Colgate" at bounding box center [502, 219] width 584 height 29
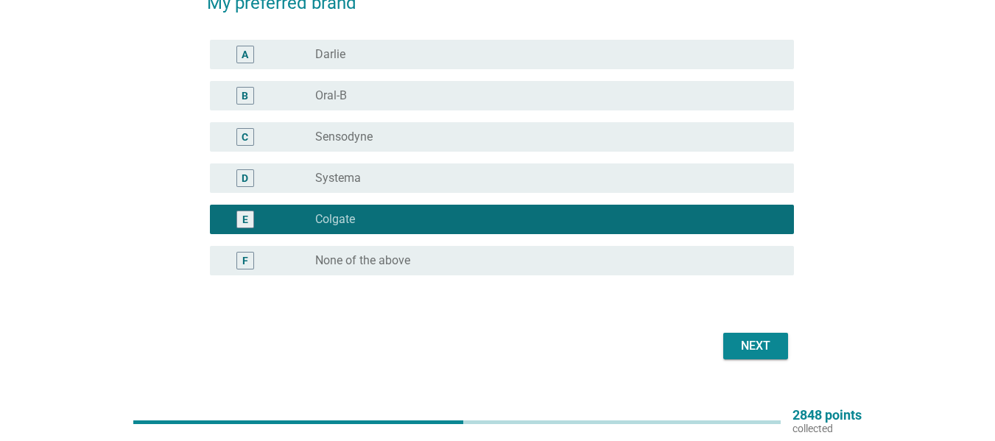
click at [743, 343] on div "Next" at bounding box center [755, 346] width 41 height 18
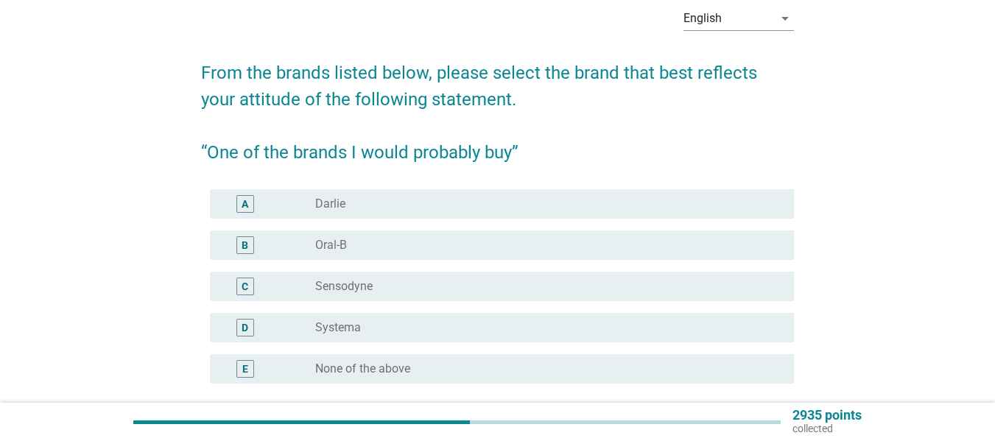
scroll to position [207, 0]
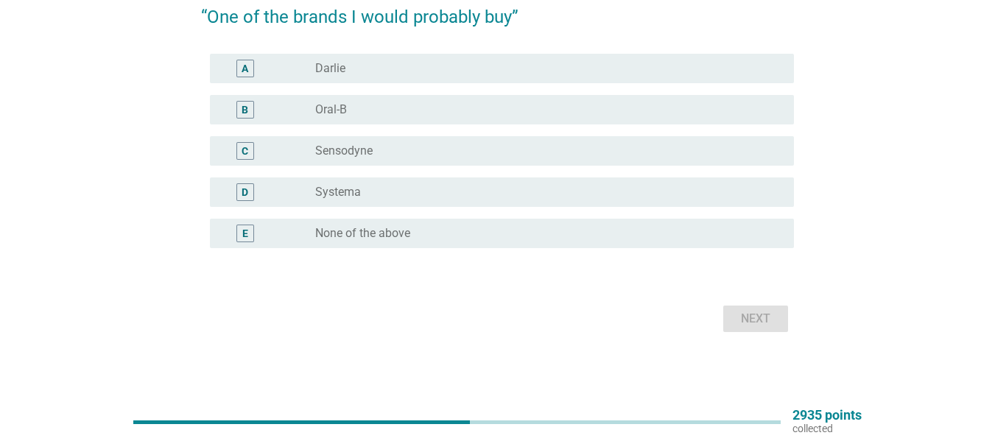
click at [330, 59] on div "A radio_button_unchecked [PERSON_NAME]" at bounding box center [502, 68] width 584 height 29
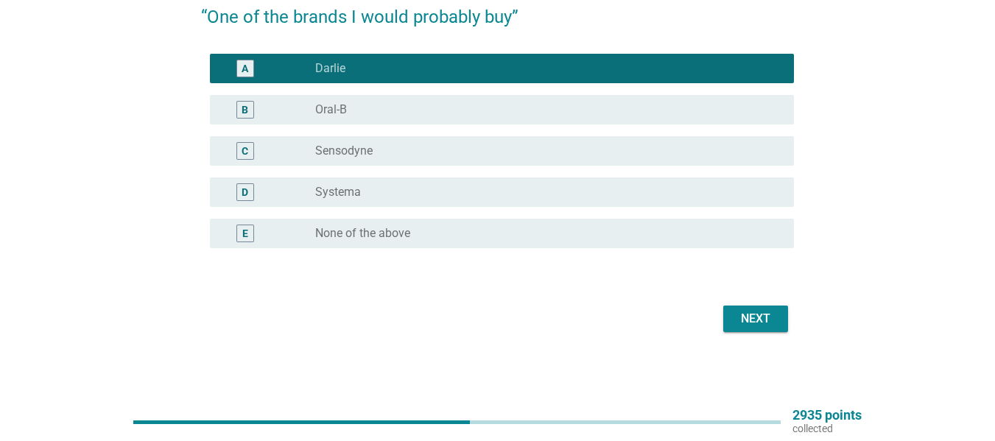
click at [748, 310] on div "Next" at bounding box center [755, 319] width 41 height 18
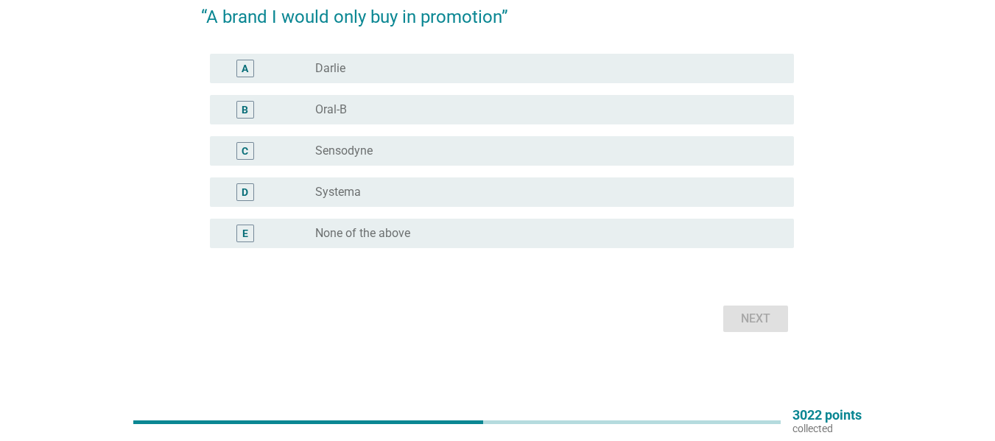
click at [365, 108] on div "radio_button_unchecked Oral-B" at bounding box center [542, 109] width 455 height 15
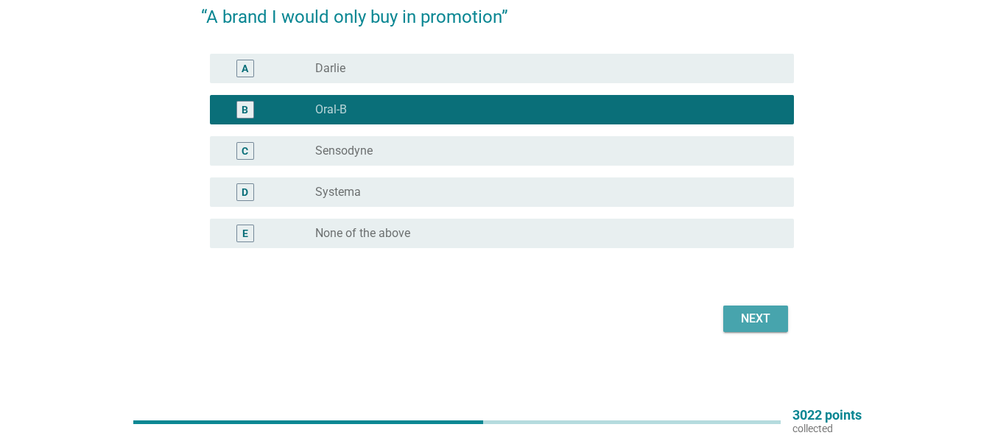
click at [784, 326] on button "Next" at bounding box center [755, 319] width 65 height 27
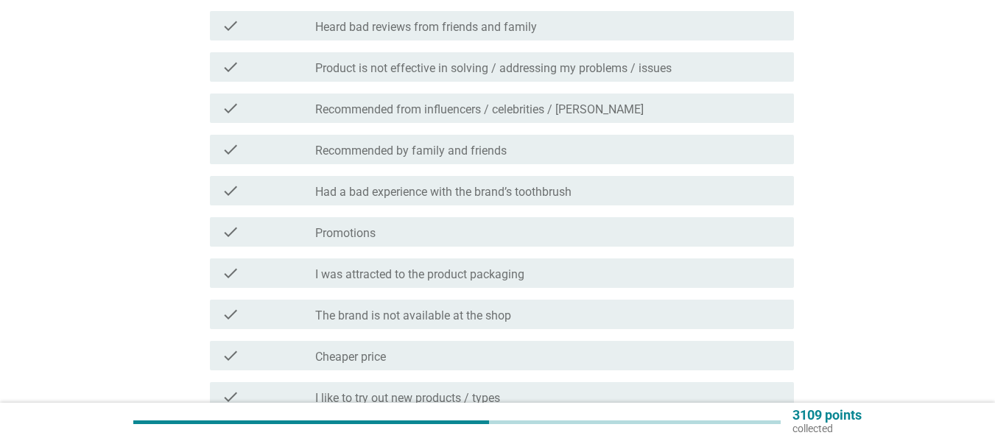
scroll to position [221, 0]
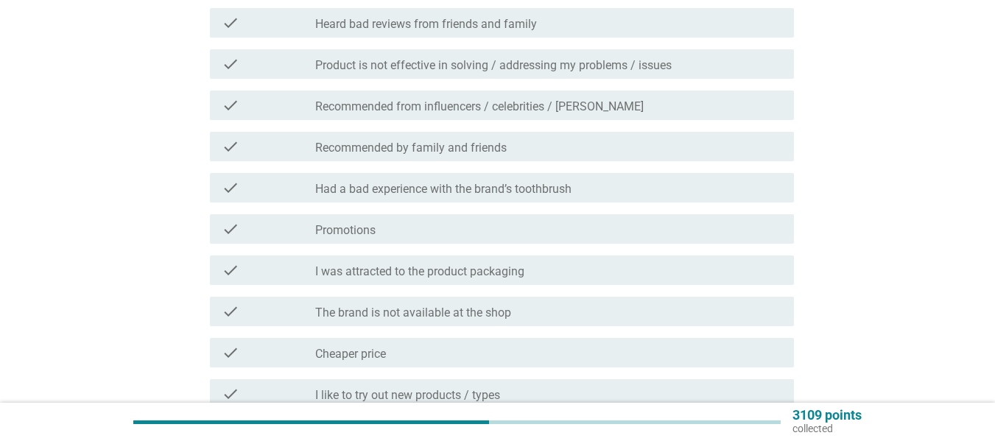
click at [389, 147] on label "Recommended by family and friends" at bounding box center [411, 148] width 192 height 15
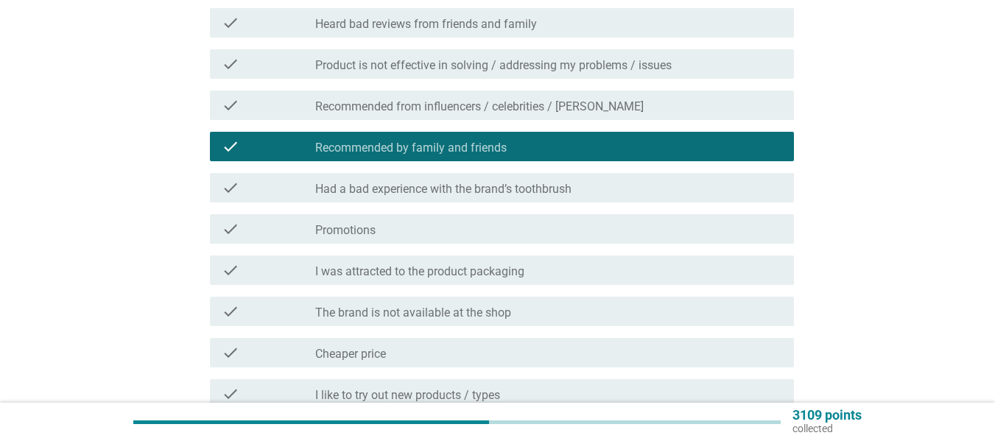
click at [395, 60] on label "Product is not effective in solving / addressing my problems / issues" at bounding box center [493, 65] width 357 height 15
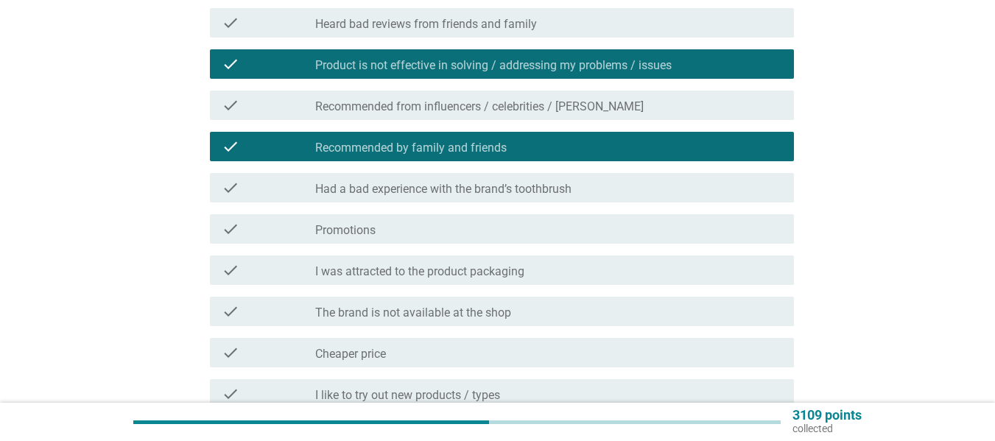
click at [438, 189] on label "Had a bad experience with the brand’s toothbrush" at bounding box center [443, 189] width 256 height 15
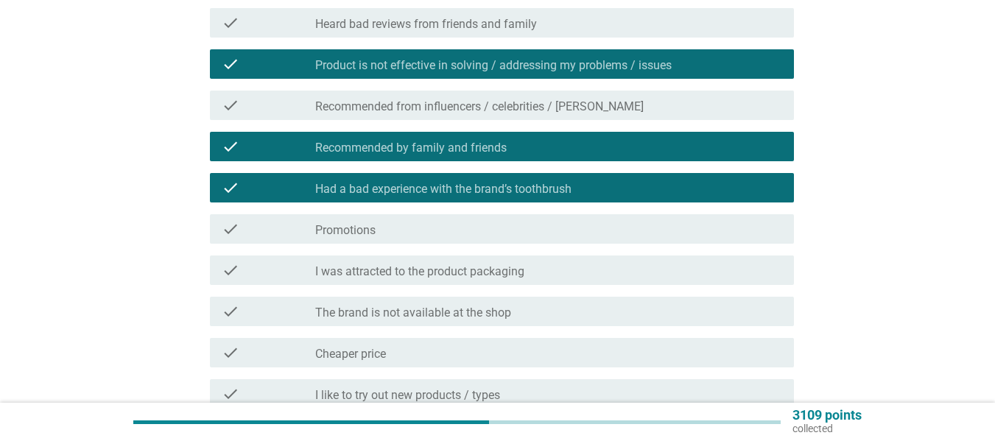
click at [425, 268] on label "I was attracted to the product packaging" at bounding box center [419, 271] width 209 height 15
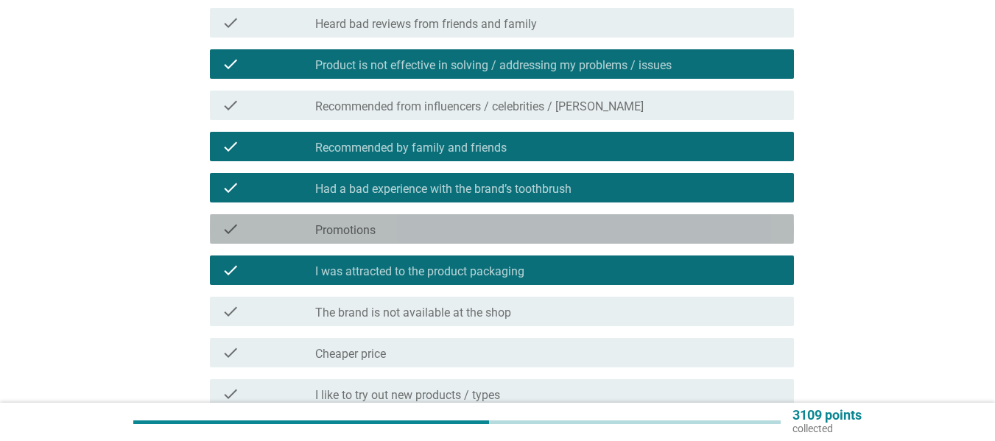
click at [346, 233] on label "Promotions" at bounding box center [345, 230] width 60 height 15
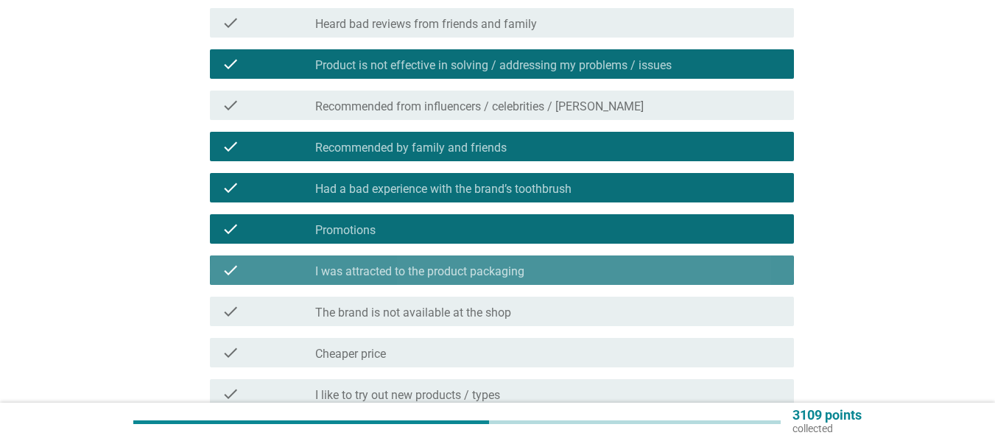
click at [406, 271] on label "I was attracted to the product packaging" at bounding box center [419, 271] width 209 height 15
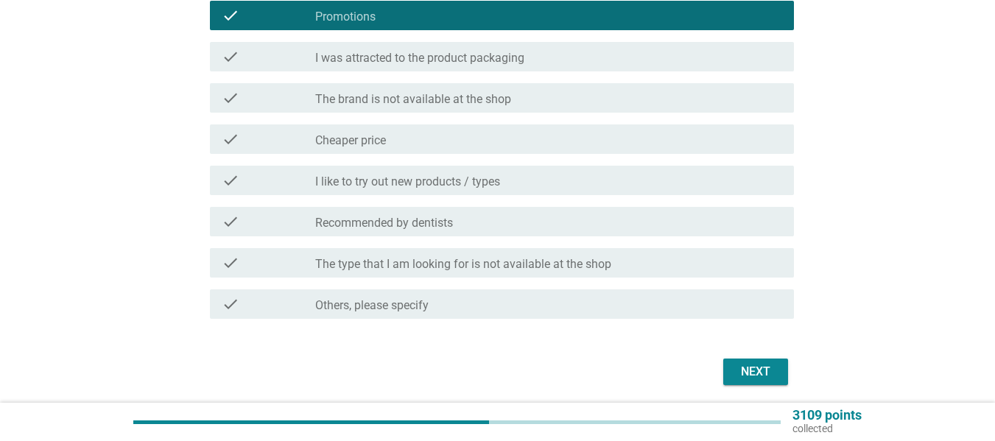
scroll to position [442, 0]
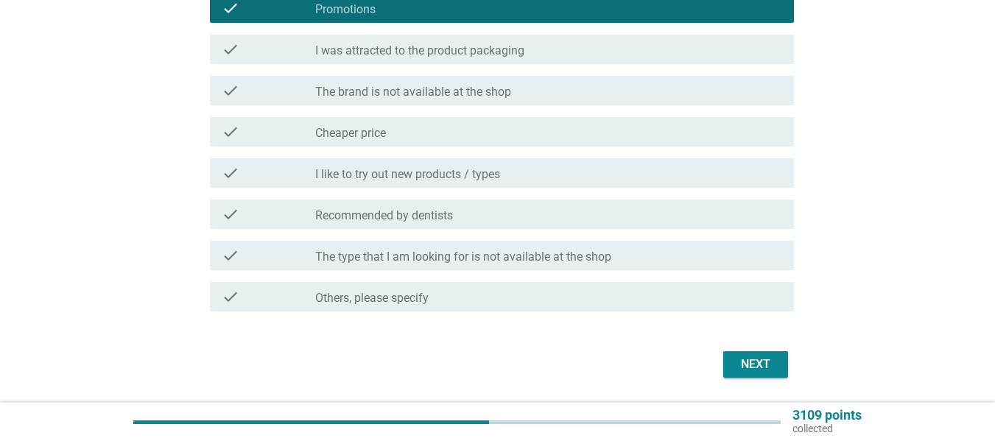
click at [754, 363] on div "Next" at bounding box center [755, 365] width 41 height 18
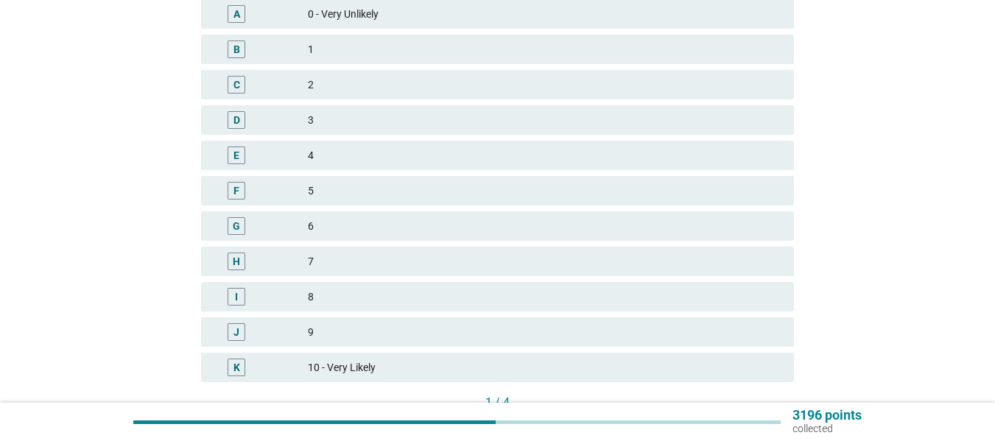
scroll to position [295, 0]
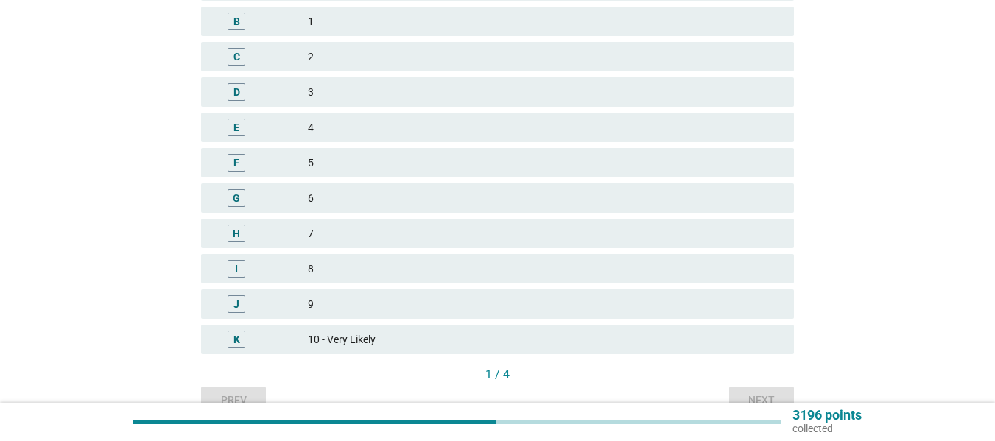
click at [388, 239] on div "7" at bounding box center [545, 234] width 474 height 18
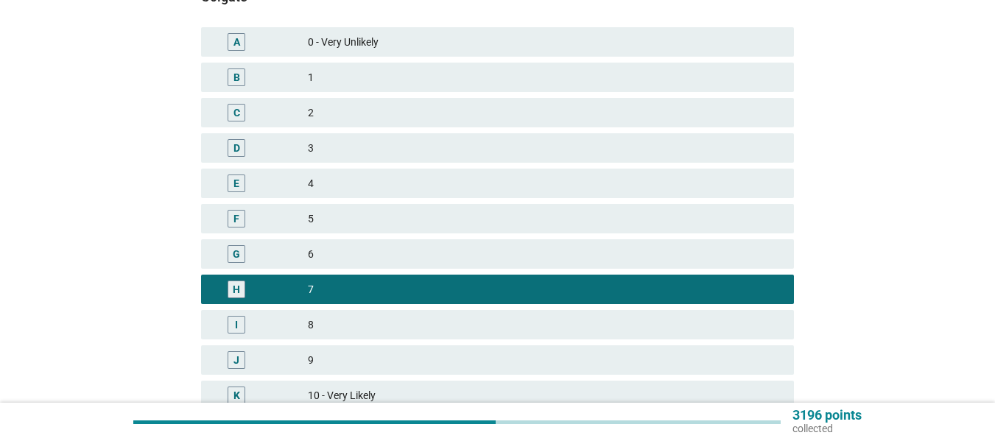
scroll to position [371, 0]
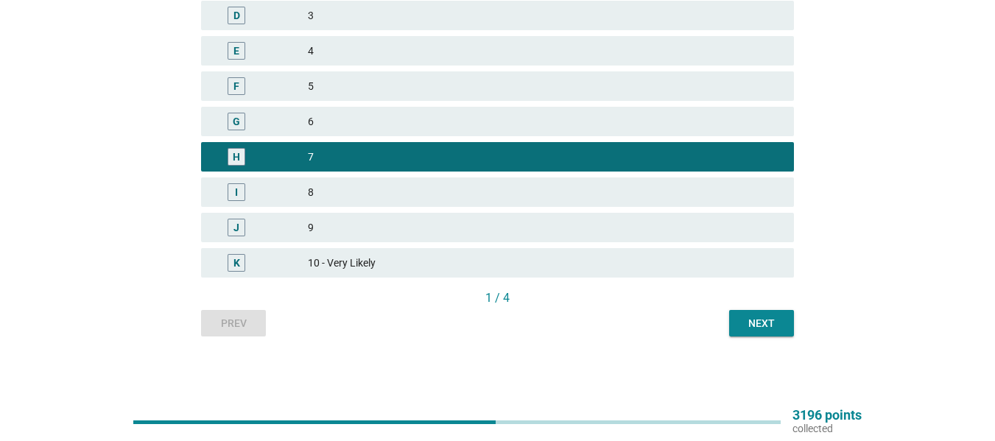
click at [746, 312] on button "Next" at bounding box center [761, 323] width 65 height 27
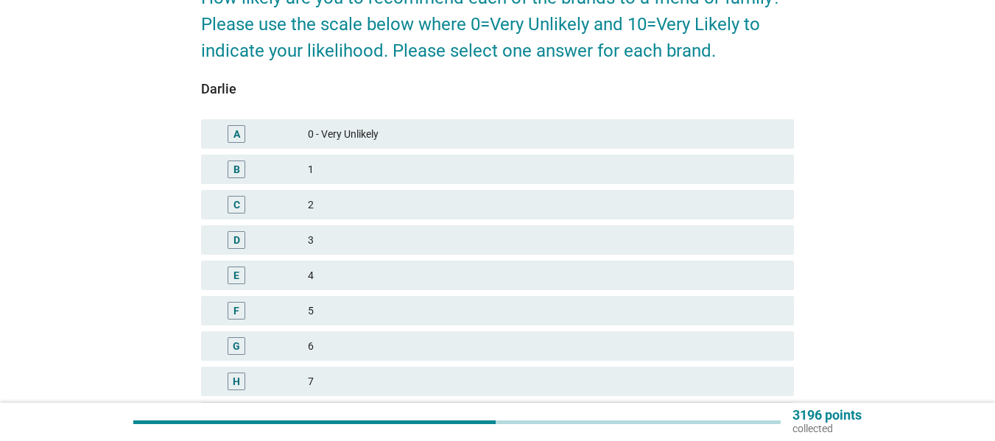
scroll to position [368, 0]
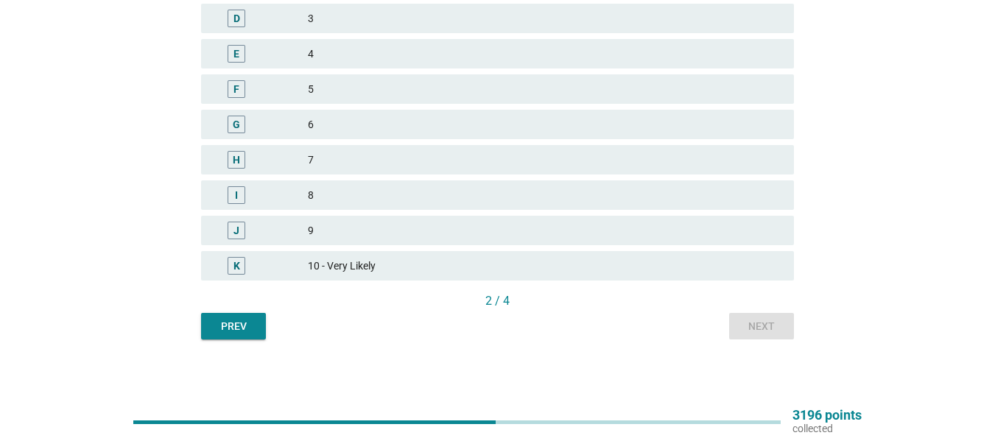
drag, startPoint x: 337, startPoint y: 94, endPoint x: 553, endPoint y: 138, distance: 220.3
click at [337, 93] on div "5" at bounding box center [545, 89] width 474 height 18
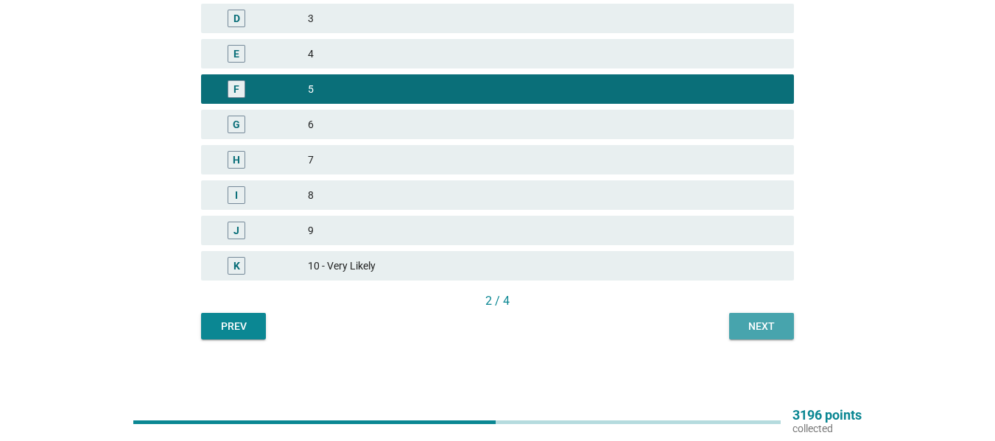
click at [772, 329] on div "Next" at bounding box center [761, 326] width 41 height 15
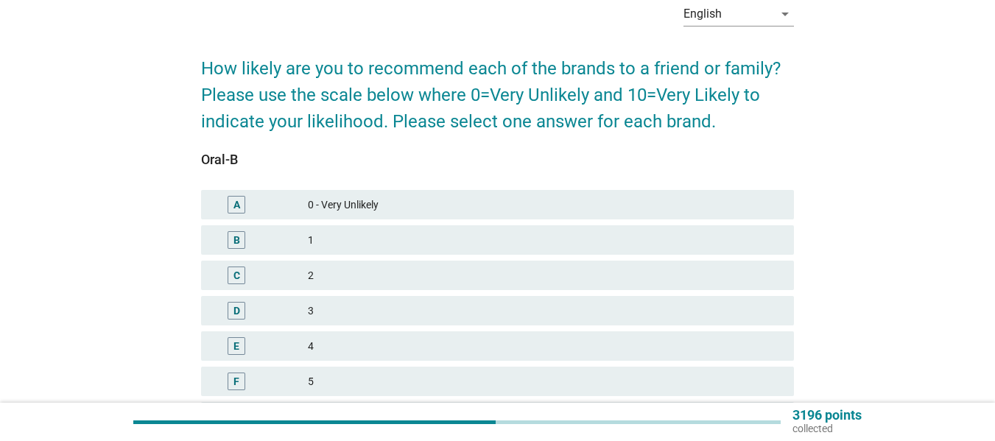
scroll to position [295, 0]
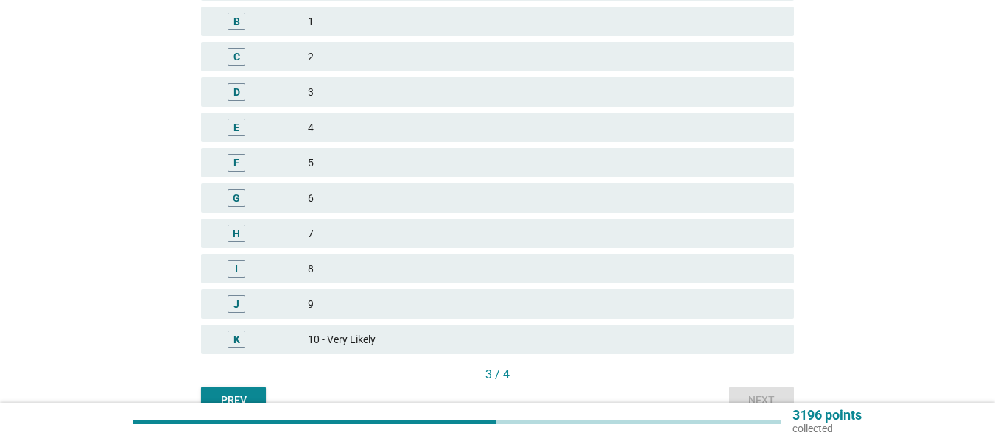
click at [371, 147] on div "F 5" at bounding box center [497, 162] width 599 height 35
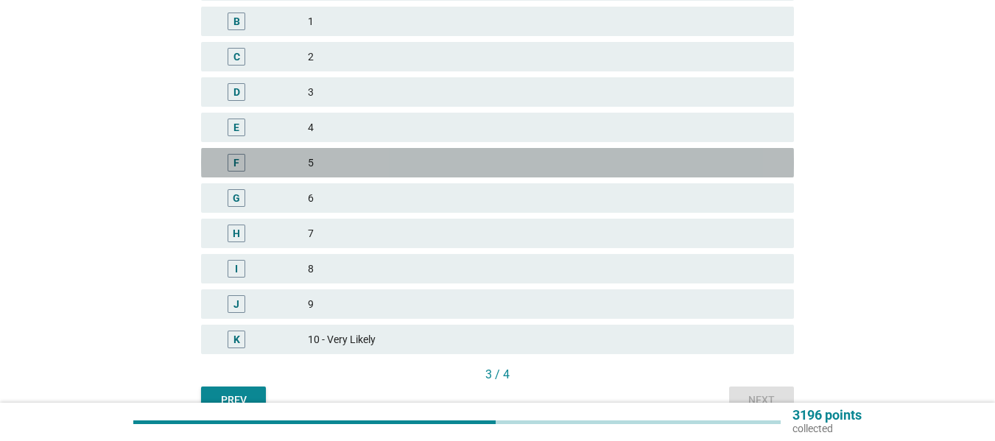
click at [495, 150] on div "F 5" at bounding box center [497, 162] width 593 height 29
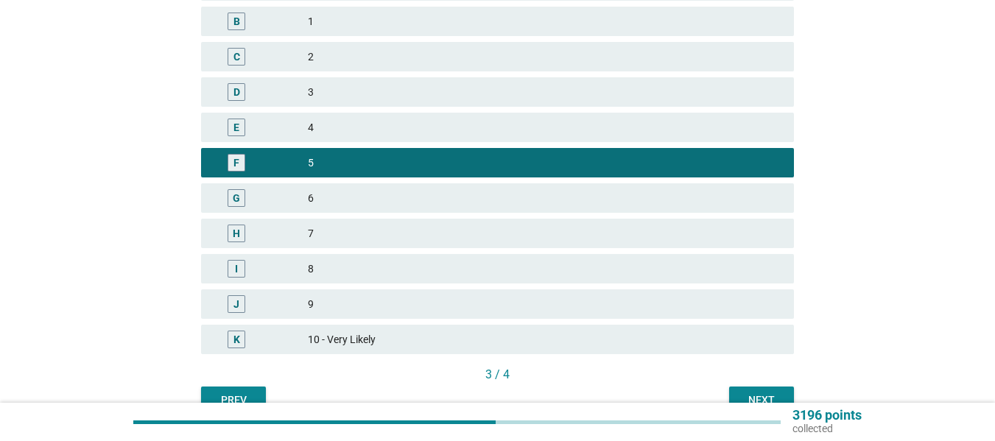
click at [757, 396] on div "Next" at bounding box center [761, 400] width 41 height 15
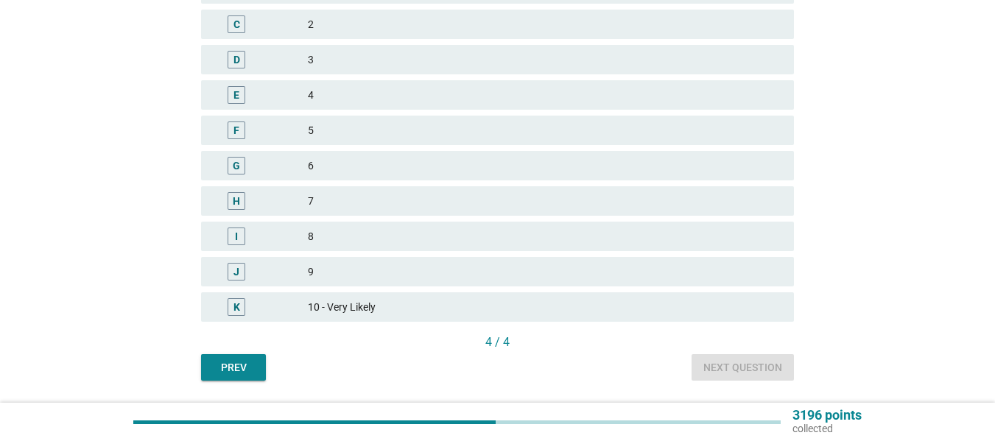
scroll to position [371, 0]
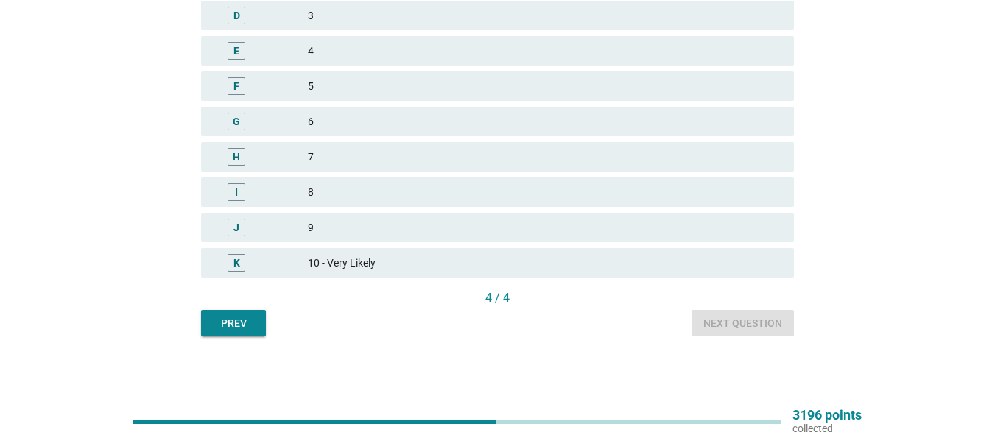
click at [362, 94] on div "5" at bounding box center [545, 86] width 474 height 18
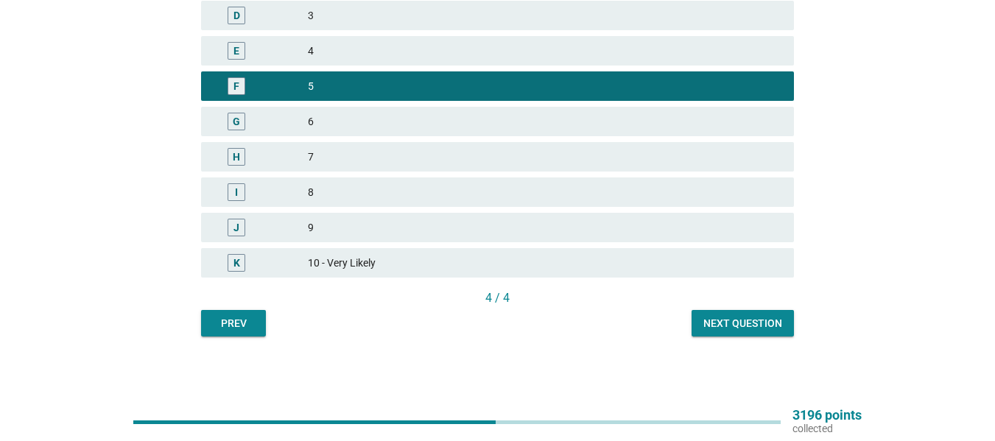
click at [737, 318] on div "Next question" at bounding box center [743, 323] width 79 height 15
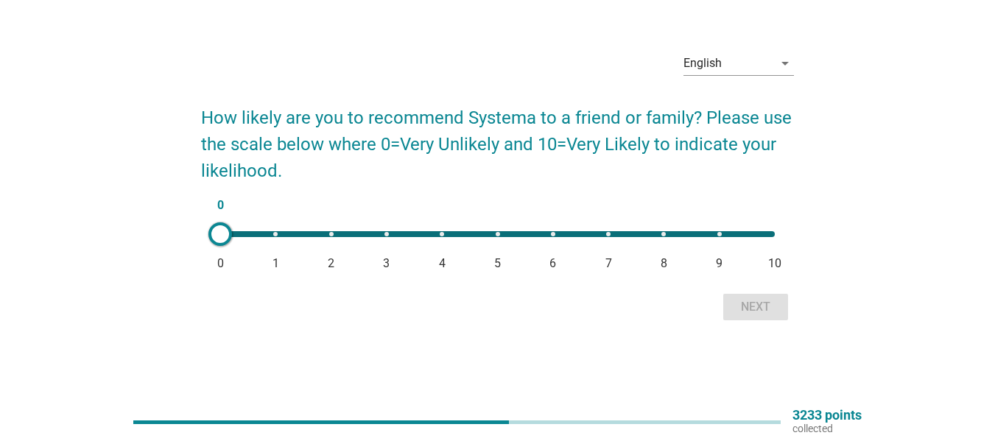
scroll to position [0, 0]
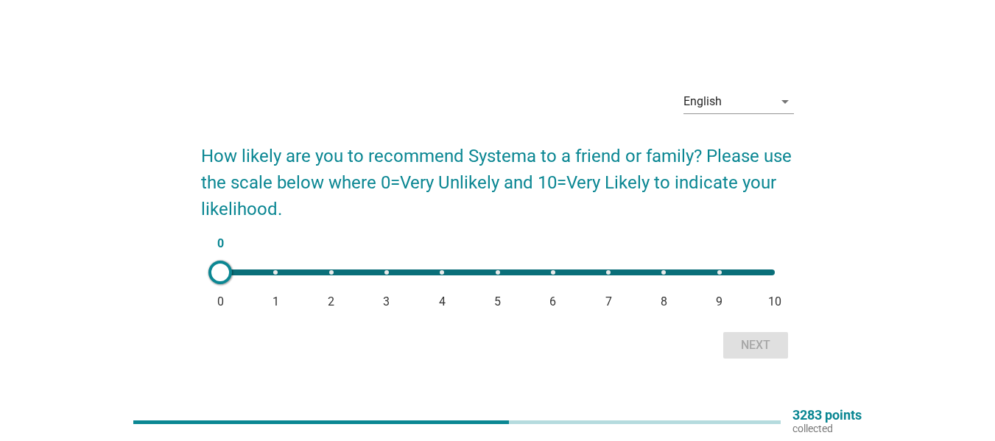
click at [581, 276] on div "0 0 1 2 3 4 5 6 7 8 9 10" at bounding box center [497, 272] width 578 height 29
click at [608, 273] on div "6 0 1 2 3 4 5 6 7 8 9 10" at bounding box center [497, 273] width 555 height 6
click at [414, 248] on form "How likely are you to recommend Systema to a friend or family? Please use the s…" at bounding box center [497, 245] width 593 height 235
click at [466, 273] on div "7 0 1 2 3 4 5 6 7 8 9 10" at bounding box center [497, 273] width 555 height 6
click at [512, 274] on div "4 0 1 2 3 4 5 6 7 8 9 10" at bounding box center [497, 273] width 555 height 6
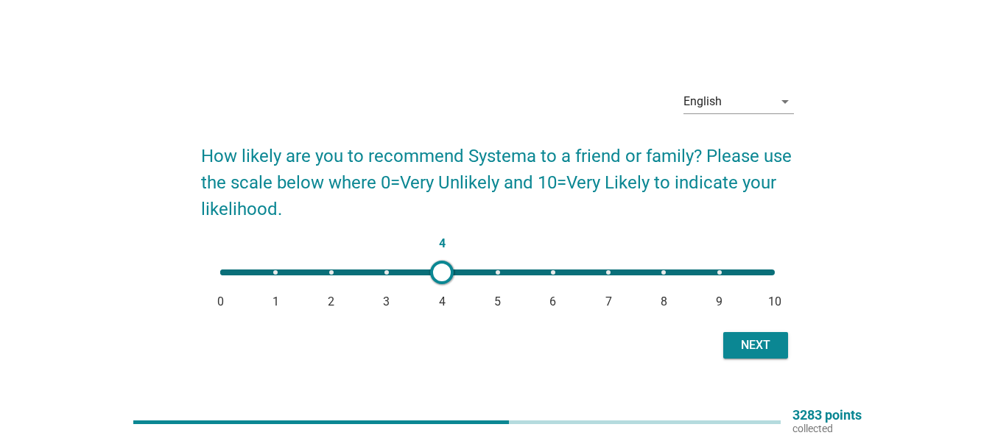
type input "5"
click at [765, 343] on div "Next" at bounding box center [755, 346] width 41 height 18
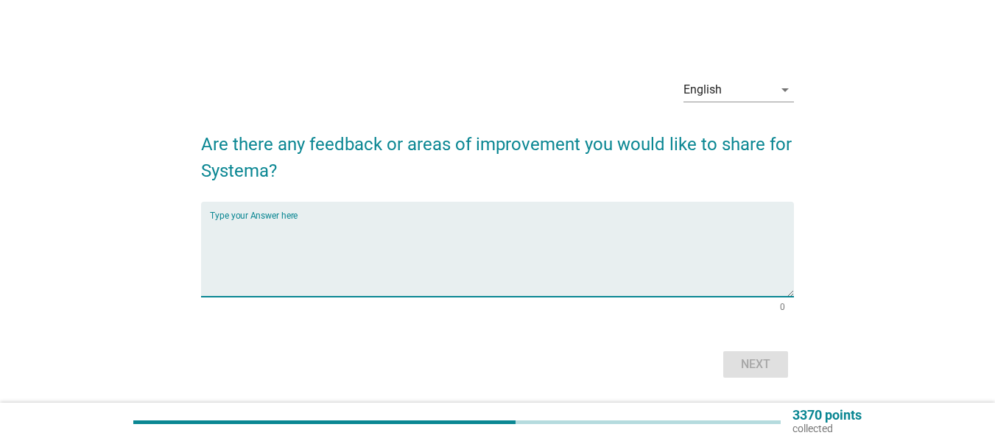
click at [332, 229] on textarea "Type your Answer here" at bounding box center [502, 258] width 584 height 77
type textarea "f"
type textarea "p"
type textarea "more shelf presence in store with promotions"
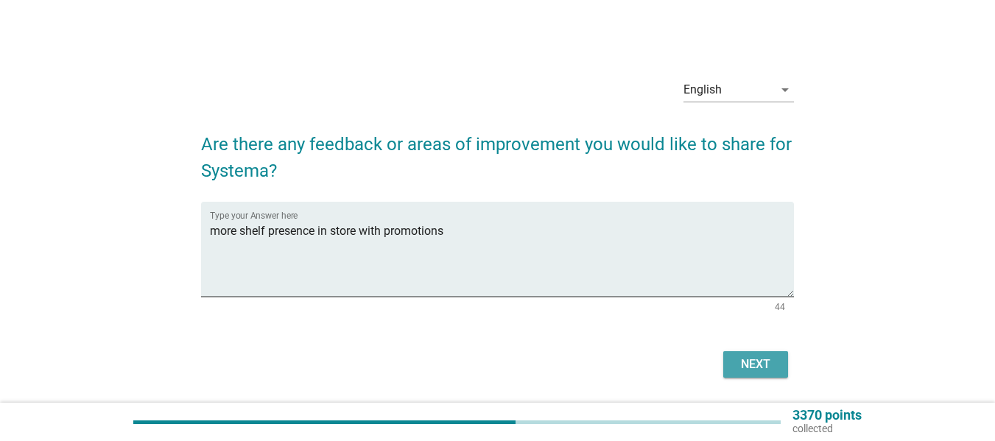
click at [788, 368] on button "Next" at bounding box center [755, 364] width 65 height 27
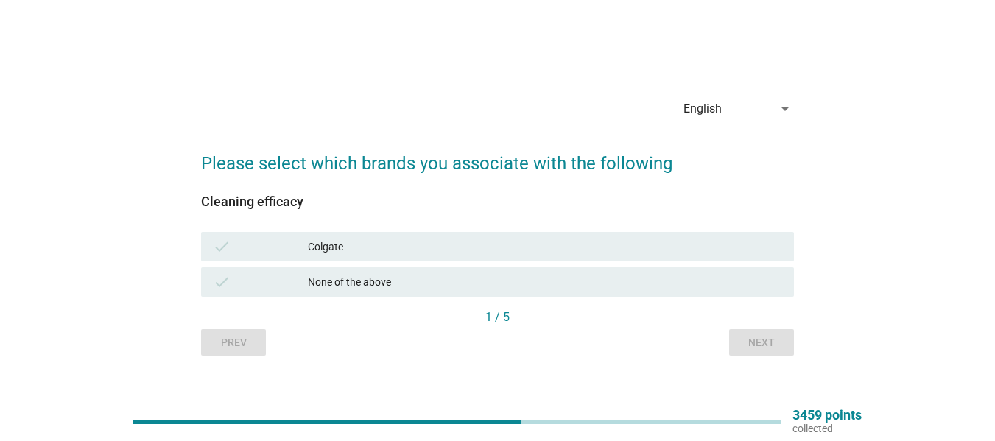
drag, startPoint x: 334, startPoint y: 245, endPoint x: 366, endPoint y: 250, distance: 32.1
click at [334, 244] on div "Colgate" at bounding box center [545, 247] width 474 height 18
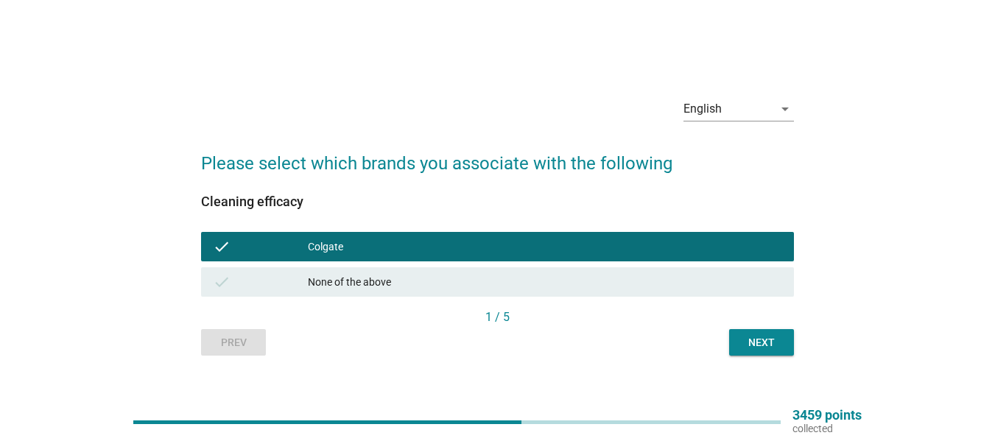
click at [773, 343] on div "Next" at bounding box center [761, 342] width 41 height 15
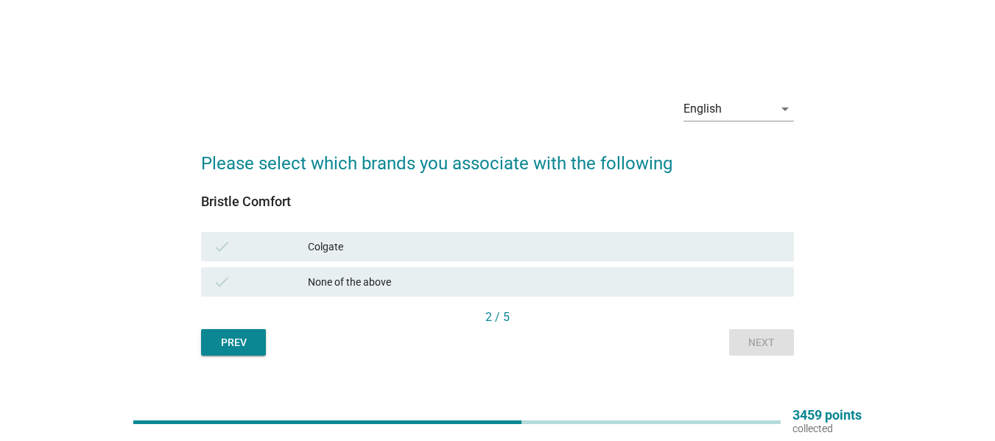
click at [384, 249] on div "Colgate" at bounding box center [545, 247] width 474 height 18
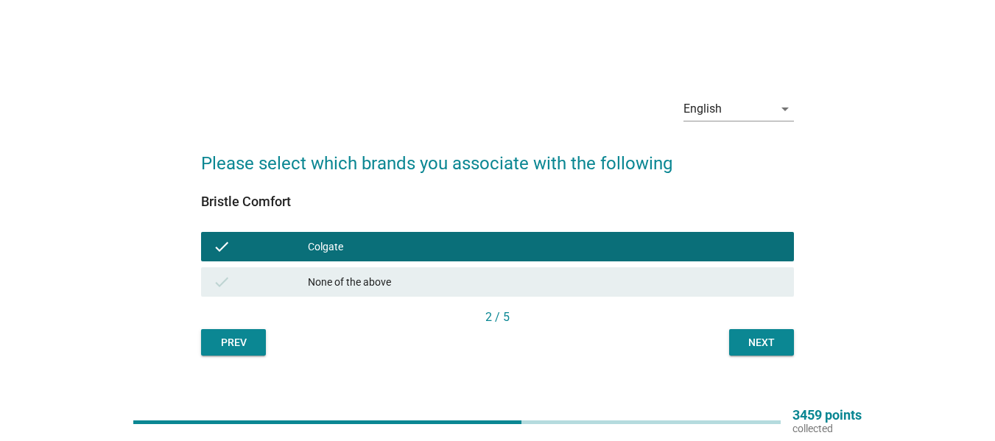
click at [748, 348] on div "Next" at bounding box center [761, 342] width 41 height 15
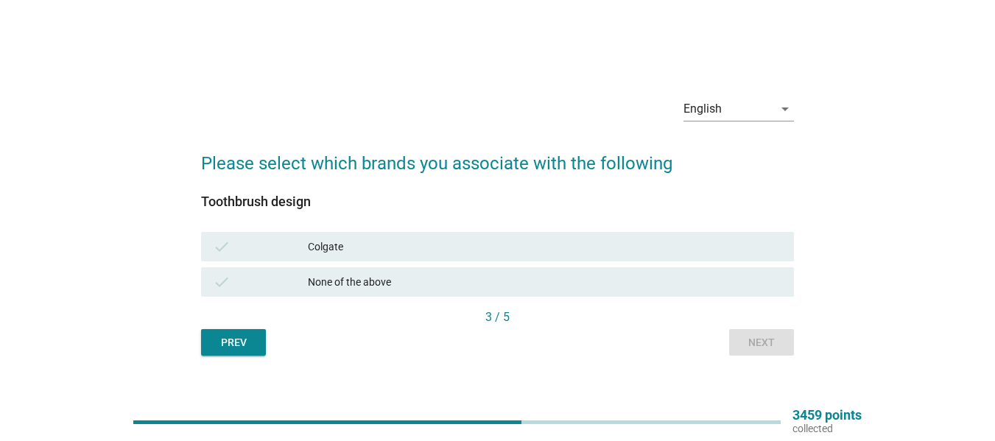
drag, startPoint x: 379, startPoint y: 231, endPoint x: 410, endPoint y: 251, distance: 37.2
click at [379, 231] on div "check Colgate" at bounding box center [497, 246] width 599 height 35
click at [424, 252] on div "Colgate" at bounding box center [545, 247] width 474 height 18
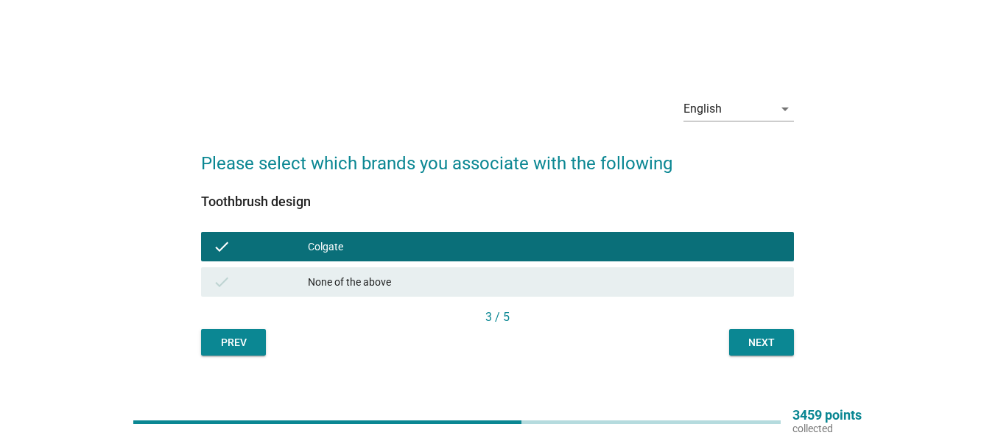
click at [774, 350] on div "Next" at bounding box center [761, 342] width 41 height 15
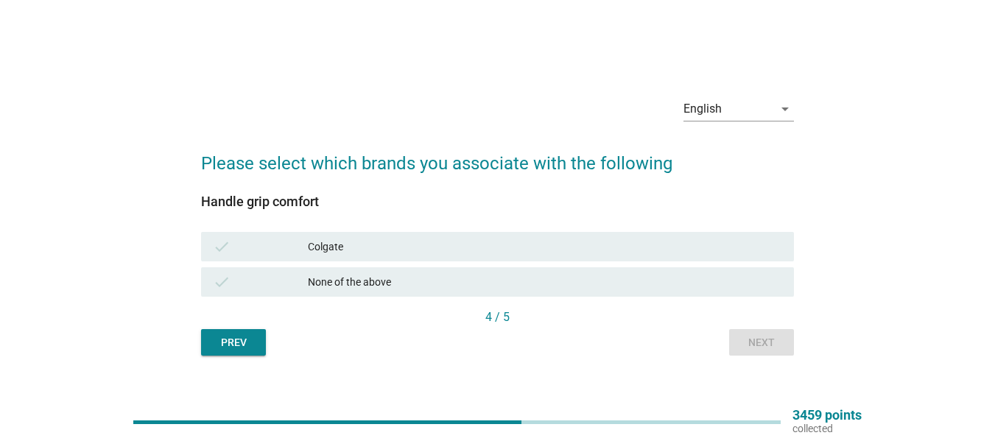
click at [311, 250] on div "Colgate" at bounding box center [545, 247] width 474 height 18
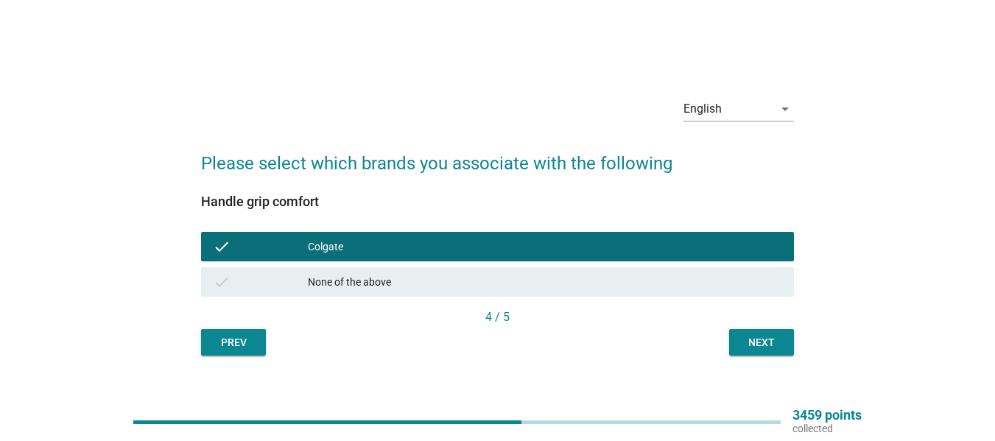
click at [772, 342] on div "Next" at bounding box center [761, 342] width 41 height 15
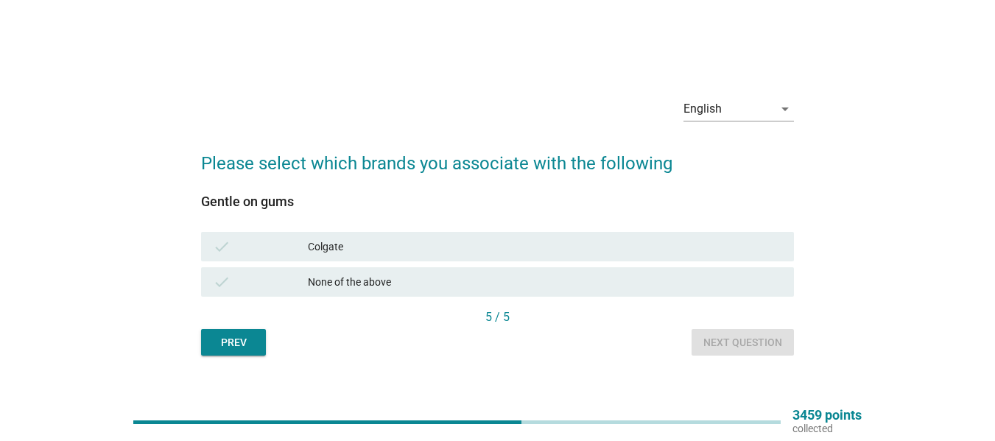
drag, startPoint x: 299, startPoint y: 241, endPoint x: 348, endPoint y: 252, distance: 49.9
click at [299, 240] on div "check" at bounding box center [260, 247] width 95 height 18
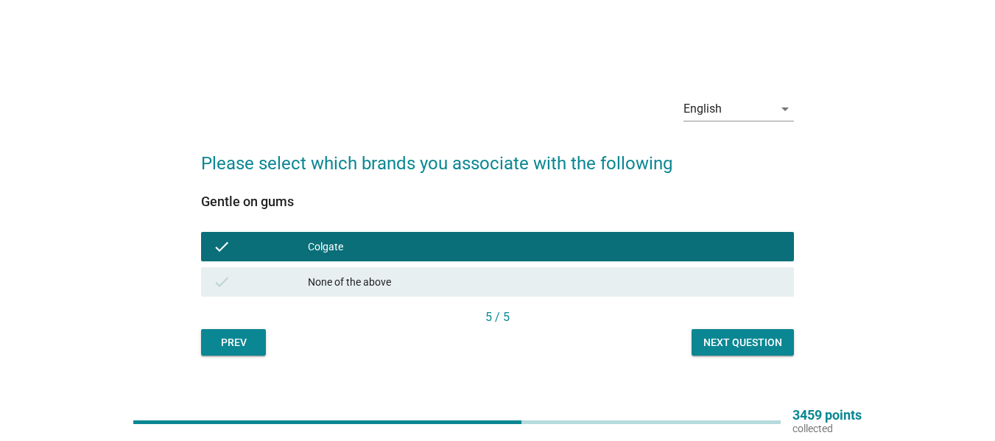
click at [757, 346] on div "Next question" at bounding box center [743, 342] width 79 height 15
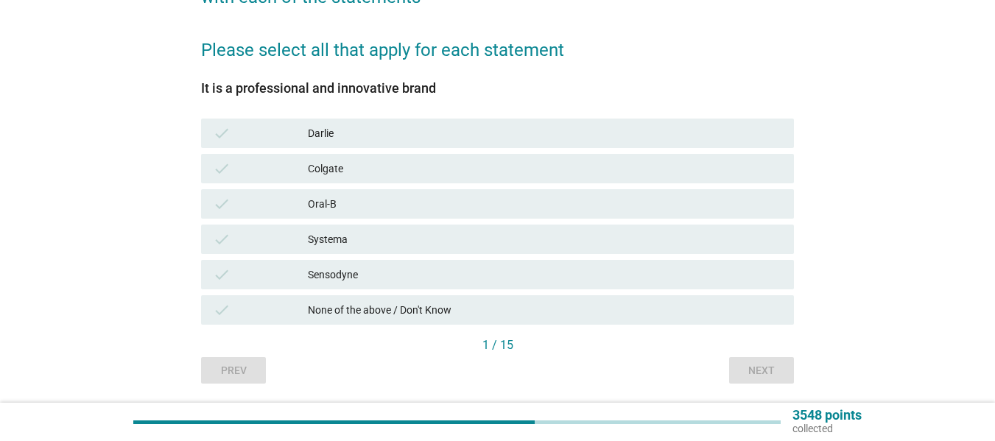
scroll to position [221, 0]
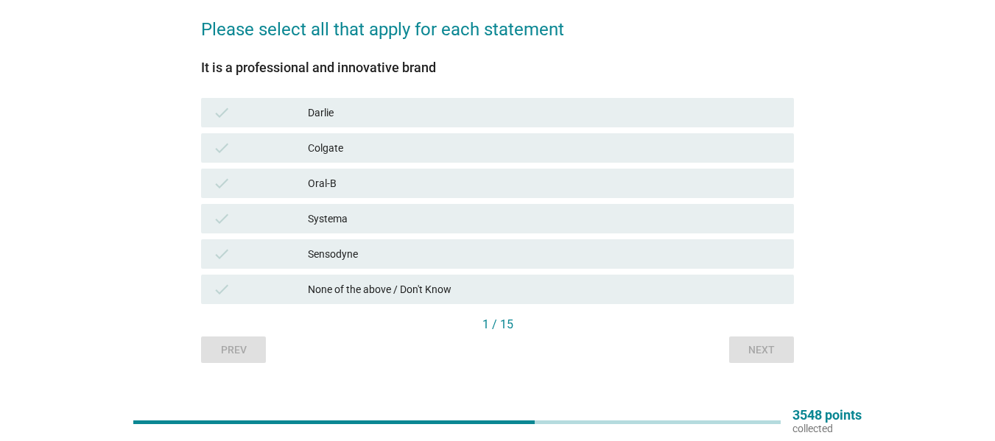
click at [400, 175] on div "Oral-B" at bounding box center [545, 184] width 474 height 18
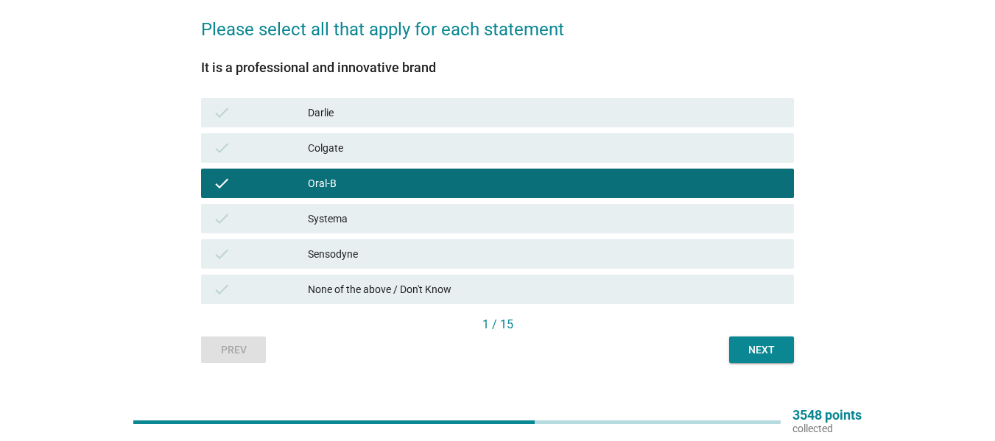
click at [387, 155] on div "Colgate" at bounding box center [545, 148] width 474 height 18
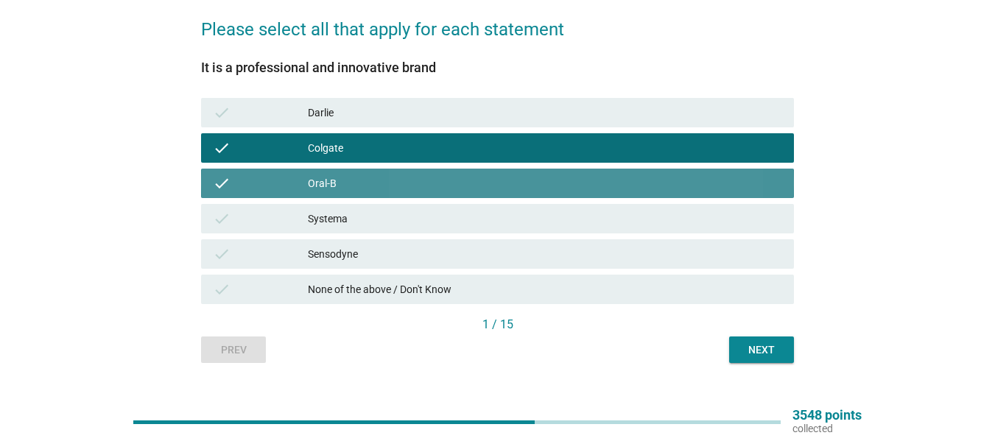
click at [393, 175] on div "Oral-B" at bounding box center [545, 184] width 474 height 18
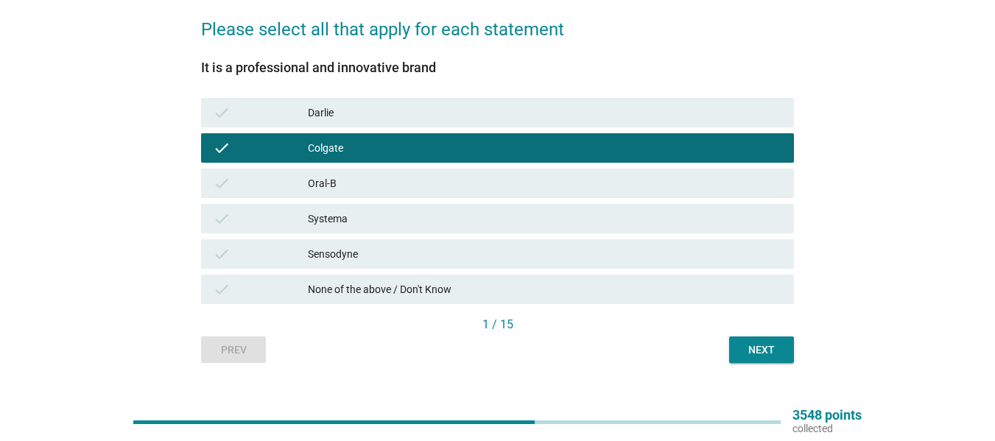
click at [377, 112] on div "Darlie" at bounding box center [545, 113] width 474 height 18
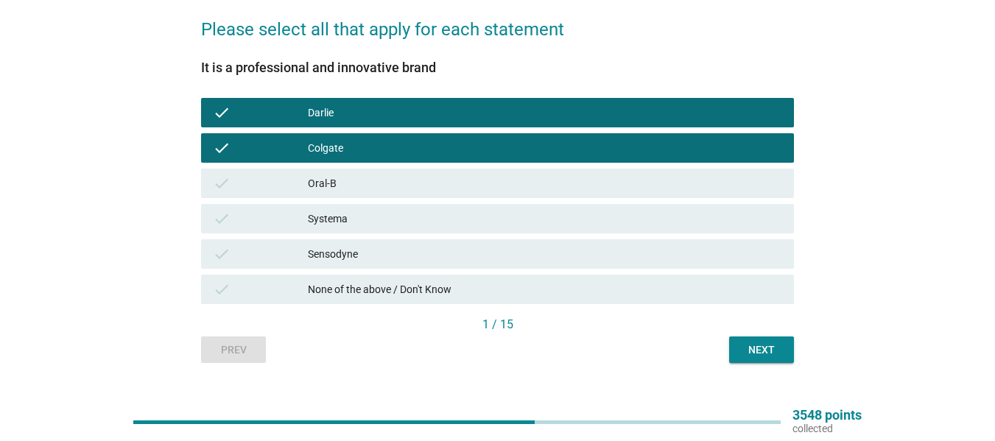
click at [383, 175] on div "Oral-B" at bounding box center [545, 184] width 474 height 18
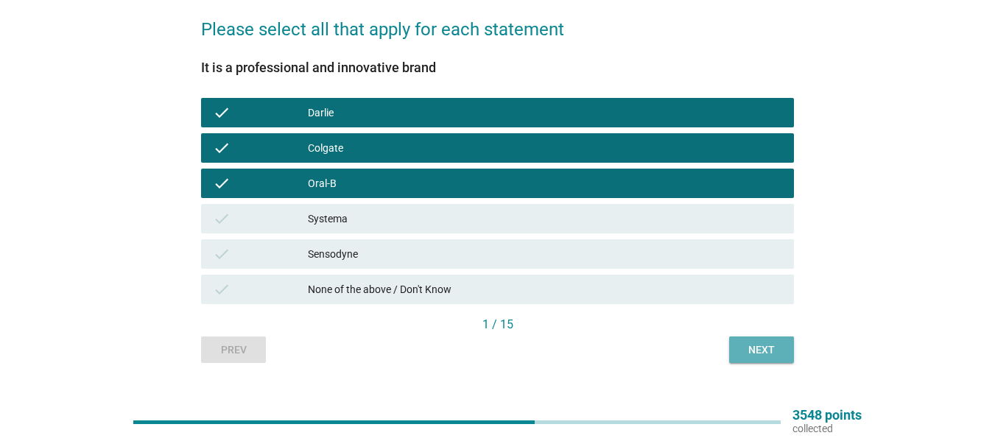
click at [763, 352] on div "Next" at bounding box center [761, 350] width 41 height 15
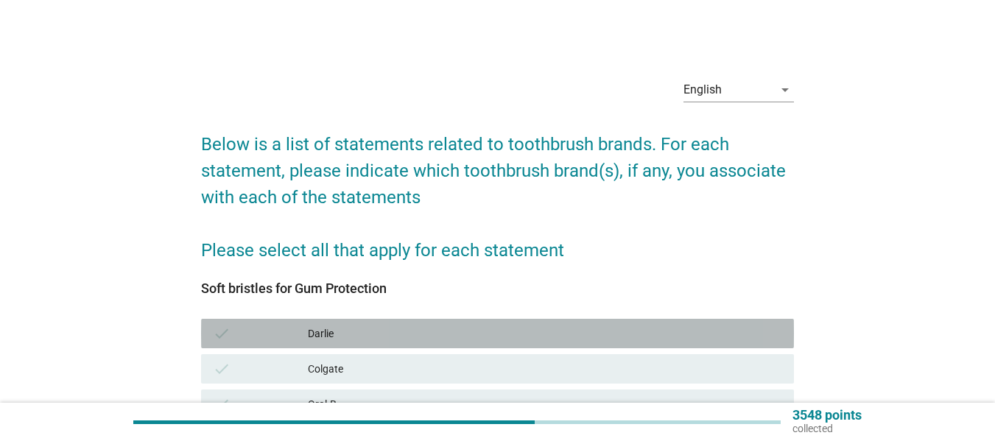
click at [340, 326] on div "Darlie" at bounding box center [545, 334] width 474 height 18
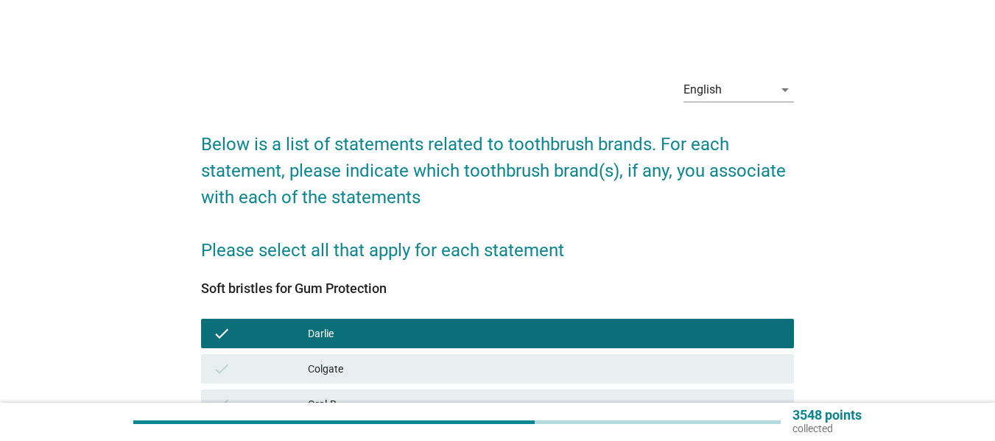
click at [346, 360] on div "check Colgate" at bounding box center [497, 368] width 593 height 29
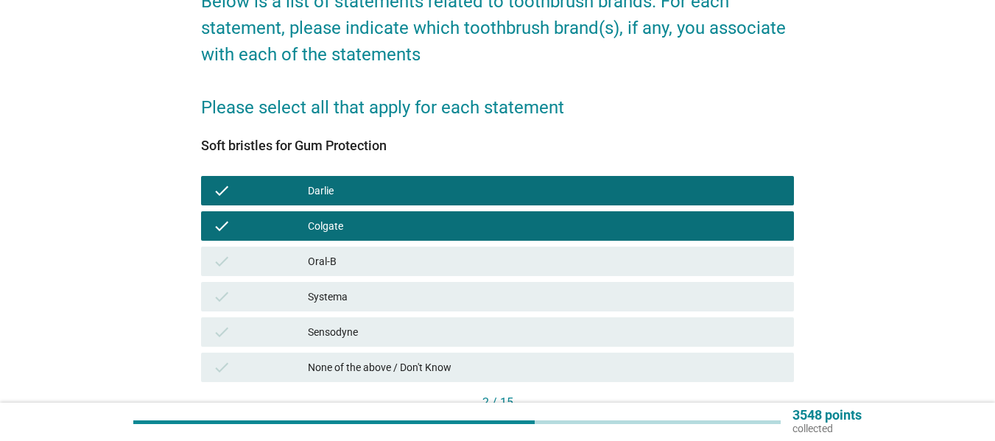
scroll to position [248, 0]
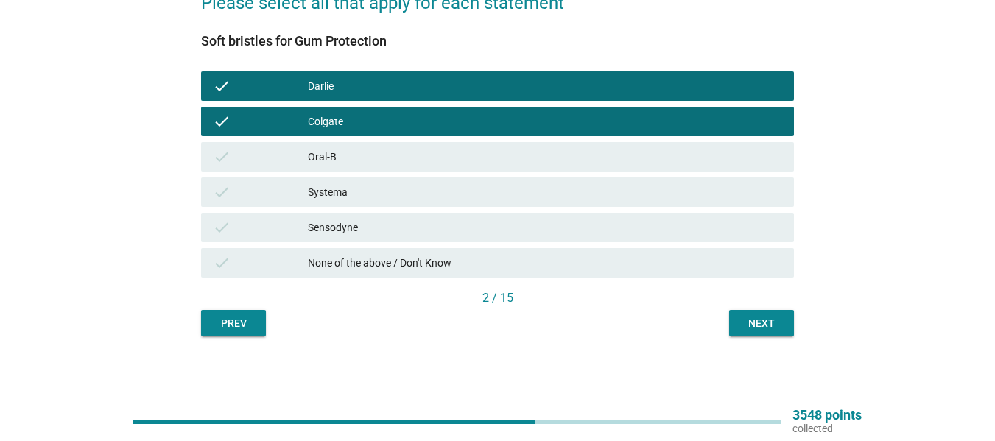
click at [778, 339] on div "English arrow_drop_down Below is a list of statements related to toothbrush bra…" at bounding box center [497, 77] width 617 height 541
click at [765, 321] on div "Next" at bounding box center [761, 323] width 41 height 15
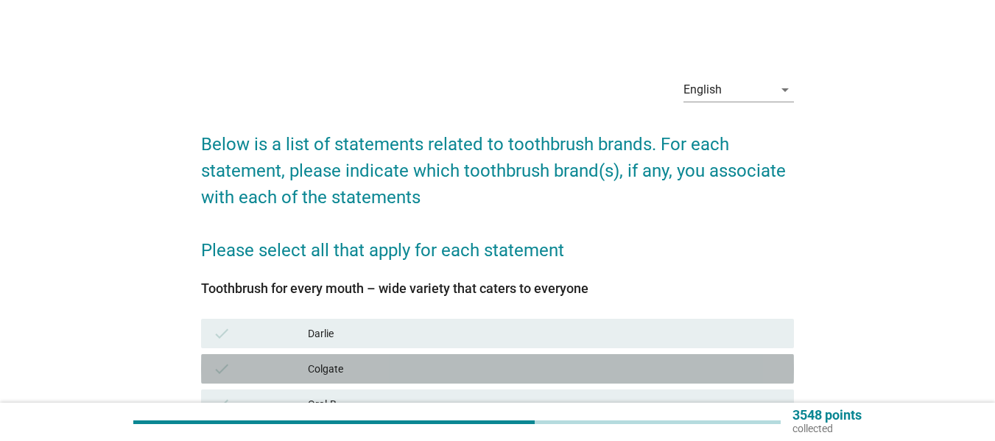
click at [301, 374] on div "check" at bounding box center [260, 369] width 95 height 18
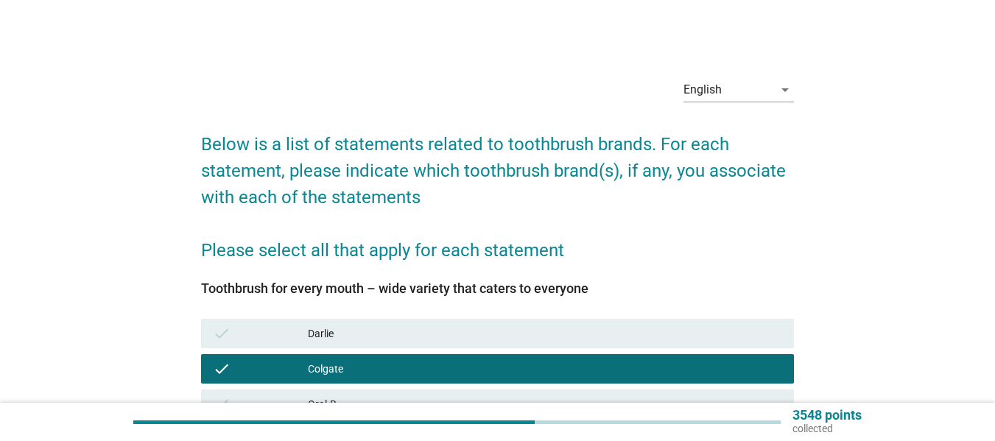
click at [346, 344] on div "check [PERSON_NAME]" at bounding box center [497, 333] width 593 height 29
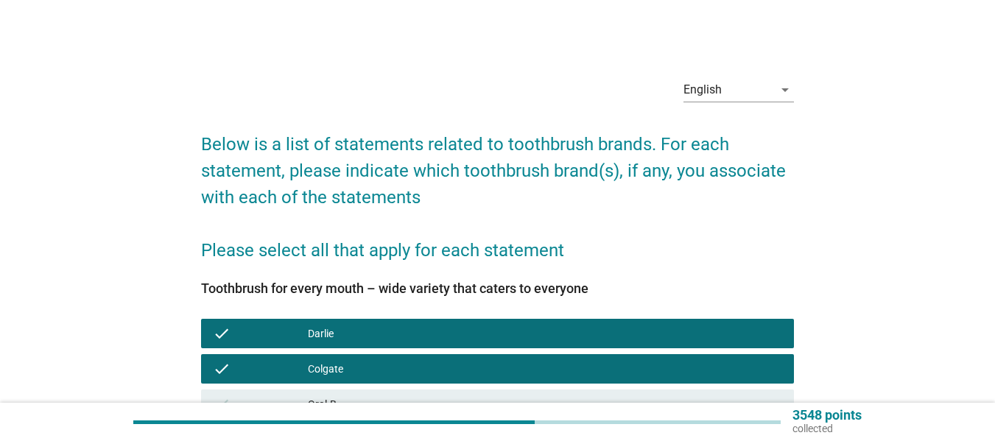
scroll to position [248, 0]
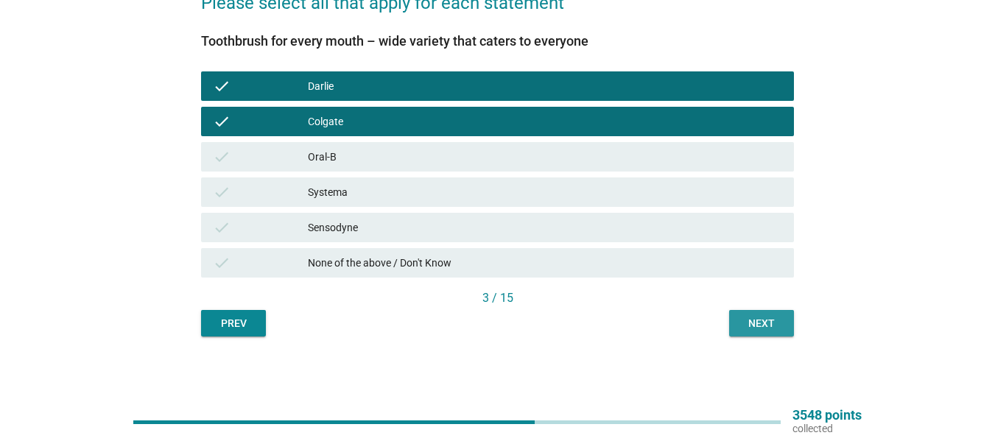
click at [748, 316] on div "Next" at bounding box center [761, 323] width 41 height 15
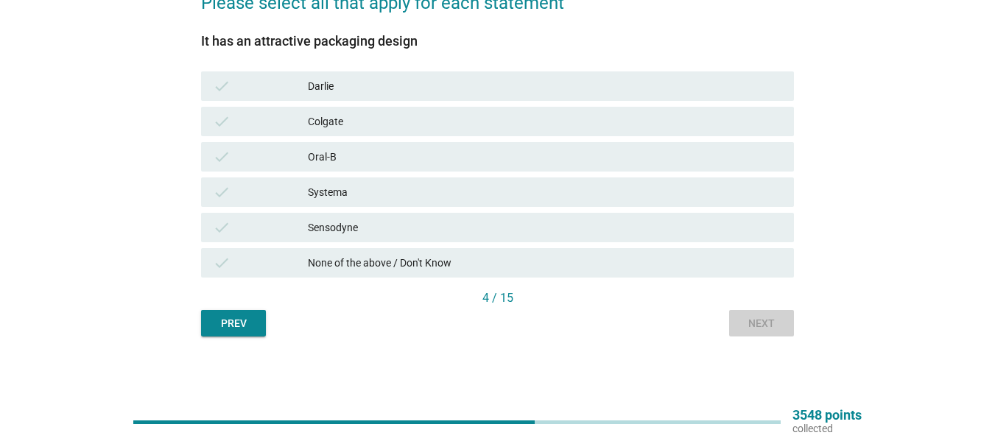
scroll to position [0, 0]
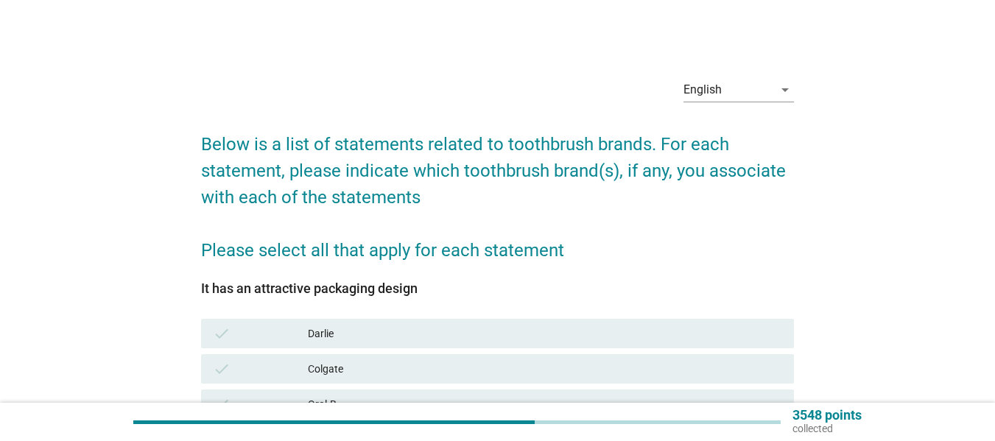
click at [358, 334] on div "Darlie" at bounding box center [545, 334] width 474 height 18
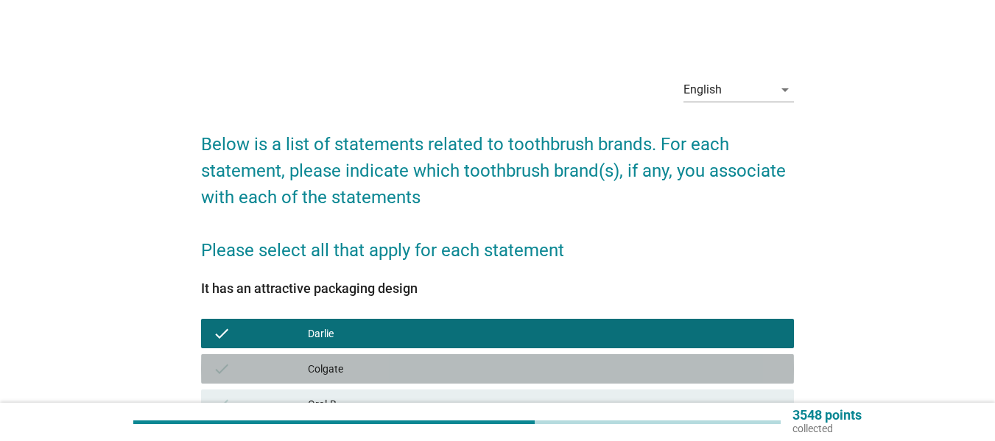
click at [357, 367] on div "Colgate" at bounding box center [545, 369] width 474 height 18
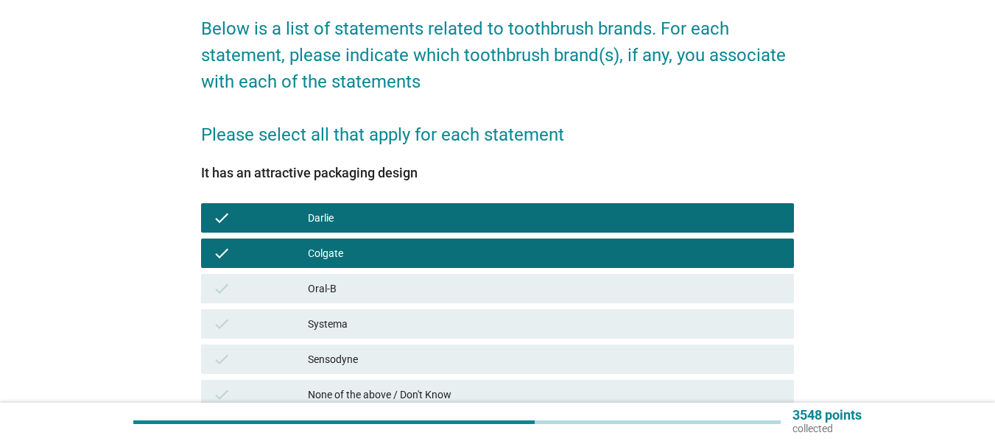
scroll to position [248, 0]
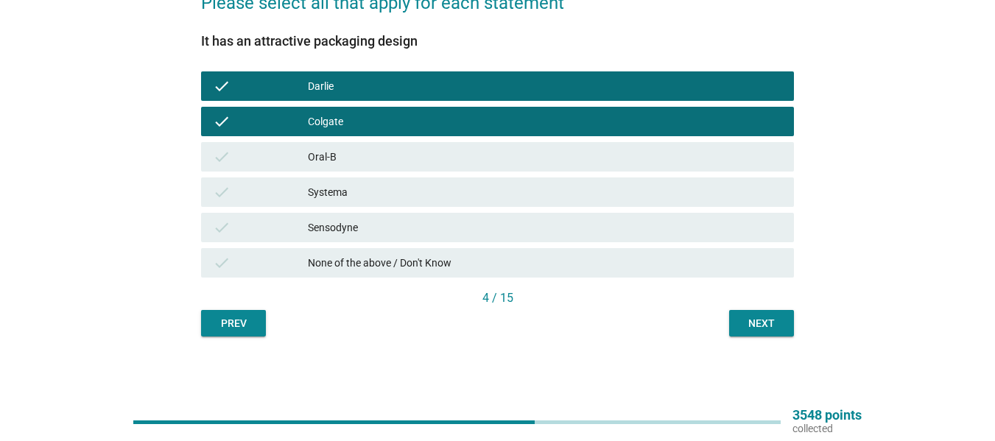
click at [769, 328] on div "Next" at bounding box center [761, 323] width 41 height 15
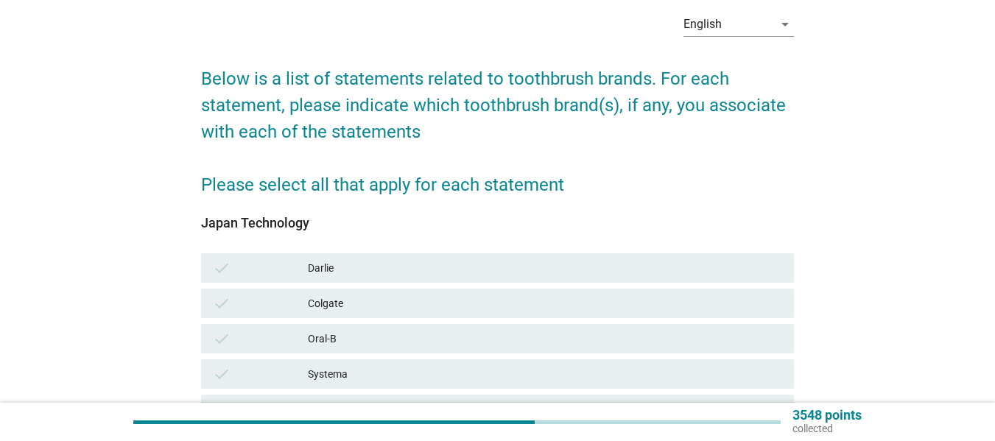
scroll to position [221, 0]
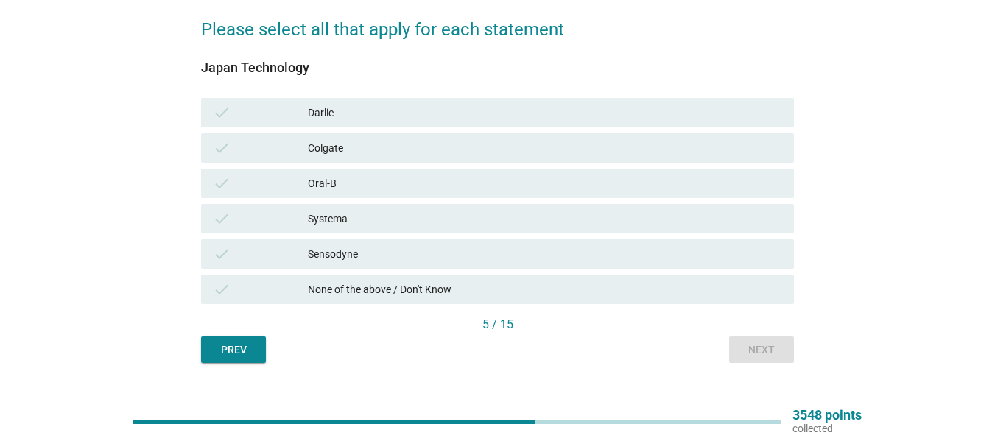
click at [418, 127] on div "check [PERSON_NAME]" at bounding box center [497, 112] width 599 height 35
click at [414, 143] on div "Colgate" at bounding box center [545, 148] width 474 height 18
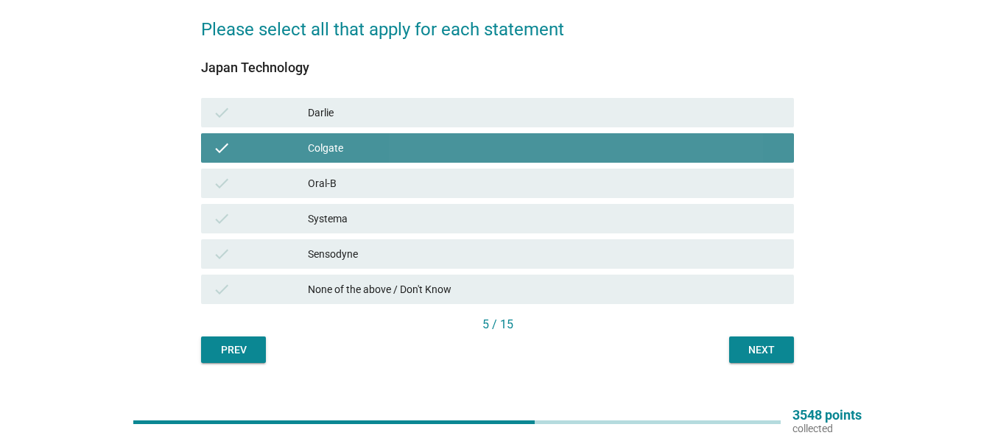
click at [407, 119] on div "Darlie" at bounding box center [545, 113] width 474 height 18
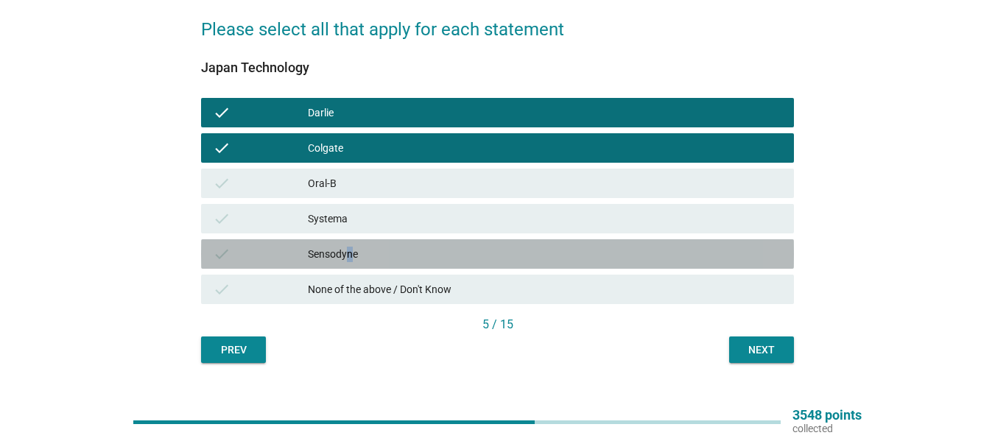
drag, startPoint x: 350, startPoint y: 241, endPoint x: 355, endPoint y: 200, distance: 40.8
click at [354, 241] on div "check Sensodyne" at bounding box center [497, 253] width 593 height 29
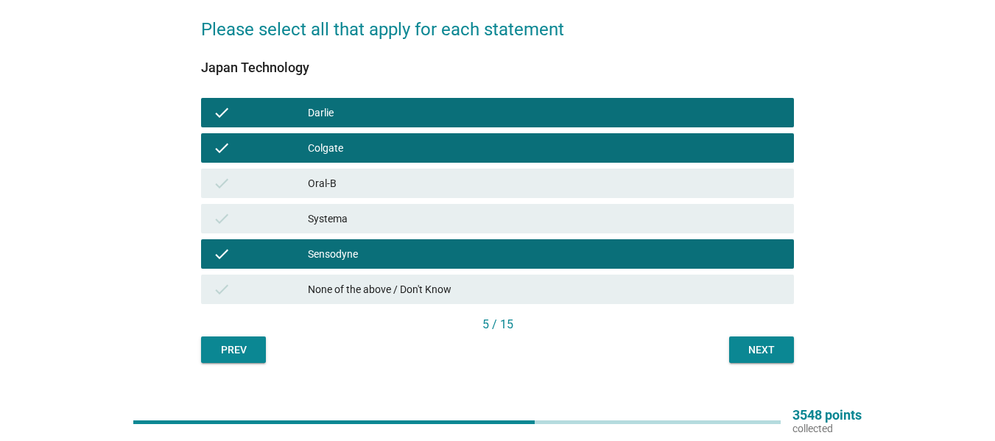
click at [337, 232] on div "check Systema" at bounding box center [497, 218] width 593 height 29
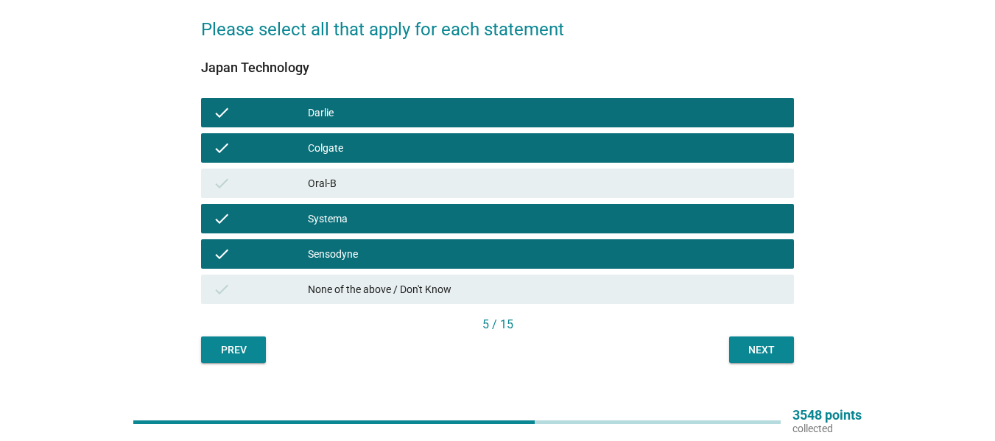
click at [348, 251] on div "Sensodyne" at bounding box center [545, 254] width 474 height 18
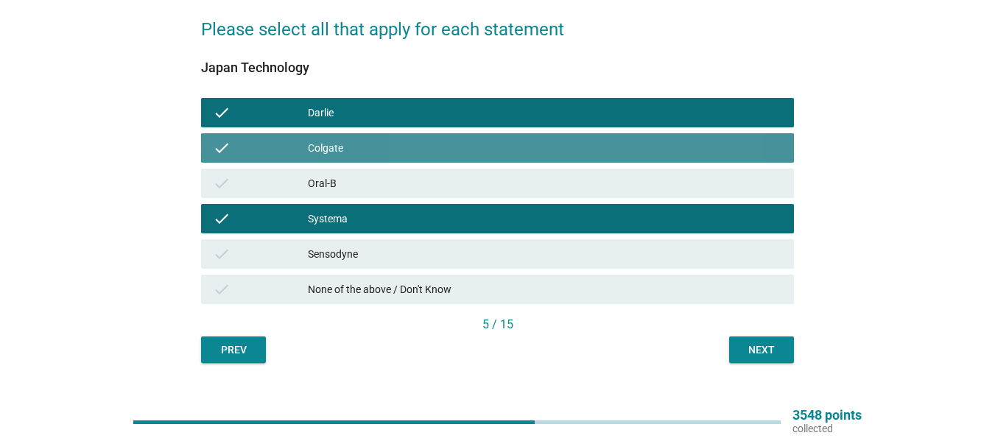
click at [351, 154] on div "Colgate" at bounding box center [545, 148] width 474 height 18
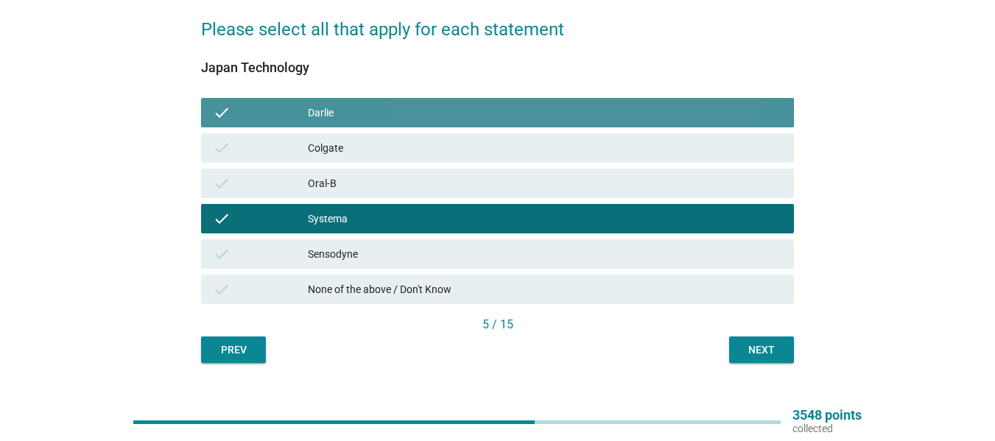
click at [358, 119] on div "Darlie" at bounding box center [545, 113] width 474 height 18
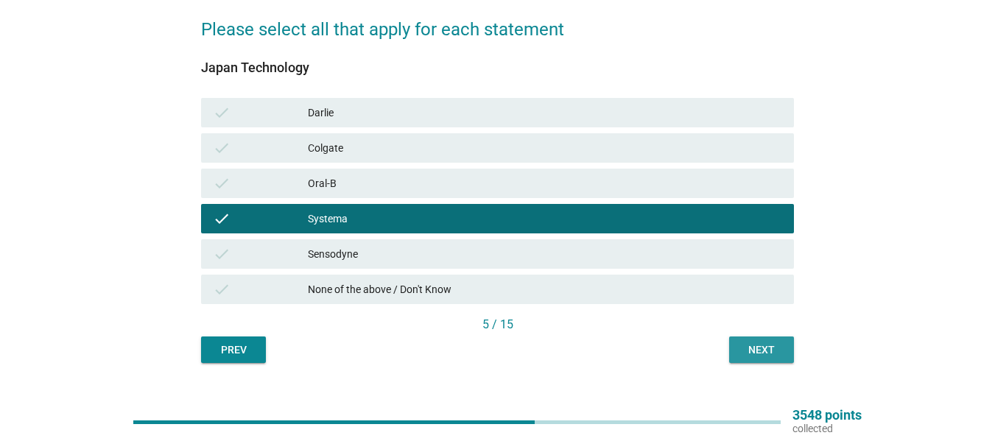
click at [760, 350] on div "Next" at bounding box center [761, 350] width 41 height 15
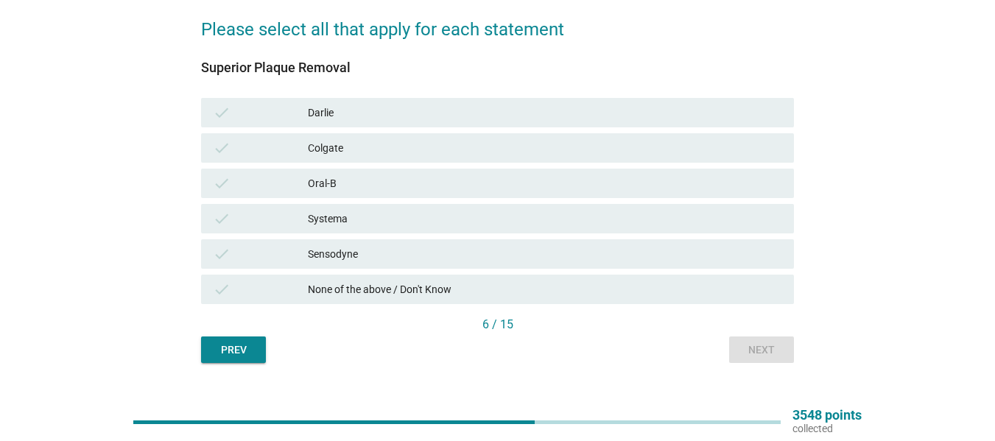
click at [376, 220] on div "Systema" at bounding box center [545, 219] width 474 height 18
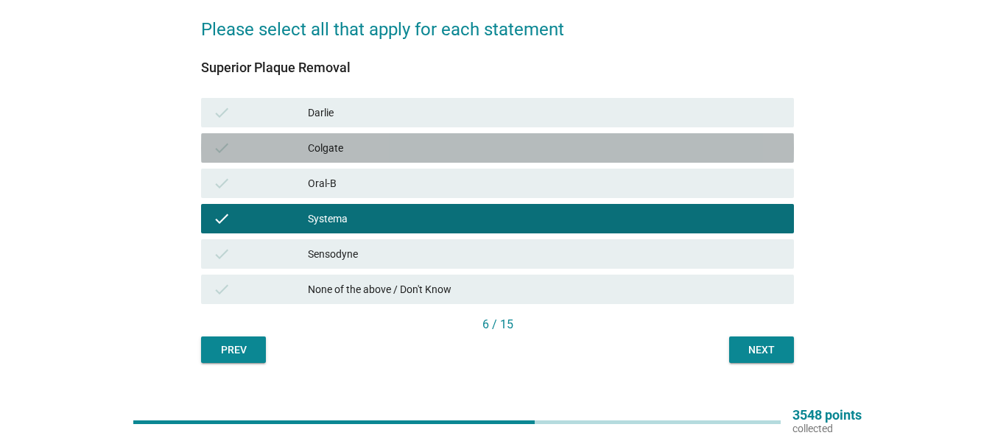
click at [348, 150] on div "Colgate" at bounding box center [545, 148] width 474 height 18
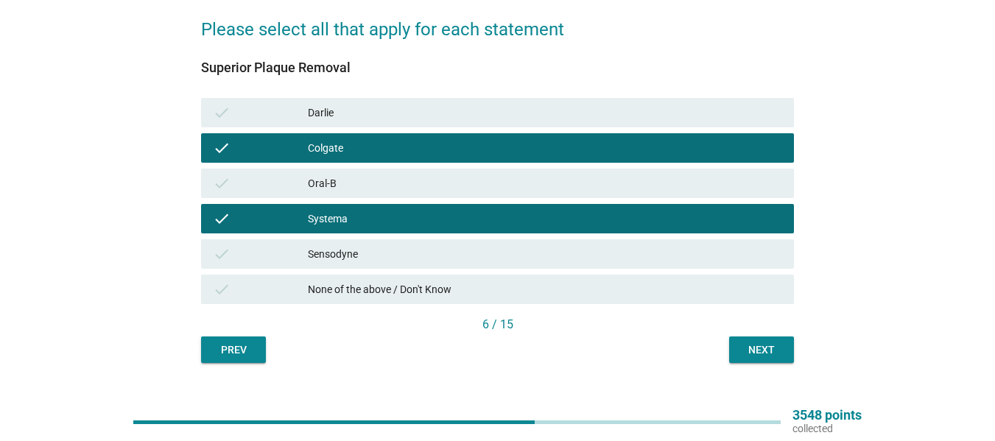
click at [343, 115] on div "Darlie" at bounding box center [545, 113] width 474 height 18
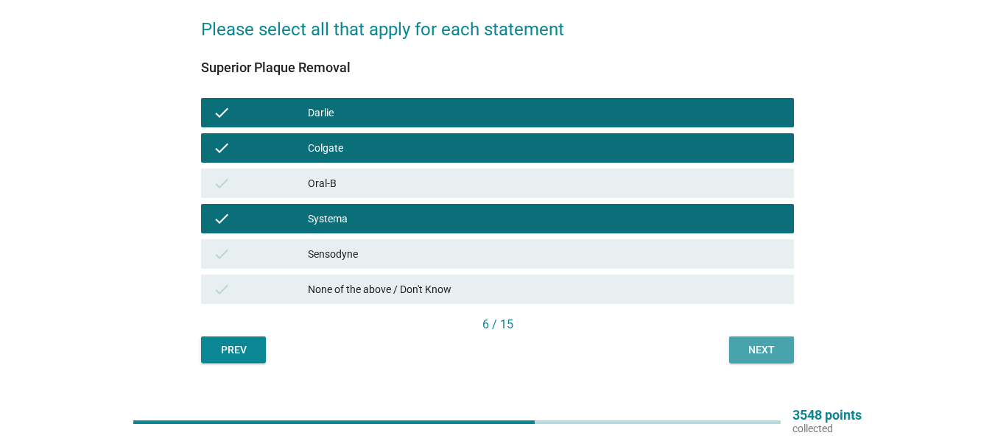
click at [773, 347] on div "Next" at bounding box center [761, 350] width 41 height 15
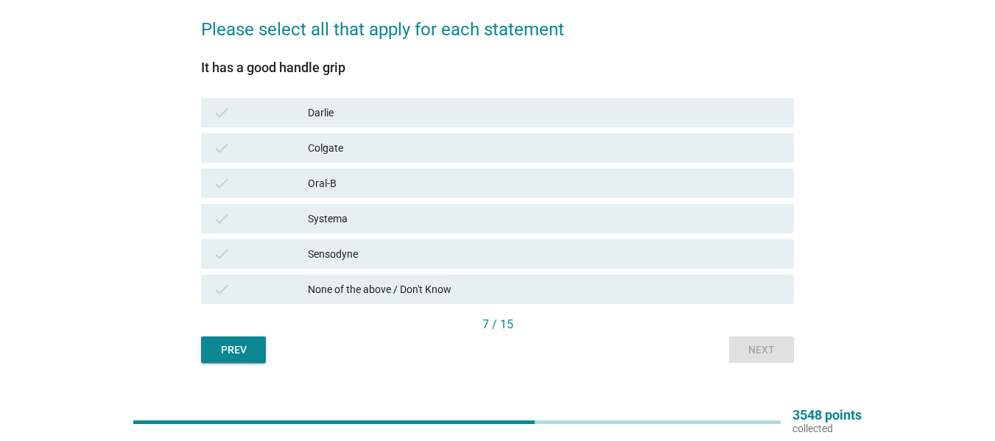
click at [390, 111] on div "Darlie" at bounding box center [545, 113] width 474 height 18
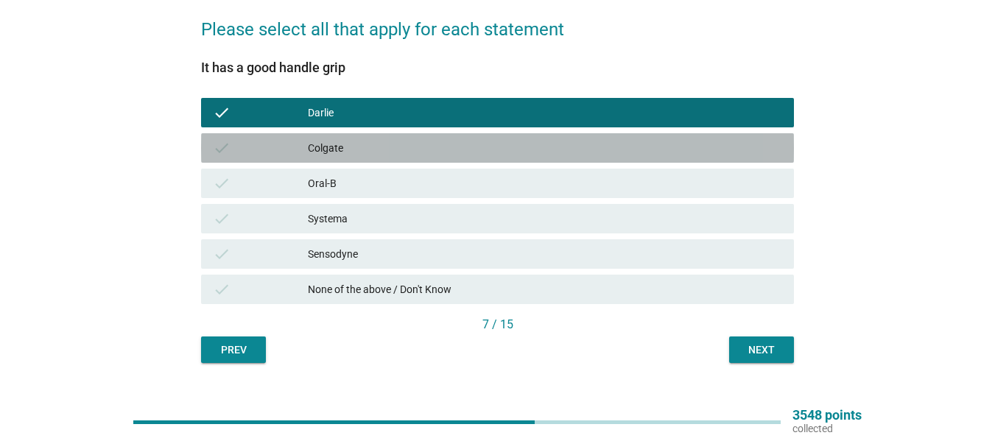
click at [388, 154] on div "Colgate" at bounding box center [545, 148] width 474 height 18
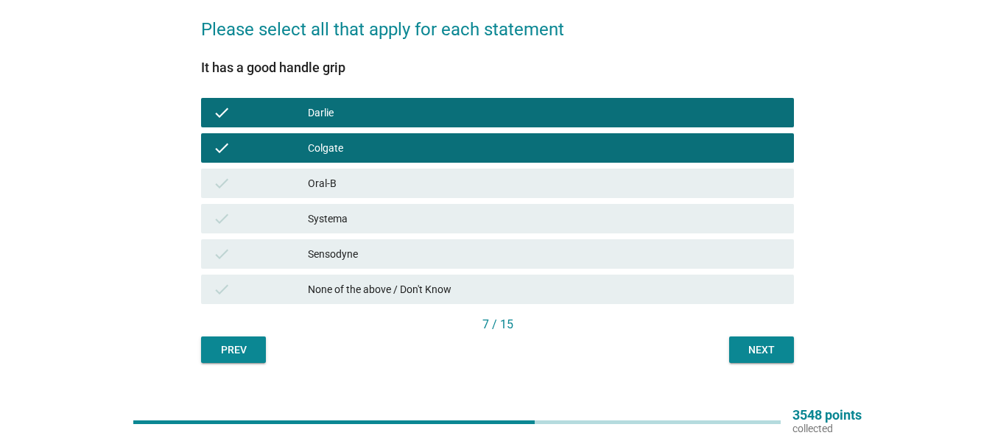
click at [743, 346] on div "Next" at bounding box center [761, 350] width 41 height 15
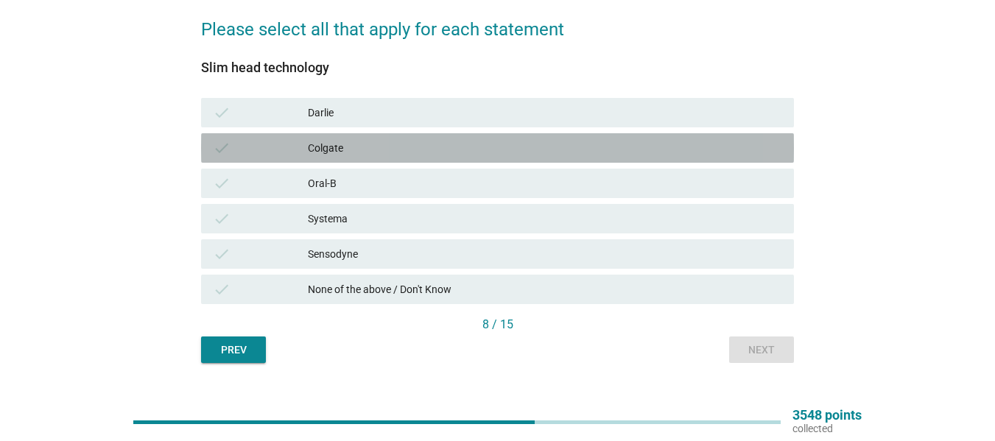
click at [346, 150] on div "Colgate" at bounding box center [545, 148] width 474 height 18
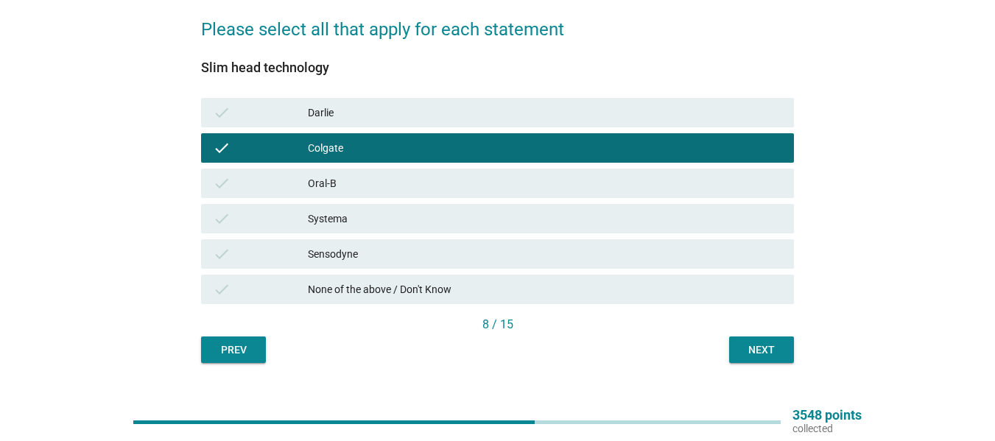
drag, startPoint x: 350, startPoint y: 111, endPoint x: 388, endPoint y: 123, distance: 39.4
click at [350, 111] on div "Darlie" at bounding box center [545, 113] width 474 height 18
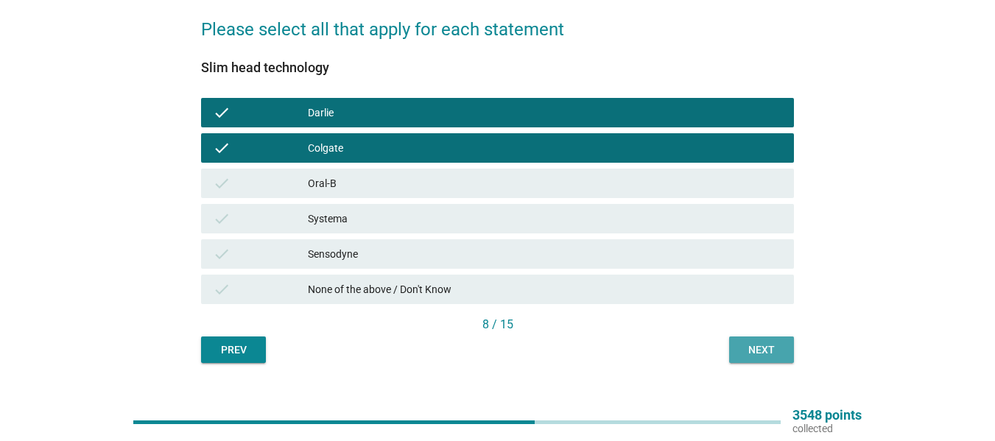
click at [757, 356] on div "Next" at bounding box center [761, 350] width 41 height 15
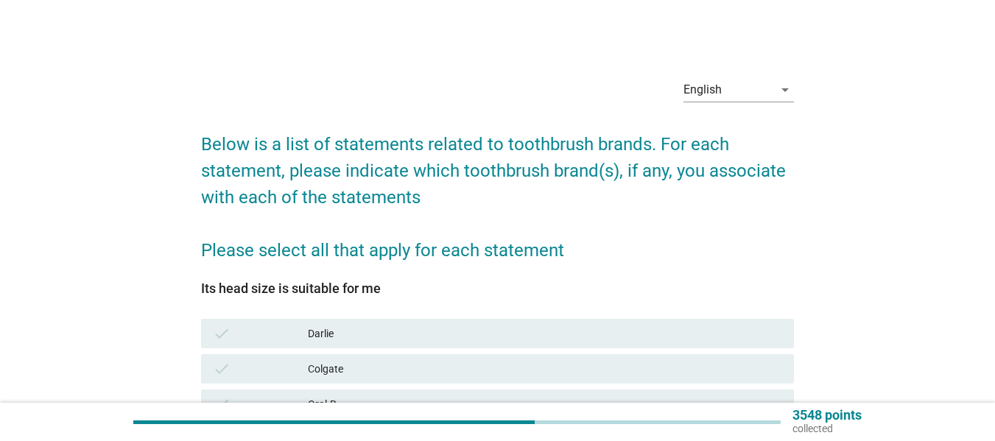
click at [323, 334] on div "Darlie" at bounding box center [545, 334] width 474 height 18
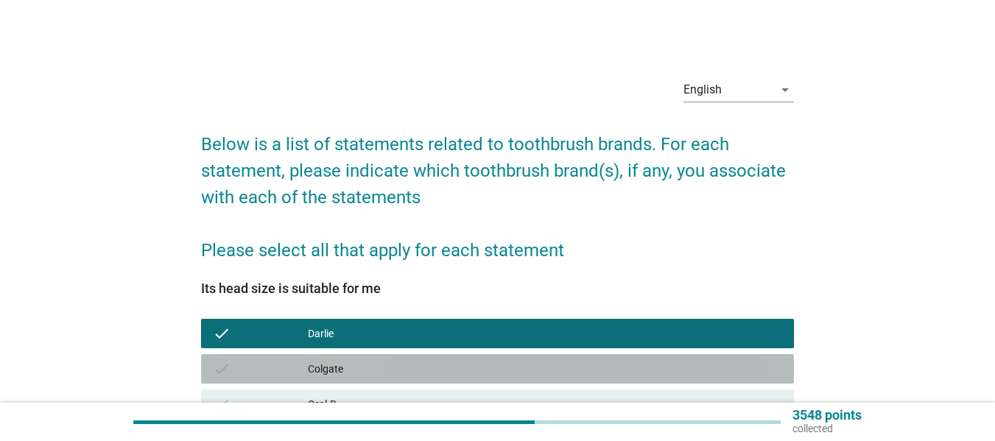
click at [335, 379] on div "check Colgate" at bounding box center [497, 368] width 593 height 29
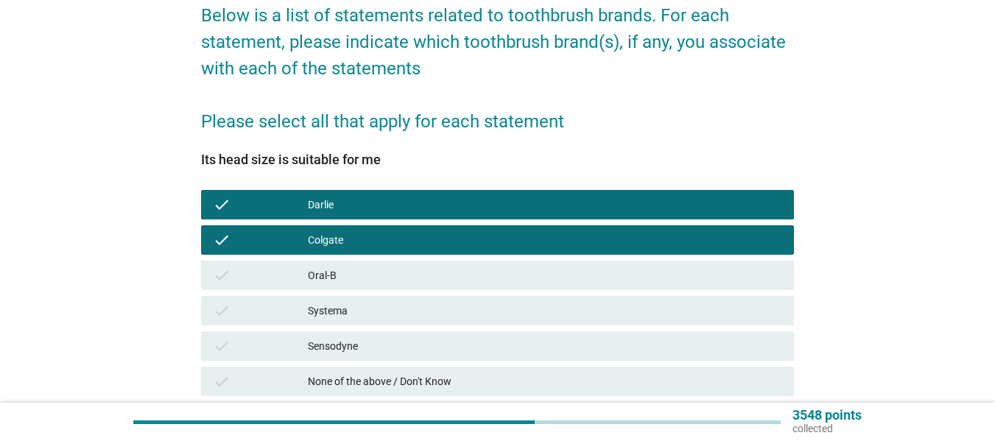
scroll to position [248, 0]
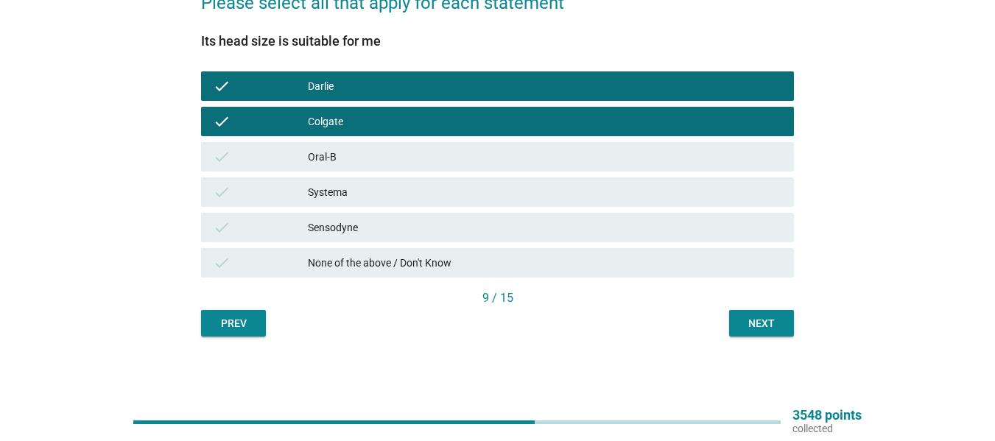
click at [768, 340] on div "English arrow_drop_down Below is a list of statements related to toothbrush bra…" at bounding box center [497, 77] width 617 height 541
click at [767, 323] on div "Next" at bounding box center [761, 323] width 41 height 15
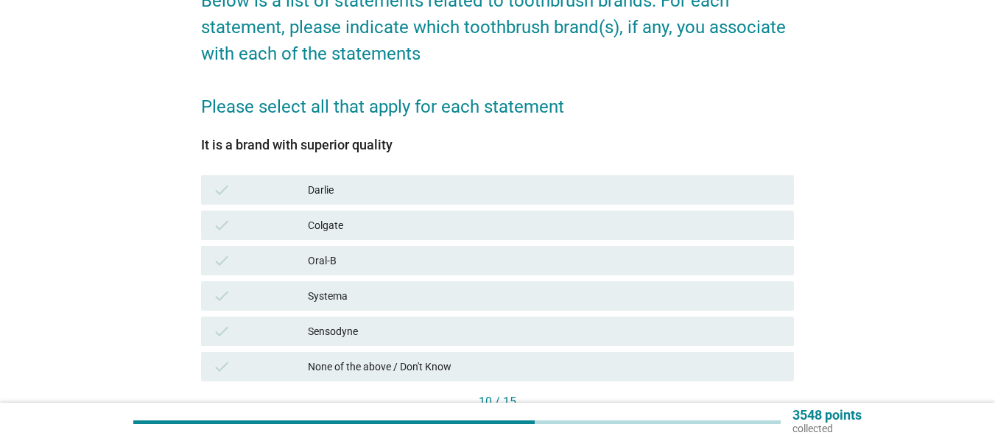
scroll to position [221, 0]
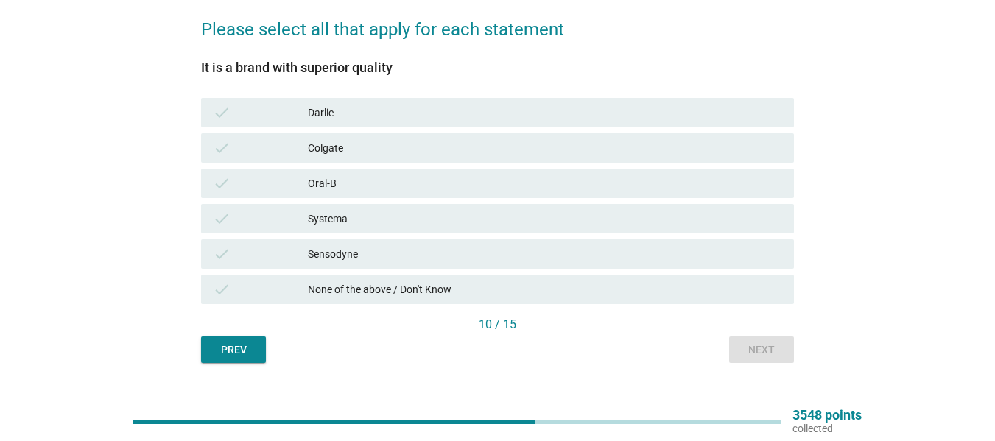
click at [358, 109] on div "Darlie" at bounding box center [545, 113] width 474 height 18
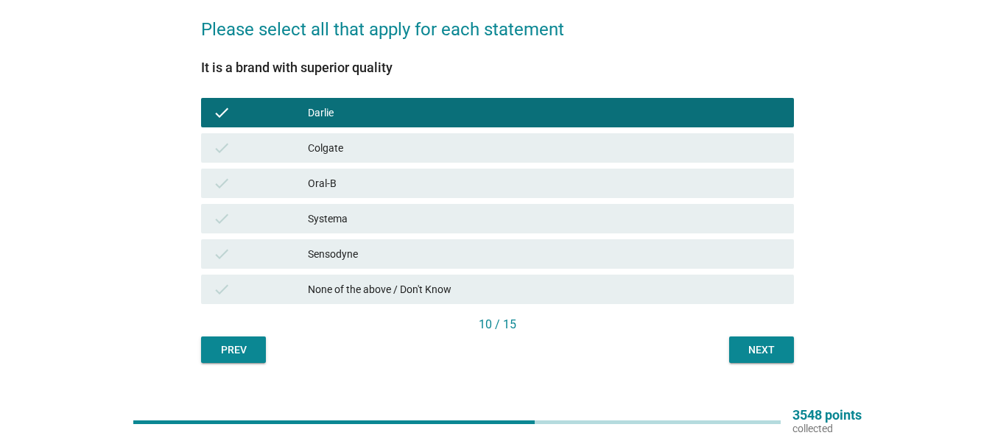
click at [365, 150] on div "Colgate" at bounding box center [545, 148] width 474 height 18
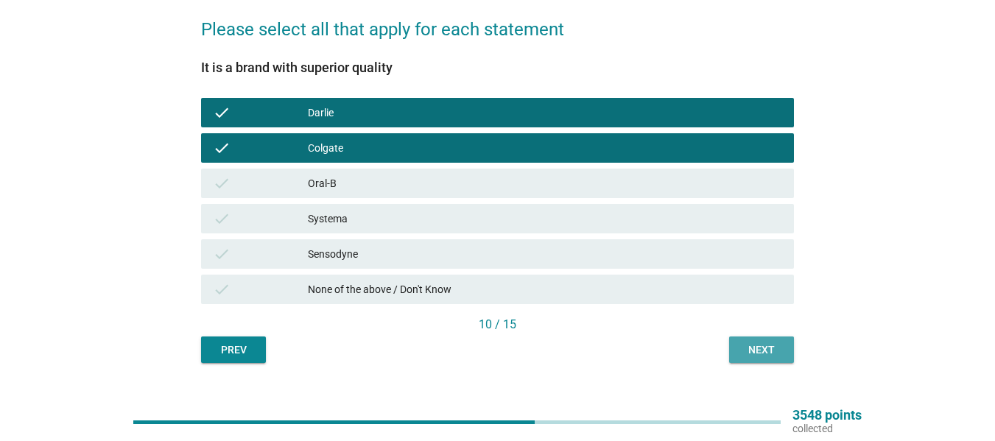
click at [746, 351] on div "Next" at bounding box center [761, 350] width 41 height 15
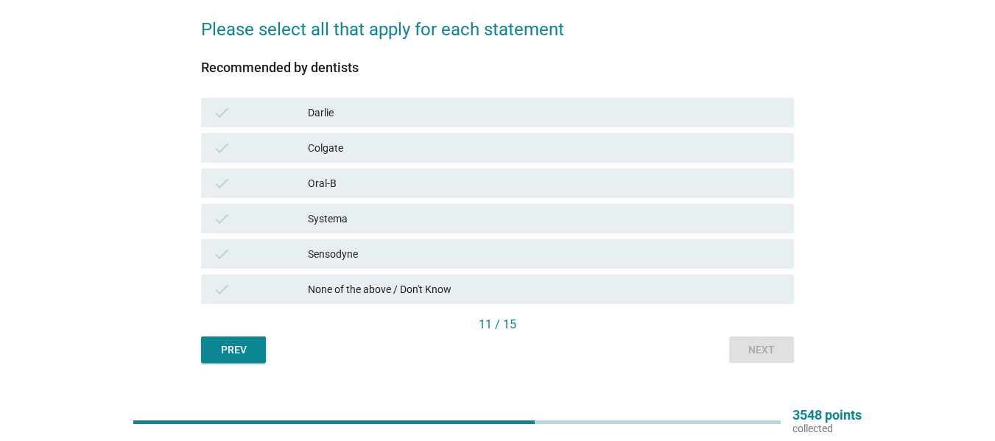
click at [340, 100] on div "check [PERSON_NAME]" at bounding box center [497, 112] width 593 height 29
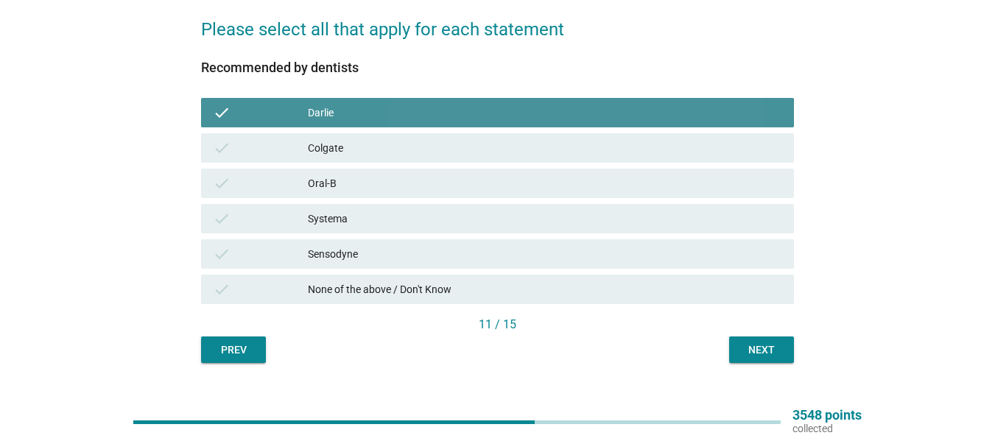
click at [347, 130] on div "check Colgate" at bounding box center [497, 147] width 599 height 35
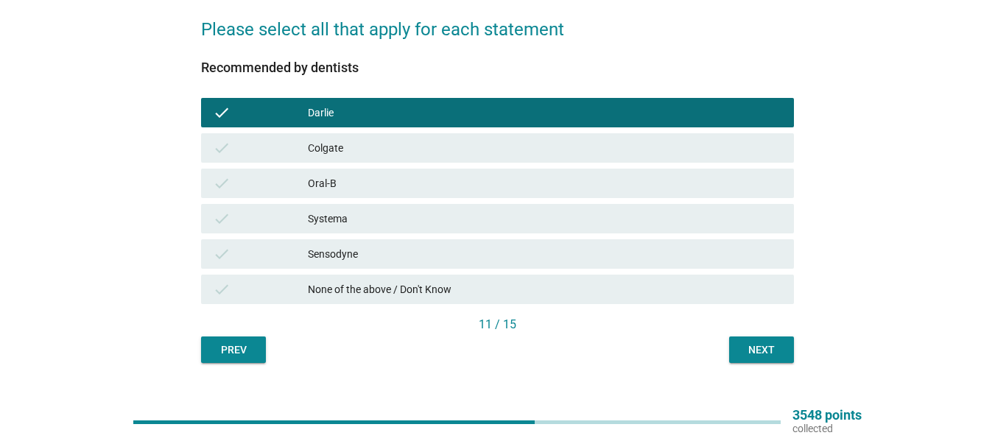
click at [347, 141] on div "Colgate" at bounding box center [545, 148] width 474 height 18
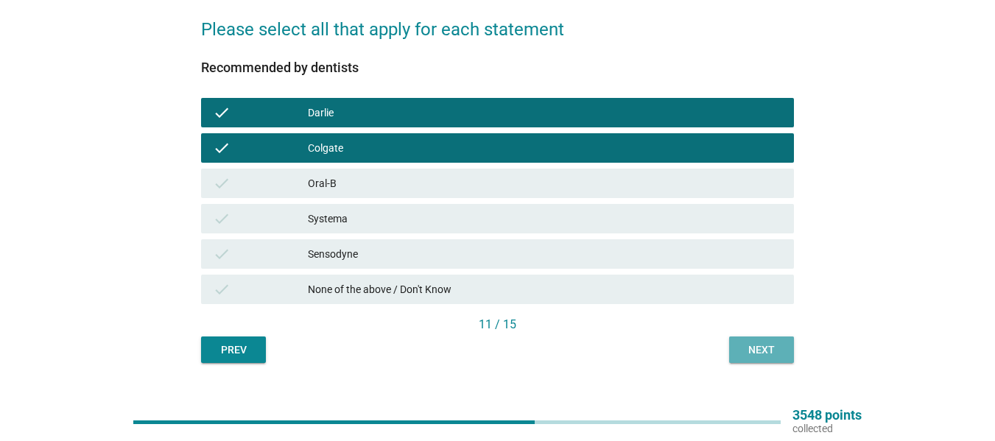
click at [772, 338] on button "Next" at bounding box center [761, 350] width 65 height 27
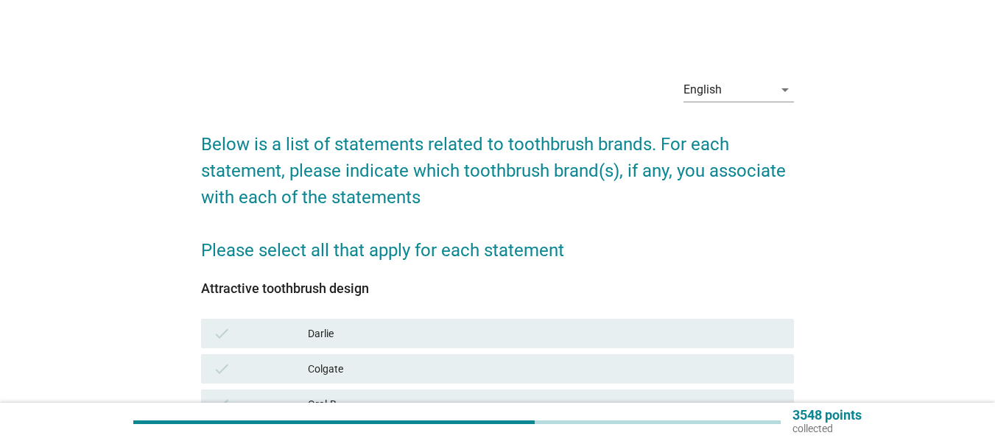
click at [370, 350] on div "check [PERSON_NAME]" at bounding box center [497, 333] width 599 height 35
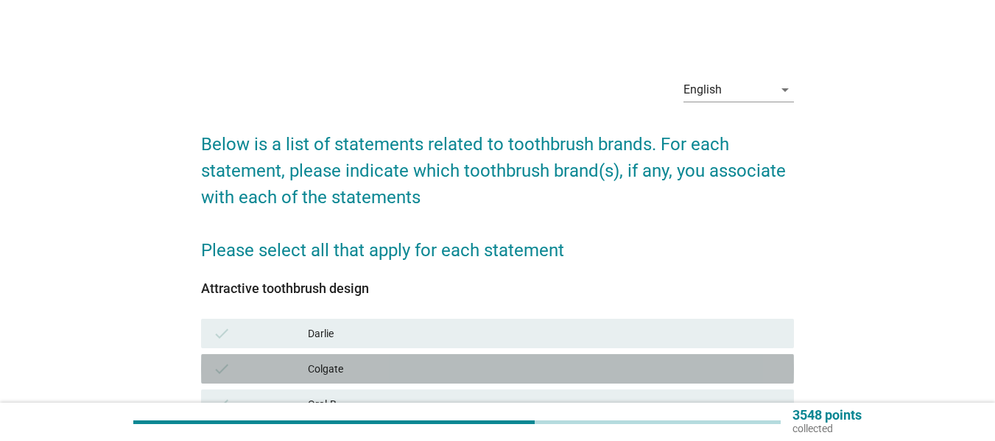
click at [376, 358] on div "check Colgate" at bounding box center [497, 368] width 593 height 29
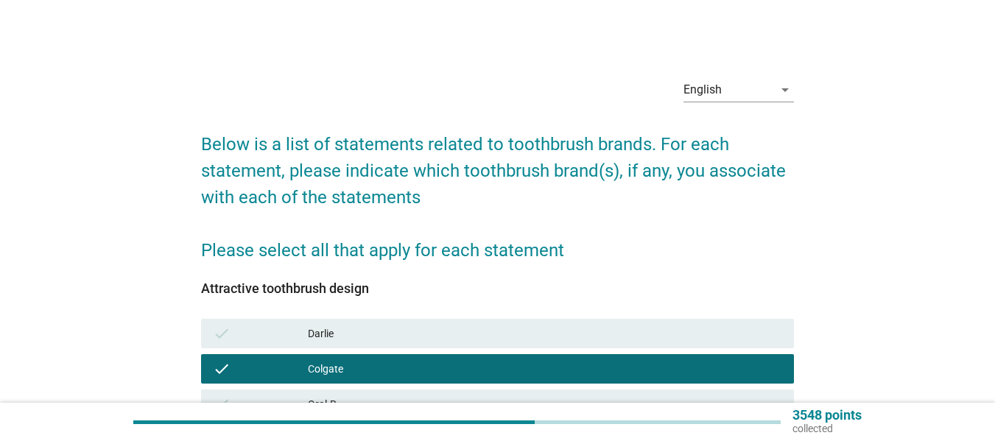
click at [378, 327] on div "Darlie" at bounding box center [545, 334] width 474 height 18
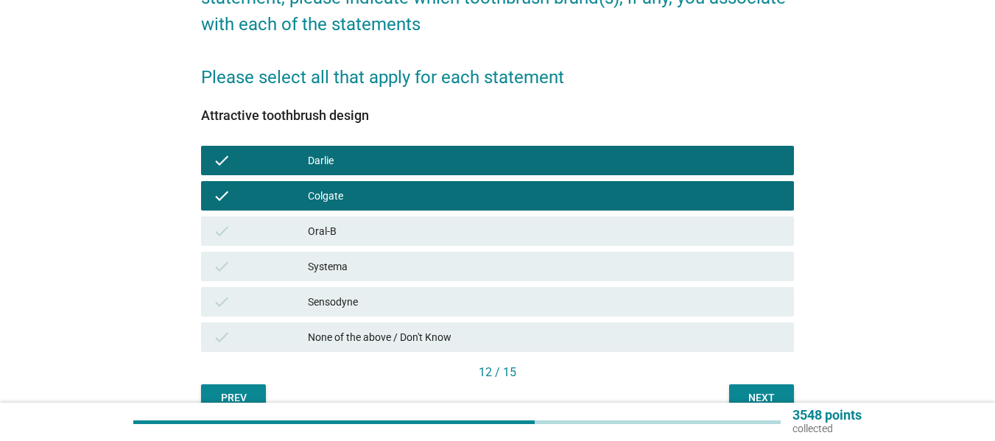
scroll to position [248, 0]
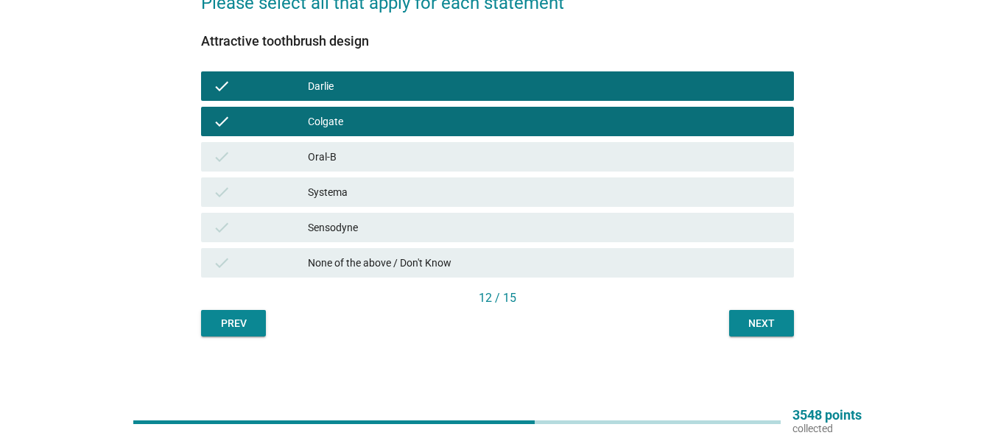
click at [746, 328] on div "Next" at bounding box center [761, 323] width 41 height 15
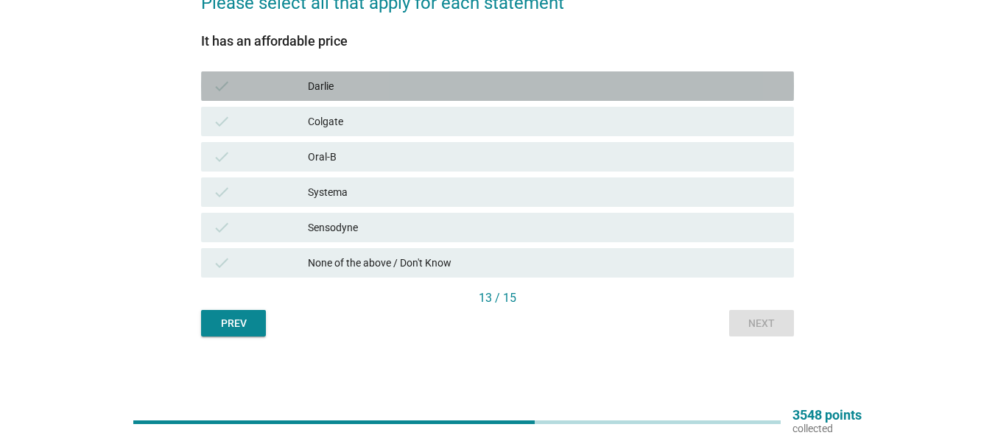
click at [325, 95] on div "check [PERSON_NAME]" at bounding box center [497, 85] width 593 height 29
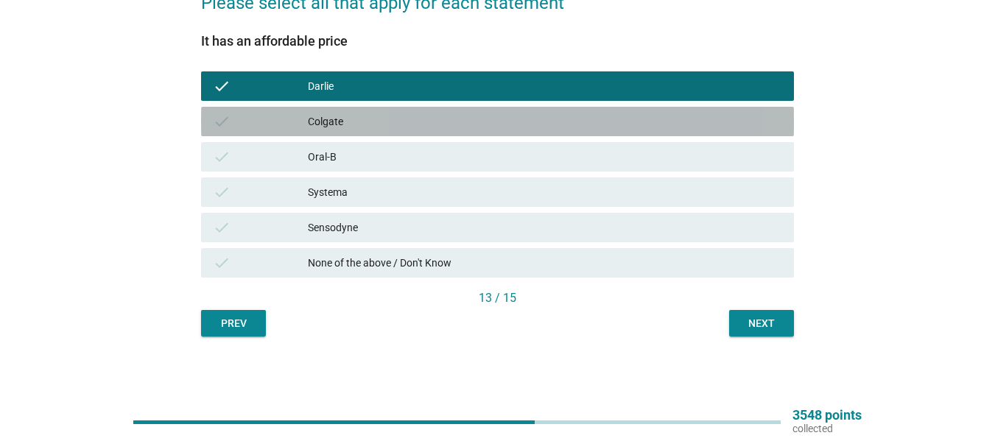
click at [360, 121] on div "Colgate" at bounding box center [545, 122] width 474 height 18
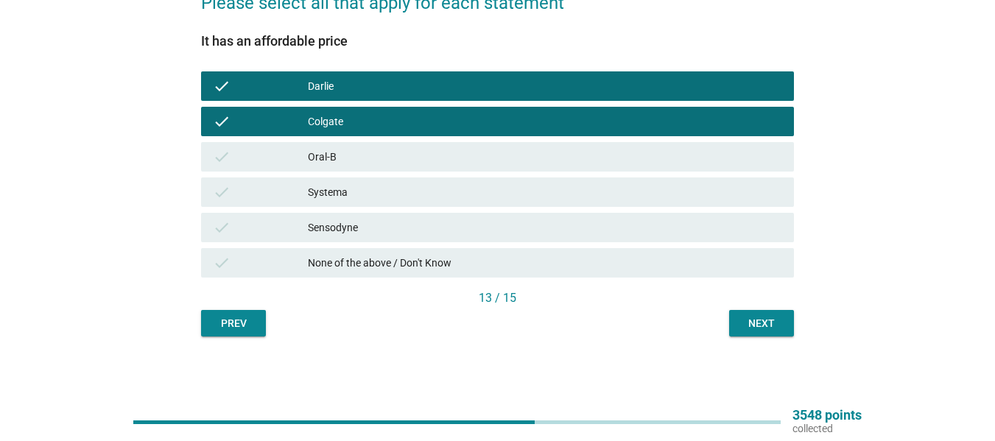
click at [756, 324] on div "Next" at bounding box center [761, 323] width 41 height 15
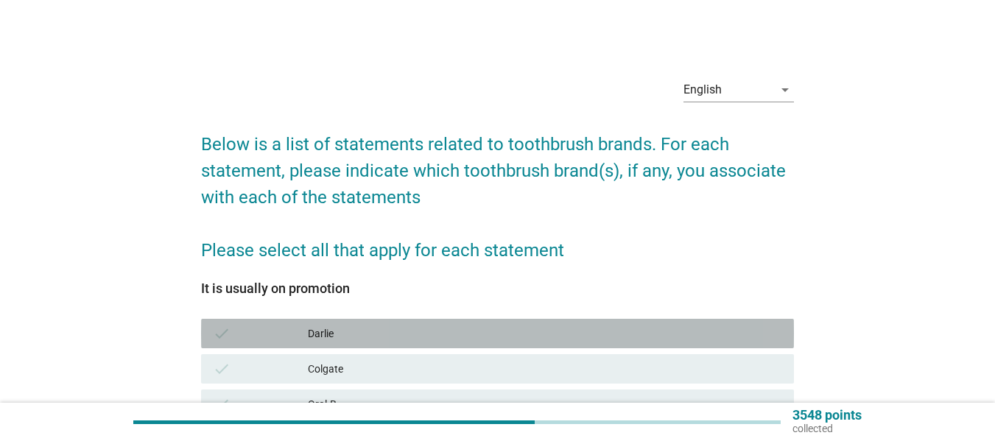
click at [353, 323] on div "check [PERSON_NAME]" at bounding box center [497, 333] width 593 height 29
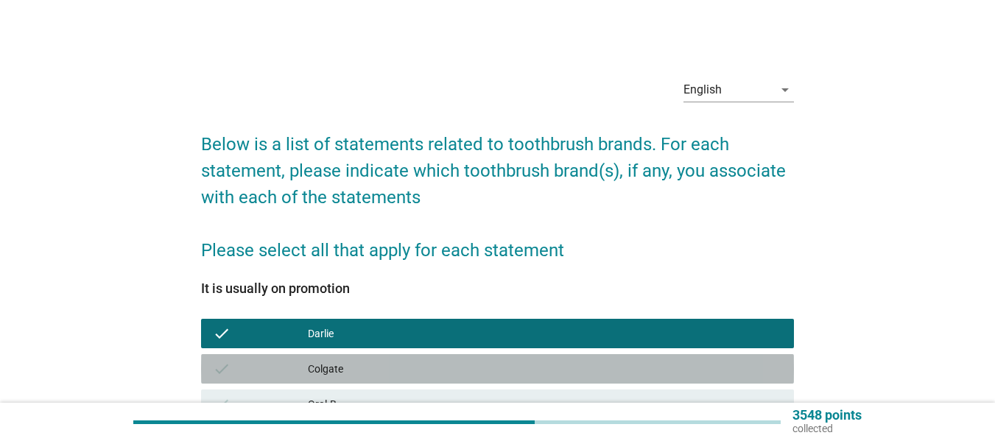
click at [366, 361] on div "Colgate" at bounding box center [545, 369] width 474 height 18
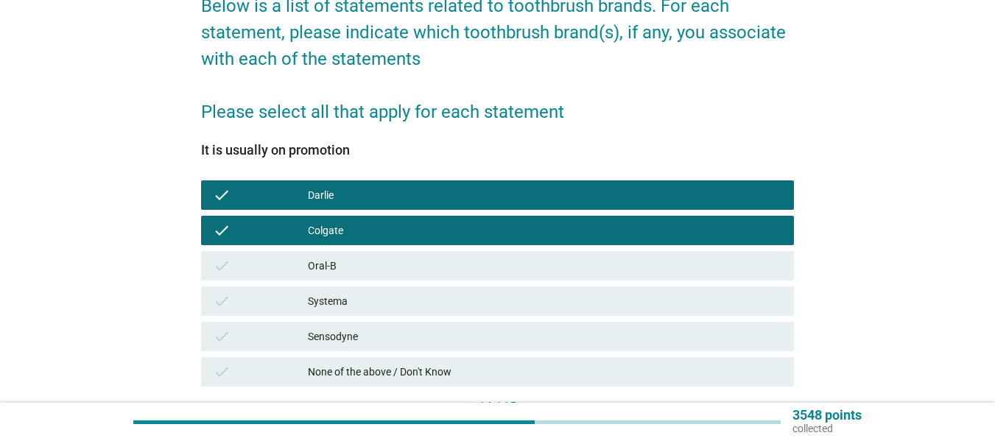
scroll to position [248, 0]
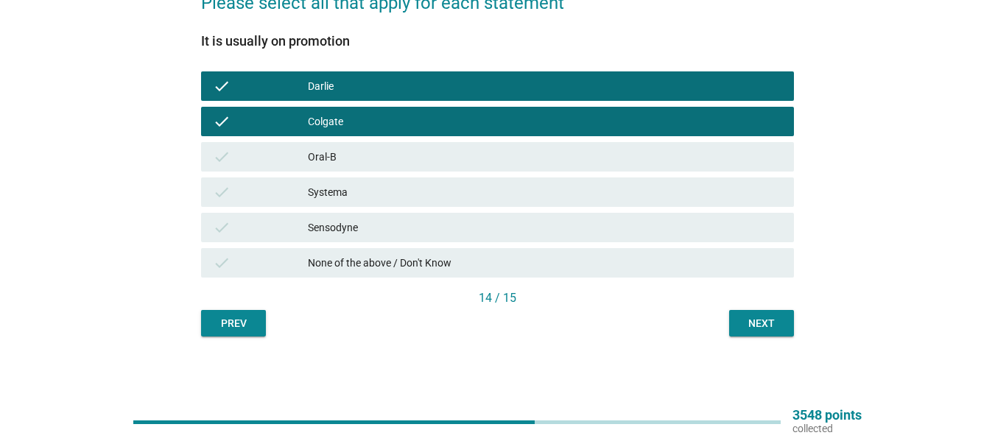
click at [758, 313] on button "Next" at bounding box center [761, 323] width 65 height 27
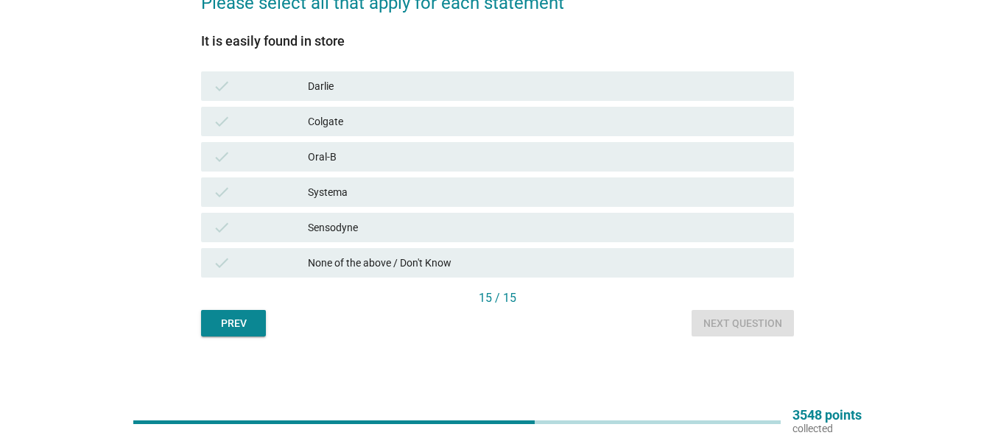
drag, startPoint x: 337, startPoint y: 73, endPoint x: 340, endPoint y: 84, distance: 11.4
click at [337, 72] on div "check [PERSON_NAME]" at bounding box center [497, 85] width 593 height 29
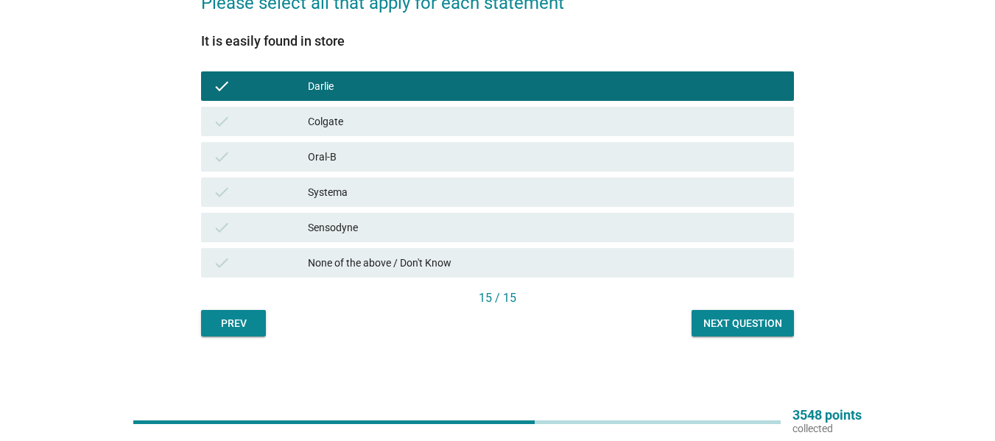
drag, startPoint x: 348, startPoint y: 130, endPoint x: 379, endPoint y: 145, distance: 34.6
click at [348, 130] on div "Colgate" at bounding box center [545, 122] width 474 height 18
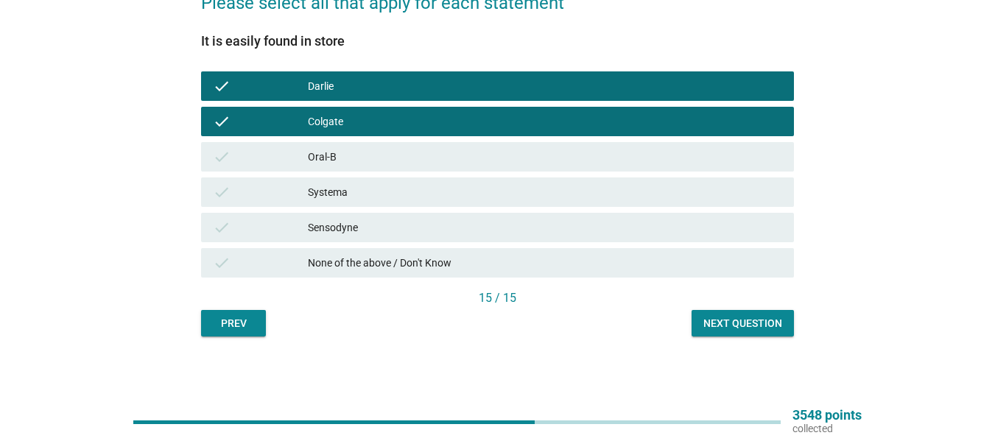
click at [703, 320] on button "Next question" at bounding box center [743, 323] width 102 height 27
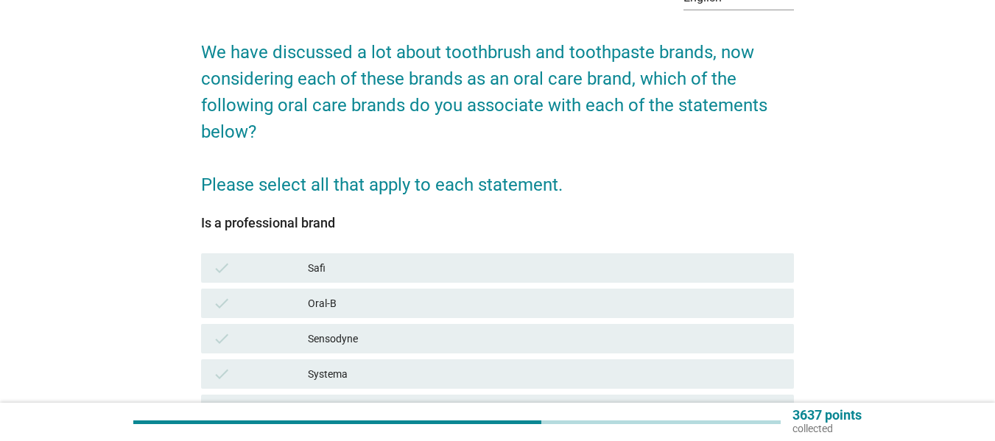
scroll to position [221, 0]
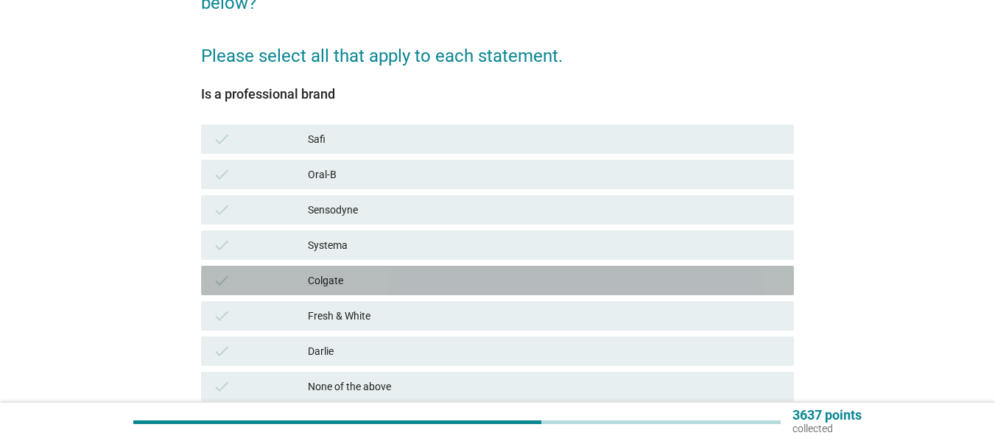
click at [360, 281] on div "Colgate" at bounding box center [545, 281] width 474 height 18
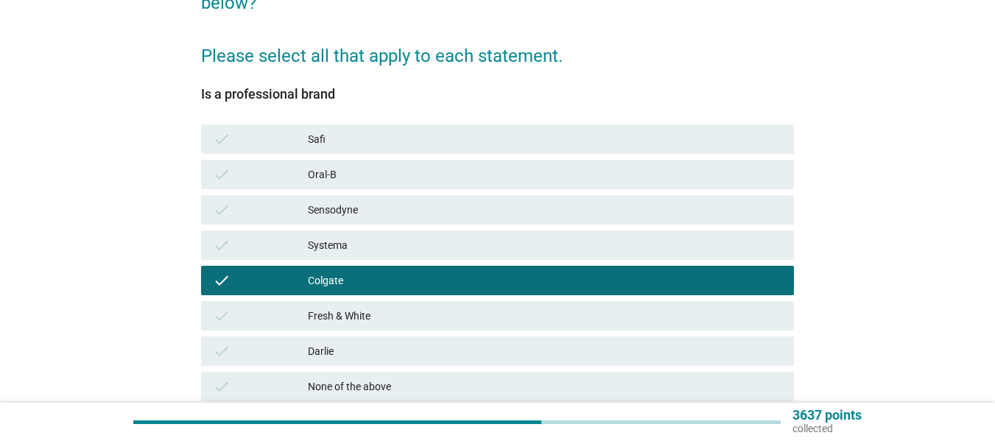
click at [357, 368] on div "check [PERSON_NAME]" at bounding box center [497, 351] width 599 height 35
click at [355, 357] on div "Darlie" at bounding box center [545, 352] width 474 height 18
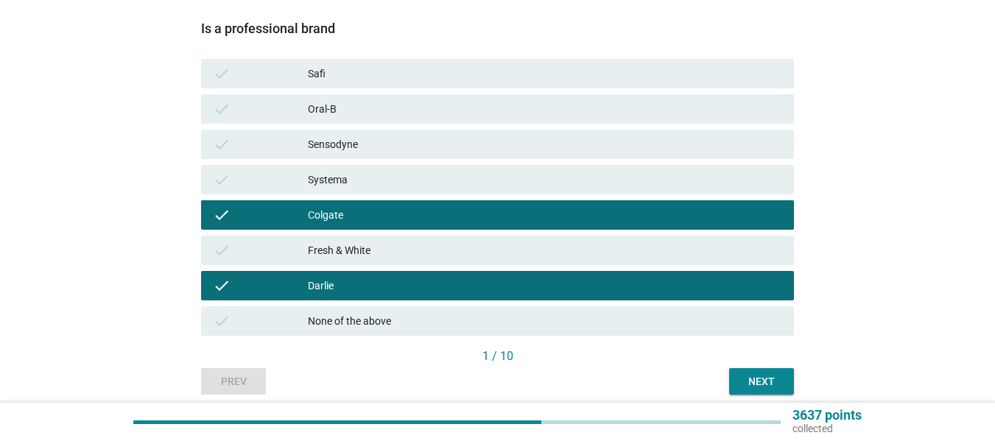
scroll to position [345, 0]
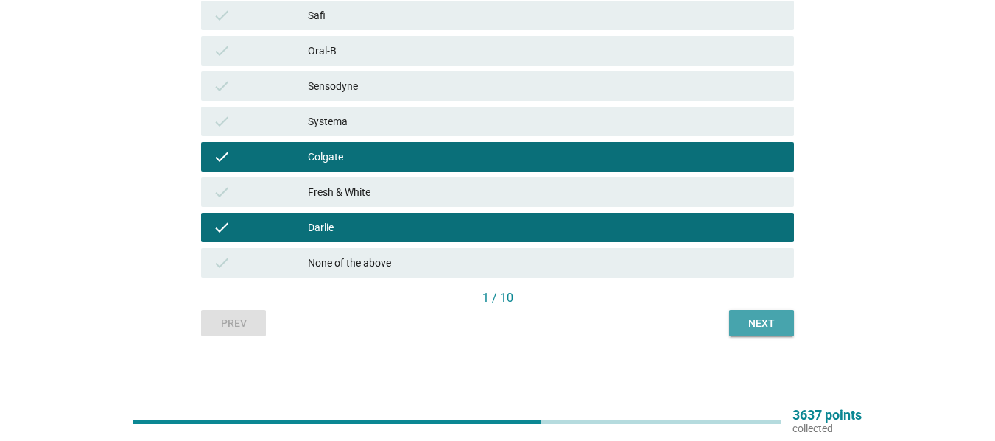
click at [771, 325] on div "Next" at bounding box center [761, 323] width 41 height 15
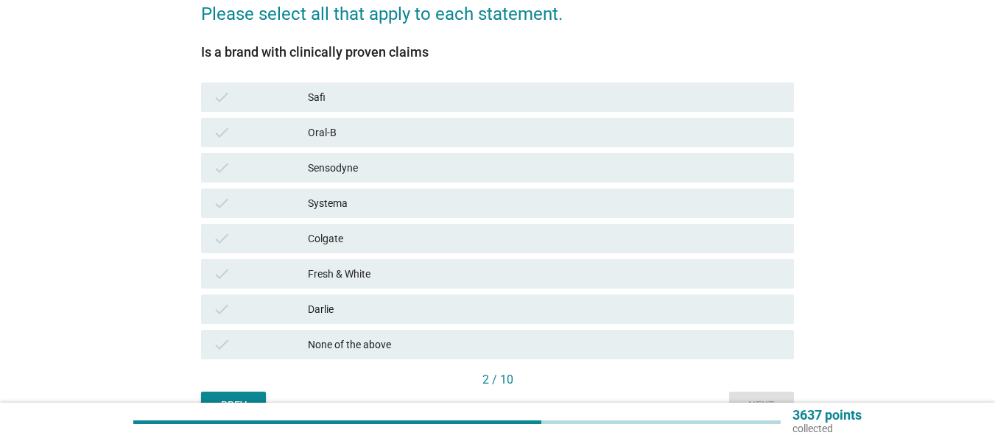
scroll to position [295, 0]
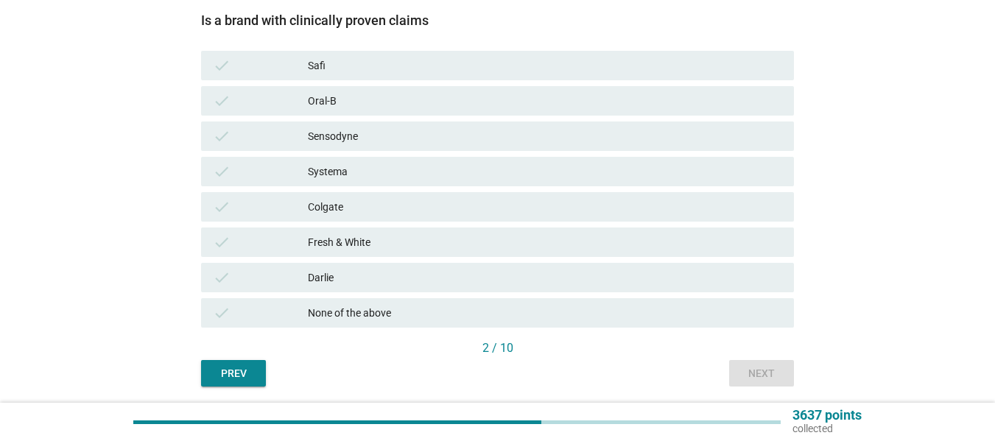
click at [334, 276] on div "Darlie" at bounding box center [545, 278] width 474 height 18
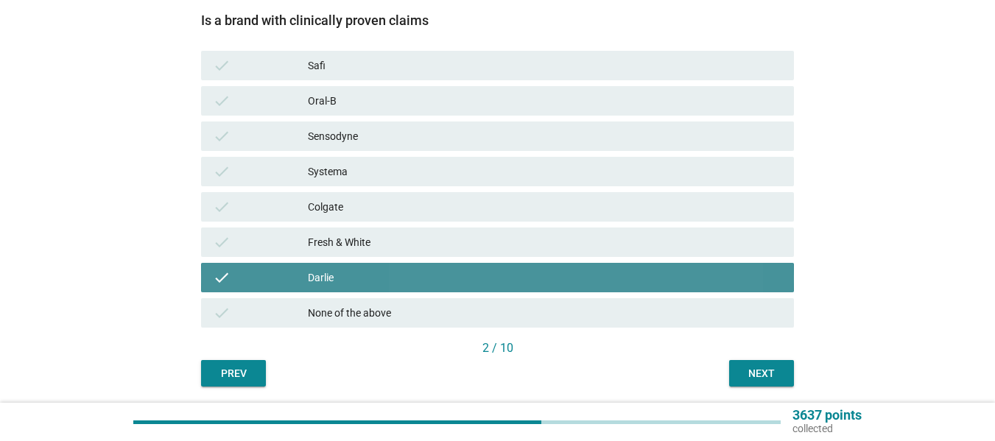
click at [353, 189] on div "check Colgate" at bounding box center [497, 206] width 599 height 35
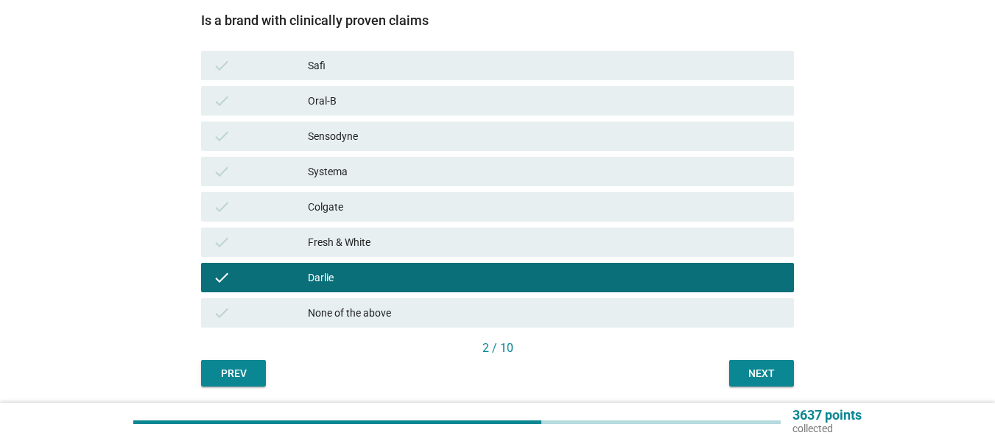
click at [362, 196] on div "check Colgate" at bounding box center [497, 206] width 593 height 29
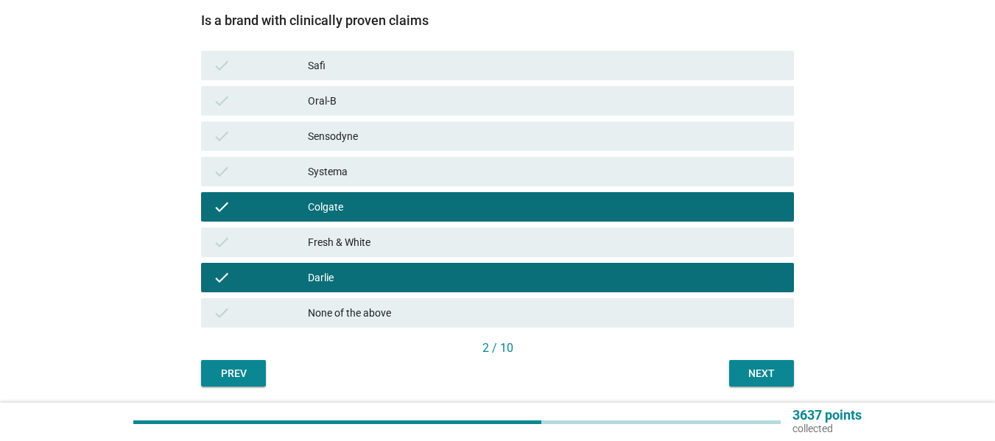
click at [768, 376] on div "Next" at bounding box center [761, 373] width 41 height 15
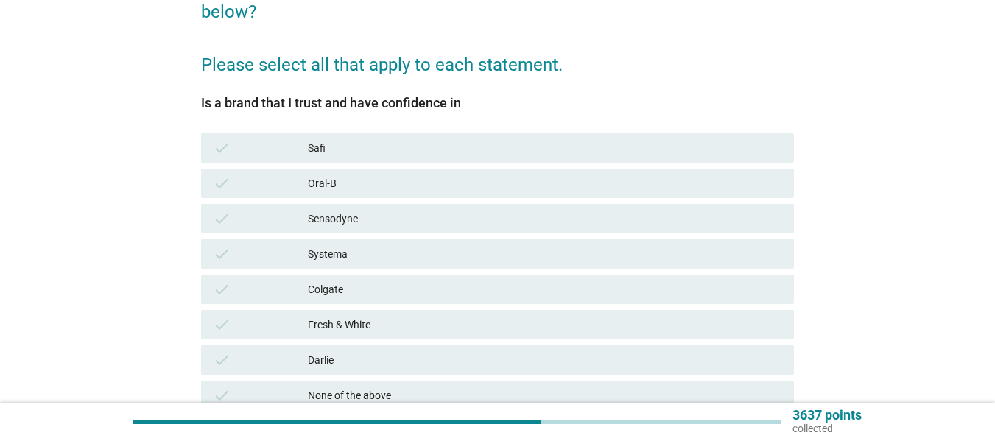
scroll to position [221, 0]
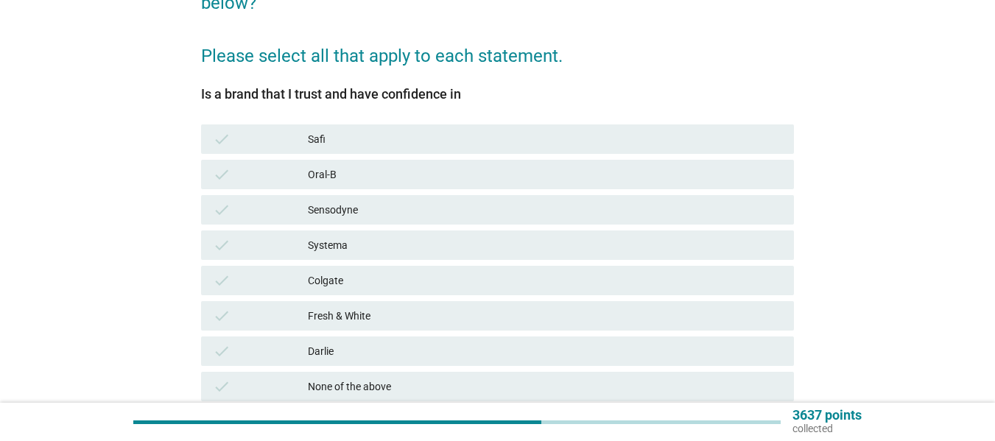
click at [349, 175] on div "Oral-B" at bounding box center [545, 175] width 474 height 18
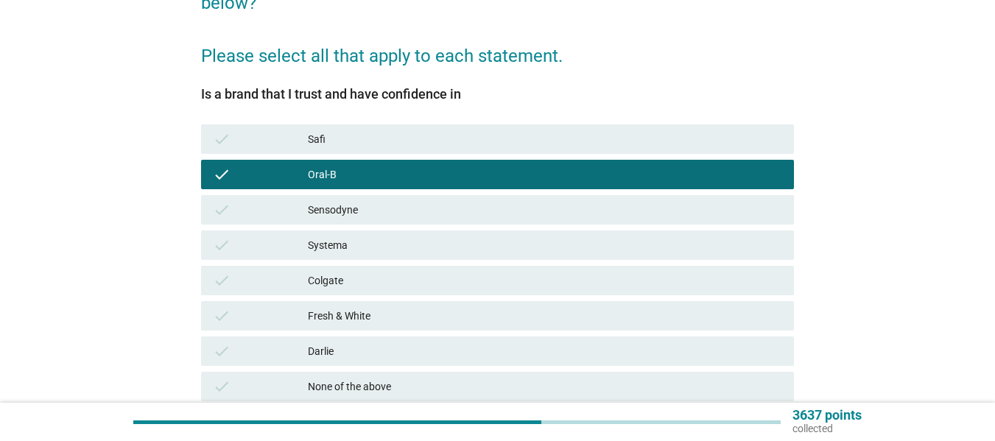
click at [346, 286] on div "Colgate" at bounding box center [545, 281] width 474 height 18
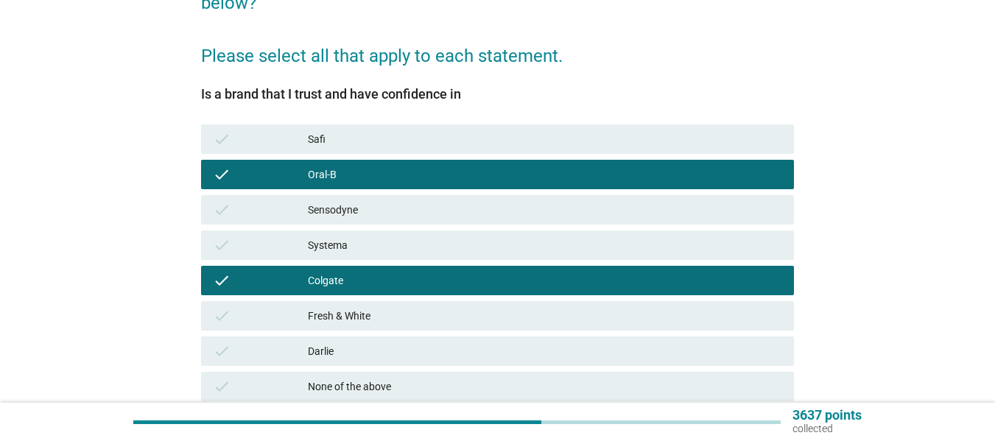
click at [357, 340] on div "check [PERSON_NAME]" at bounding box center [497, 351] width 593 height 29
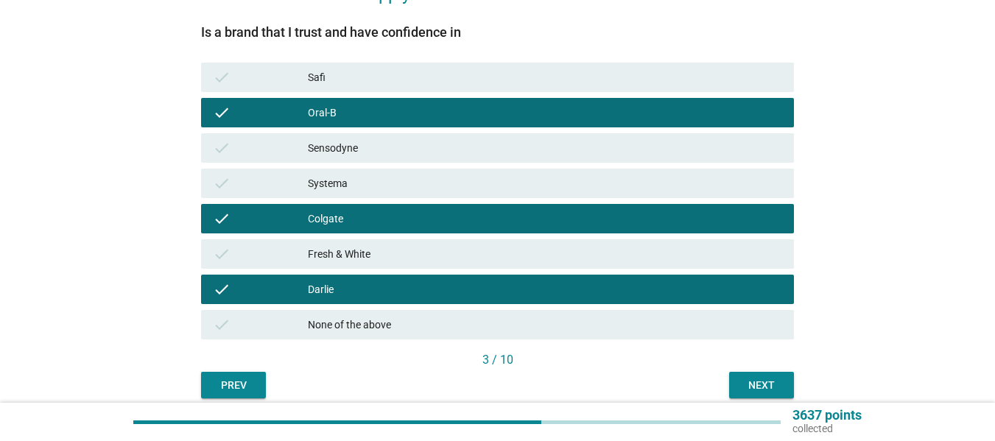
scroll to position [345, 0]
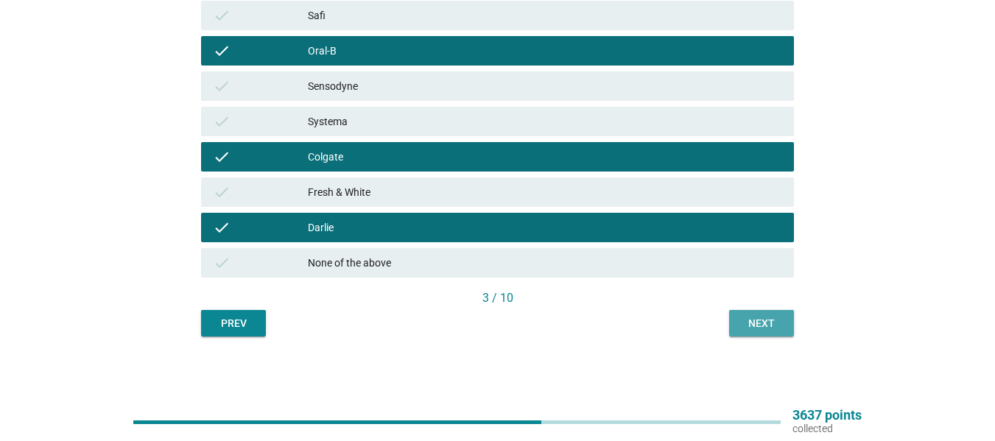
click at [752, 331] on div "Next" at bounding box center [761, 323] width 41 height 15
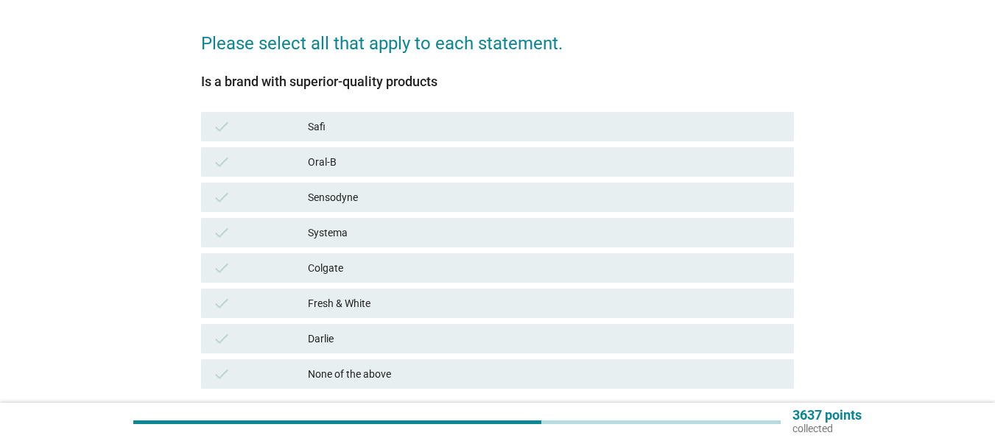
scroll to position [295, 0]
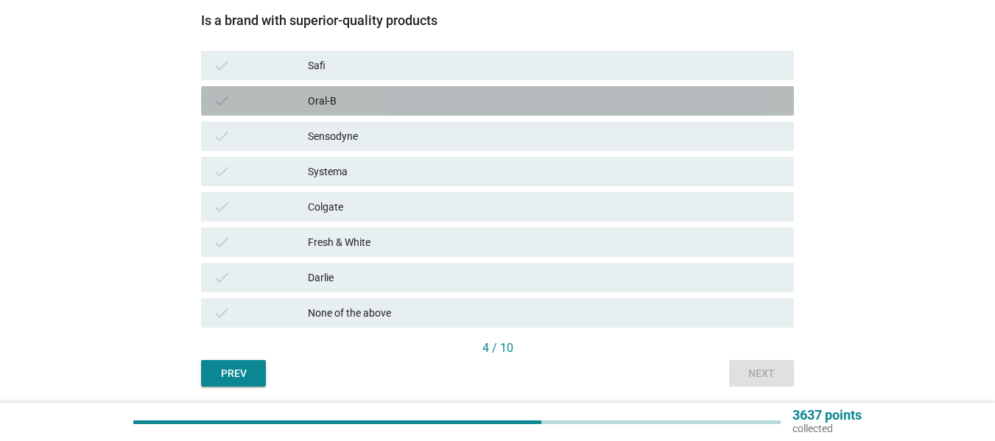
click at [323, 105] on div "Oral-B" at bounding box center [545, 101] width 474 height 18
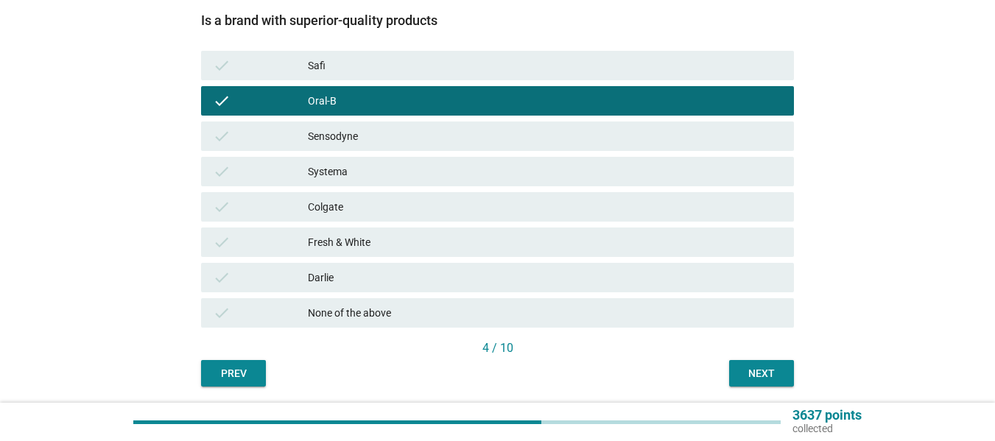
click at [326, 139] on div "Sensodyne" at bounding box center [545, 136] width 474 height 18
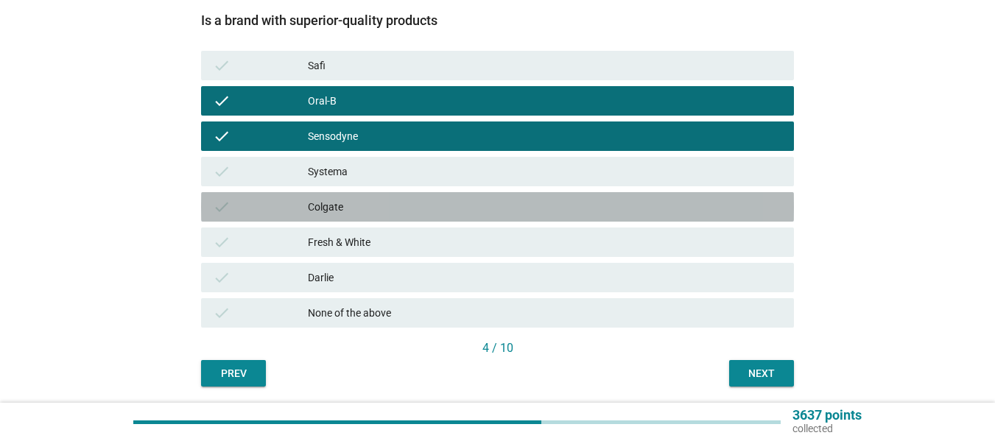
click at [326, 220] on div "check Colgate" at bounding box center [497, 206] width 593 height 29
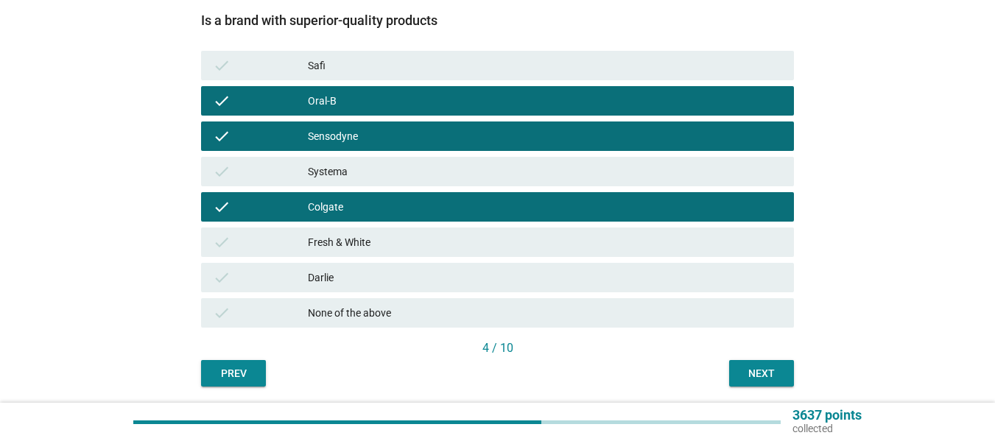
click at [328, 272] on div "Darlie" at bounding box center [545, 278] width 474 height 18
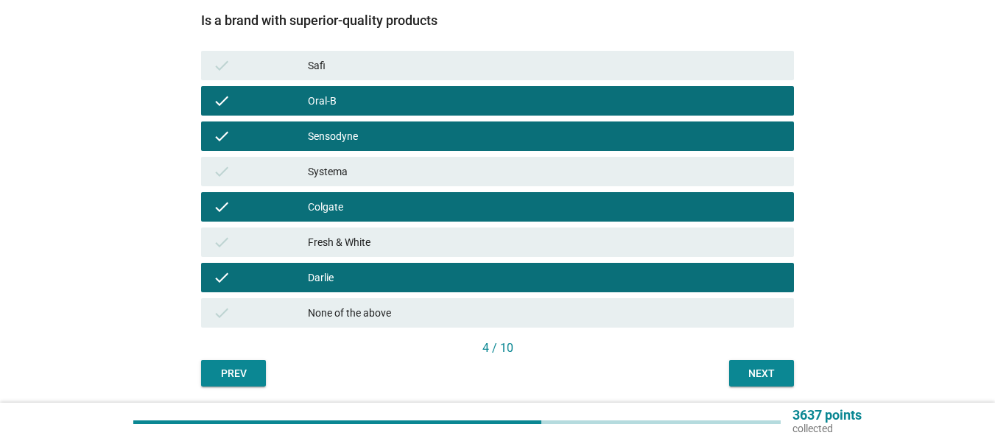
click at [754, 376] on div "Next" at bounding box center [761, 373] width 41 height 15
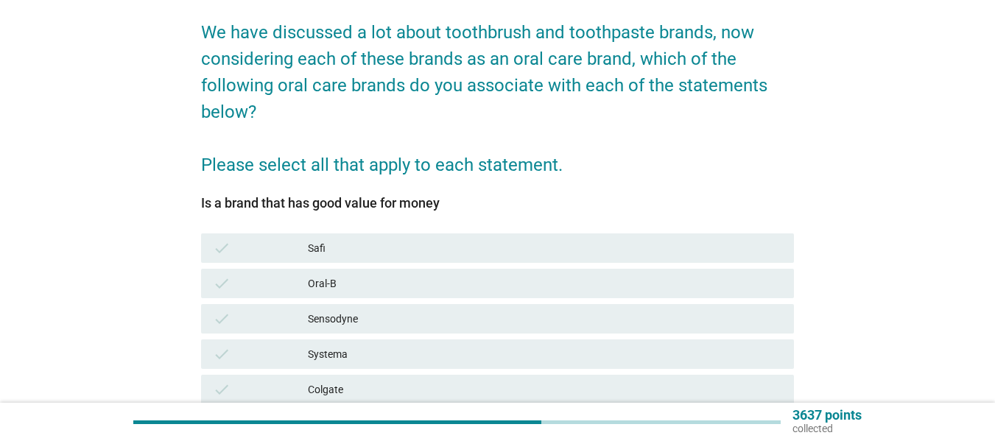
scroll to position [0, 0]
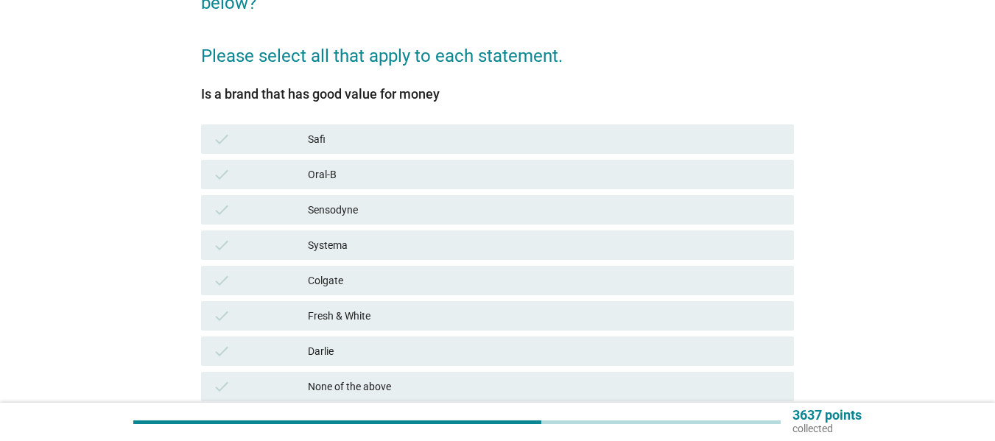
click at [350, 158] on div "check Oral-B" at bounding box center [497, 174] width 599 height 35
click at [348, 142] on div "Safi" at bounding box center [545, 139] width 474 height 18
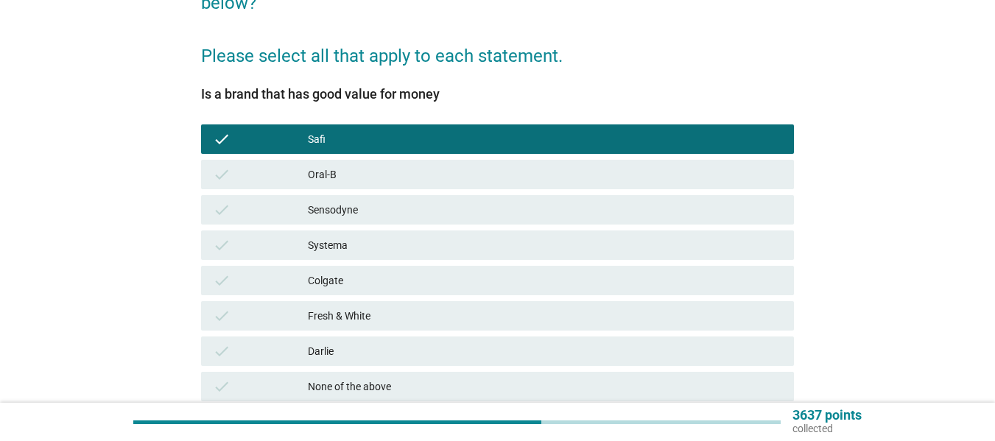
click at [348, 286] on div "Colgate" at bounding box center [545, 281] width 474 height 18
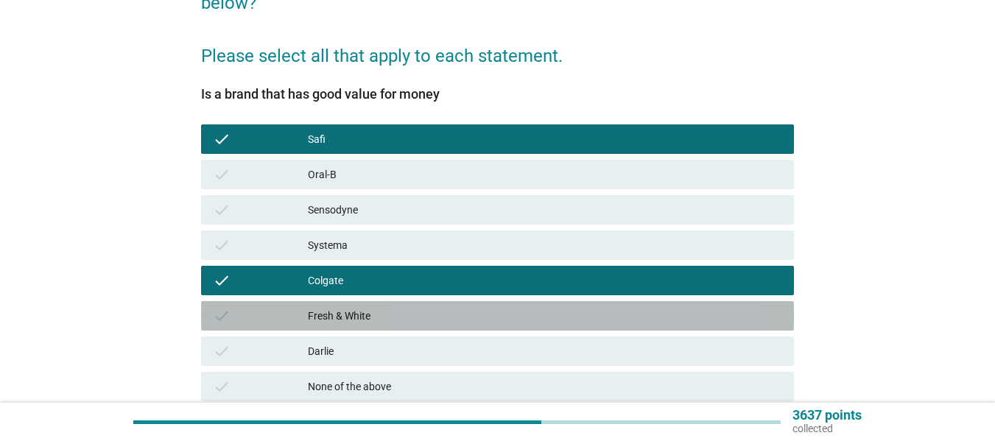
click at [349, 309] on div "Fresh & White" at bounding box center [545, 316] width 474 height 18
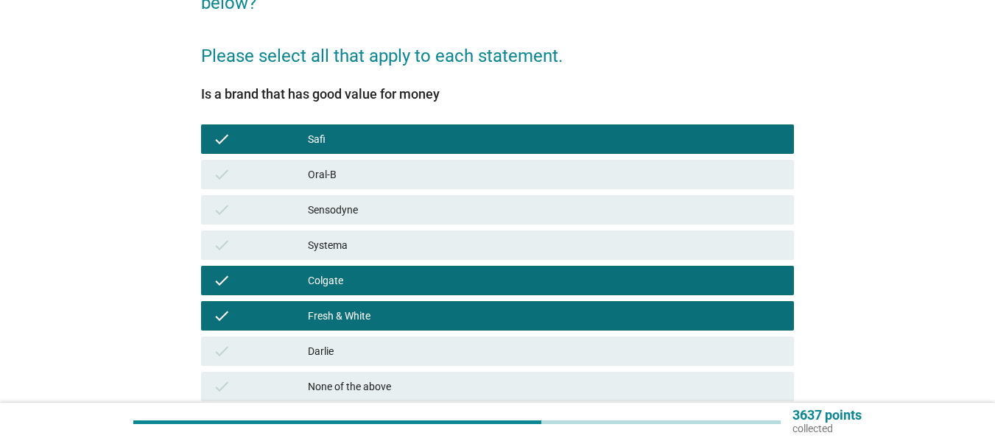
click at [349, 332] on div "check Fresh & White" at bounding box center [497, 315] width 599 height 35
click at [391, 367] on div "check [PERSON_NAME]" at bounding box center [497, 351] width 599 height 35
click at [481, 357] on div "Darlie" at bounding box center [545, 352] width 474 height 18
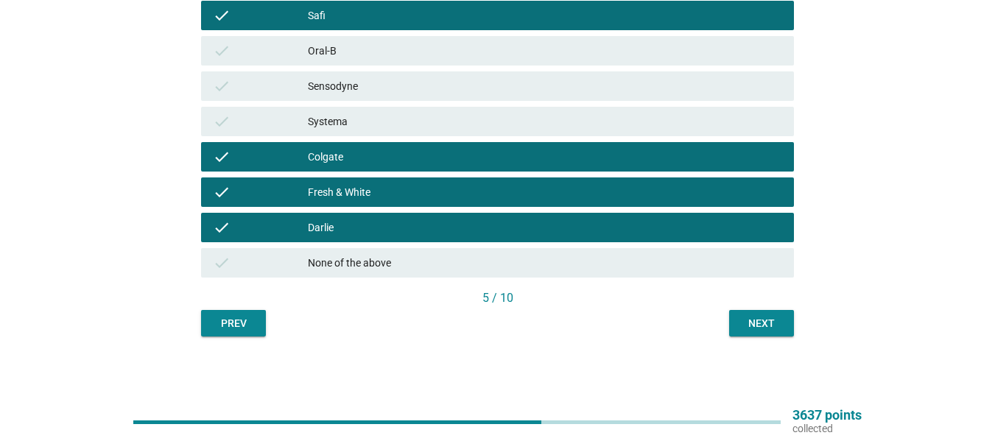
click at [760, 319] on div "Next" at bounding box center [761, 323] width 41 height 15
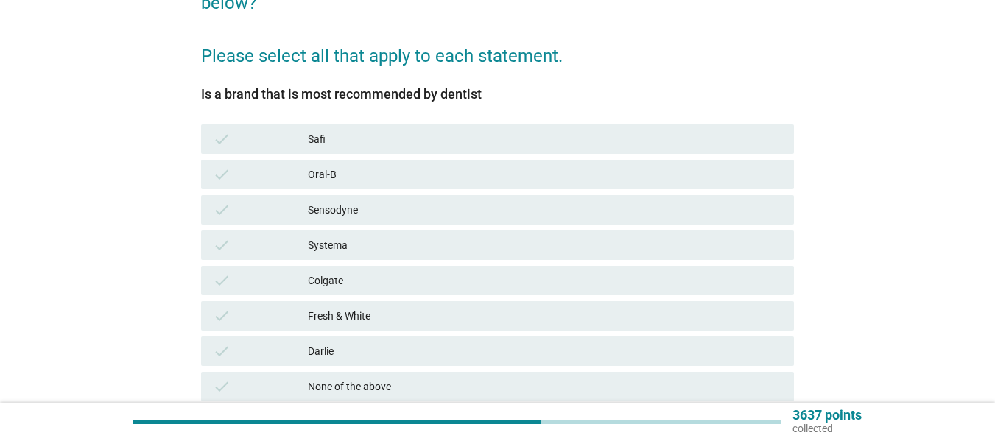
click at [296, 161] on div "check Oral-B" at bounding box center [497, 174] width 593 height 29
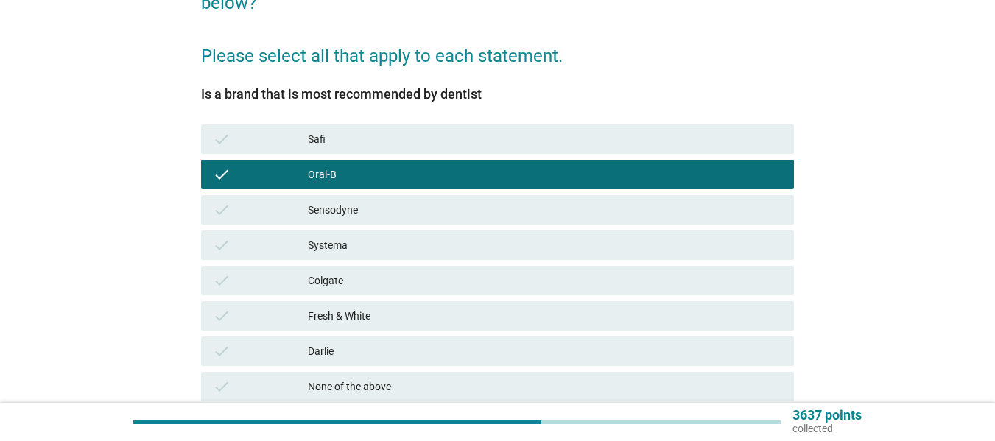
click at [326, 270] on div "check Colgate" at bounding box center [497, 280] width 593 height 29
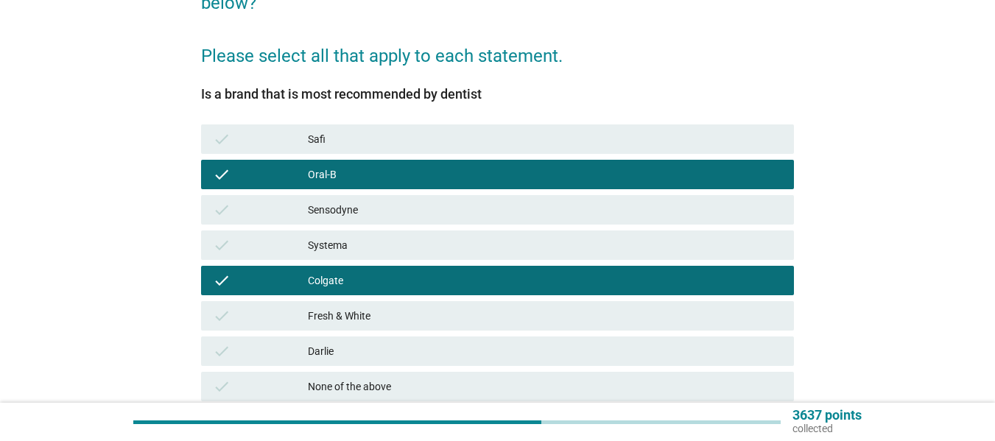
click at [332, 348] on div "Darlie" at bounding box center [545, 352] width 474 height 18
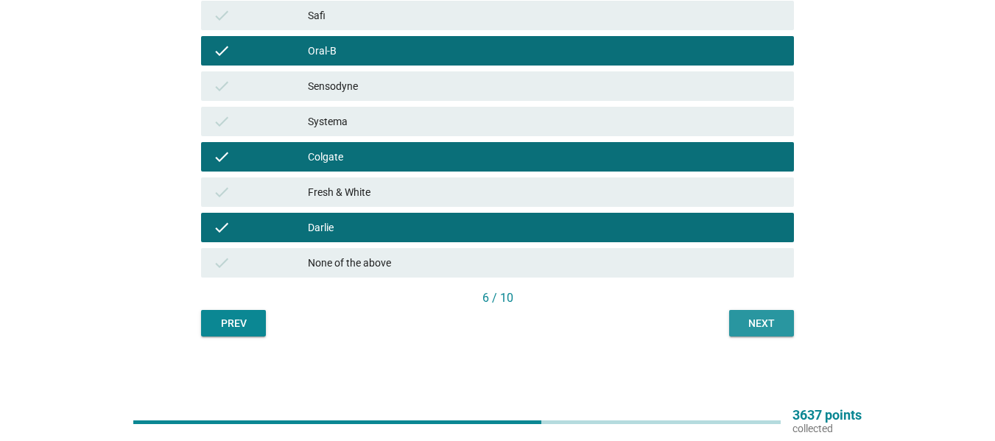
click at [747, 329] on div "Next" at bounding box center [761, 323] width 41 height 15
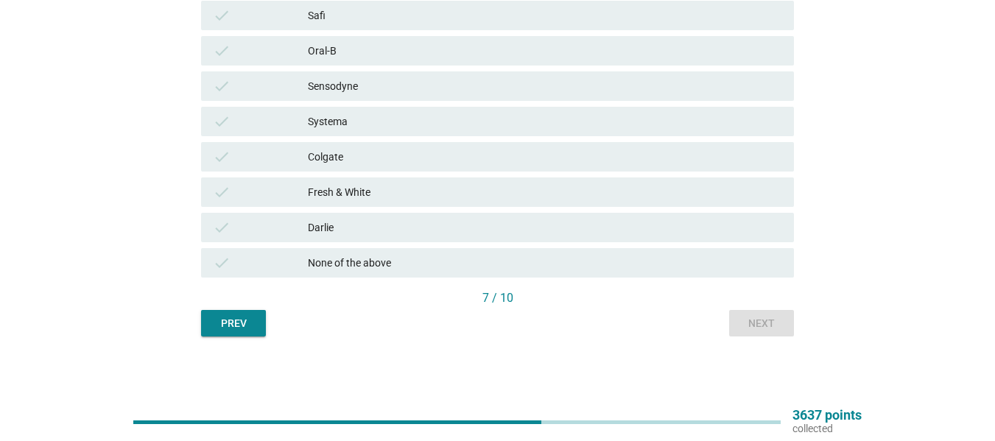
click at [339, 230] on div "Darlie" at bounding box center [545, 228] width 474 height 18
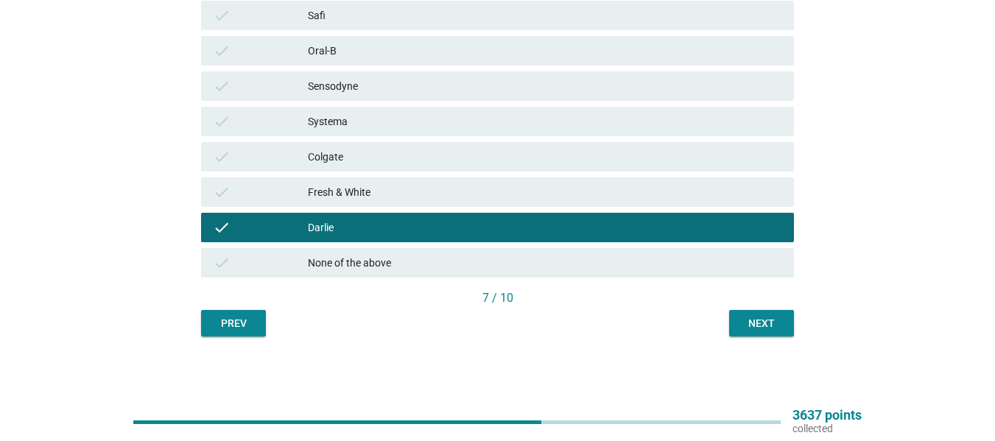
click at [340, 151] on div "Colgate" at bounding box center [545, 157] width 474 height 18
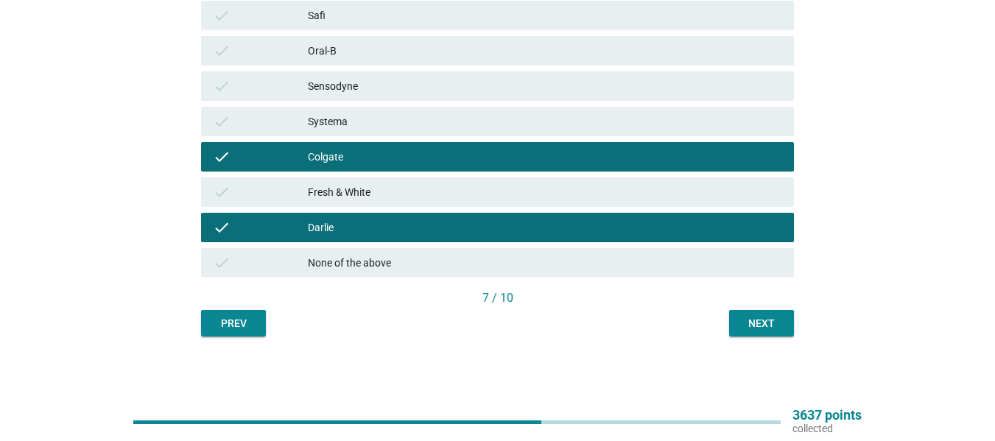
click at [757, 326] on div "Next" at bounding box center [761, 323] width 41 height 15
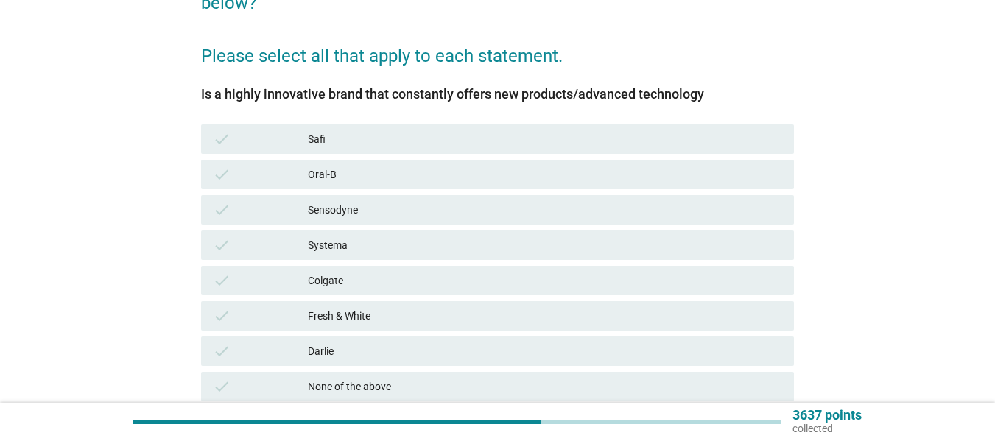
click at [315, 179] on div "Oral-B" at bounding box center [545, 175] width 474 height 18
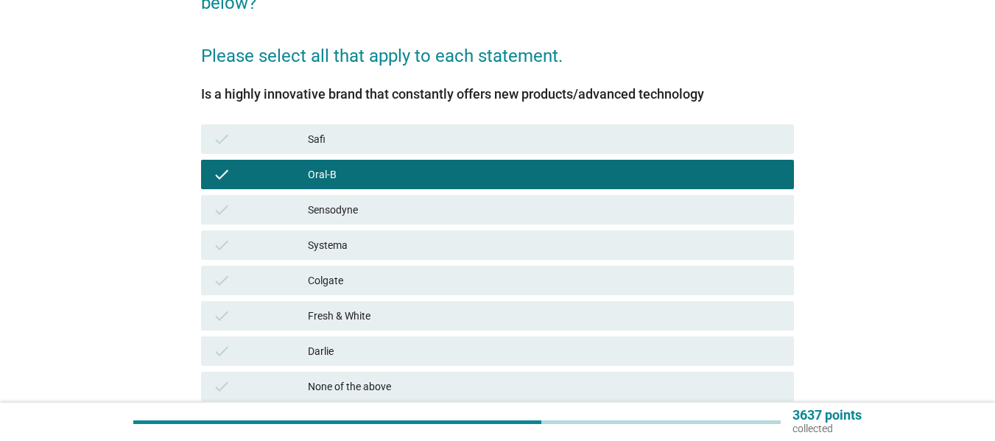
click at [322, 277] on div "Colgate" at bounding box center [545, 281] width 474 height 18
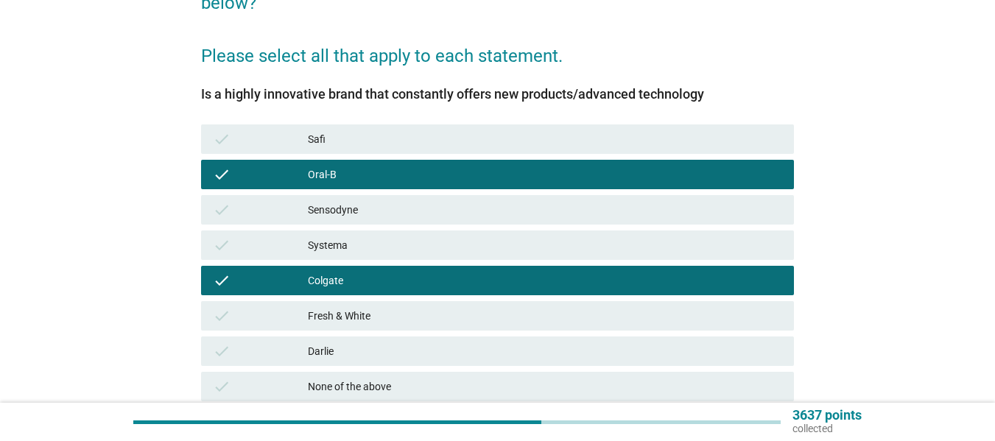
click at [329, 331] on div "check Fresh & White" at bounding box center [497, 315] width 599 height 35
click at [328, 295] on div "check Colgate" at bounding box center [497, 280] width 599 height 35
click at [329, 310] on div "Fresh & White" at bounding box center [545, 316] width 474 height 18
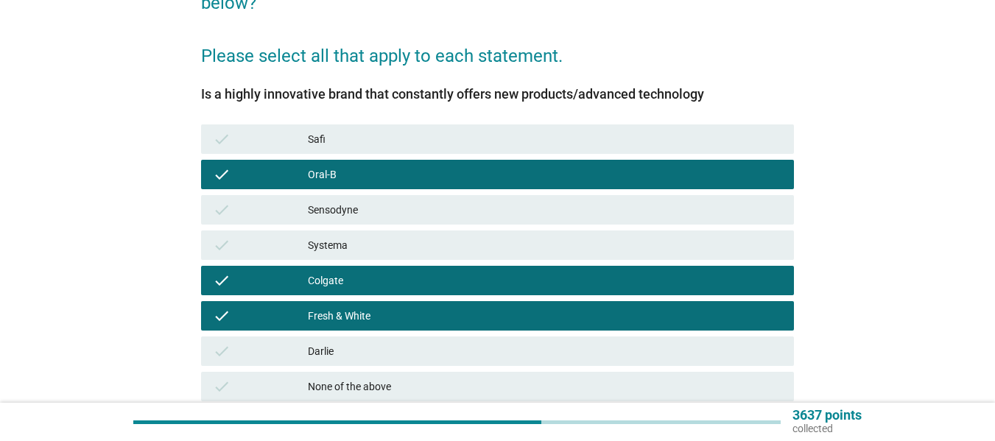
click at [337, 234] on div "check Systema" at bounding box center [497, 245] width 593 height 29
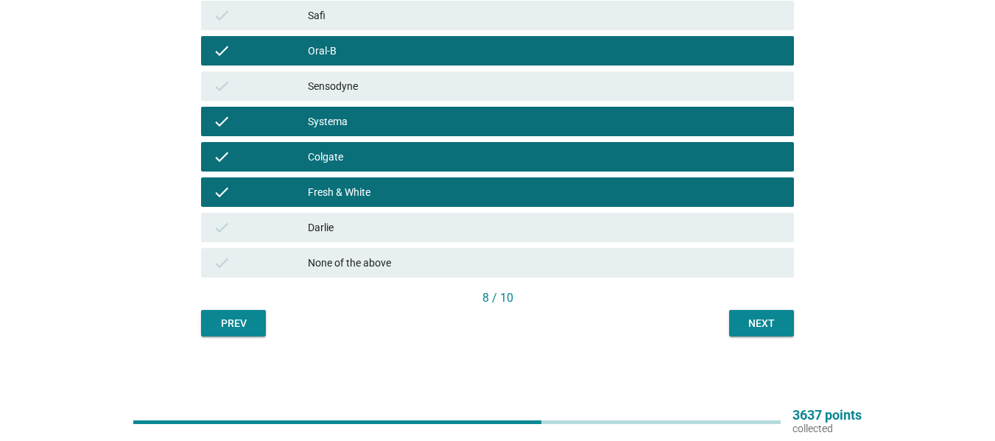
click at [810, 316] on div "English arrow_drop_down We have discussed a lot about toothbrush and toothpaste…" at bounding box center [497, 29] width 925 height 639
click at [757, 320] on div "Next" at bounding box center [761, 323] width 41 height 15
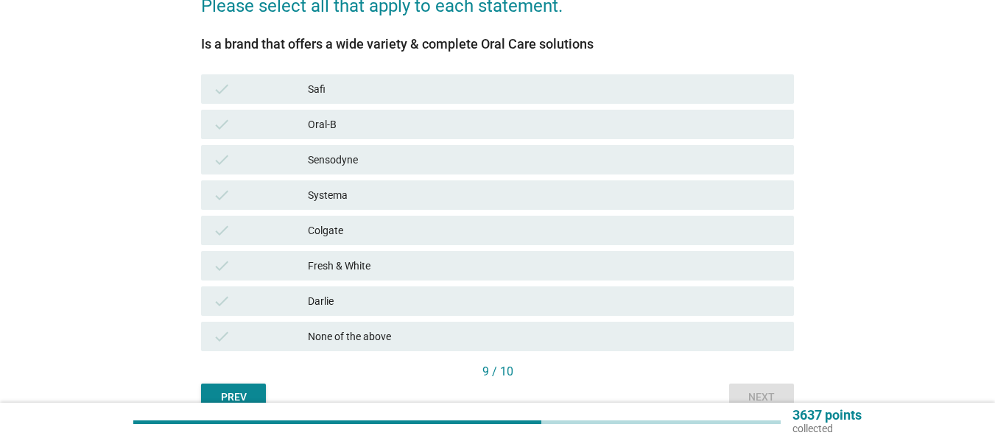
click at [338, 138] on div "check Oral-B" at bounding box center [497, 124] width 593 height 29
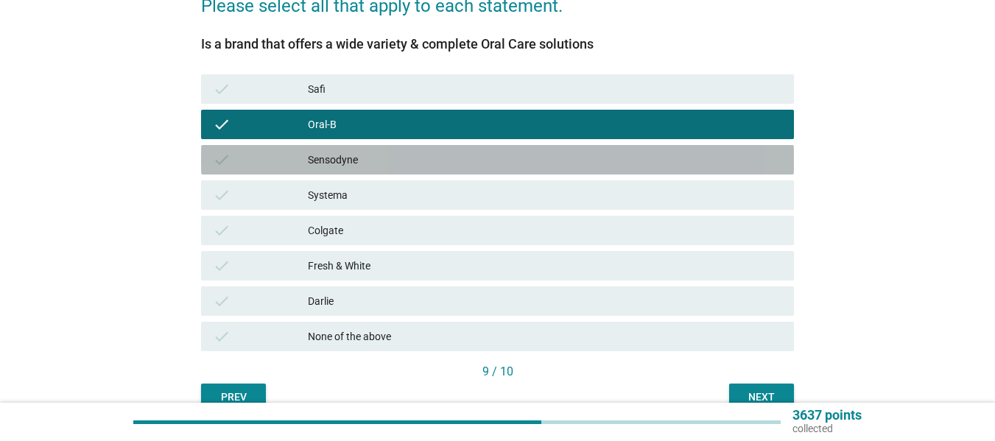
click at [340, 161] on div "Sensodyne" at bounding box center [545, 160] width 474 height 18
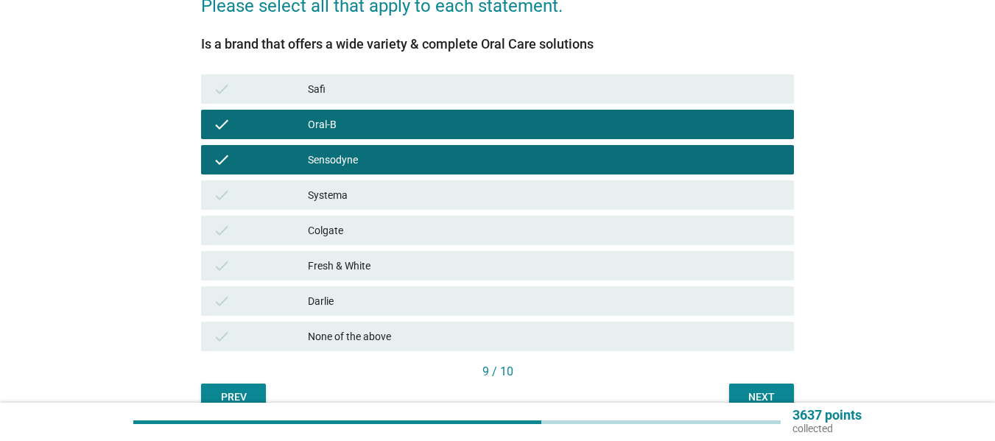
click at [340, 203] on div "Systema" at bounding box center [545, 195] width 474 height 18
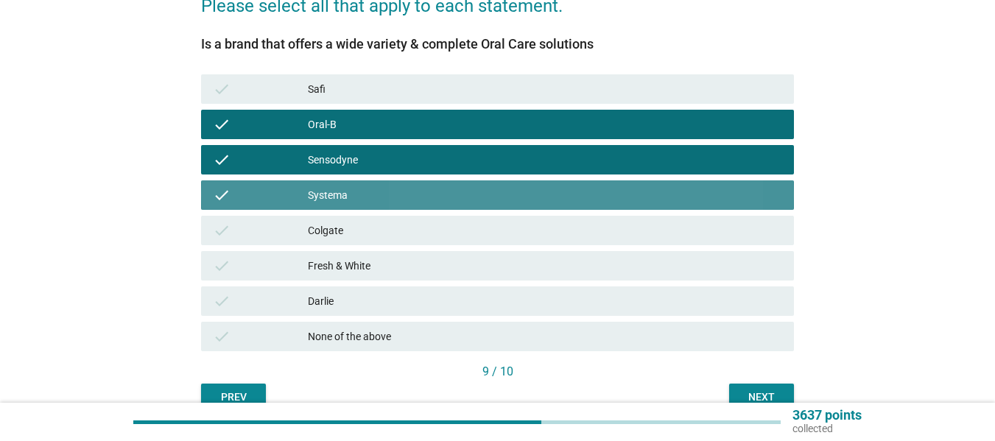
click at [340, 226] on div "Colgate" at bounding box center [545, 231] width 474 height 18
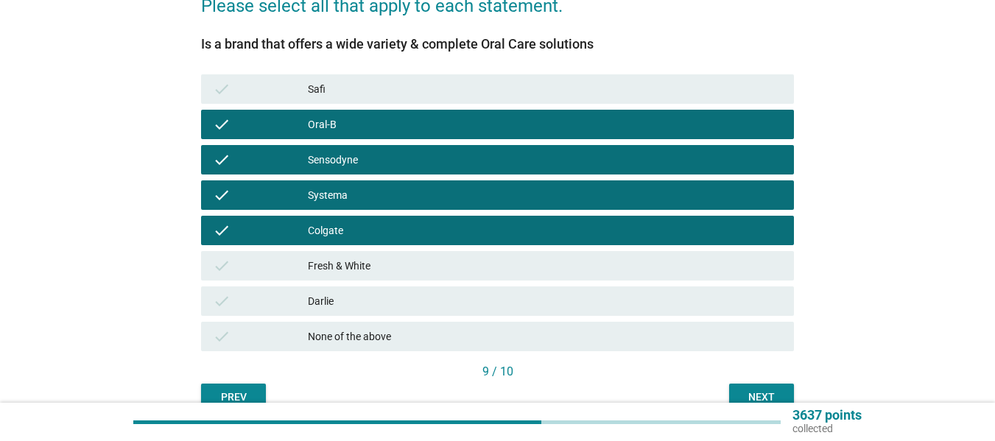
click at [771, 385] on button "Next" at bounding box center [761, 397] width 65 height 27
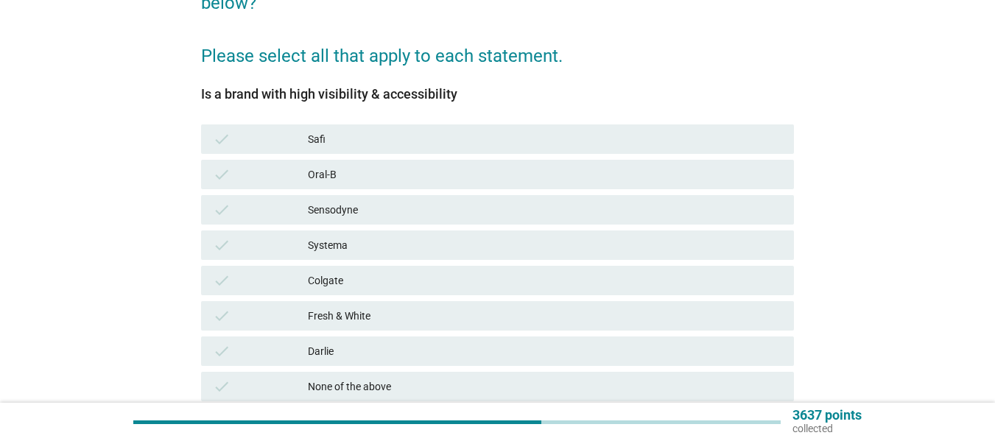
click at [329, 173] on div "Oral-B" at bounding box center [545, 175] width 474 height 18
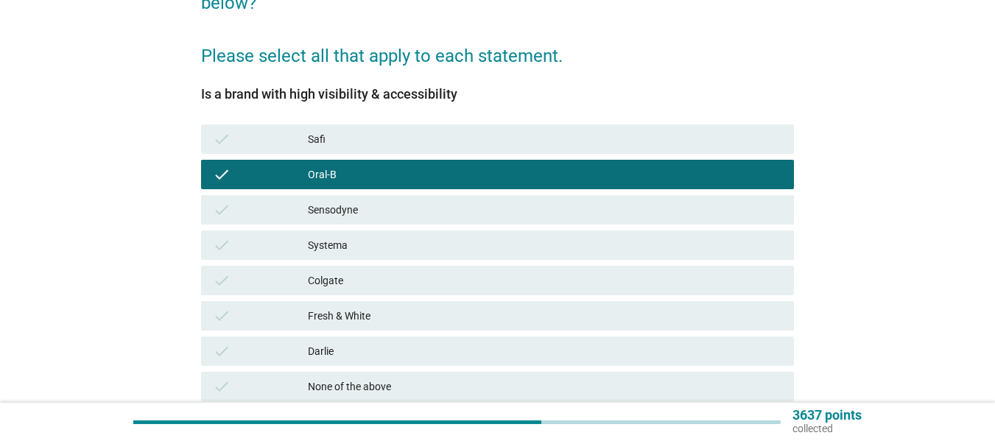
click at [334, 192] on div "check Oral-B" at bounding box center [497, 174] width 599 height 35
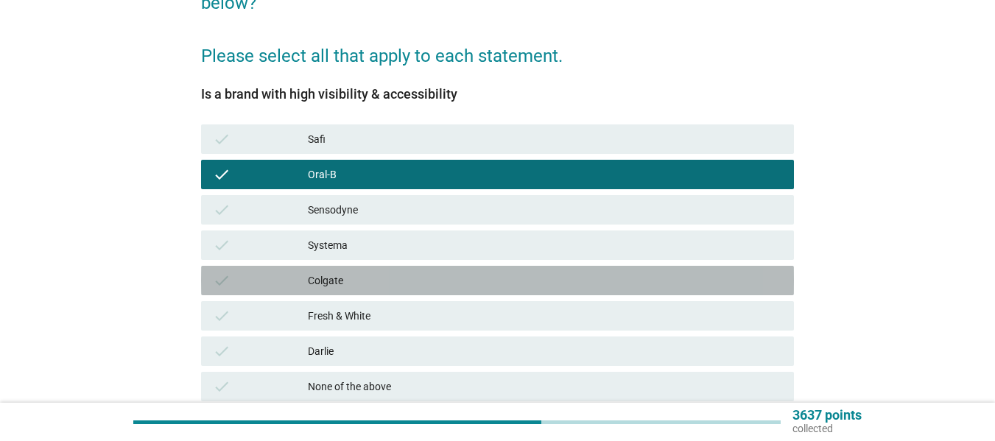
click at [340, 292] on div "check Colgate" at bounding box center [497, 280] width 593 height 29
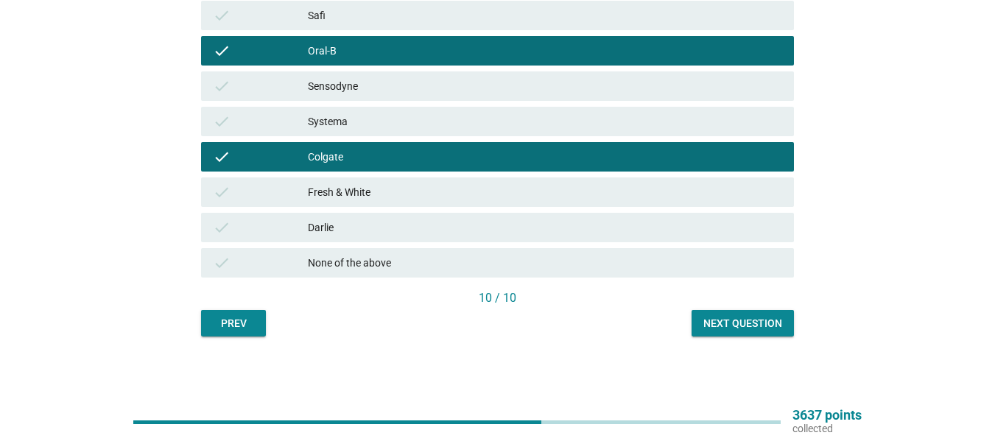
click at [768, 295] on div "10 / 10" at bounding box center [497, 299] width 593 height 18
click at [757, 319] on div "Next question" at bounding box center [743, 323] width 79 height 15
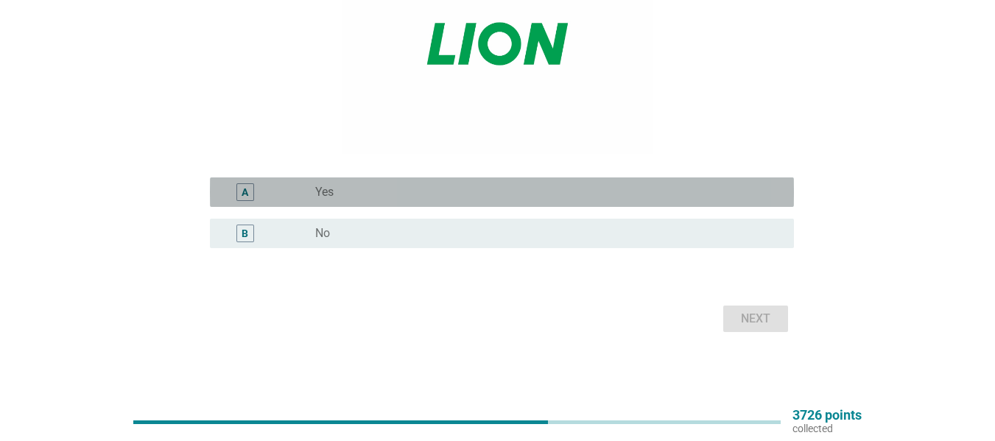
click at [347, 180] on div "A radio_button_unchecked Yes" at bounding box center [502, 192] width 584 height 29
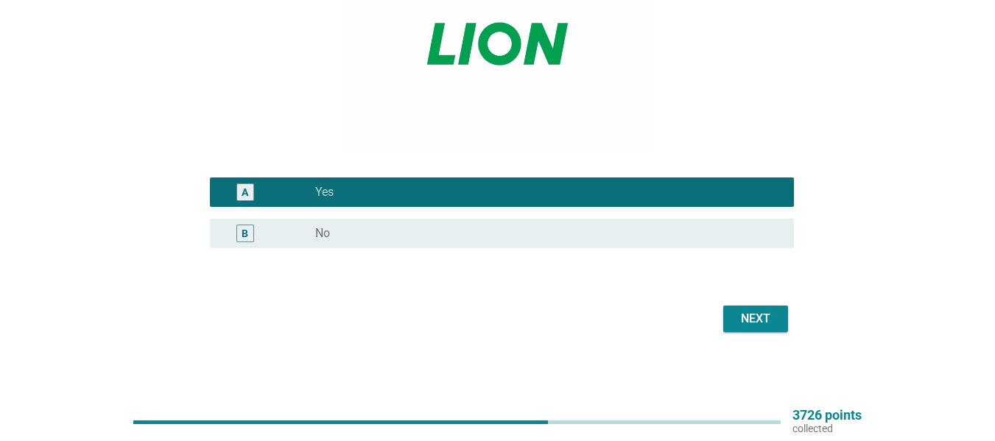
click at [751, 302] on div "Next" at bounding box center [497, 318] width 593 height 35
click at [759, 314] on div "Next" at bounding box center [755, 319] width 41 height 18
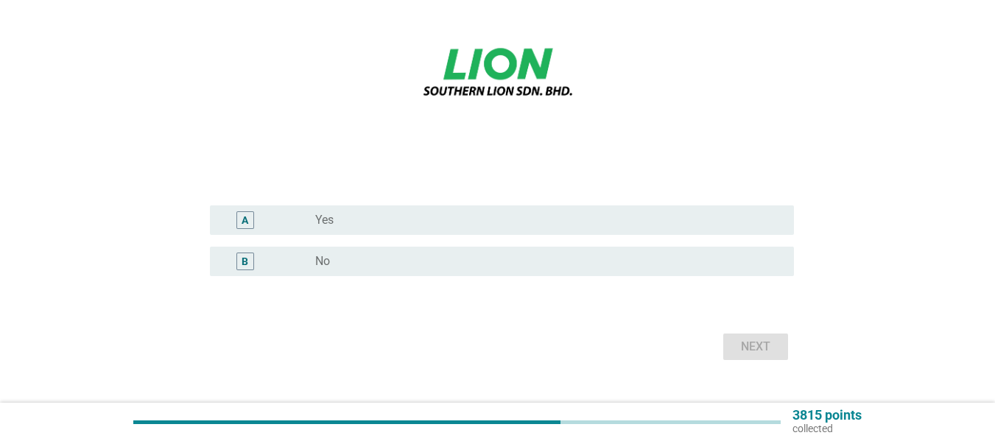
scroll to position [221, 0]
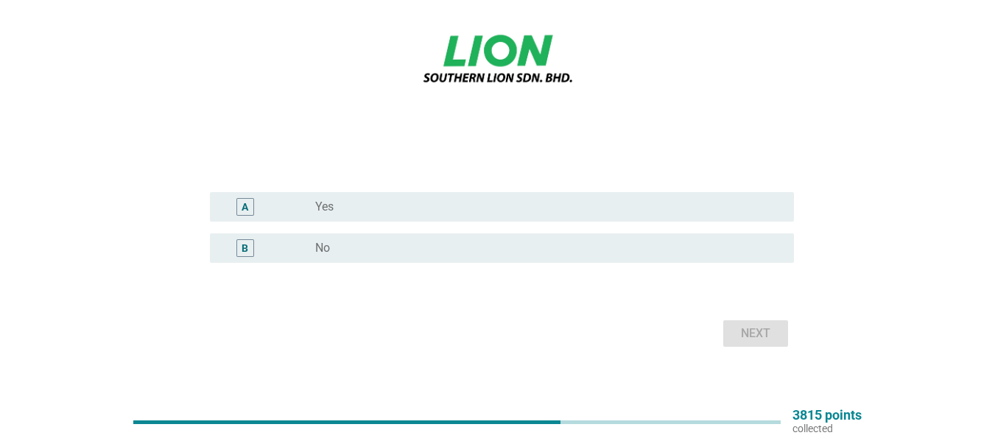
click at [384, 188] on div "A radio_button_unchecked Yes" at bounding box center [497, 206] width 593 height 41
click at [507, 224] on div "A radio_button_unchecked Yes" at bounding box center [497, 206] width 593 height 41
click at [520, 217] on div "A radio_button_unchecked Yes" at bounding box center [502, 206] width 584 height 29
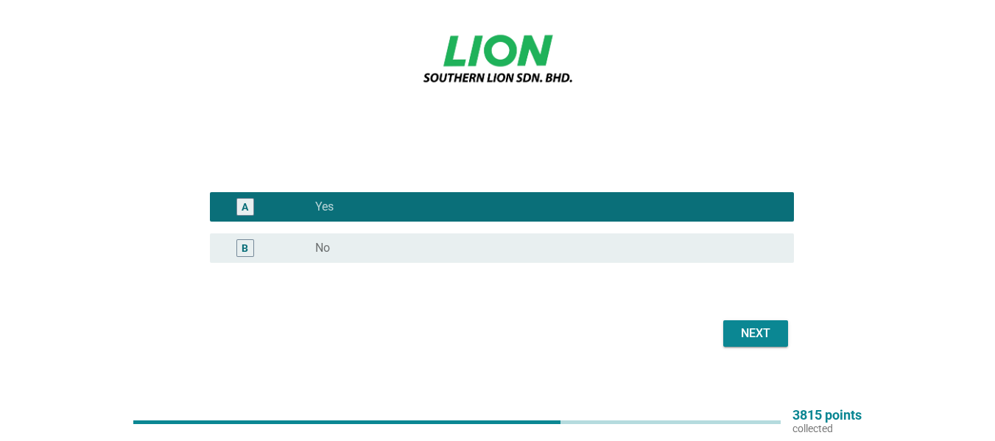
click at [793, 343] on div "Next" at bounding box center [497, 333] width 593 height 35
click at [751, 334] on div "Next" at bounding box center [755, 334] width 41 height 18
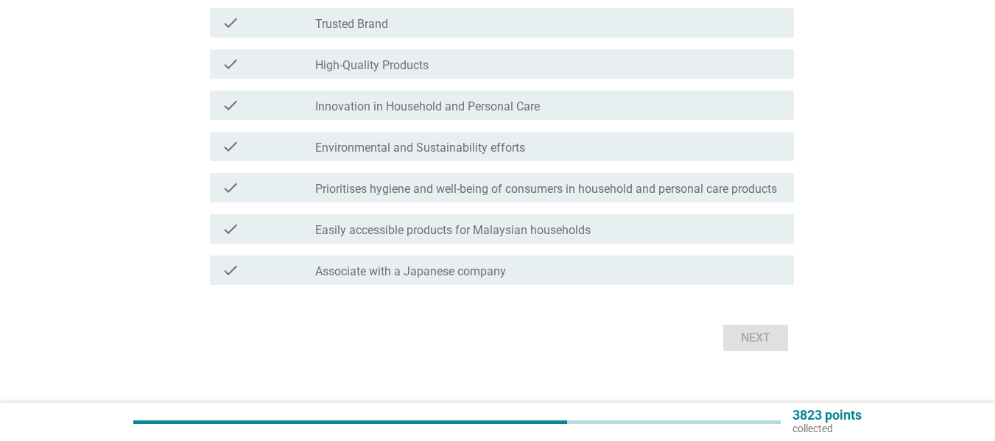
scroll to position [0, 0]
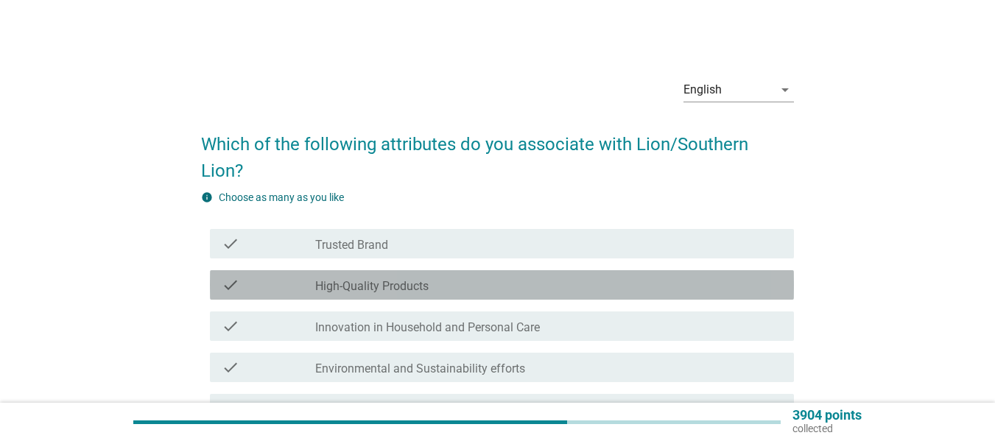
click at [351, 283] on label "High-Quality Products" at bounding box center [371, 286] width 113 height 15
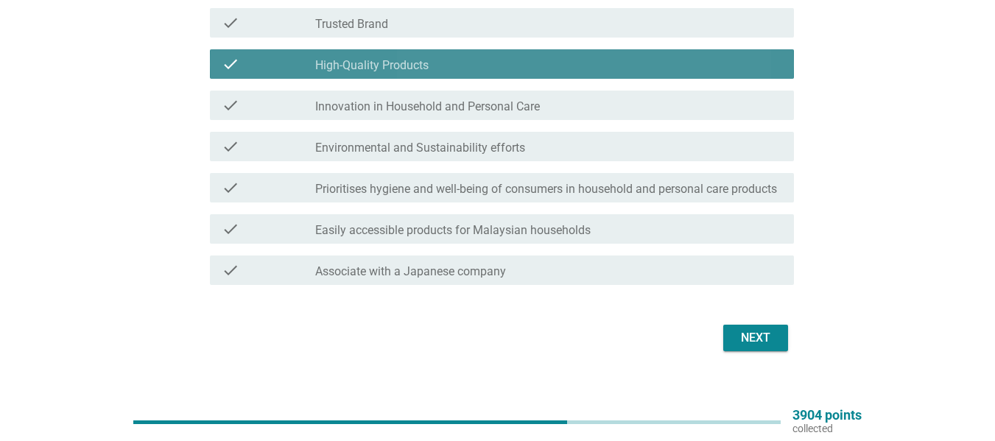
click at [374, 66] on label "High-Quality Products" at bounding box center [371, 65] width 113 height 15
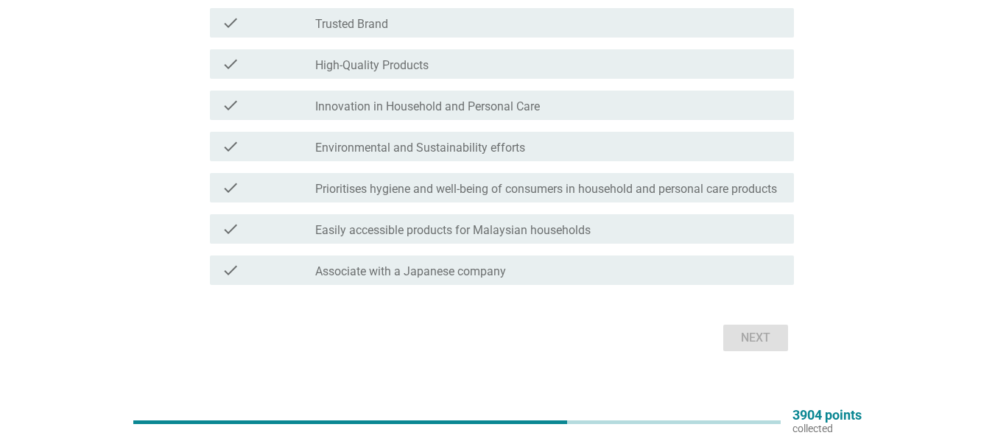
click at [370, 184] on label "Prioritises hygiene and well-being of consumers in household and personal care …" at bounding box center [546, 189] width 462 height 15
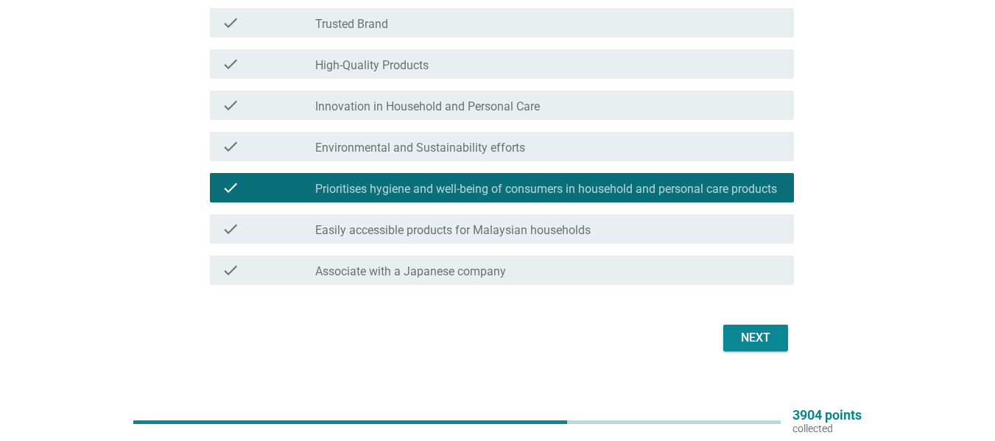
click at [381, 238] on label "Easily accessible products for Malaysian households" at bounding box center [453, 230] width 276 height 15
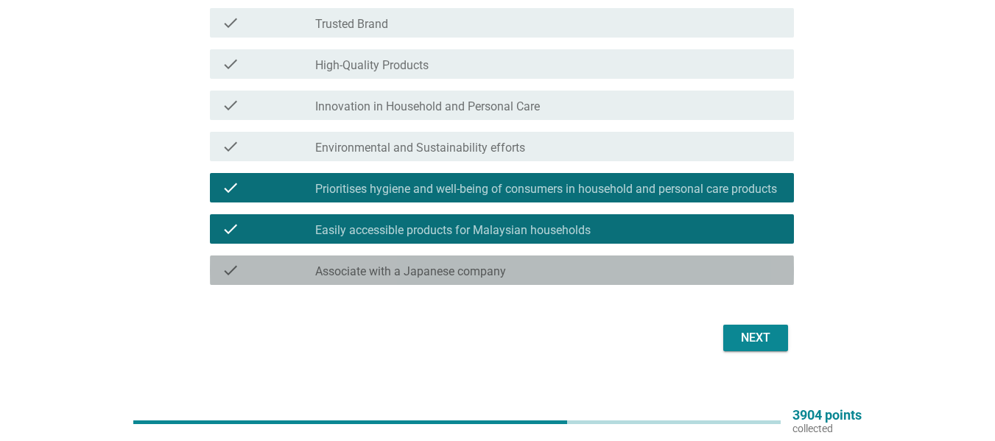
click at [434, 279] on label "Associate with a Japanese company" at bounding box center [410, 271] width 191 height 15
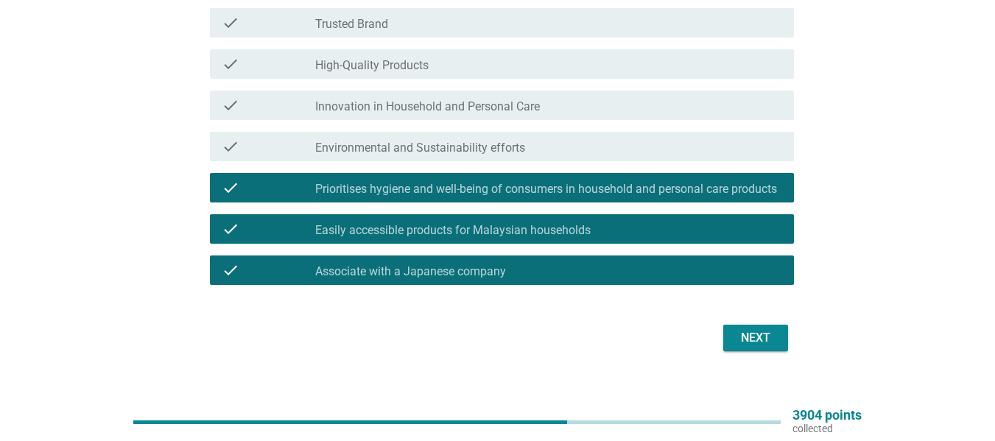
click at [452, 244] on div "check check_box Easily accessible products for Malaysian households" at bounding box center [502, 228] width 584 height 29
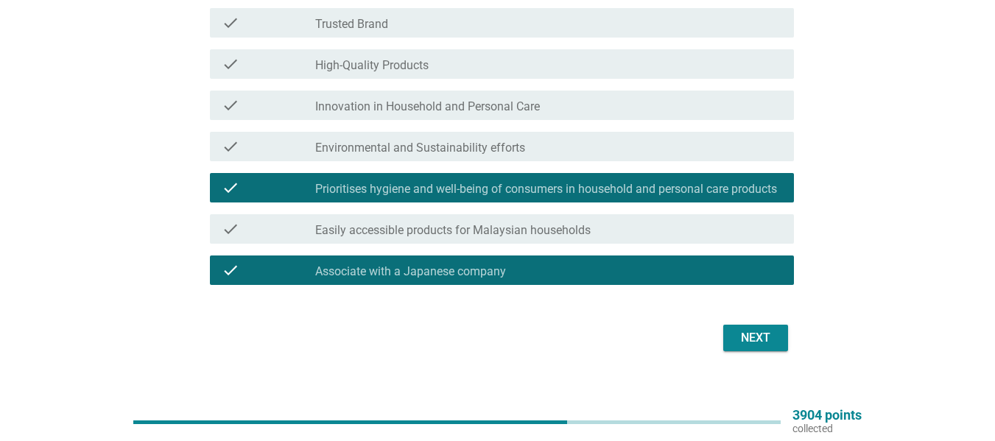
click at [765, 347] on div "Next" at bounding box center [755, 338] width 41 height 18
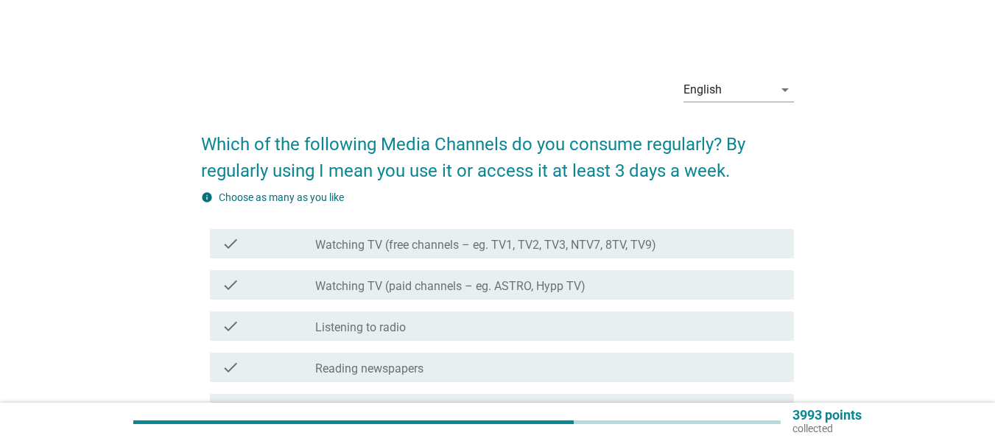
click at [323, 287] on label "Watching TV (paid channels – eg. ASTRO, Hypp TV)" at bounding box center [450, 286] width 270 height 15
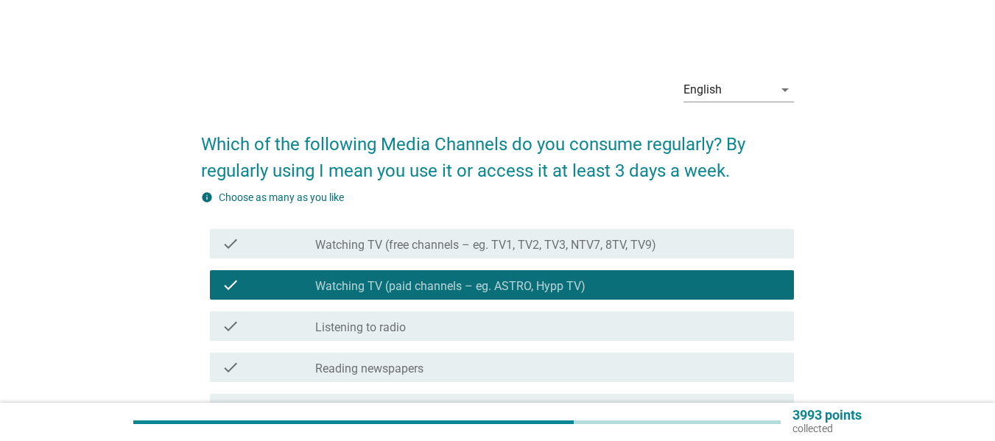
click at [343, 332] on label "Listening to radio" at bounding box center [360, 327] width 91 height 15
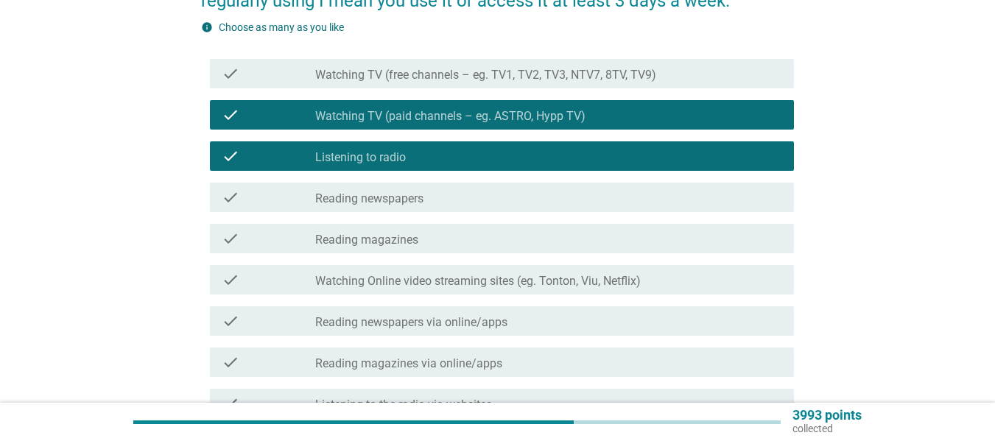
scroll to position [221, 0]
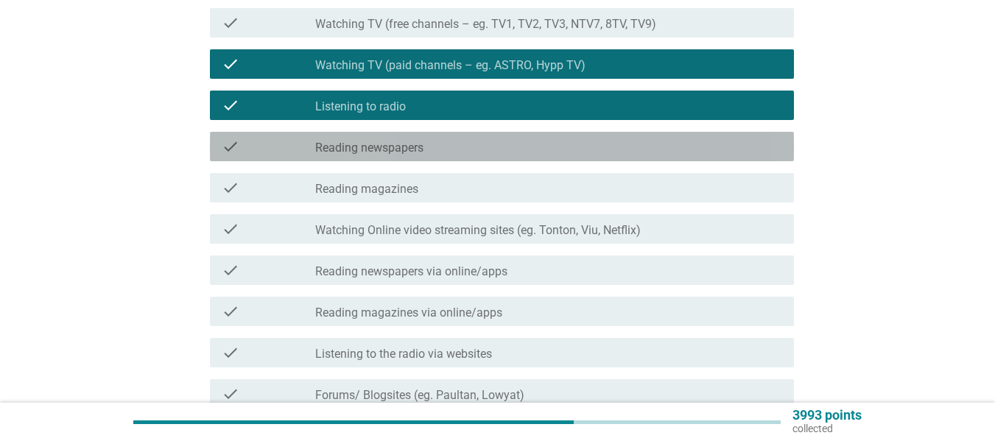
click at [329, 152] on label "Reading newspapers" at bounding box center [369, 148] width 108 height 15
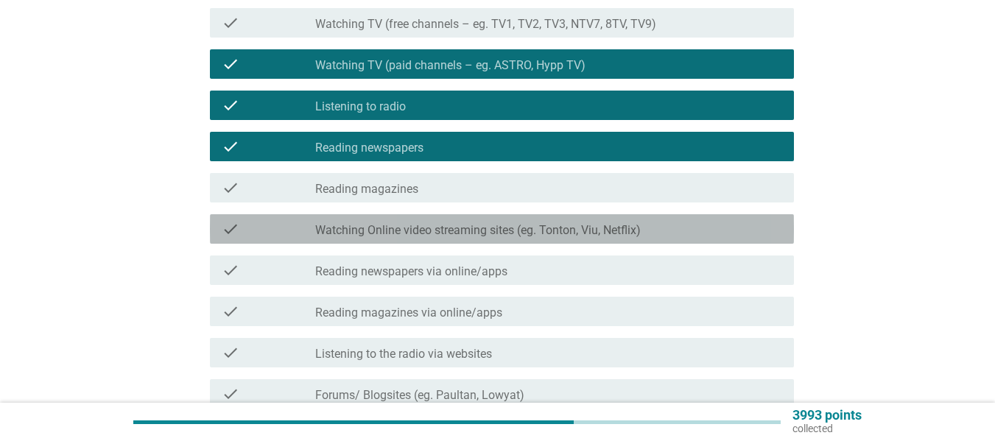
click at [340, 235] on label "Watching Online video streaming sites (eg. Tonton, Viu, Netflix)" at bounding box center [478, 230] width 326 height 15
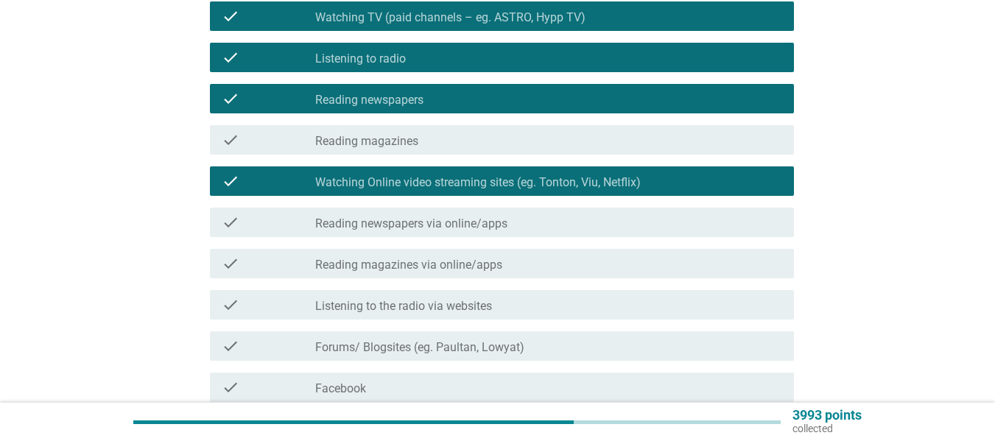
scroll to position [295, 0]
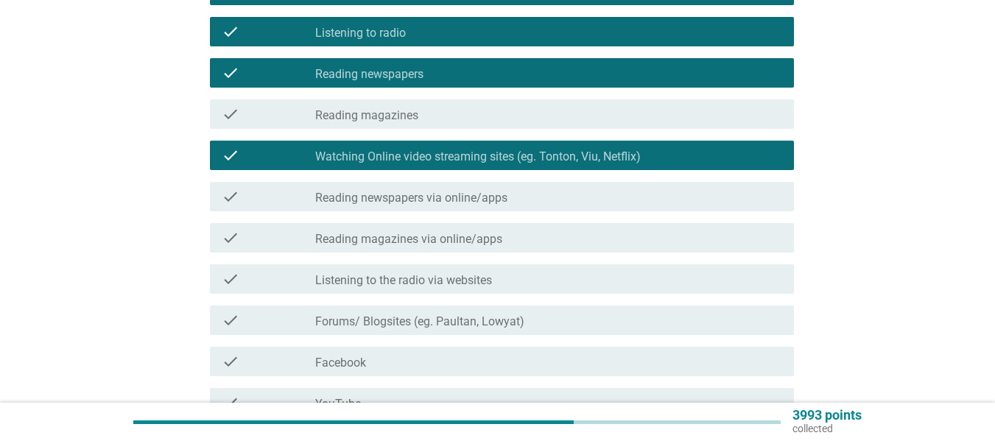
click at [349, 209] on div "check check_box_outline_blank Reading newspapers via online/apps" at bounding box center [502, 196] width 584 height 29
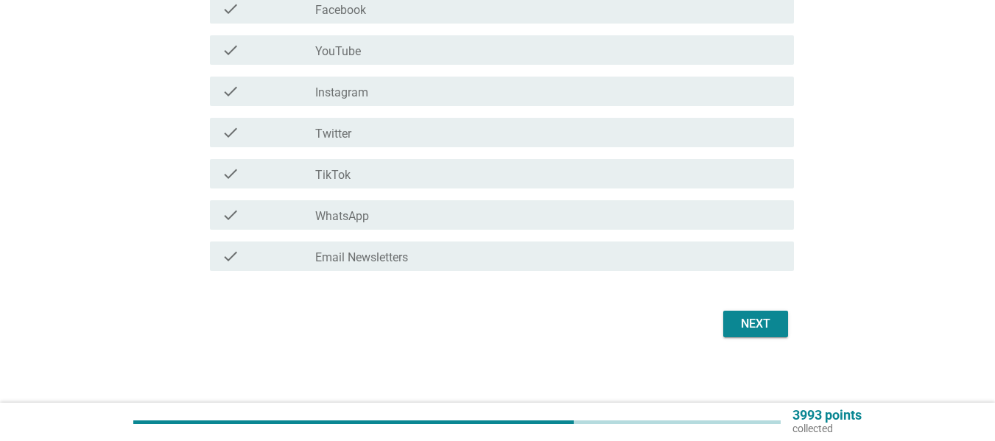
scroll to position [653, 0]
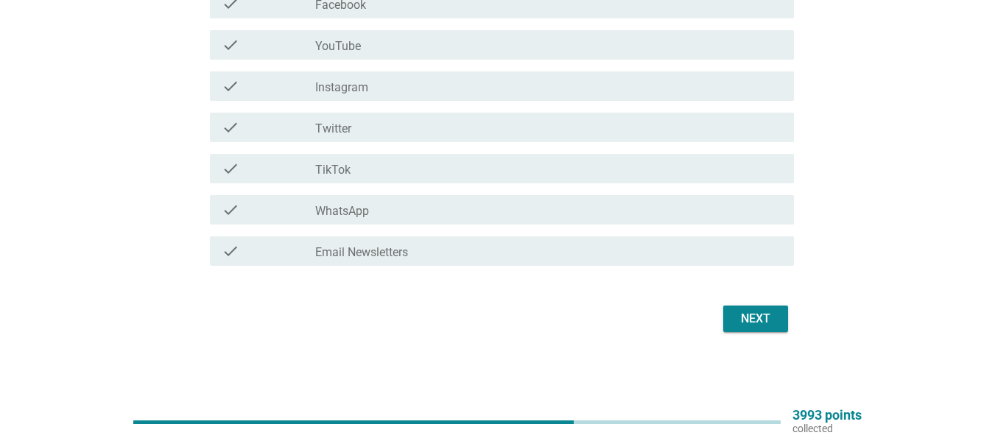
click at [332, 18] on div "check check_box_outline_blank Facebook" at bounding box center [497, 3] width 593 height 41
click at [329, 10] on label "Facebook" at bounding box center [340, 5] width 51 height 15
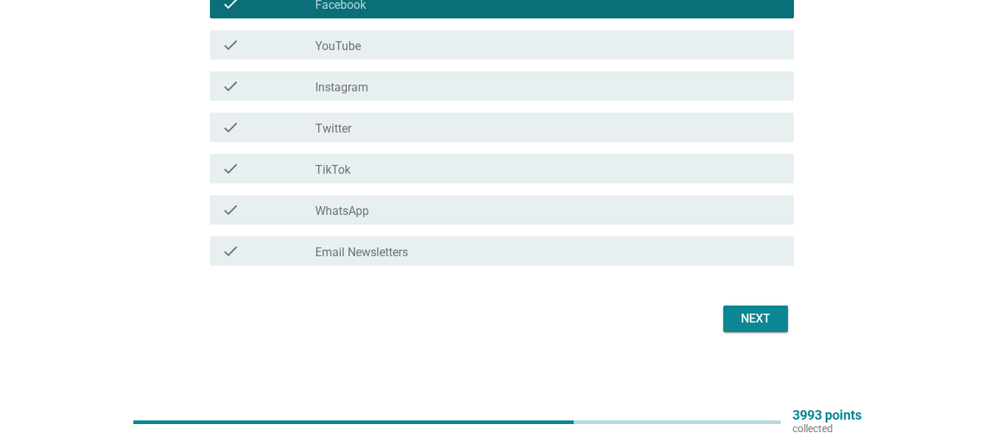
click at [340, 53] on label "YouTube" at bounding box center [338, 46] width 46 height 15
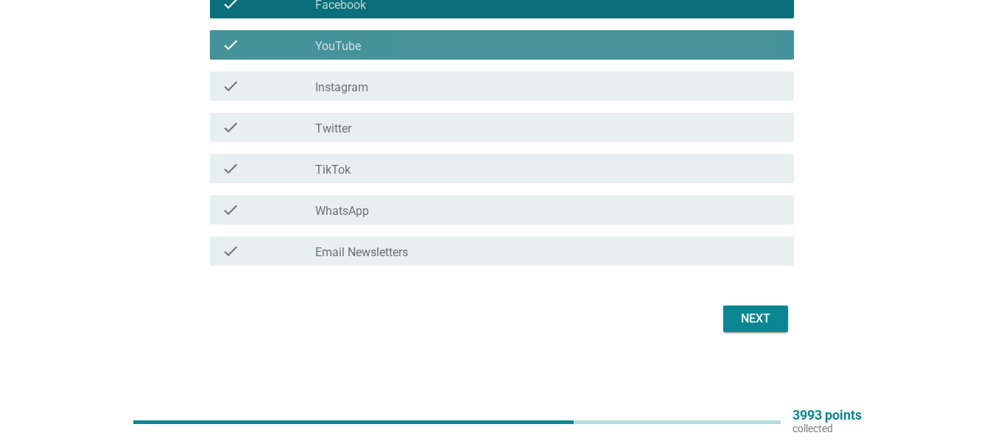
click at [343, 63] on div "check check_box YouTube" at bounding box center [497, 44] width 593 height 41
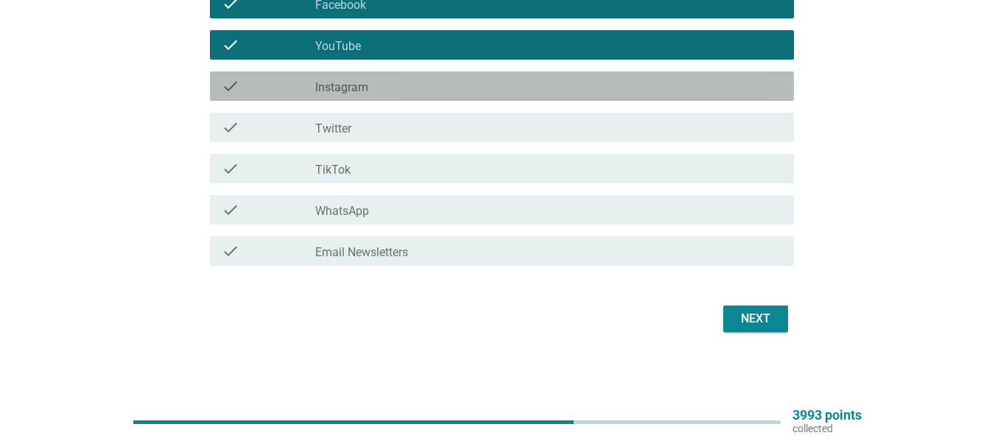
click at [344, 85] on label "Instagram" at bounding box center [341, 87] width 53 height 15
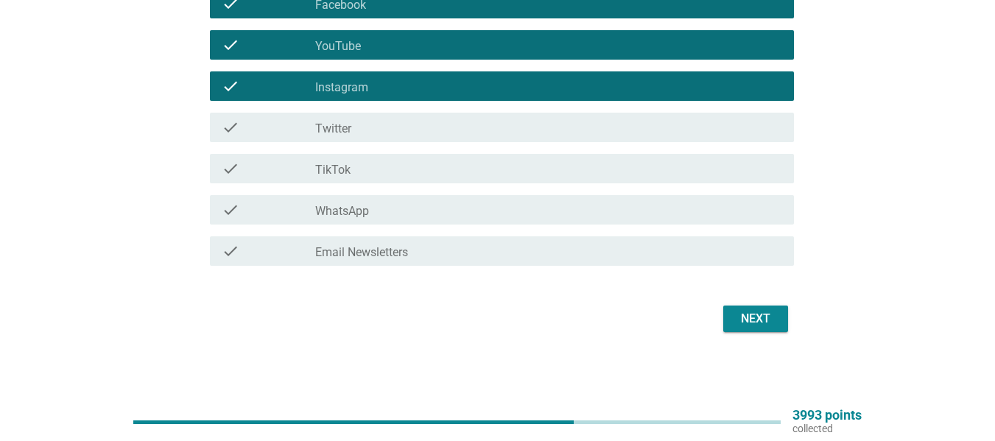
click at [388, 226] on div "check check_box_outline_blank WhatsApp" at bounding box center [497, 209] width 593 height 41
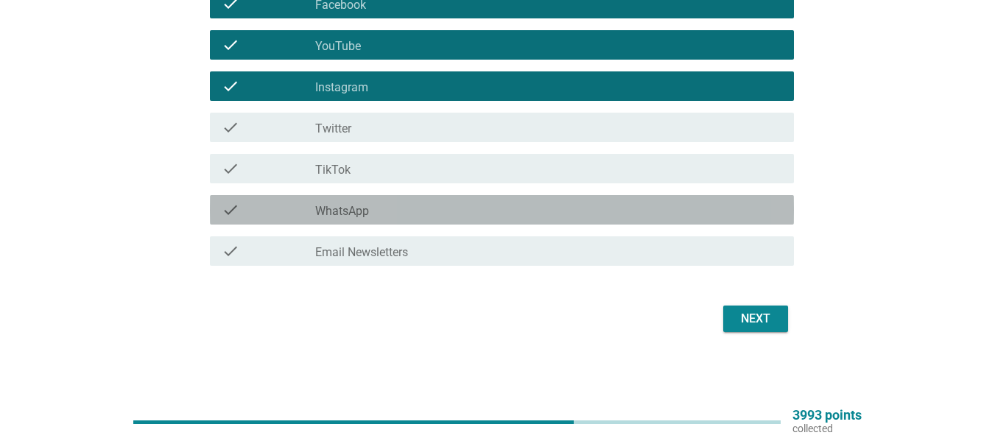
click at [384, 219] on div "check check_box_outline_blank WhatsApp" at bounding box center [502, 209] width 584 height 29
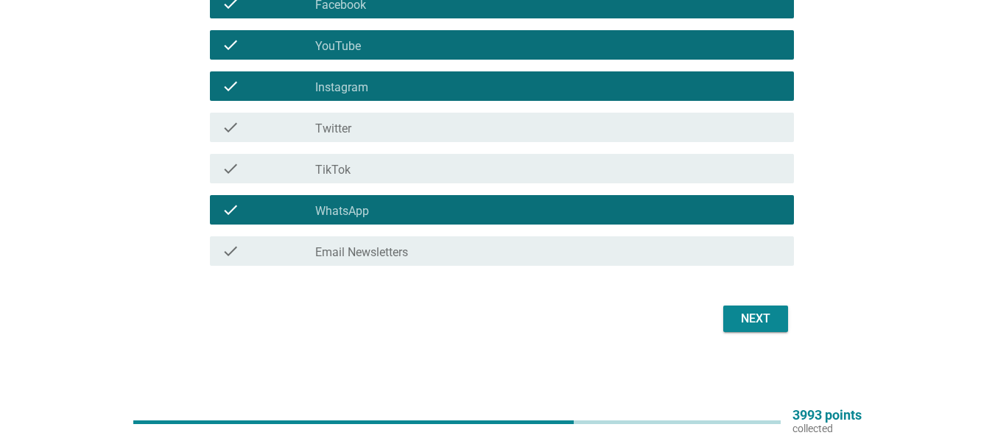
click at [407, 264] on div "check check_box_outline_blank Email Newsletters" at bounding box center [502, 250] width 584 height 29
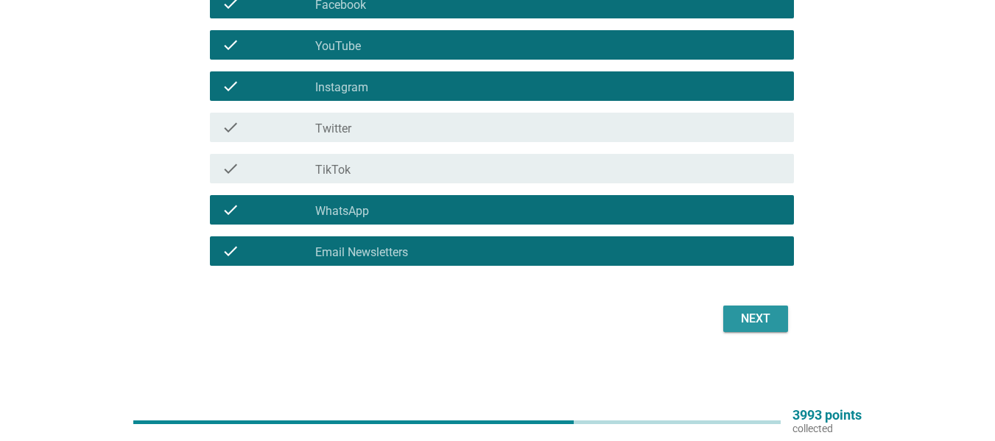
click at [751, 320] on div "Next" at bounding box center [755, 319] width 41 height 18
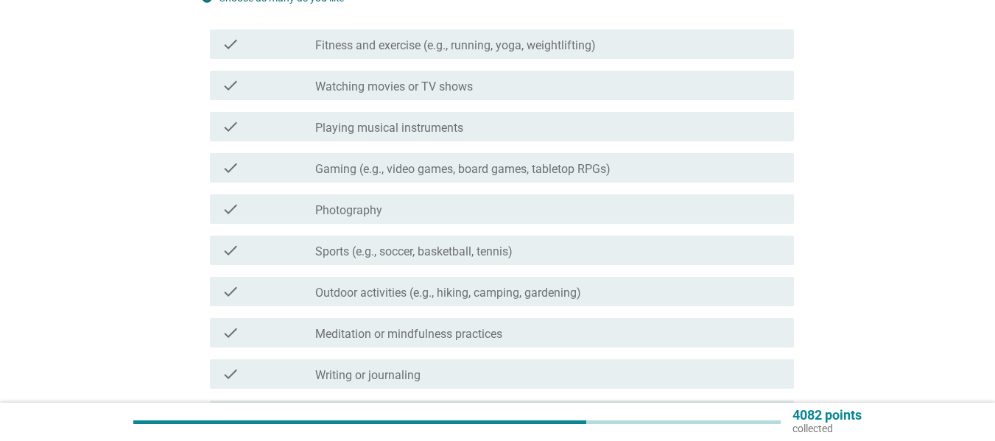
scroll to position [147, 0]
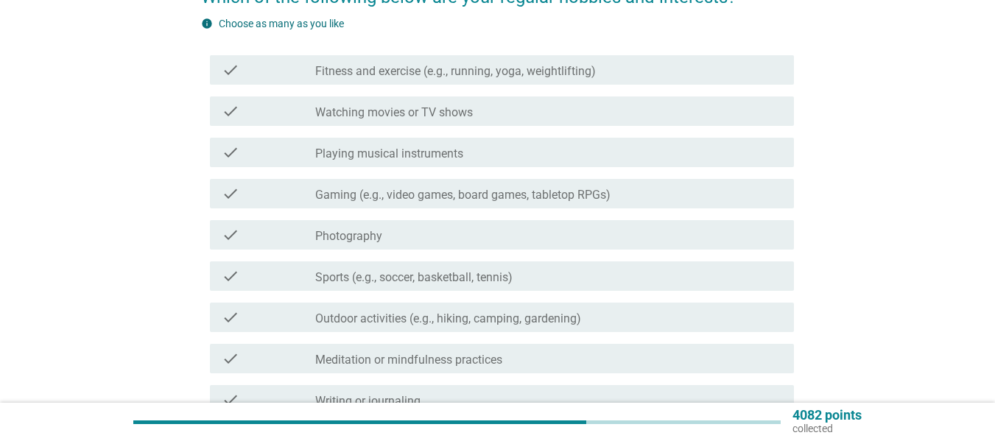
click at [392, 70] on label "Fitness and exercise (e.g., running, yoga, weightlifting)" at bounding box center [455, 71] width 281 height 15
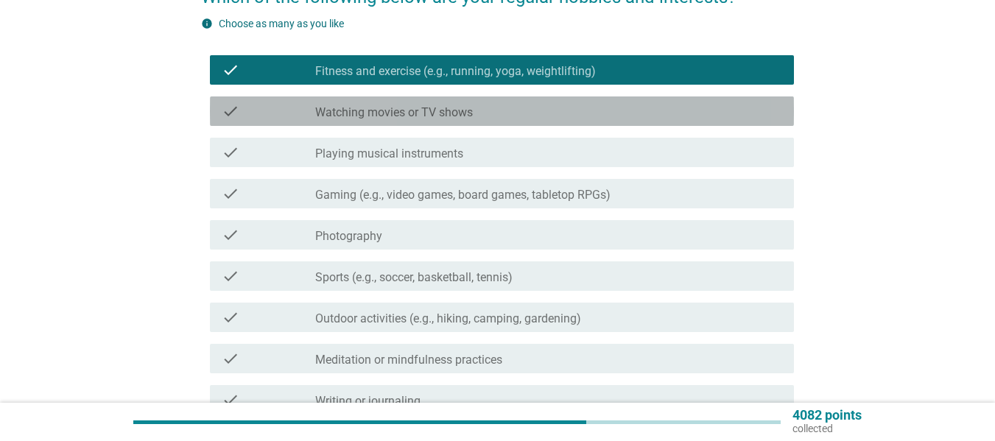
click at [403, 108] on label "Watching movies or TV shows" at bounding box center [394, 112] width 158 height 15
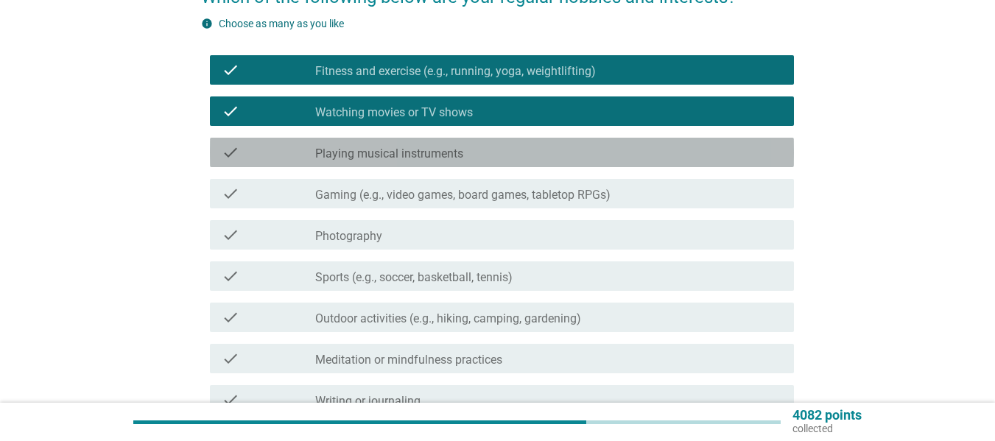
click at [401, 150] on label "Playing musical instruments" at bounding box center [389, 154] width 148 height 15
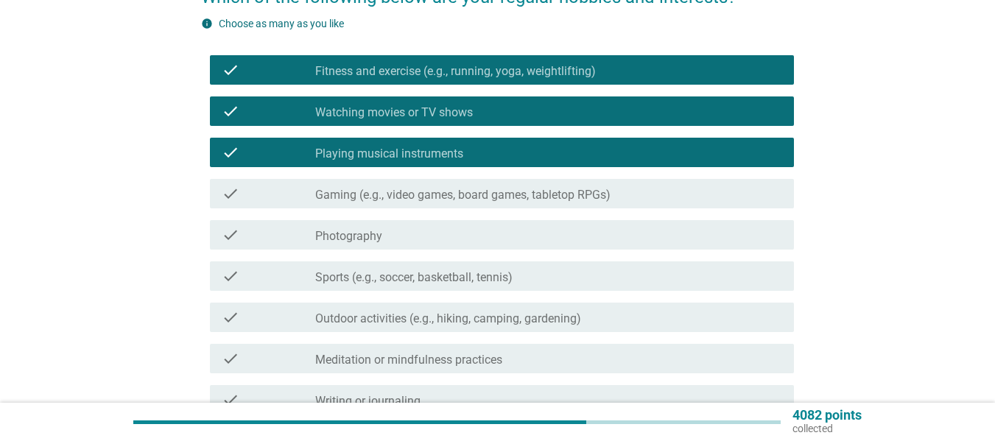
click at [392, 158] on label "Playing musical instruments" at bounding box center [389, 154] width 148 height 15
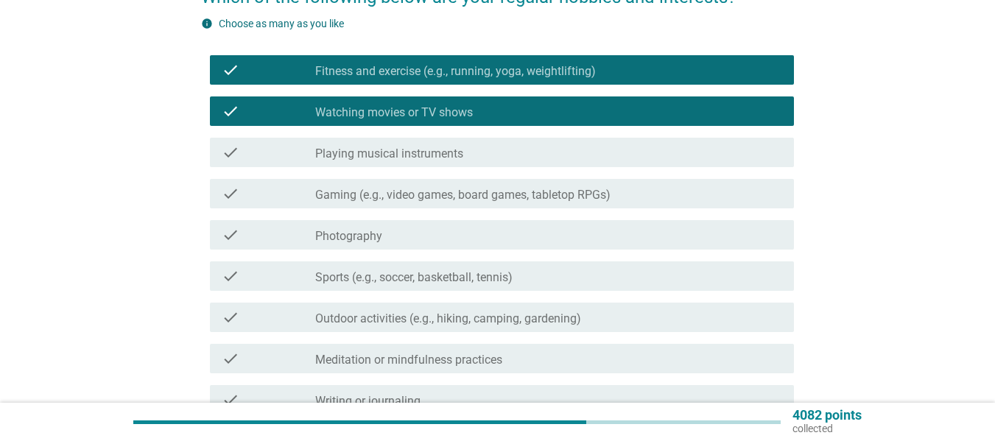
click at [392, 189] on label "Gaming (e.g., video games, board games, tabletop RPGs)" at bounding box center [462, 195] width 295 height 15
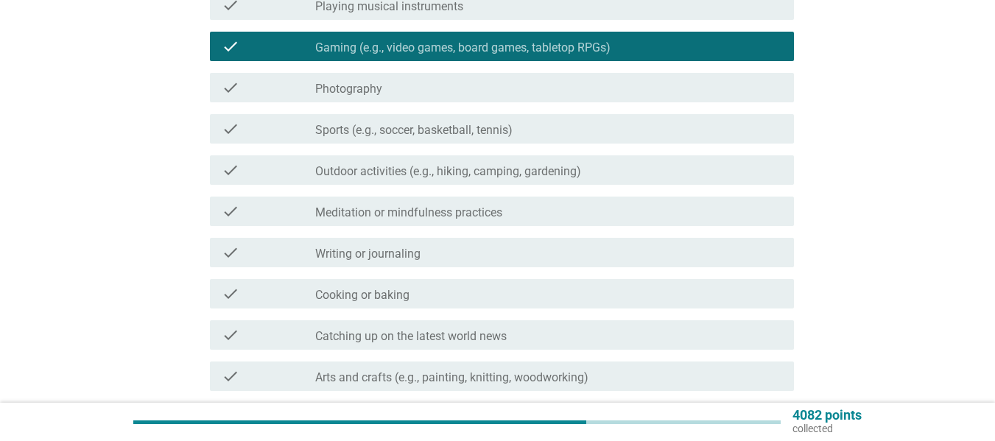
click at [426, 176] on label "Outdoor activities (e.g., hiking, camping, gardening)" at bounding box center [448, 171] width 266 height 15
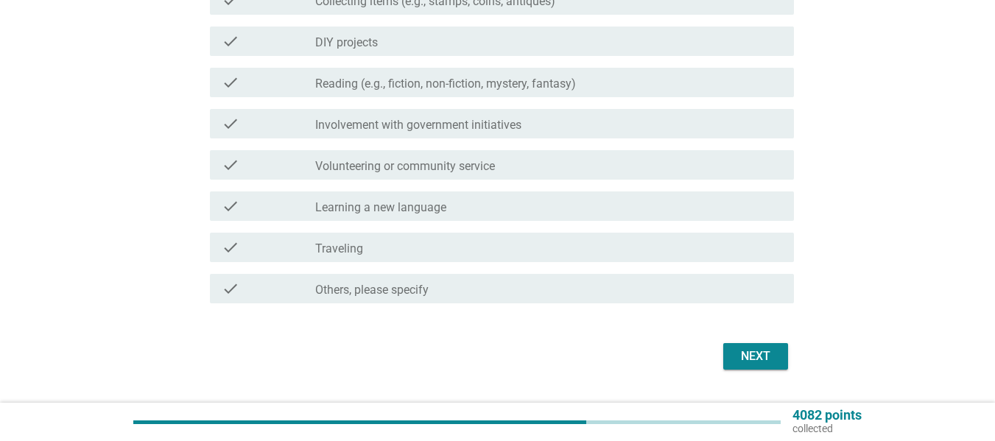
scroll to position [737, 0]
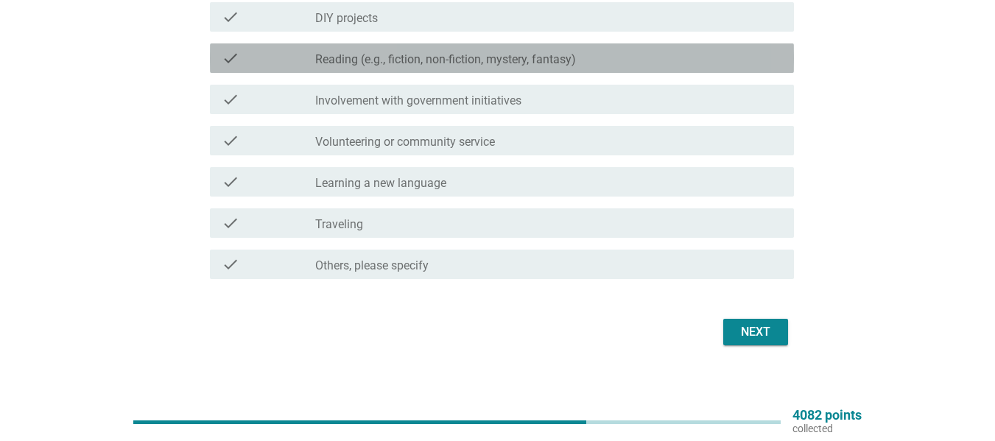
click at [382, 63] on label "Reading (e.g., fiction, non-fiction, mystery, fantasy)" at bounding box center [445, 59] width 261 height 15
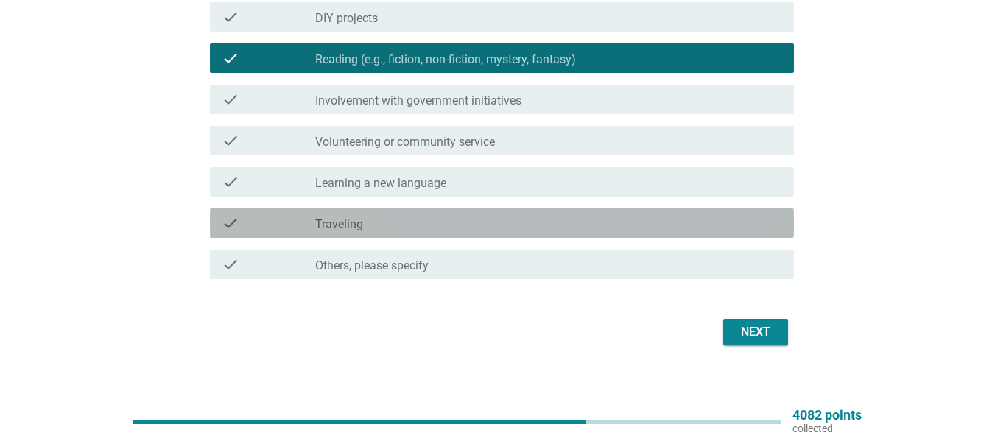
click at [424, 235] on div "check check_box_outline_blank Traveling" at bounding box center [502, 222] width 584 height 29
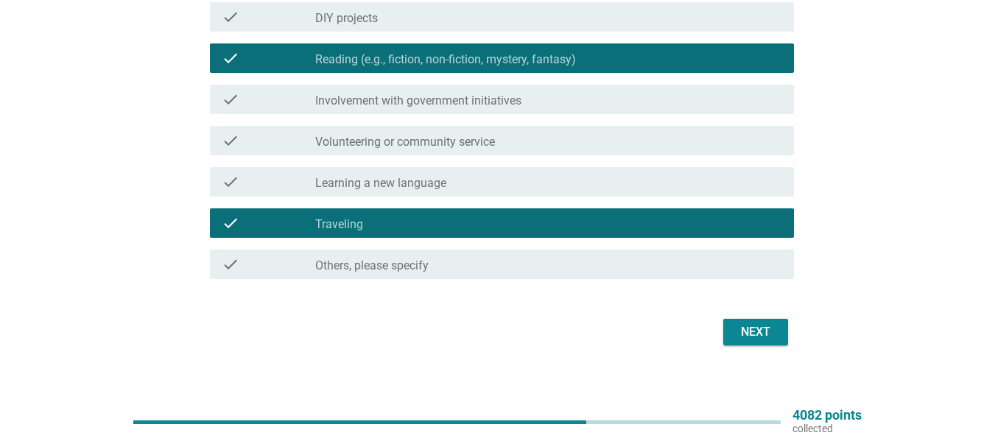
click at [755, 328] on div "Next" at bounding box center [755, 332] width 41 height 18
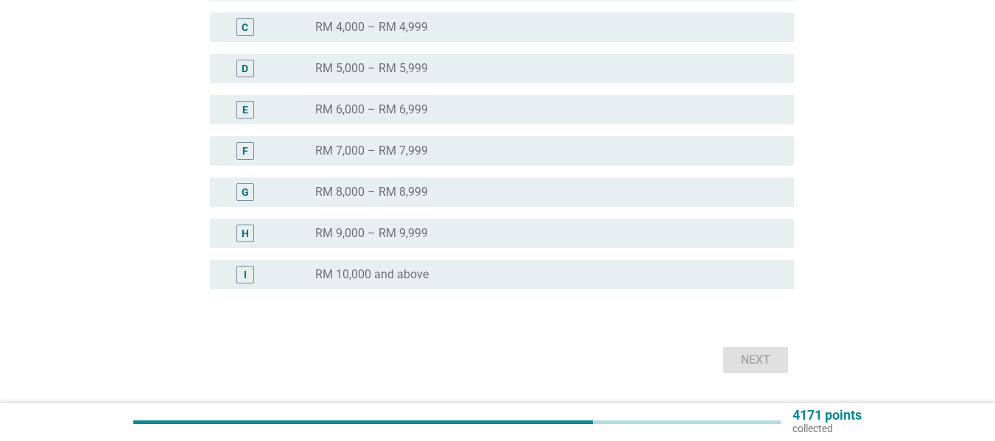
scroll to position [346, 0]
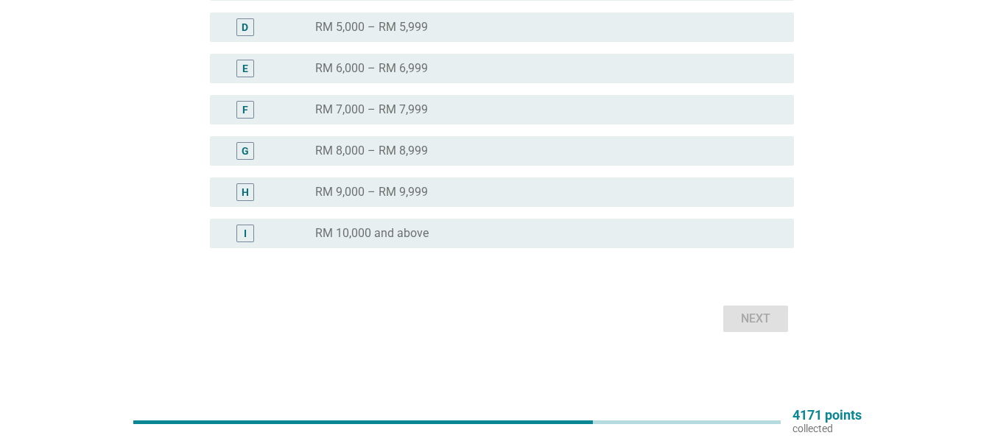
click at [390, 236] on label "RM 10,000 and above" at bounding box center [371, 233] width 113 height 15
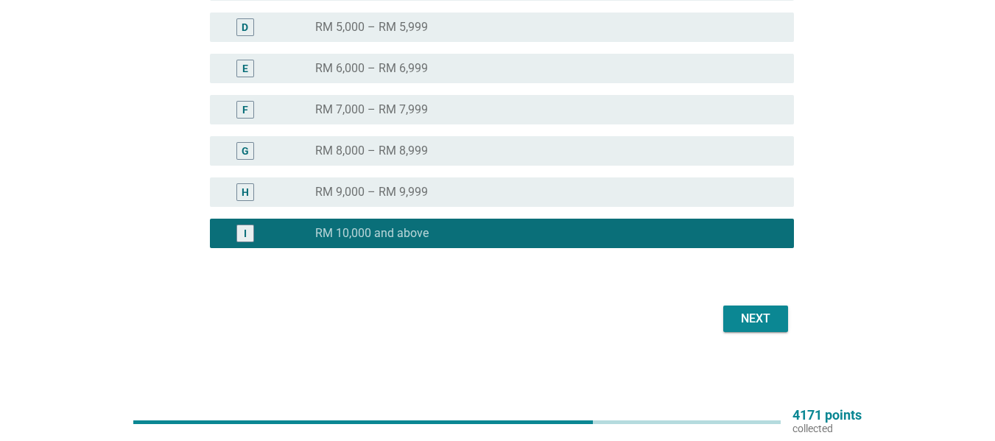
click at [759, 326] on div "Next" at bounding box center [755, 319] width 41 height 18
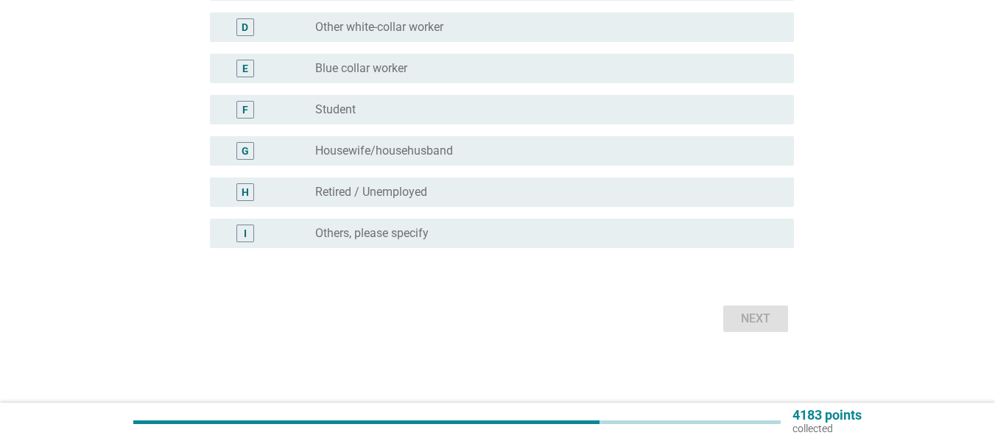
scroll to position [0, 0]
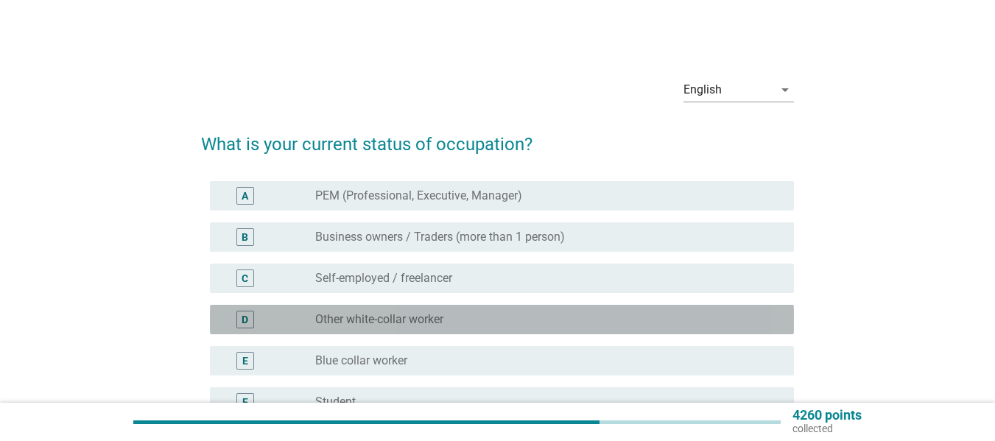
click at [362, 314] on label "Other white-collar worker" at bounding box center [379, 319] width 128 height 15
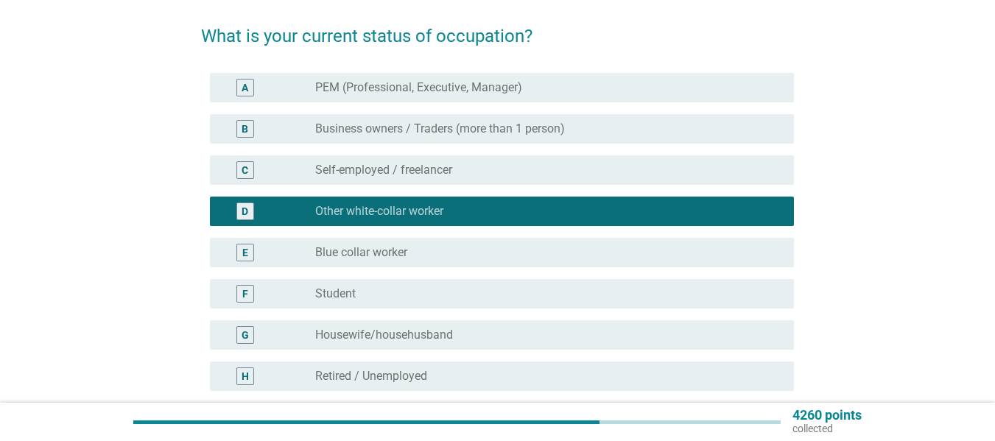
scroll to position [292, 0]
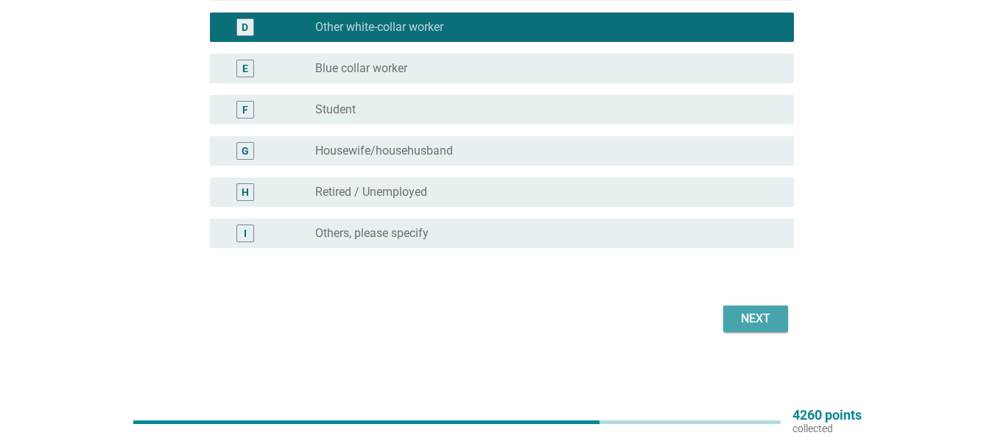
click at [751, 326] on div "Next" at bounding box center [755, 319] width 41 height 18
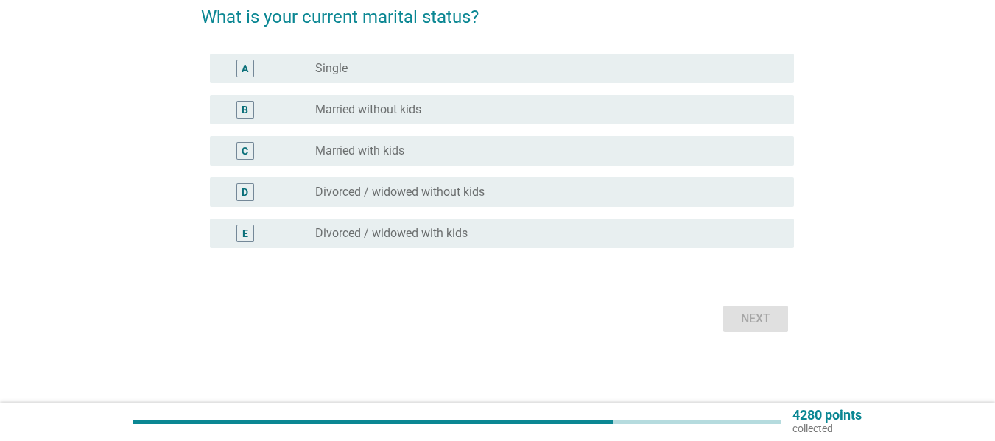
scroll to position [0, 0]
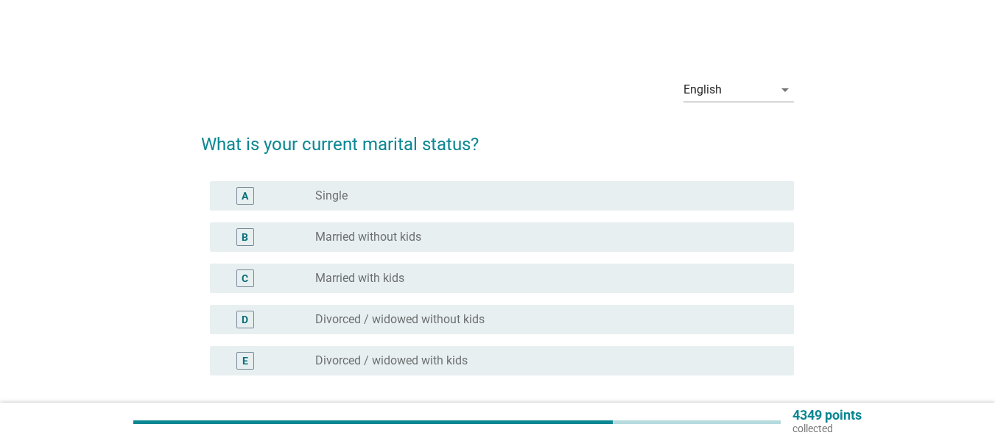
click at [398, 346] on div "E radio_button_unchecked Divorced / widowed with kids" at bounding box center [502, 360] width 584 height 29
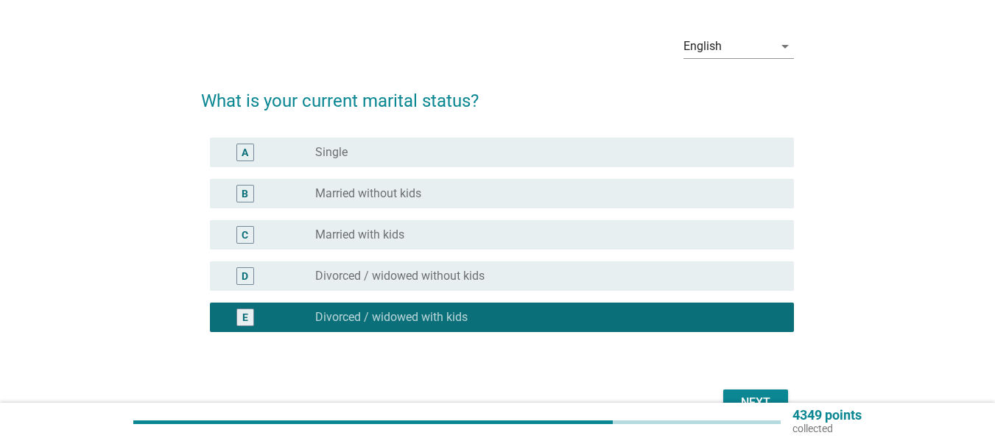
scroll to position [127, 0]
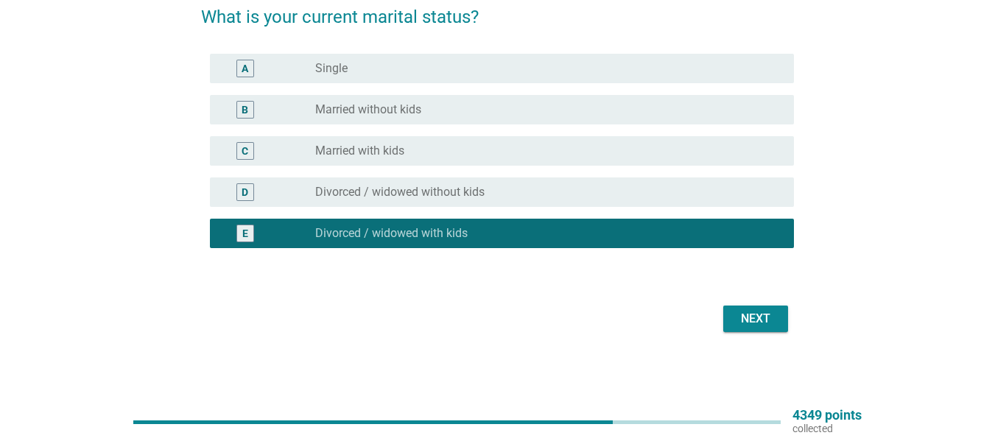
click at [740, 327] on button "Next" at bounding box center [755, 319] width 65 height 27
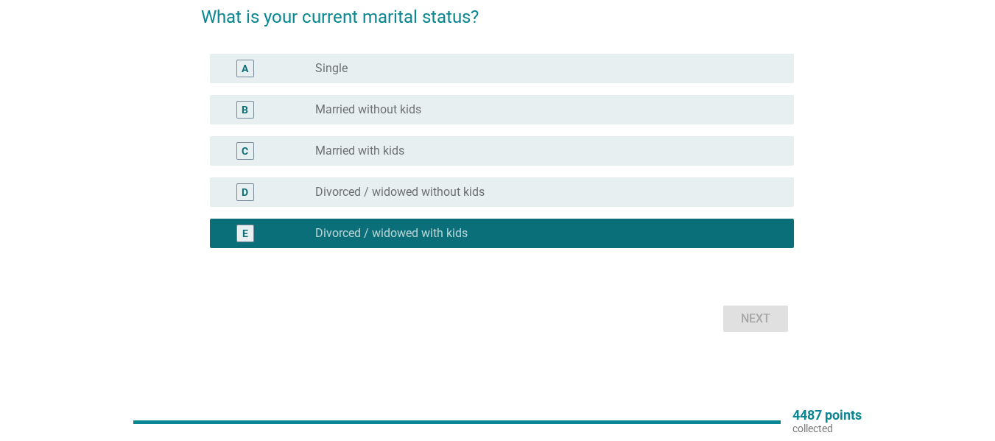
scroll to position [0, 0]
